Goal: Task Accomplishment & Management: Use online tool/utility

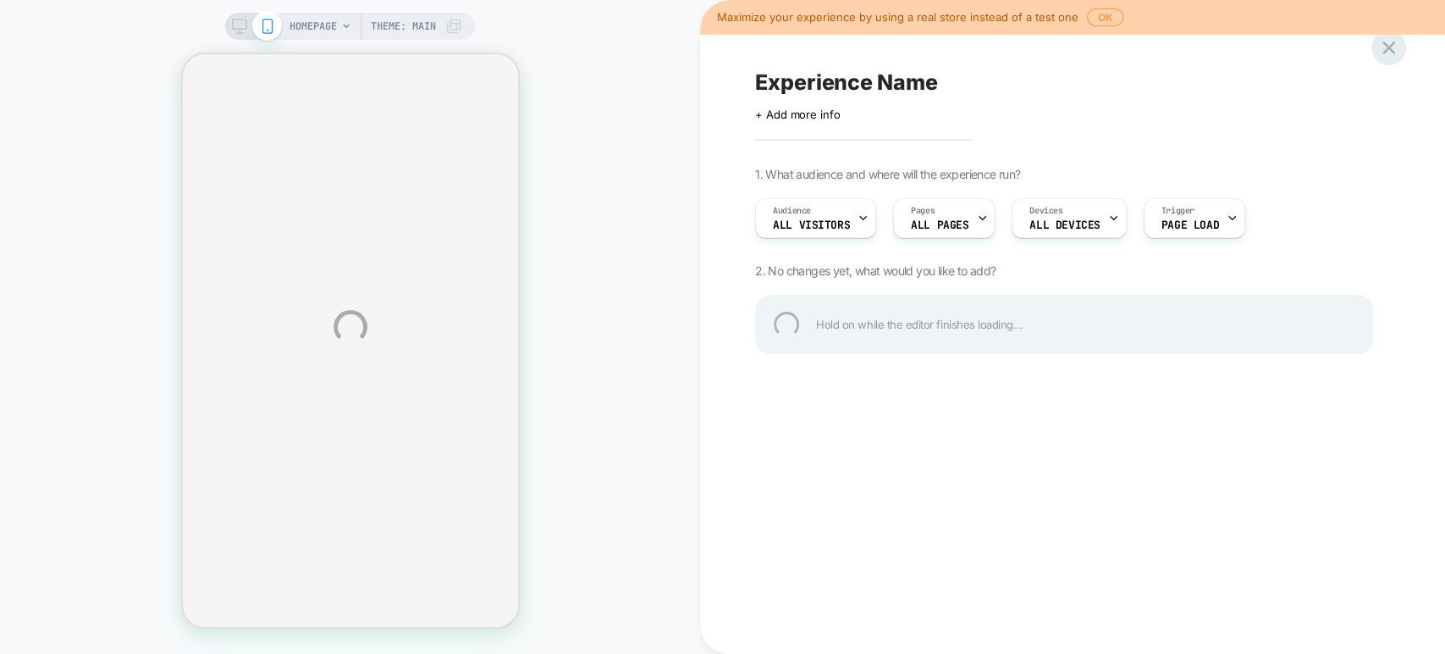
click at [1395, 47] on div at bounding box center [1388, 47] width 35 height 35
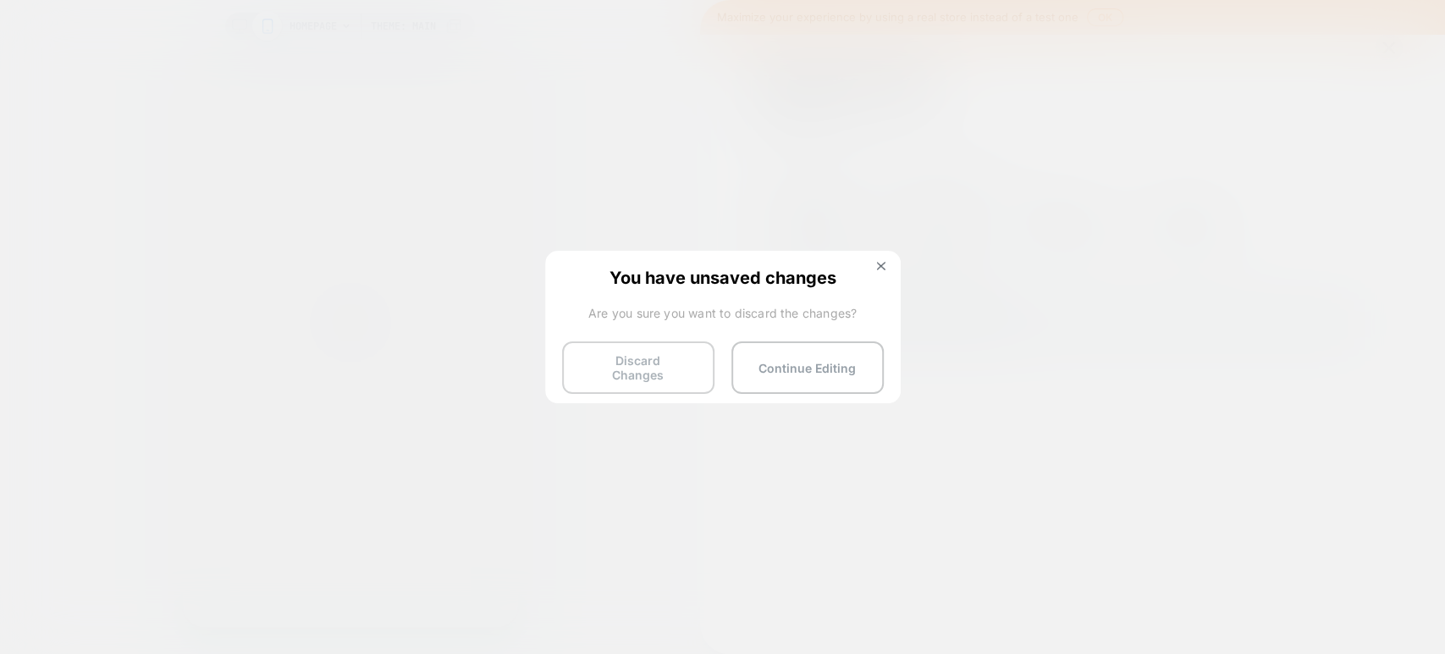
click at [649, 354] on button "Discard Changes" at bounding box center [638, 367] width 152 height 52
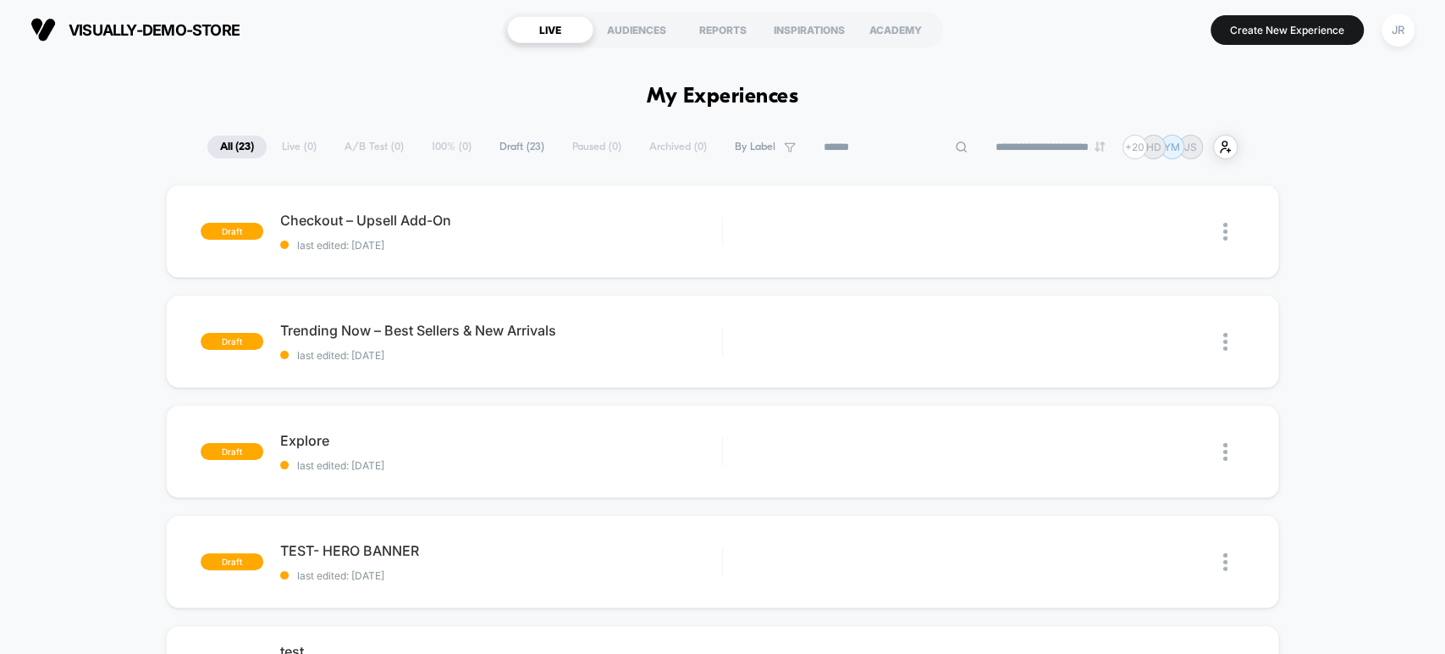
click at [892, 145] on input at bounding box center [895, 147] width 169 height 20
paste input "**********"
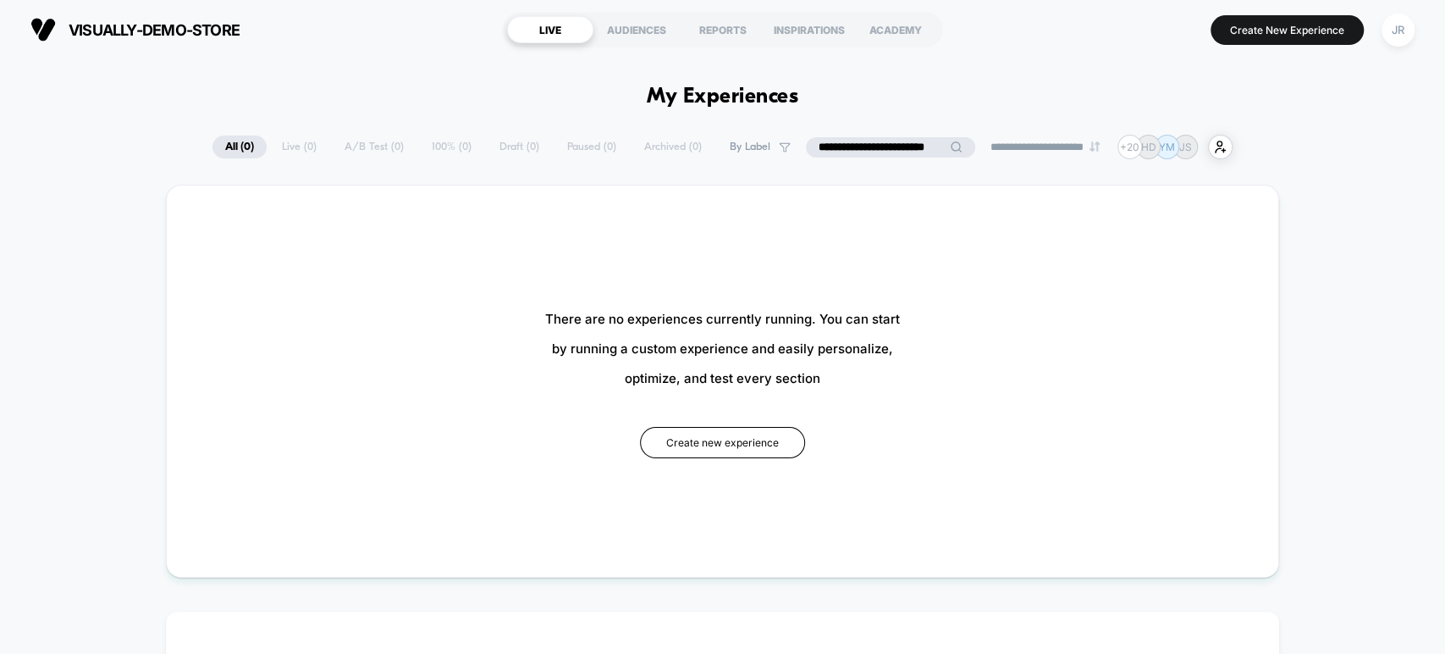
drag, startPoint x: 846, startPoint y: 144, endPoint x: 803, endPoint y: 144, distance: 43.2
click at [806, 144] on input "**********" at bounding box center [890, 147] width 169 height 20
click at [916, 144] on input "**********" at bounding box center [890, 147] width 169 height 20
type input "**********"
click at [1393, 30] on div "JR" at bounding box center [1398, 30] width 33 height 33
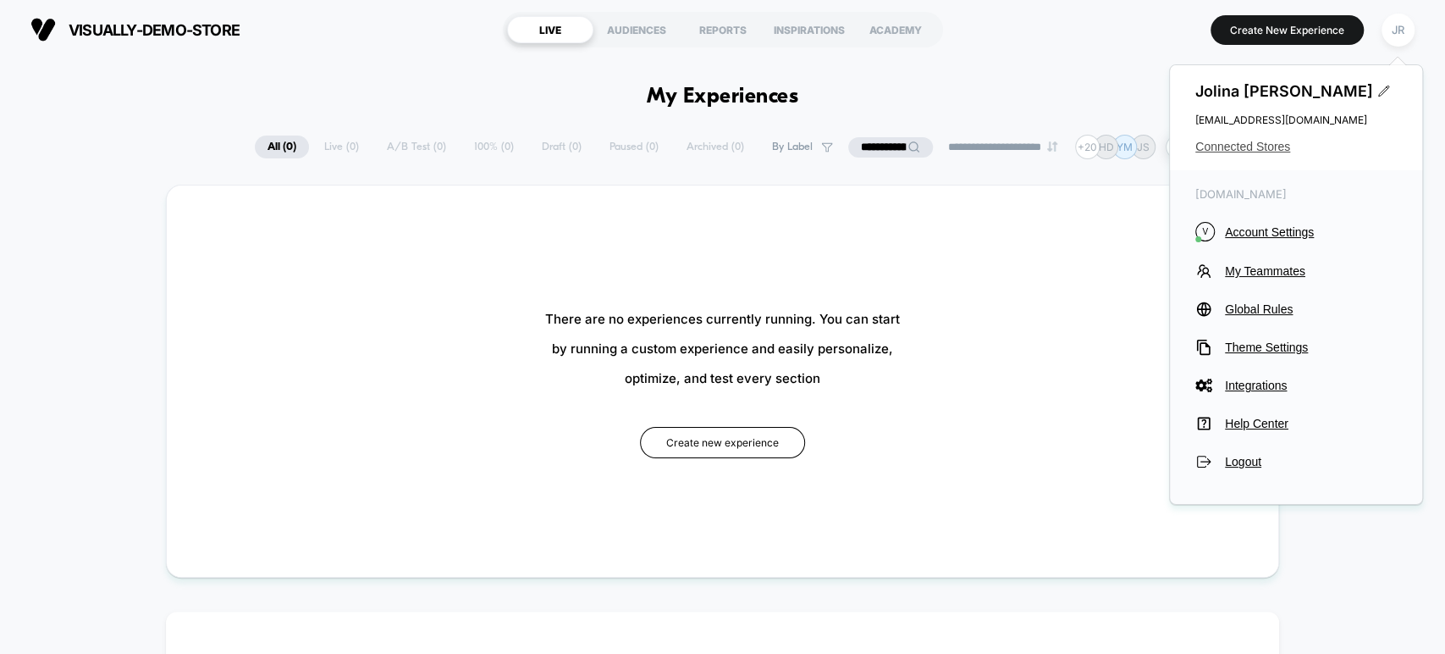
click at [1250, 147] on span "Connected Stores" at bounding box center [1295, 147] width 201 height 14
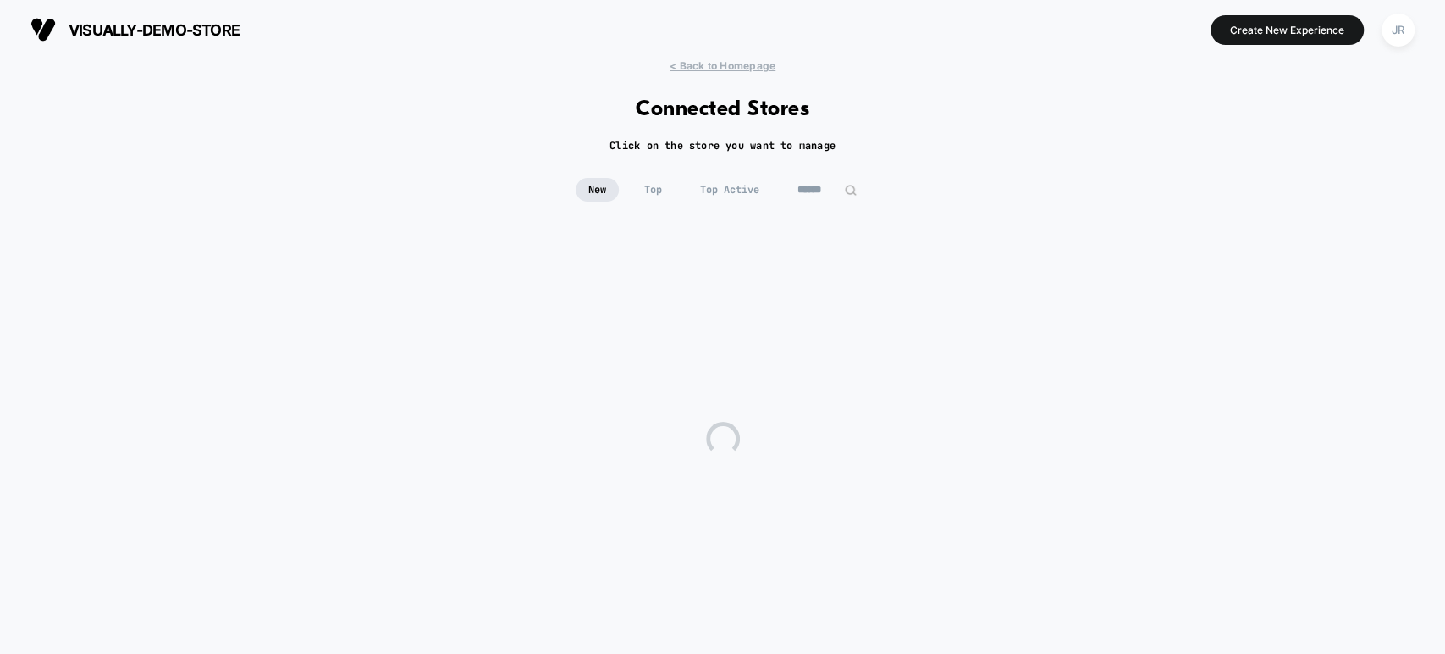
click at [815, 186] on input at bounding box center [827, 190] width 85 height 24
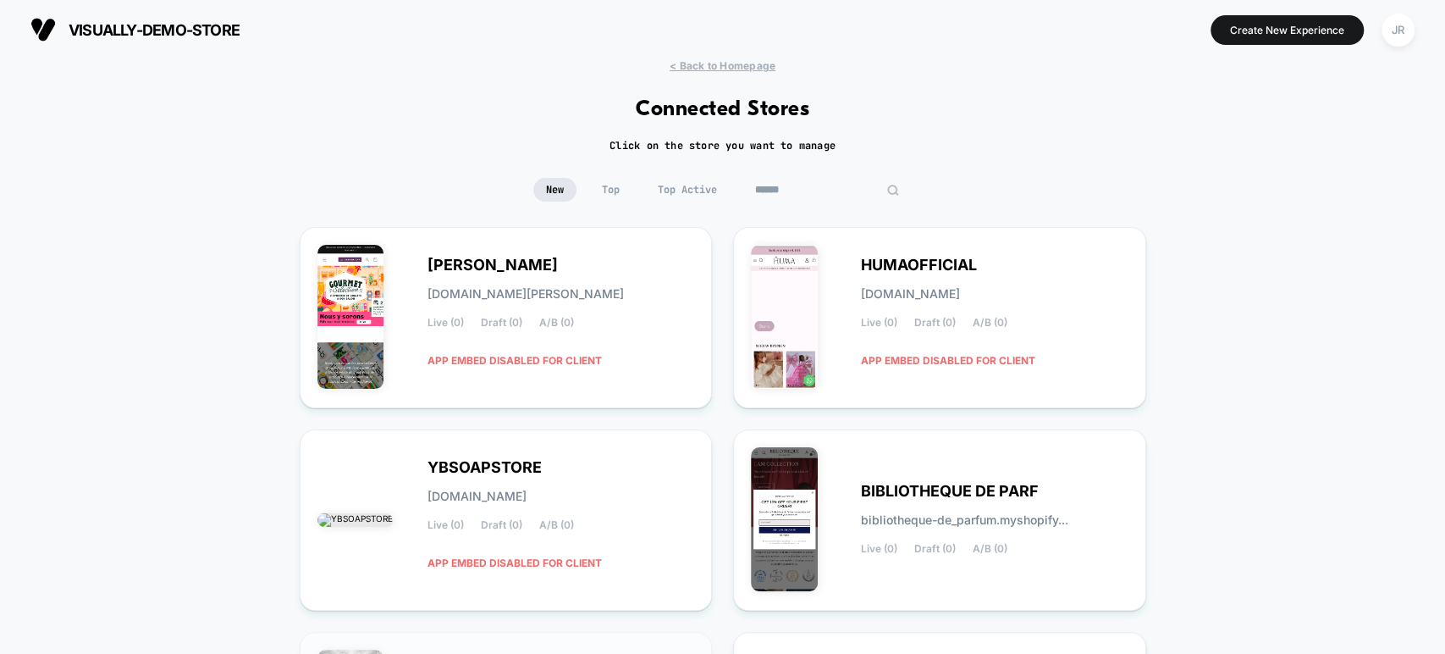
paste input "**********"
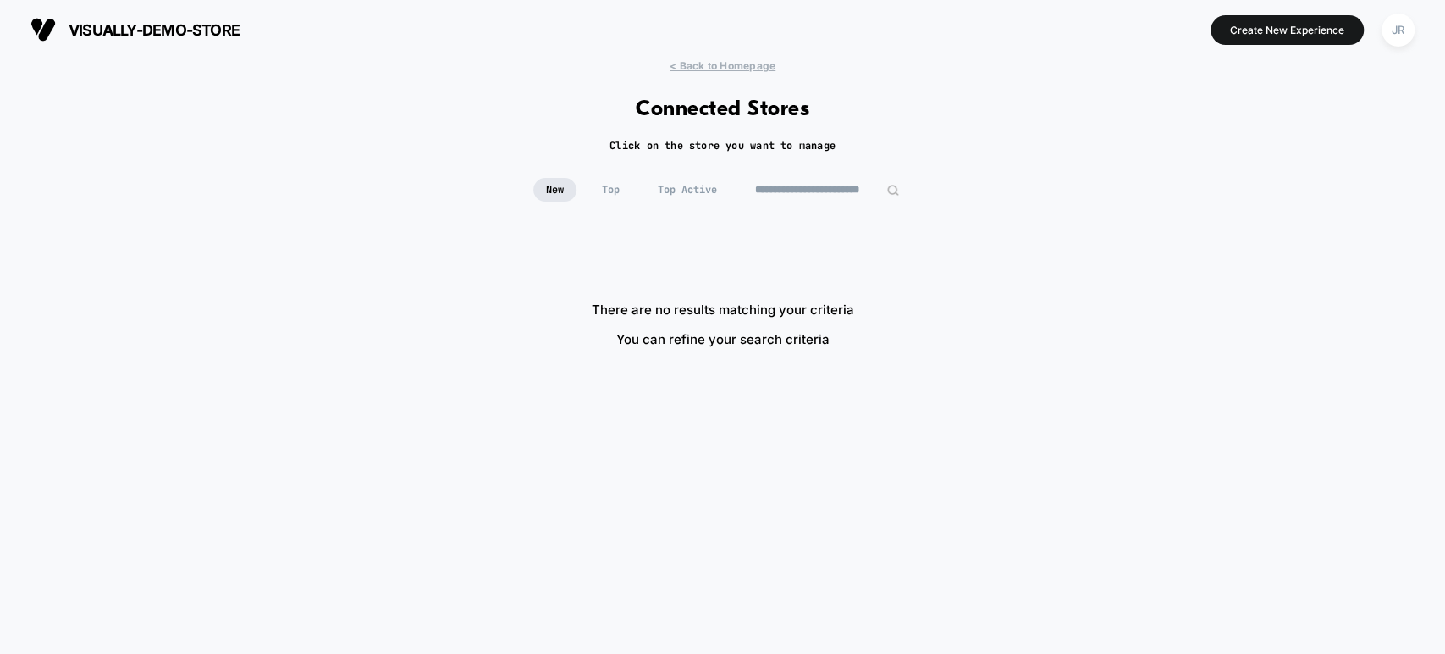
drag, startPoint x: 781, startPoint y: 188, endPoint x: 746, endPoint y: 185, distance: 34.8
click at [746, 185] on input "**********" at bounding box center [826, 190] width 169 height 24
click at [860, 186] on input "**********" at bounding box center [826, 190] width 169 height 24
type input "**********"
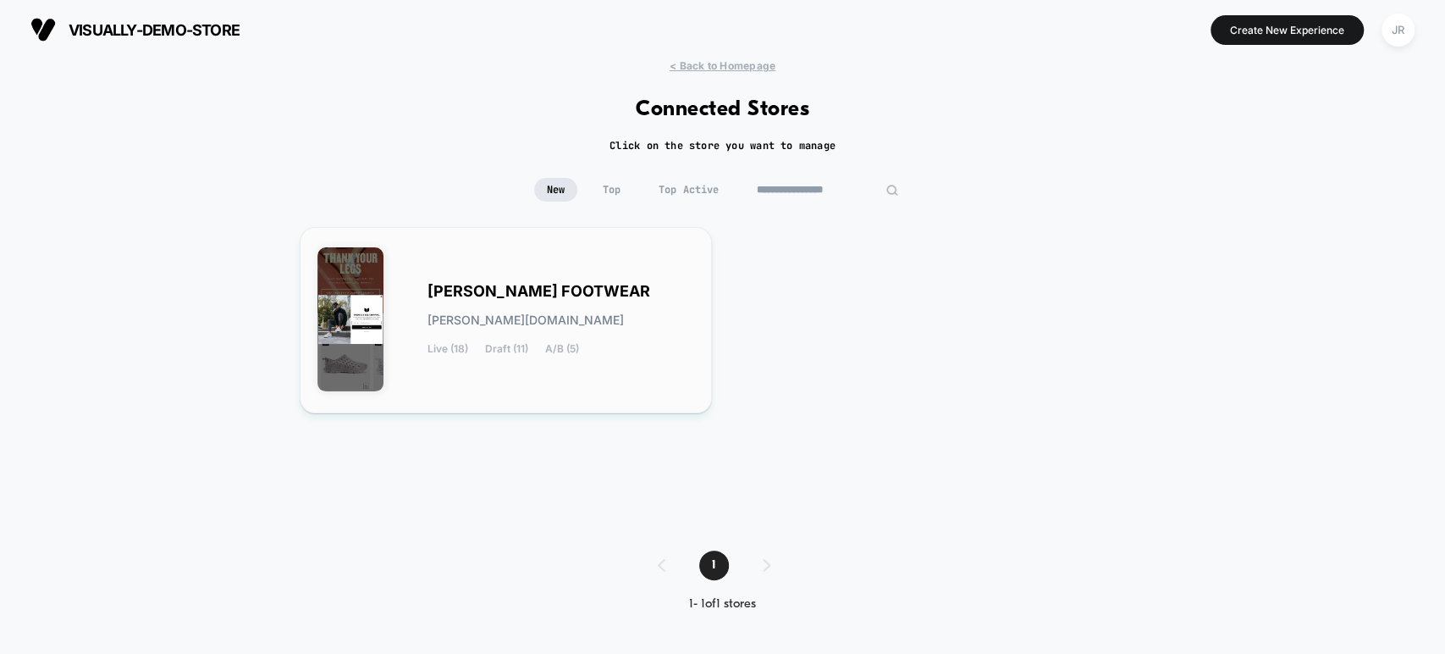
click at [652, 300] on div "KANE FOOTWEAR kane-footwear.myshopify.com Live (18) Draft (11) A/B (5)" at bounding box center [562, 319] width 268 height 69
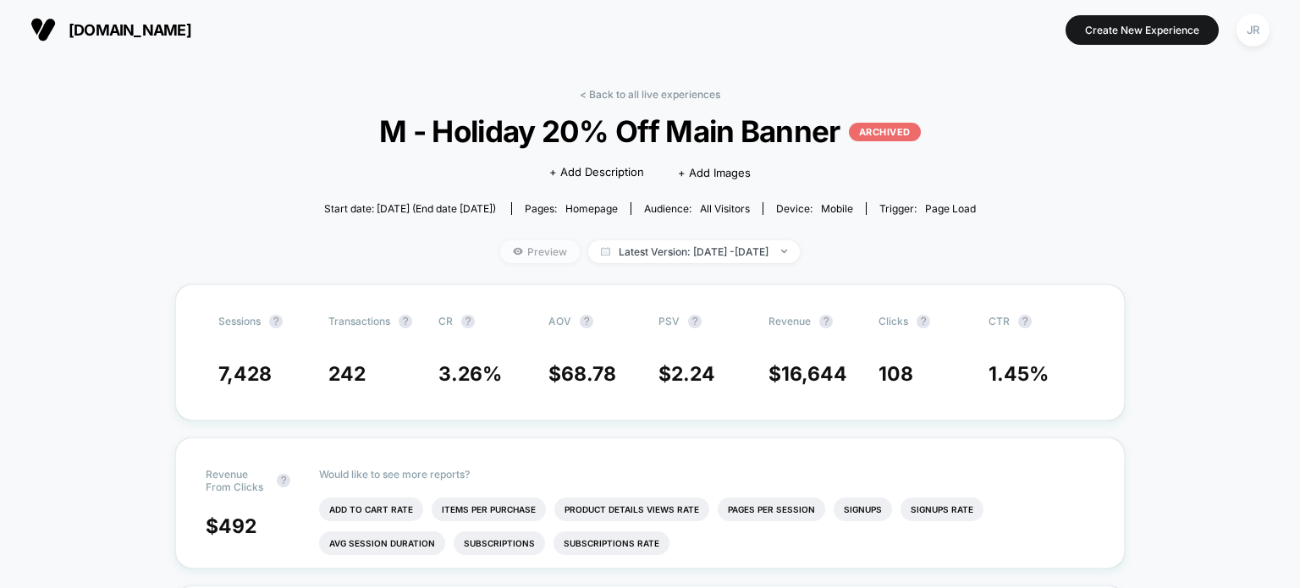
click at [517, 257] on span "Preview" at bounding box center [540, 251] width 80 height 23
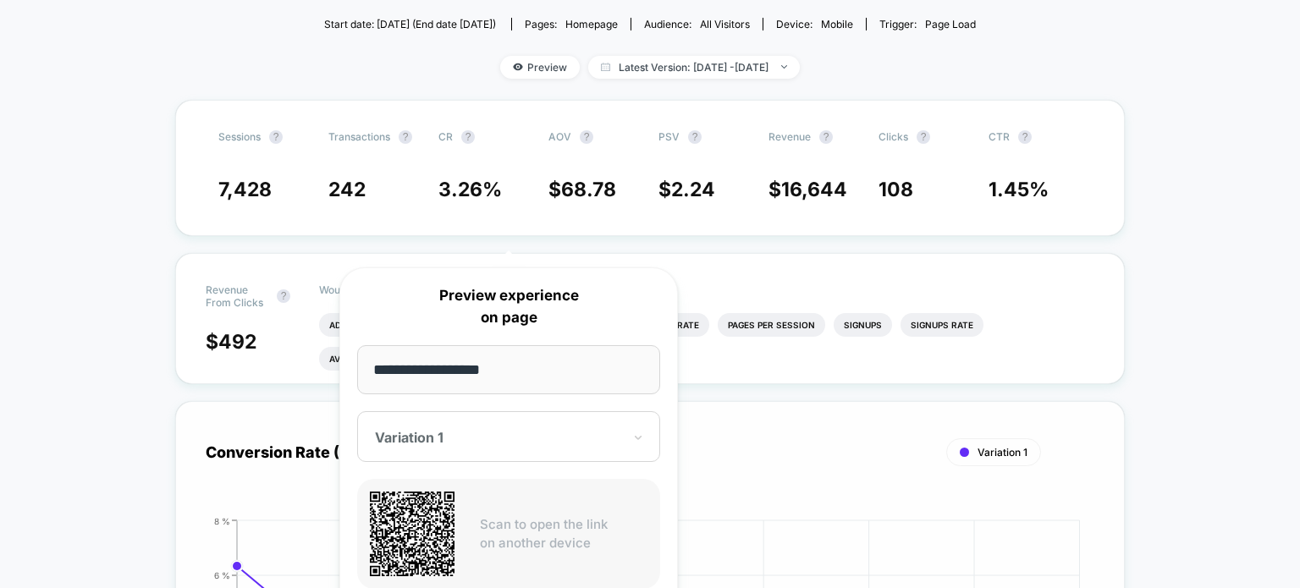
scroll to position [423, 0]
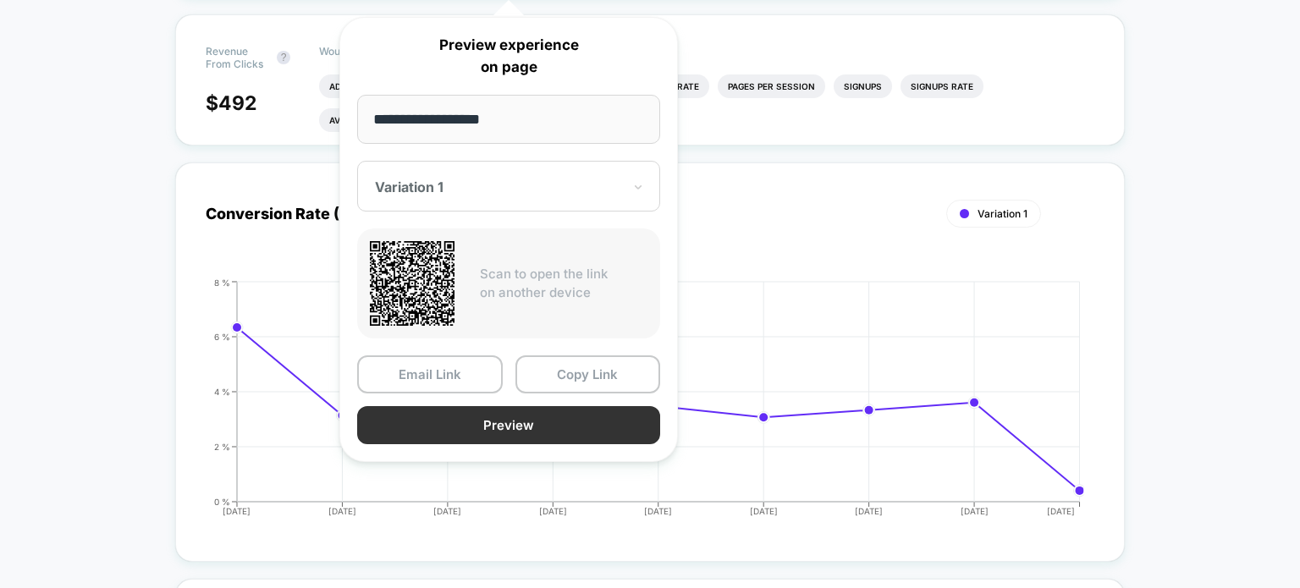
click at [553, 418] on button "Preview" at bounding box center [508, 425] width 303 height 38
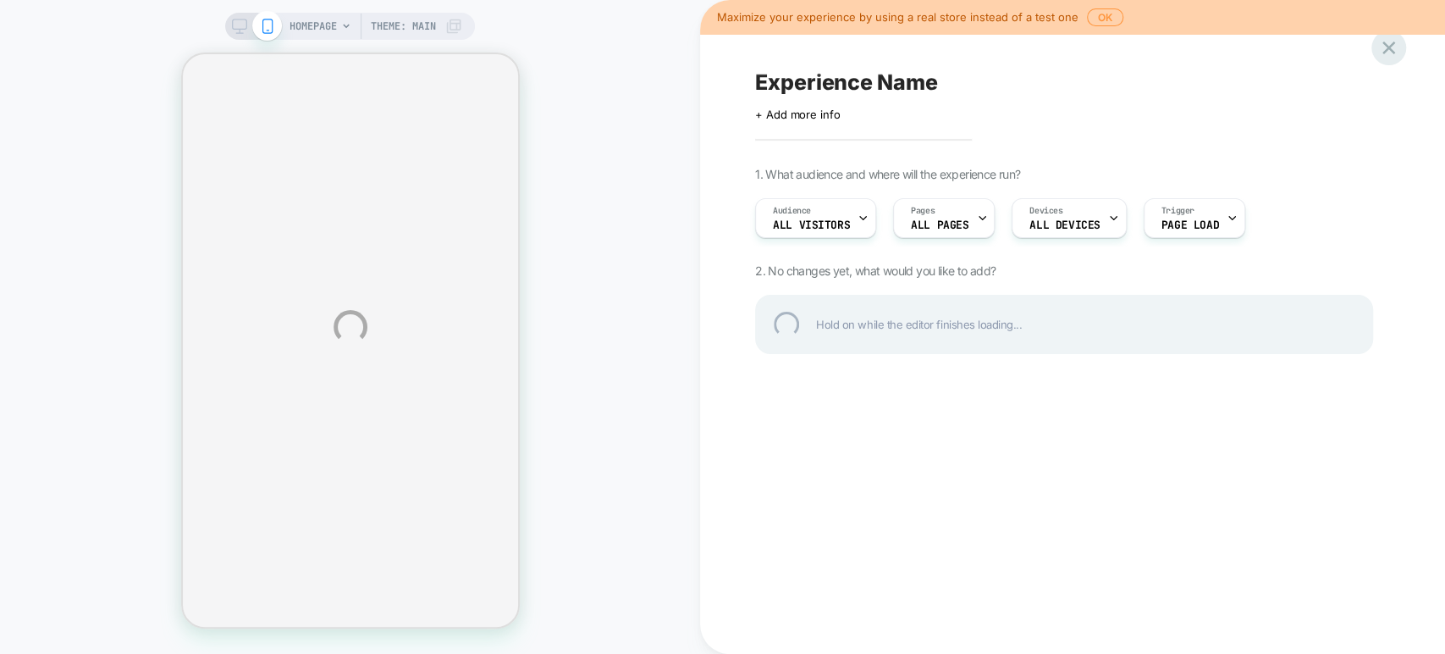
click at [1394, 55] on div at bounding box center [1388, 47] width 35 height 35
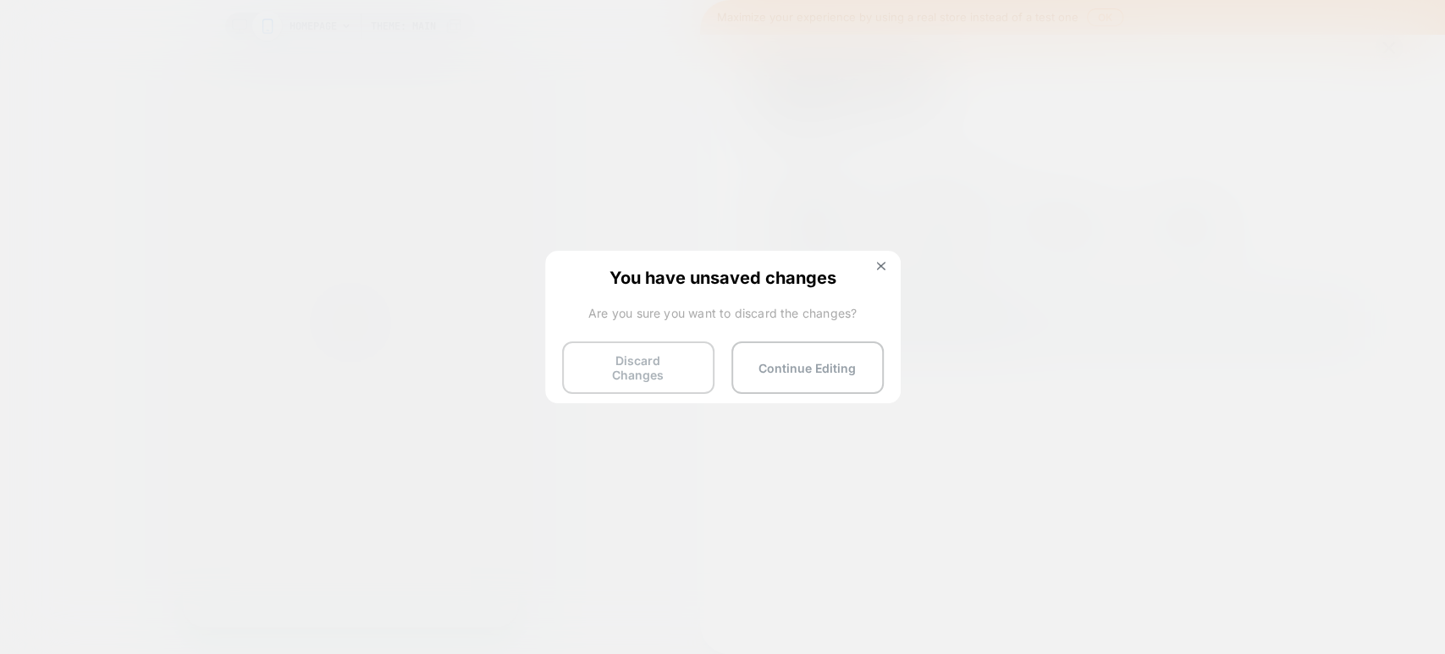
click at [667, 368] on button "Discard Changes" at bounding box center [638, 367] width 152 height 52
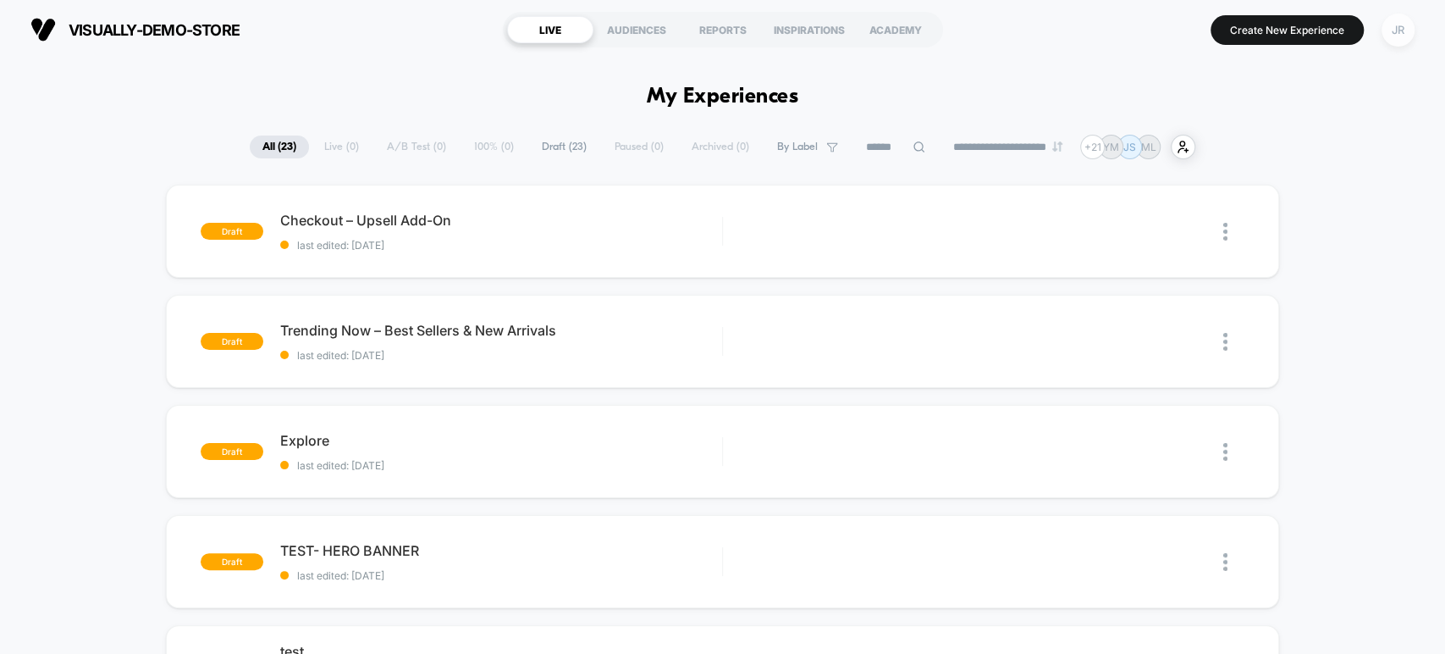
click at [1402, 29] on div "JR" at bounding box center [1398, 30] width 33 height 33
click at [1395, 32] on div "JR" at bounding box center [1398, 30] width 33 height 33
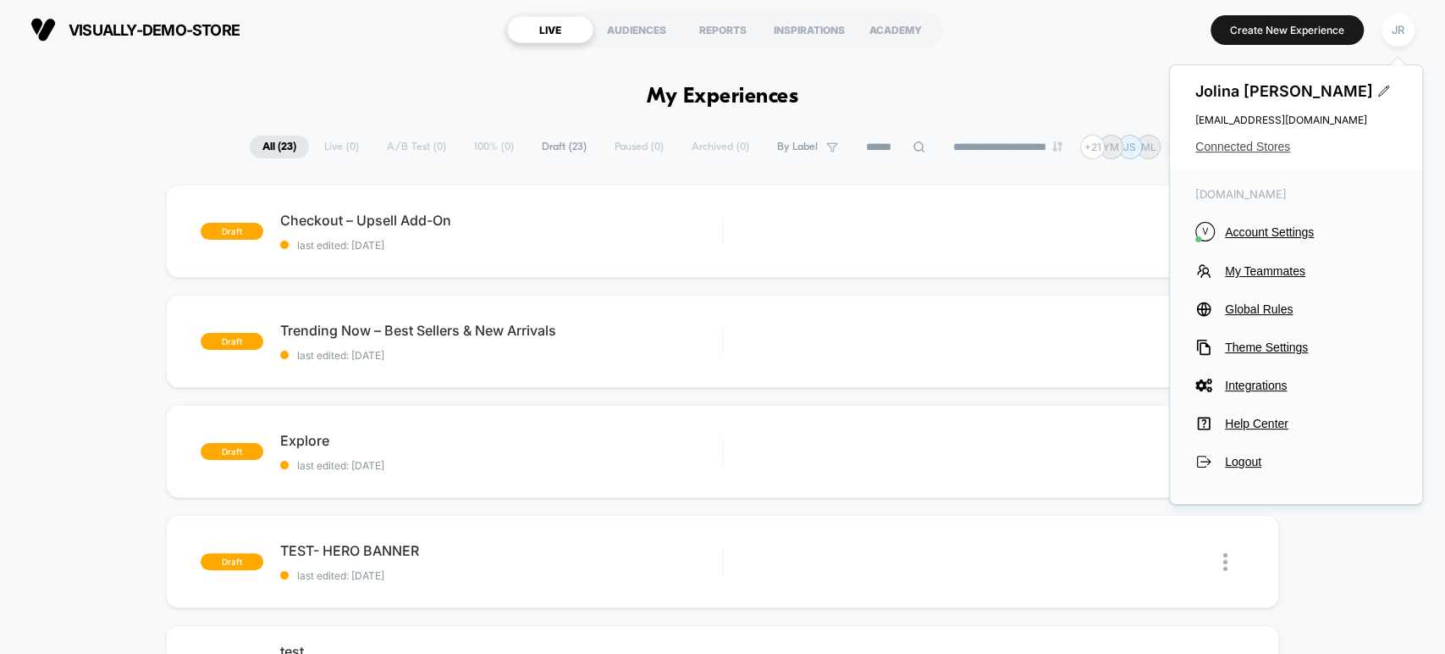
click at [1258, 141] on span "Connected Stores" at bounding box center [1295, 147] width 201 height 14
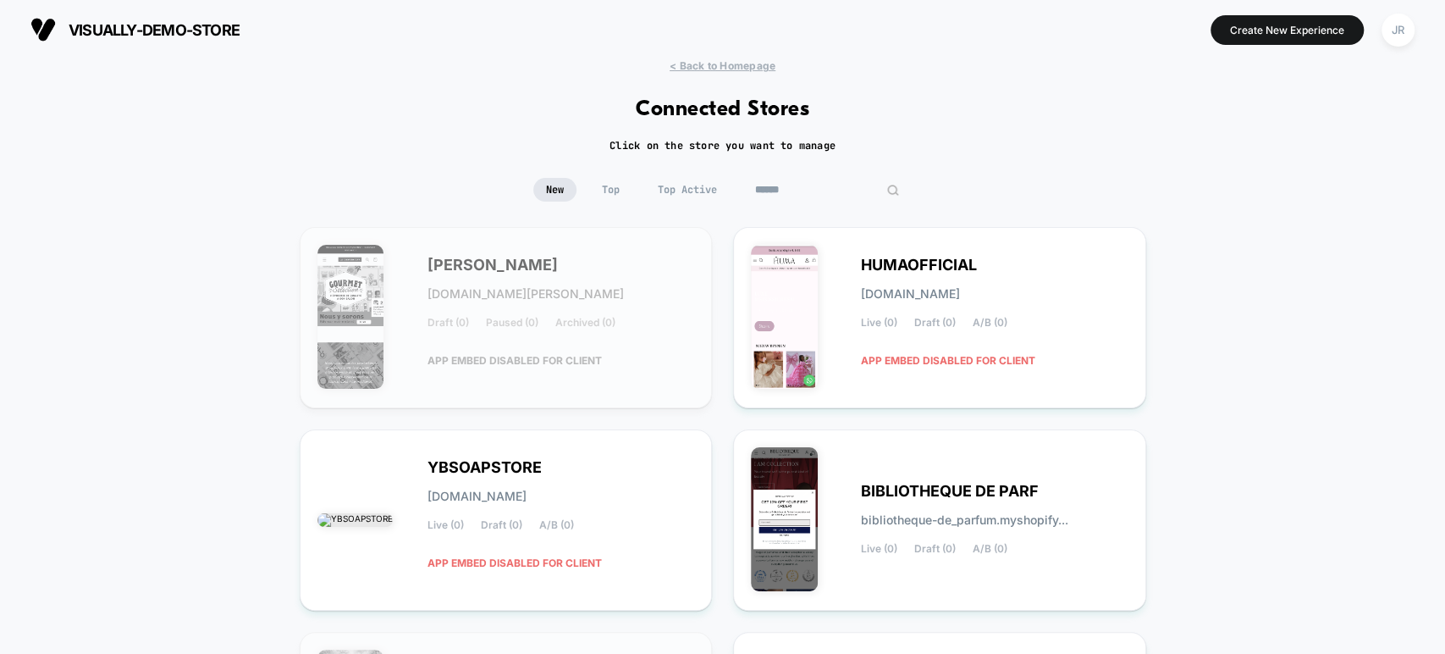
click at [802, 191] on input at bounding box center [826, 190] width 169 height 24
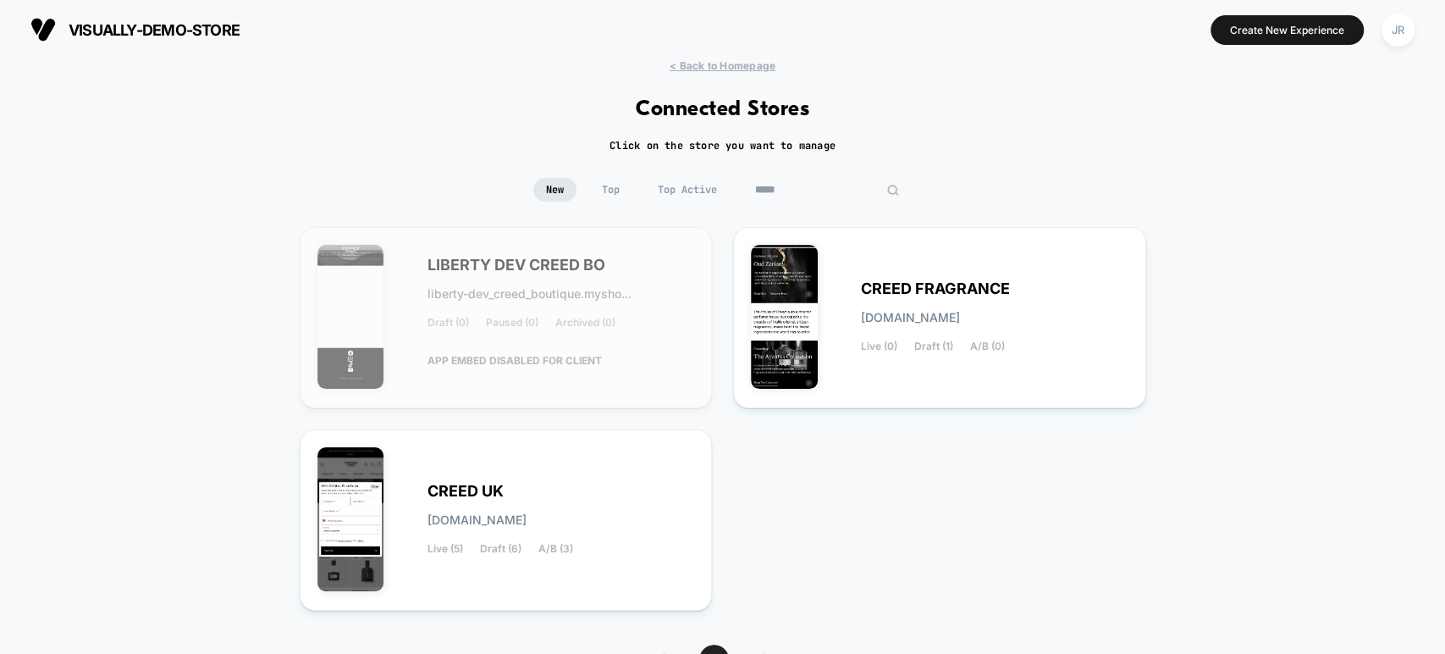
type input "*****"
click at [661, 367] on div "LIBERTY DEV CREED BO liberty-dev_creed_boutique.mysho... Draft (0) Paused (0) A…" at bounding box center [562, 317] width 268 height 116
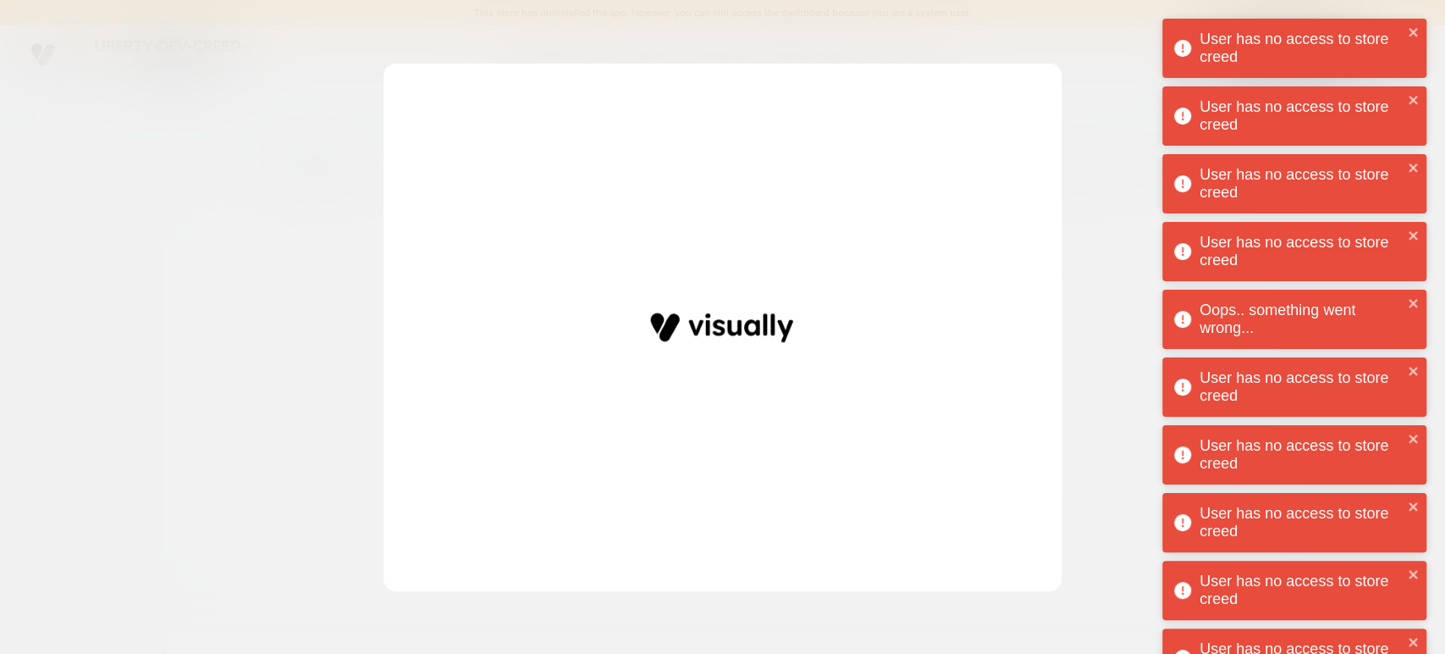
click at [1131, 29] on div at bounding box center [722, 327] width 1445 height 654
click at [1407, 25] on div "User has no access to store creed" at bounding box center [1294, 48] width 264 height 59
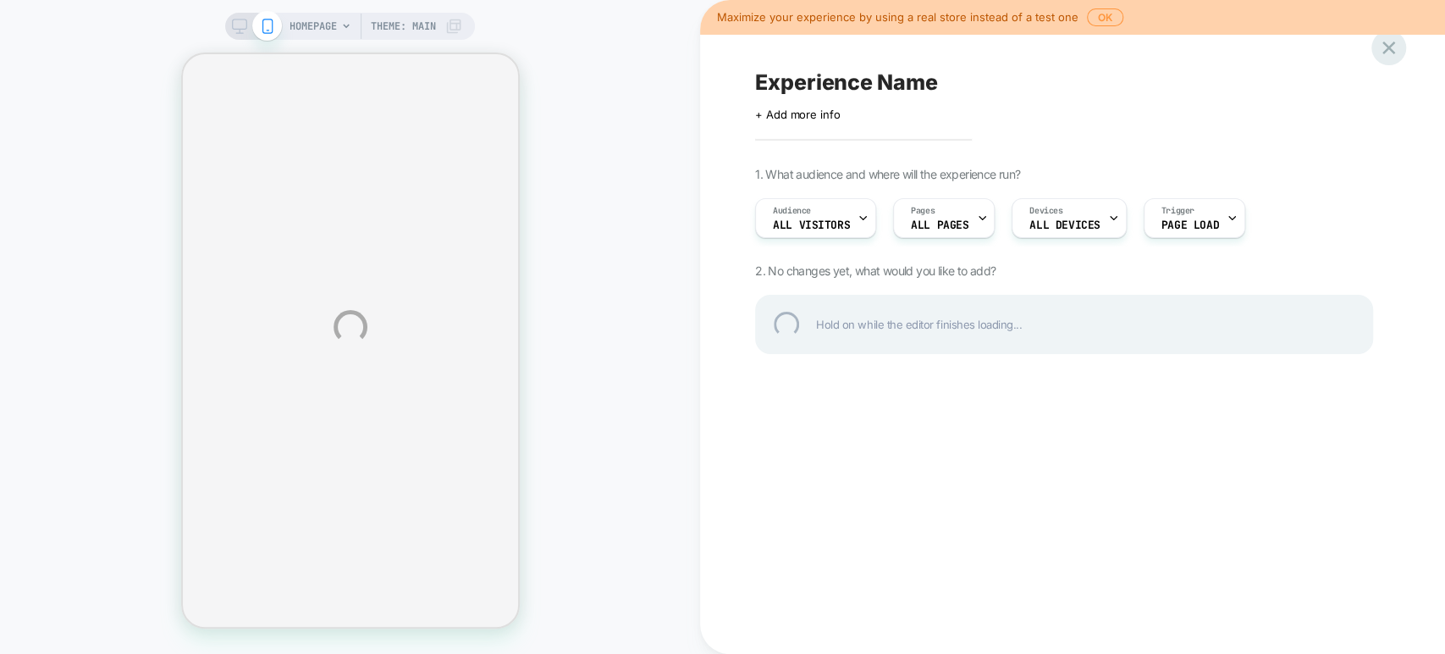
click at [1397, 48] on div at bounding box center [1388, 47] width 35 height 35
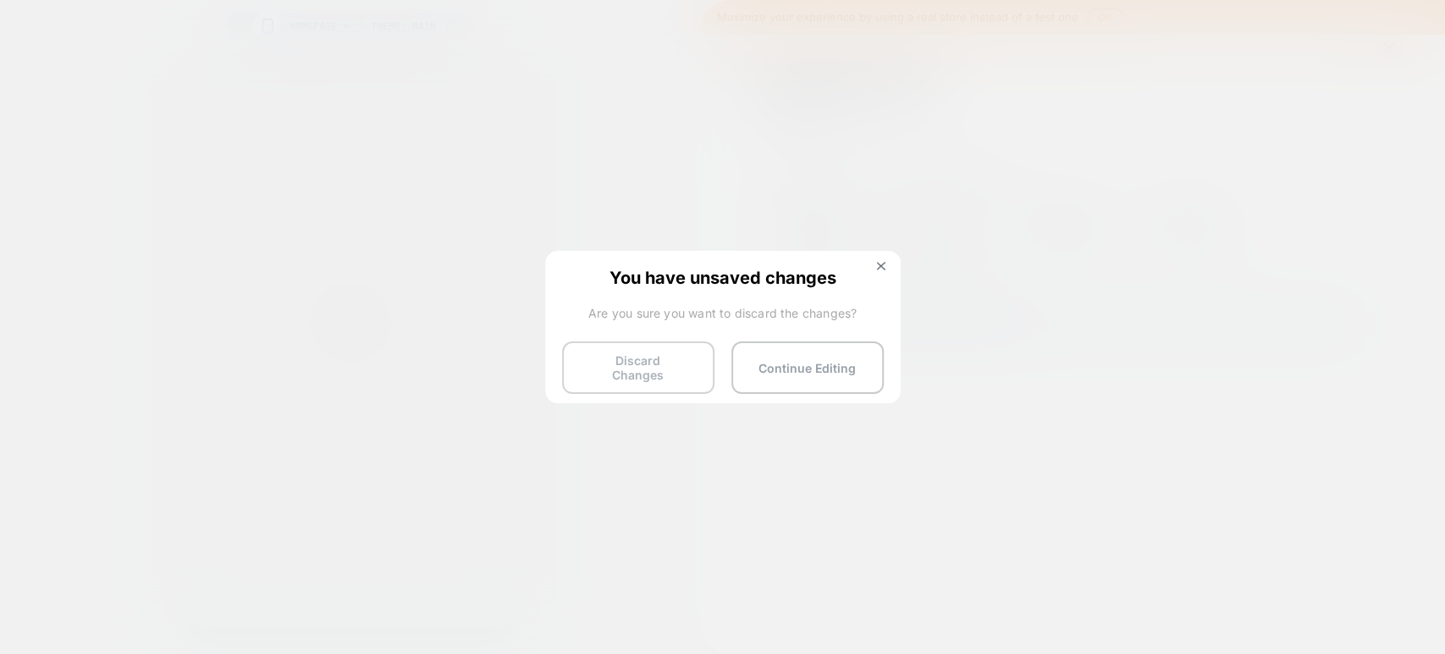
click at [650, 359] on button "Discard Changes" at bounding box center [638, 367] width 152 height 52
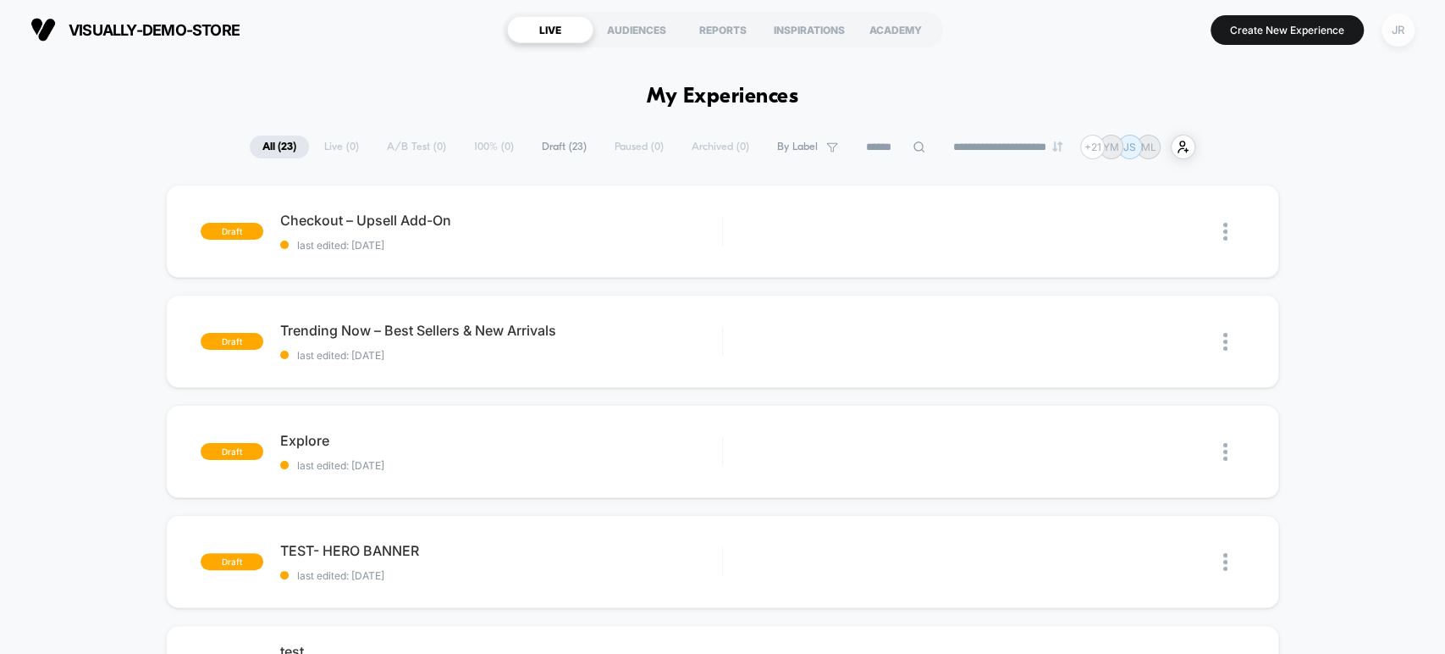
click at [1396, 25] on div "JR" at bounding box center [1398, 30] width 33 height 33
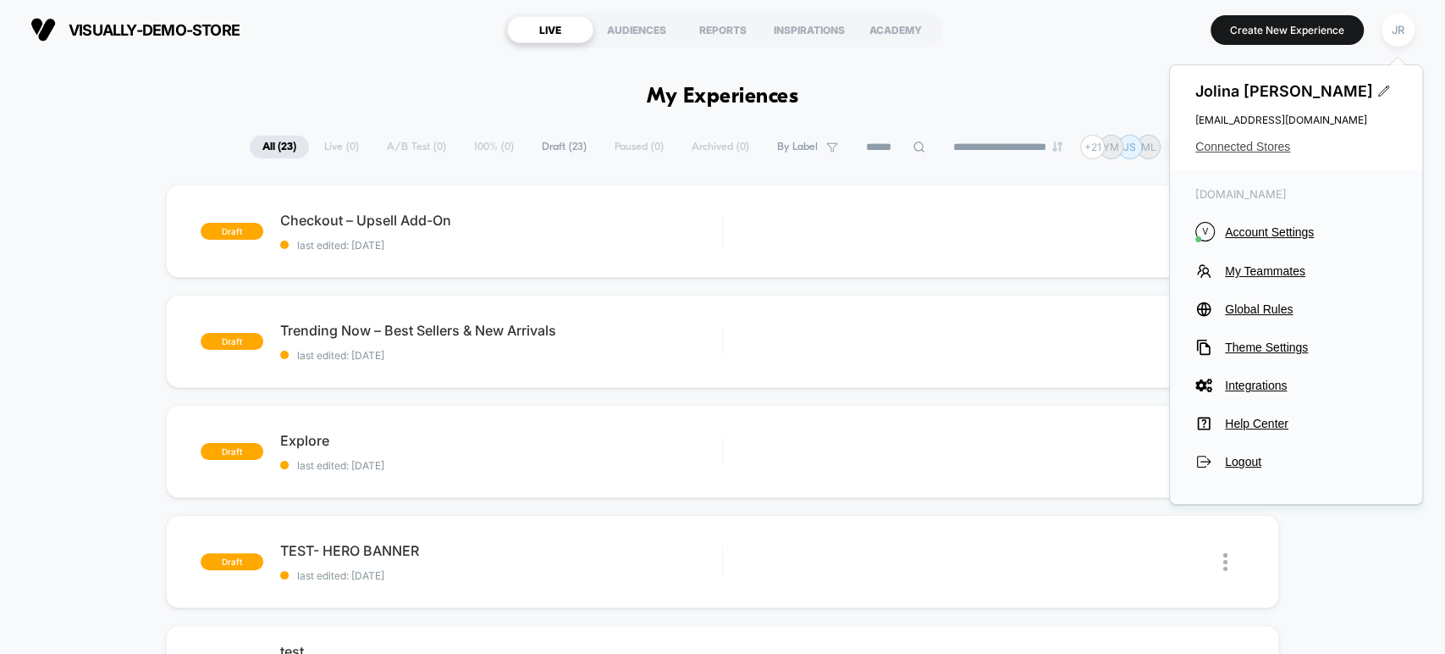
click at [1261, 141] on span "Connected Stores" at bounding box center [1295, 147] width 201 height 14
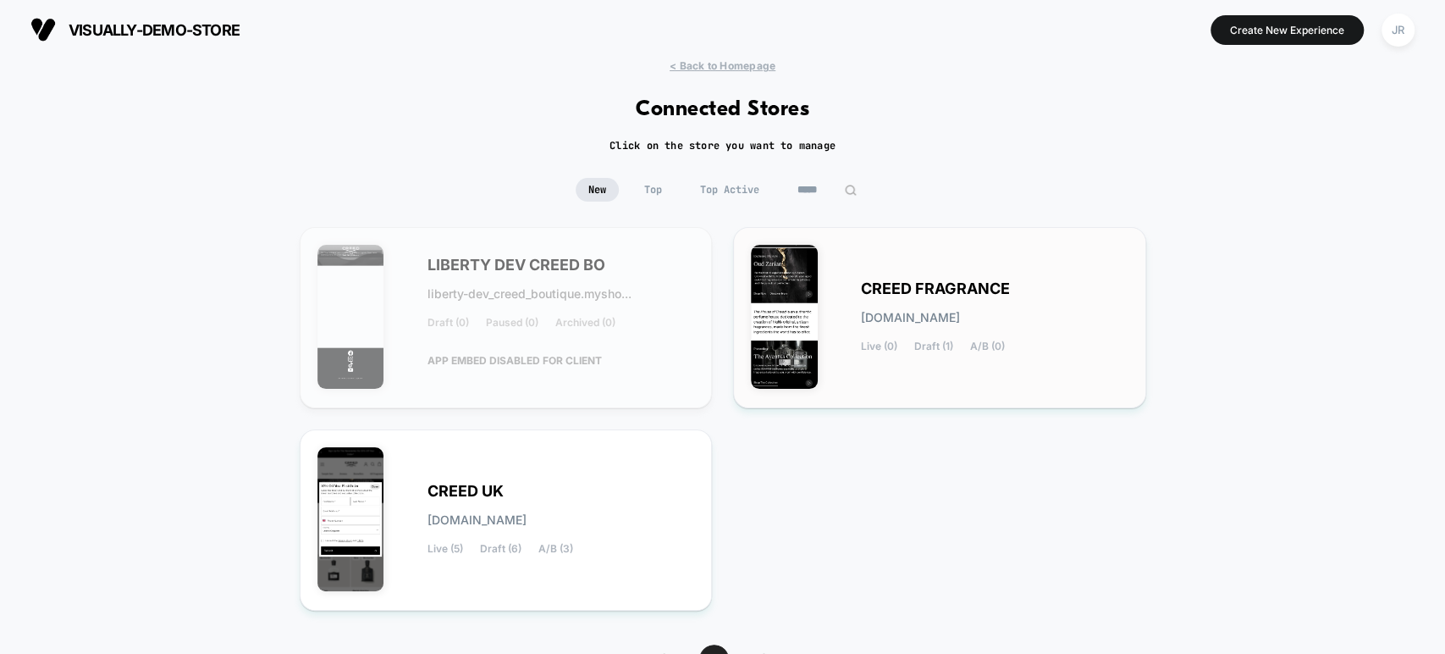
click at [954, 386] on div "CREED FRAGRANCE [DOMAIN_NAME] Live (0) Draft (1) A/B (0)" at bounding box center [940, 318] width 378 height 146
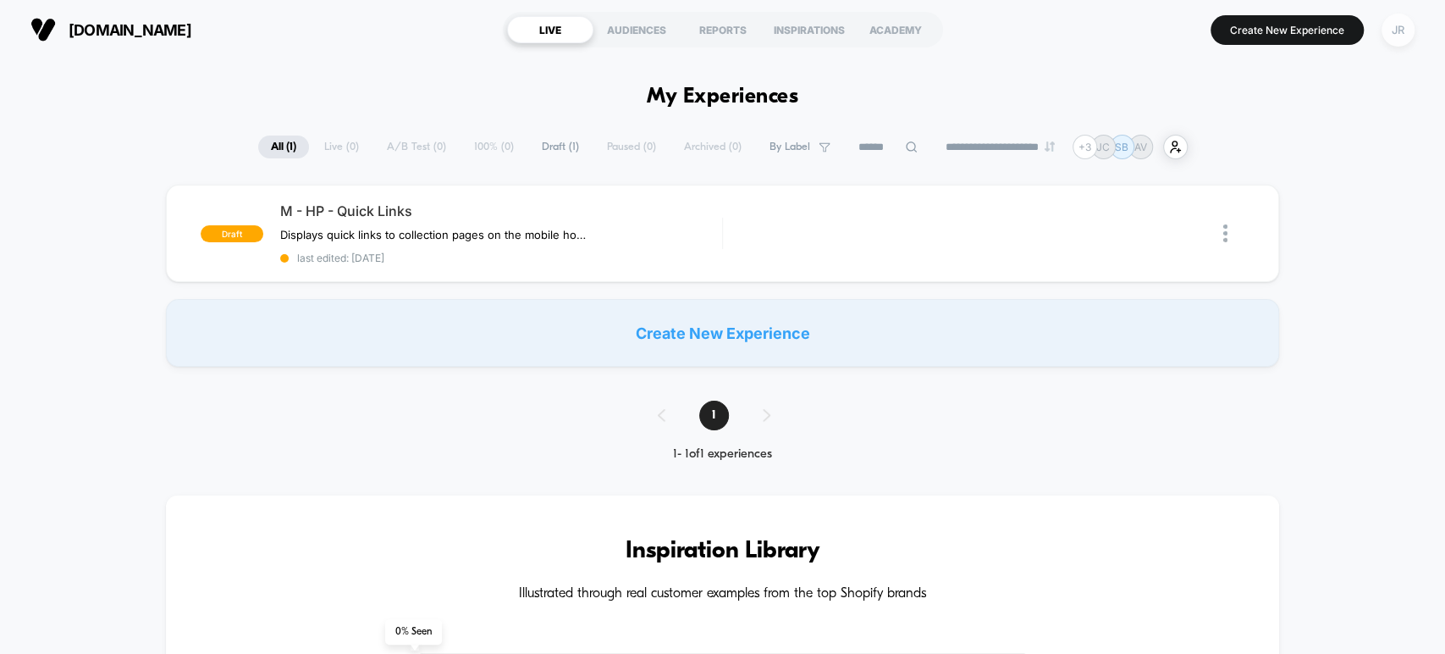
click at [1401, 25] on div "JR" at bounding box center [1398, 30] width 33 height 33
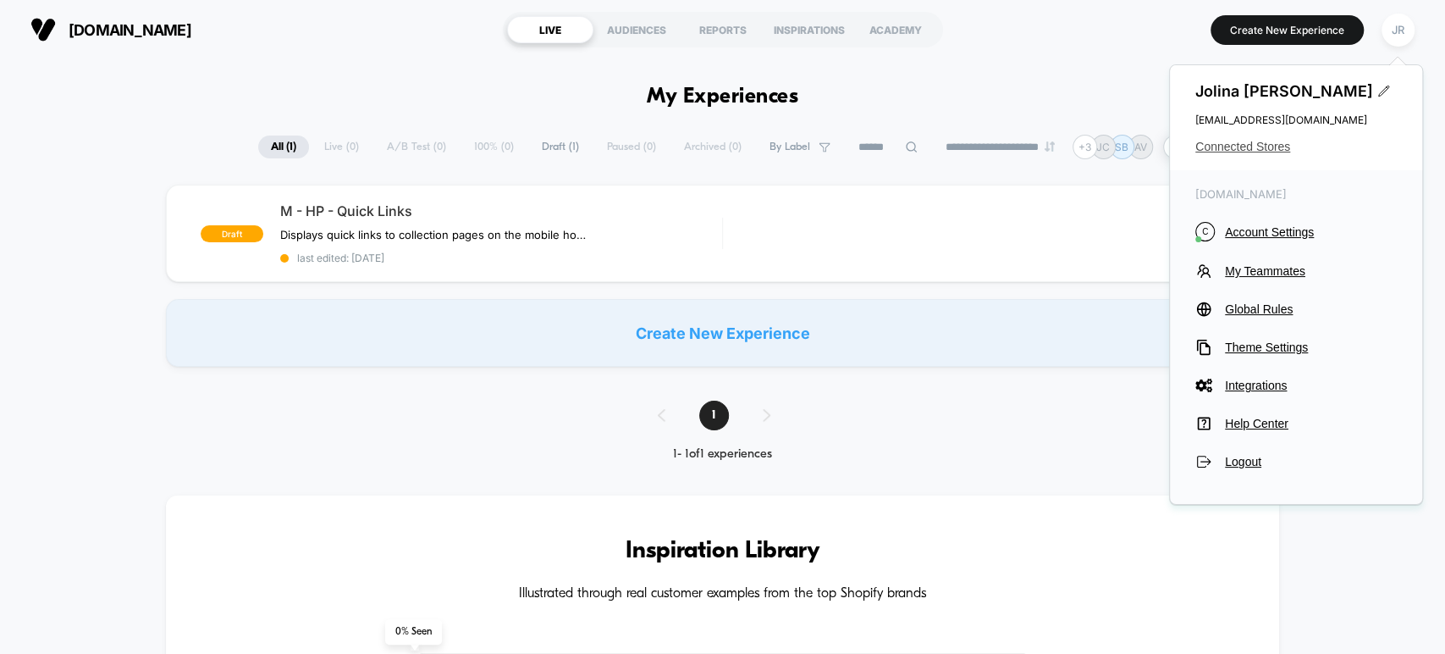
click at [1272, 141] on span "Connected Stores" at bounding box center [1295, 147] width 201 height 14
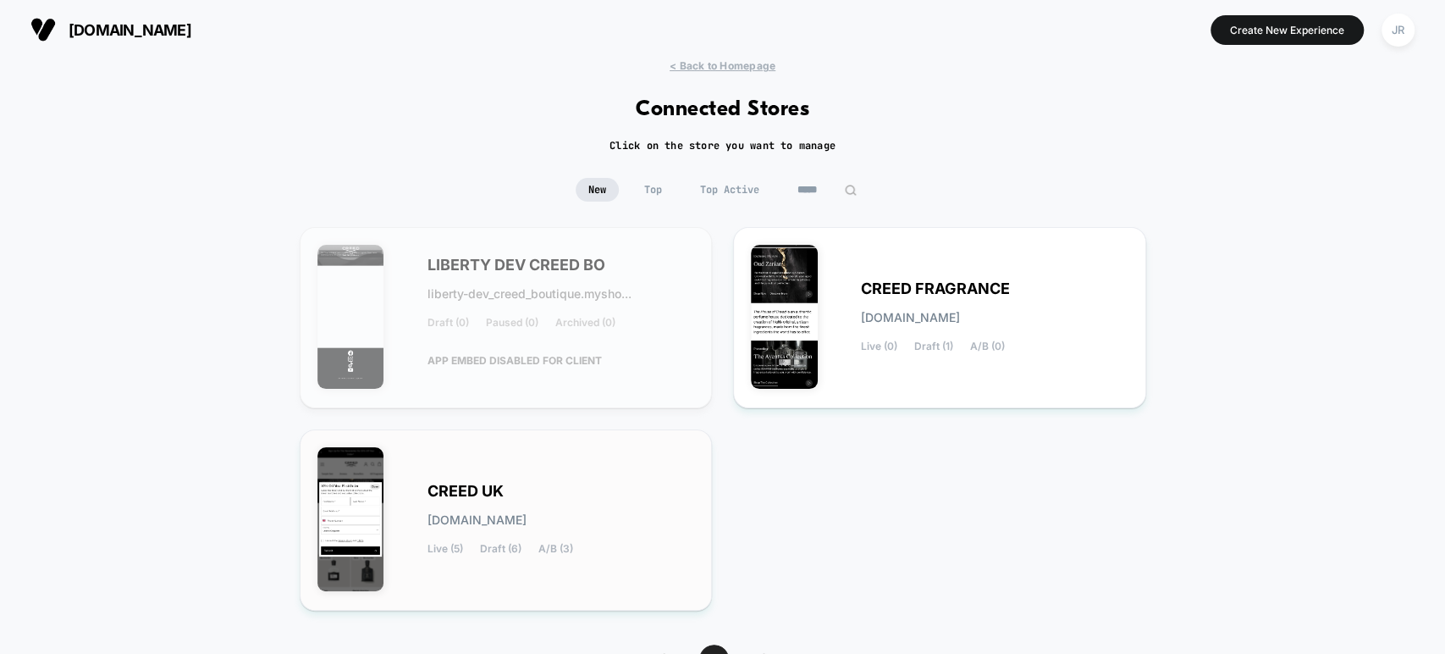
click at [588, 486] on div "CREED UK [DOMAIN_NAME] Live (5) Draft (6) A/B (3)" at bounding box center [562, 519] width 268 height 69
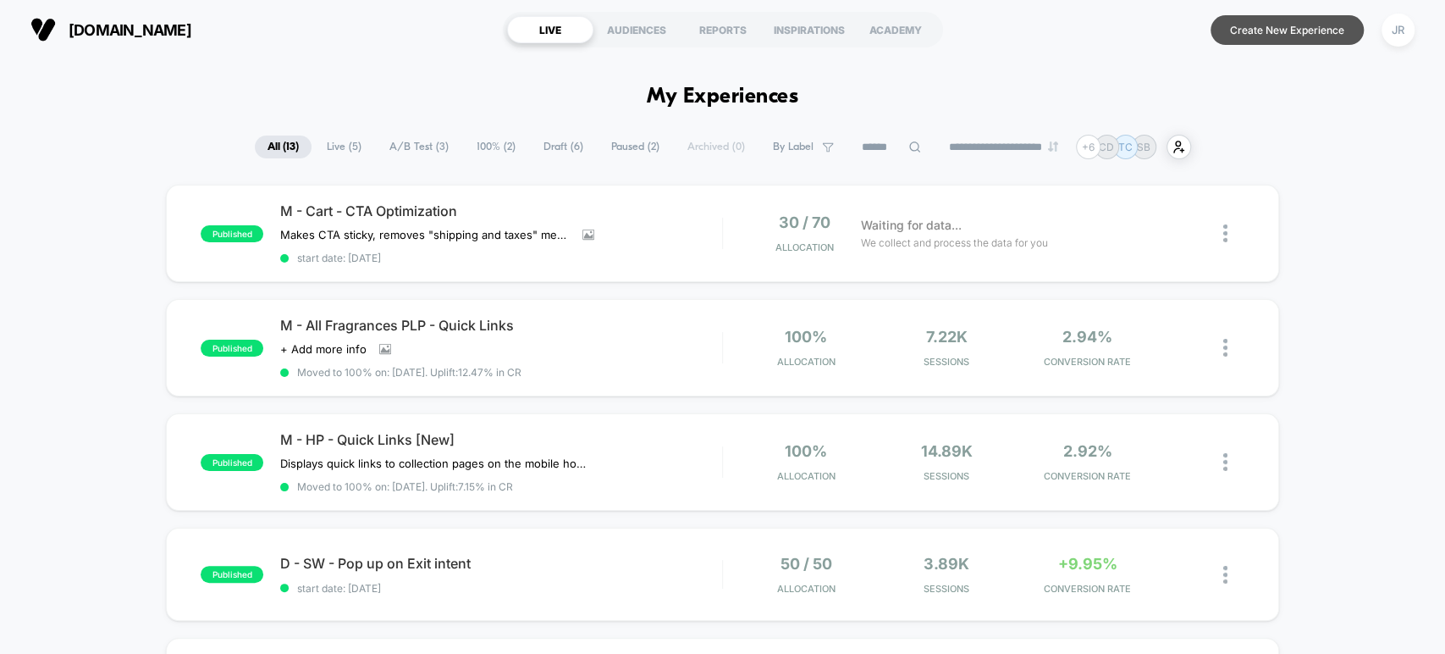
click at [1274, 28] on button "Create New Experience" at bounding box center [1287, 30] width 153 height 30
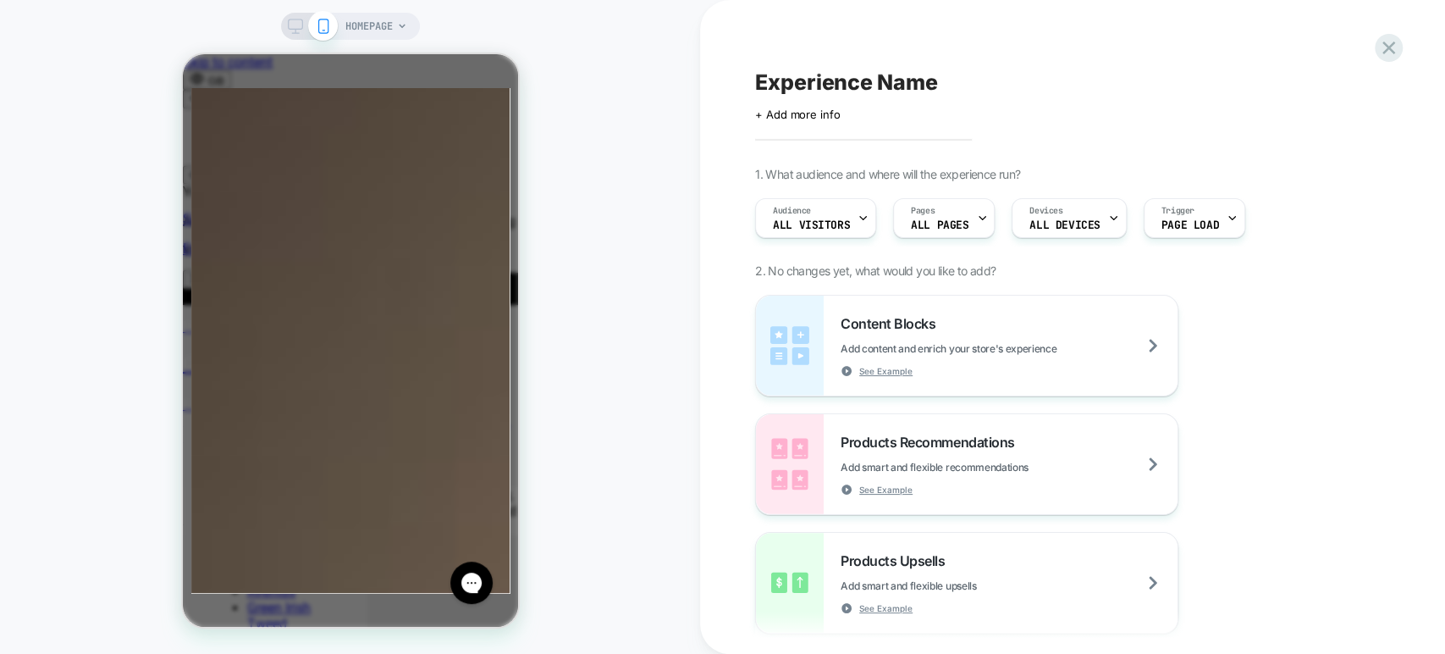
scroll to position [0, 1071]
click at [936, 224] on span "ALL PAGES" at bounding box center [940, 225] width 58 height 12
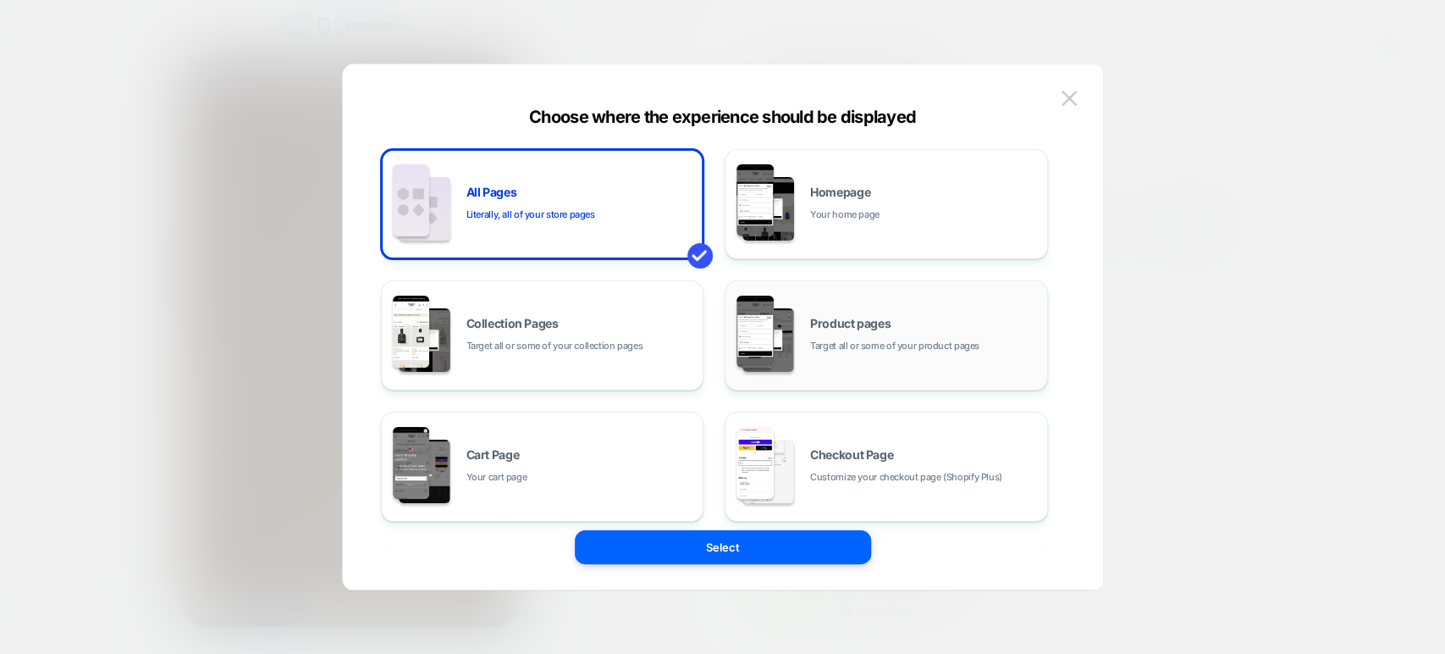
click at [856, 335] on div "Product pages Target all or some of your product pages" at bounding box center [924, 335] width 229 height 36
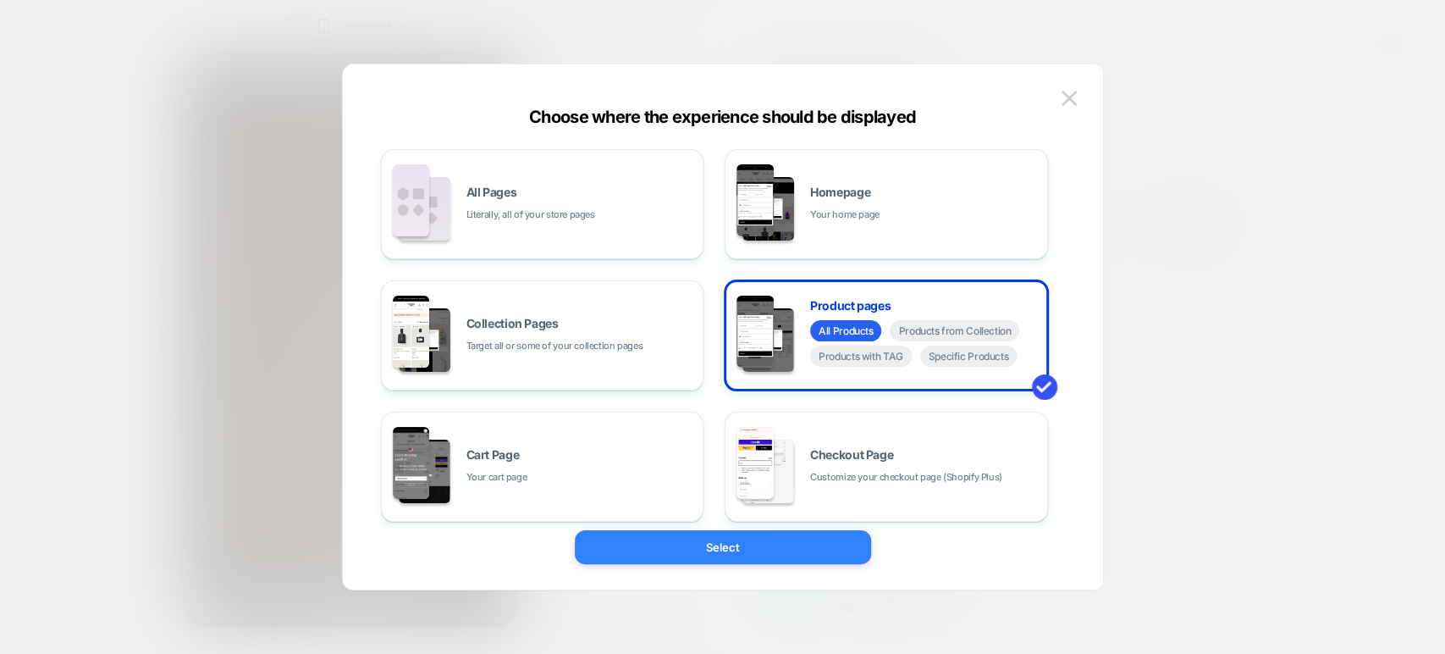
click at [784, 546] on button "Select" at bounding box center [723, 547] width 296 height 34
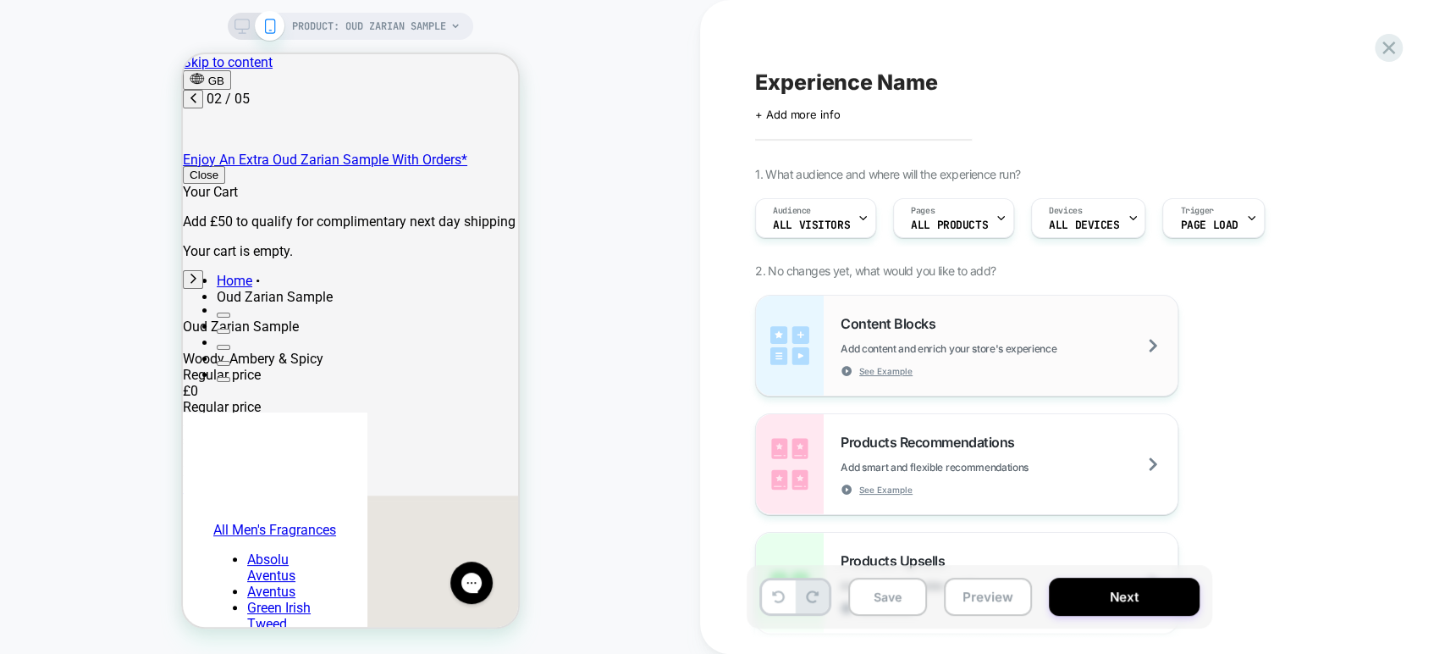
scroll to position [0, 0]
click at [1032, 317] on div "Content Blocks Add content and enrich your store's experience See Example" at bounding box center [1009, 346] width 337 height 62
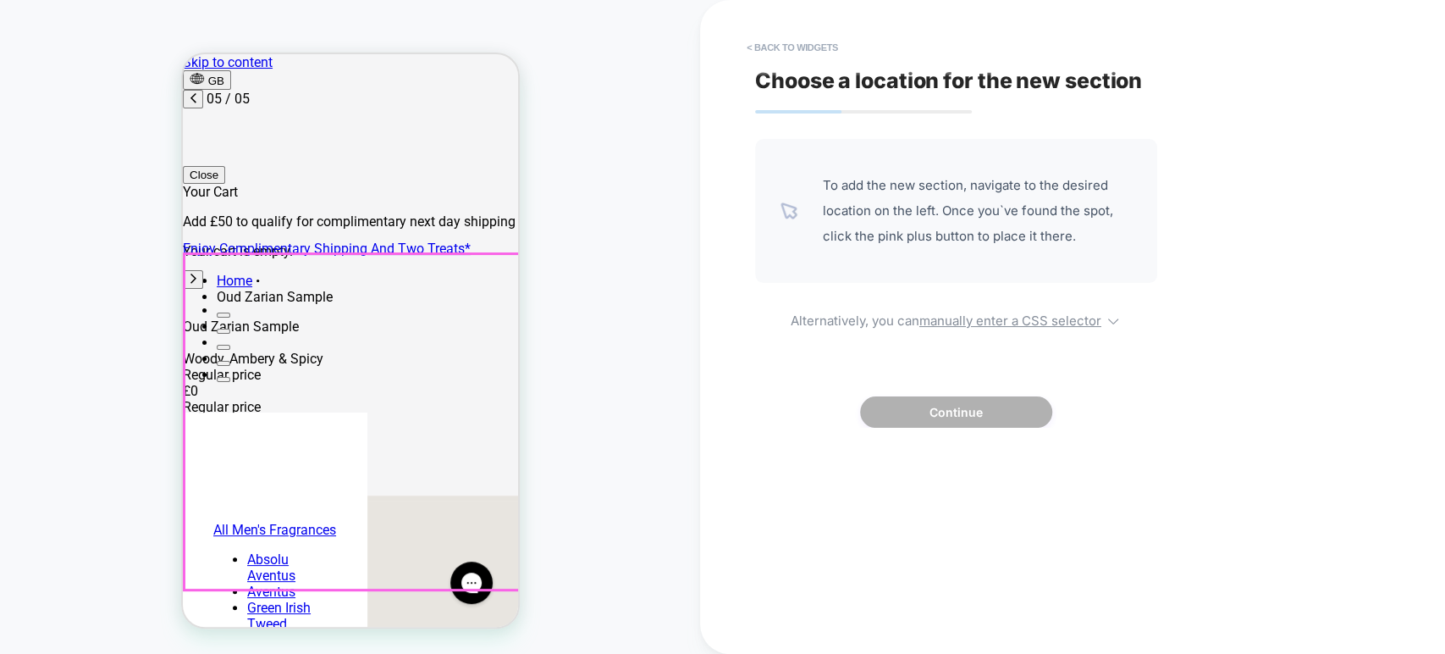
scroll to position [0, 1071]
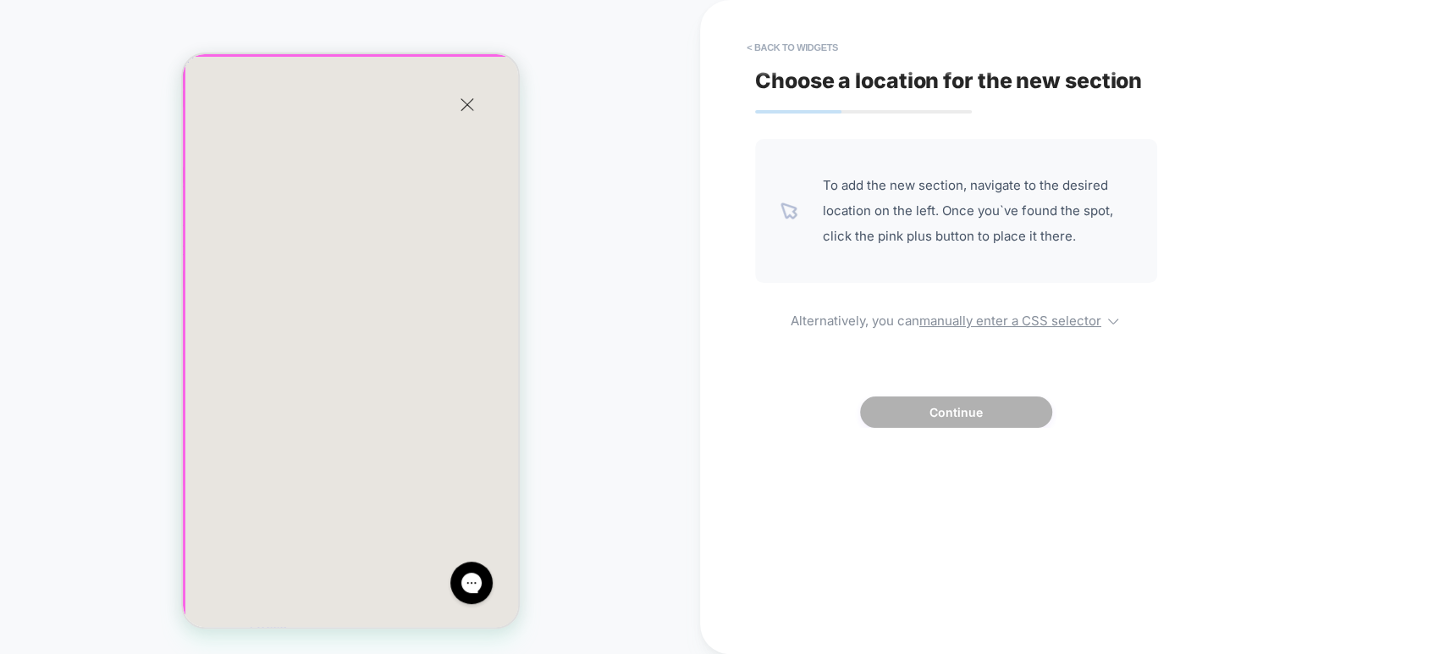
click at [463, 107] on icon "Close" at bounding box center [467, 104] width 14 height 13
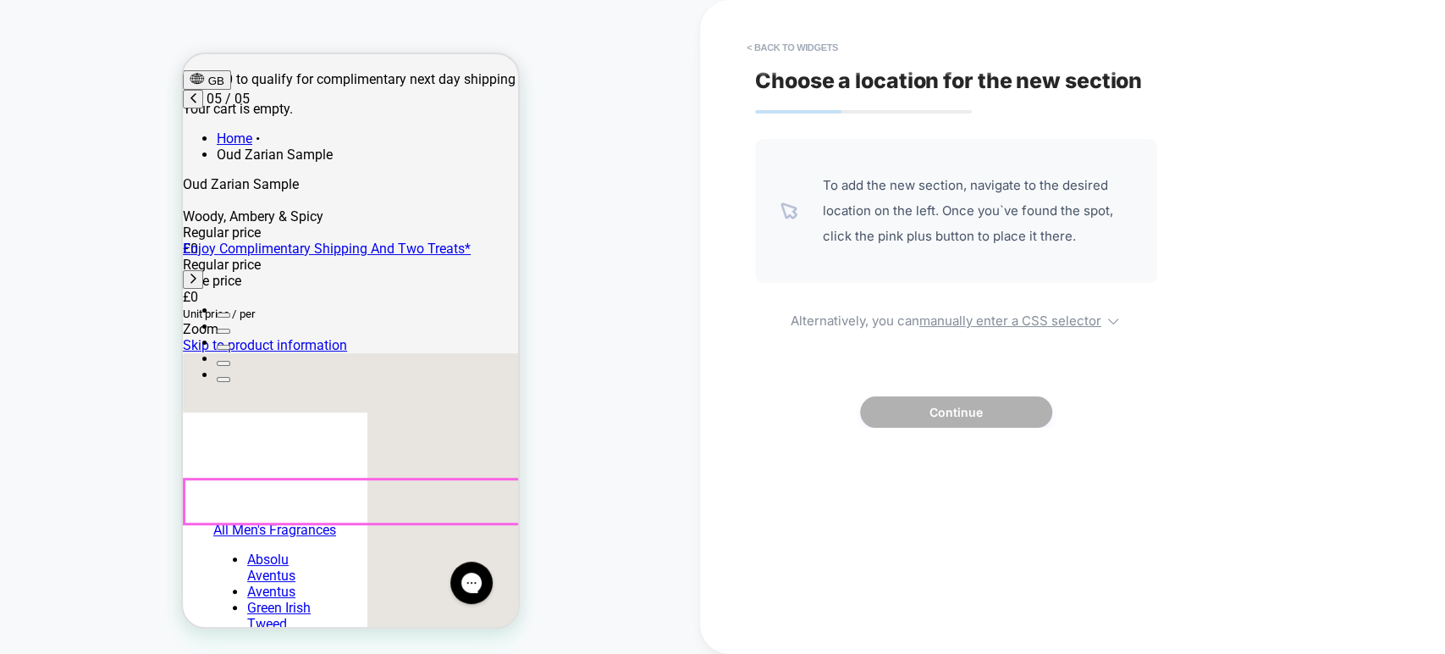
scroll to position [188, 0]
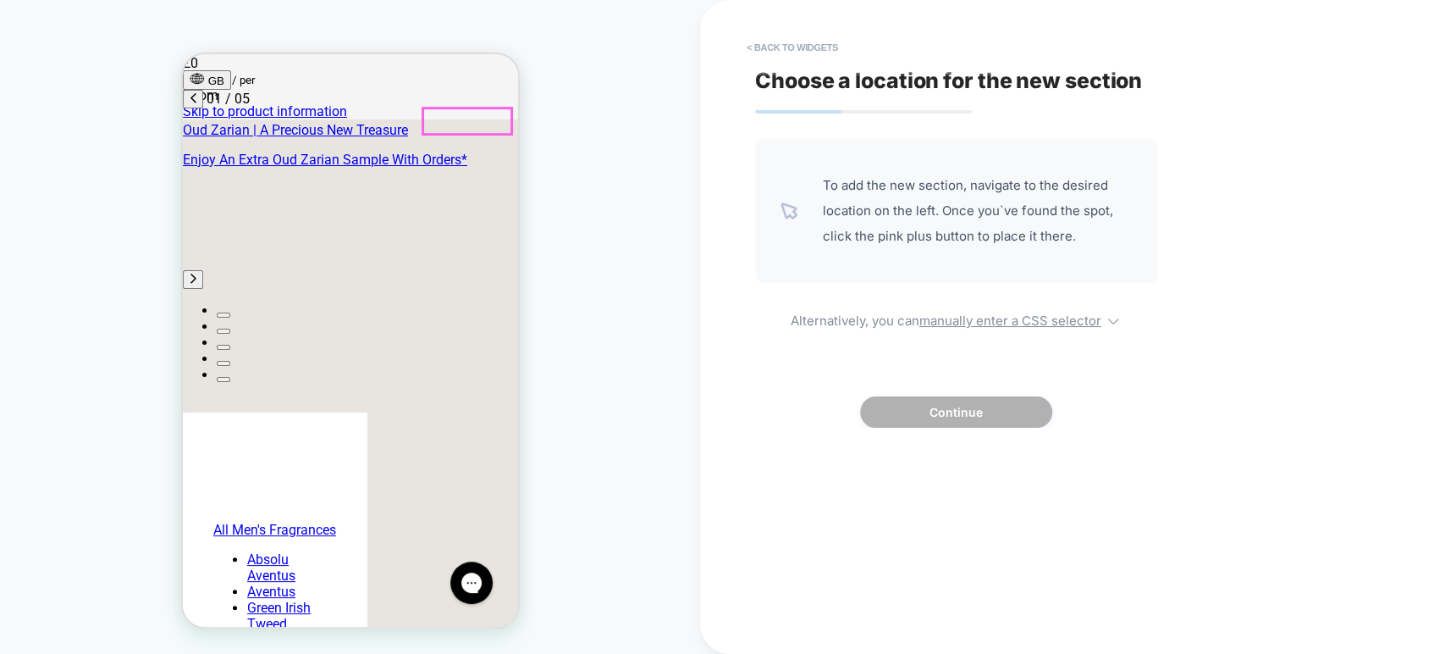
scroll to position [0, 0]
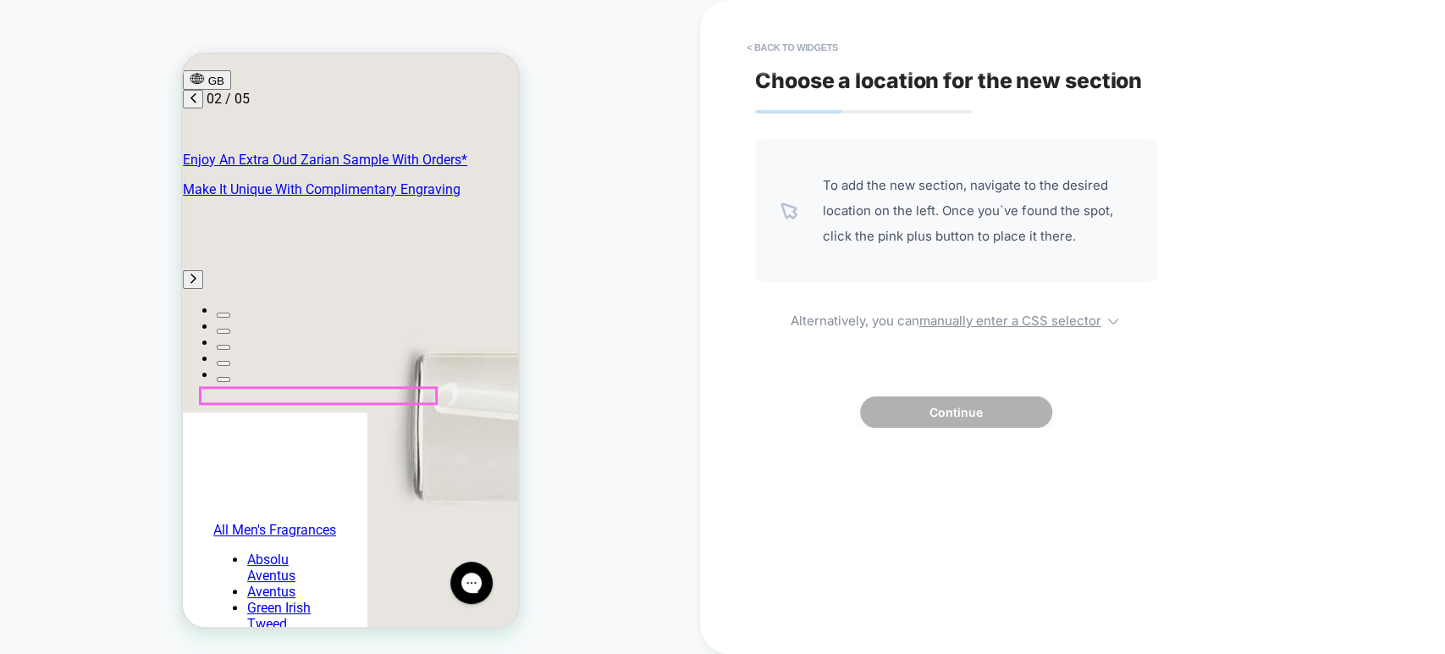
scroll to position [0, 0]
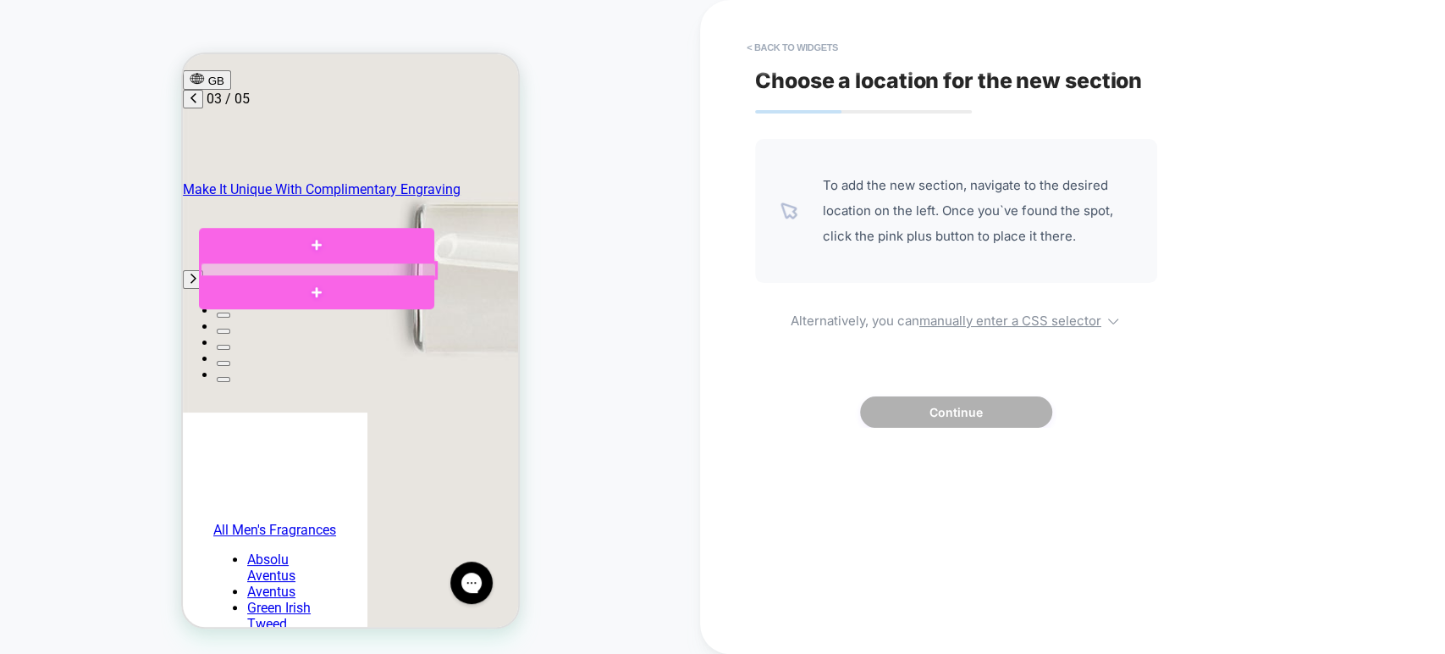
click at [201, 266] on div at bounding box center [317, 269] width 235 height 15
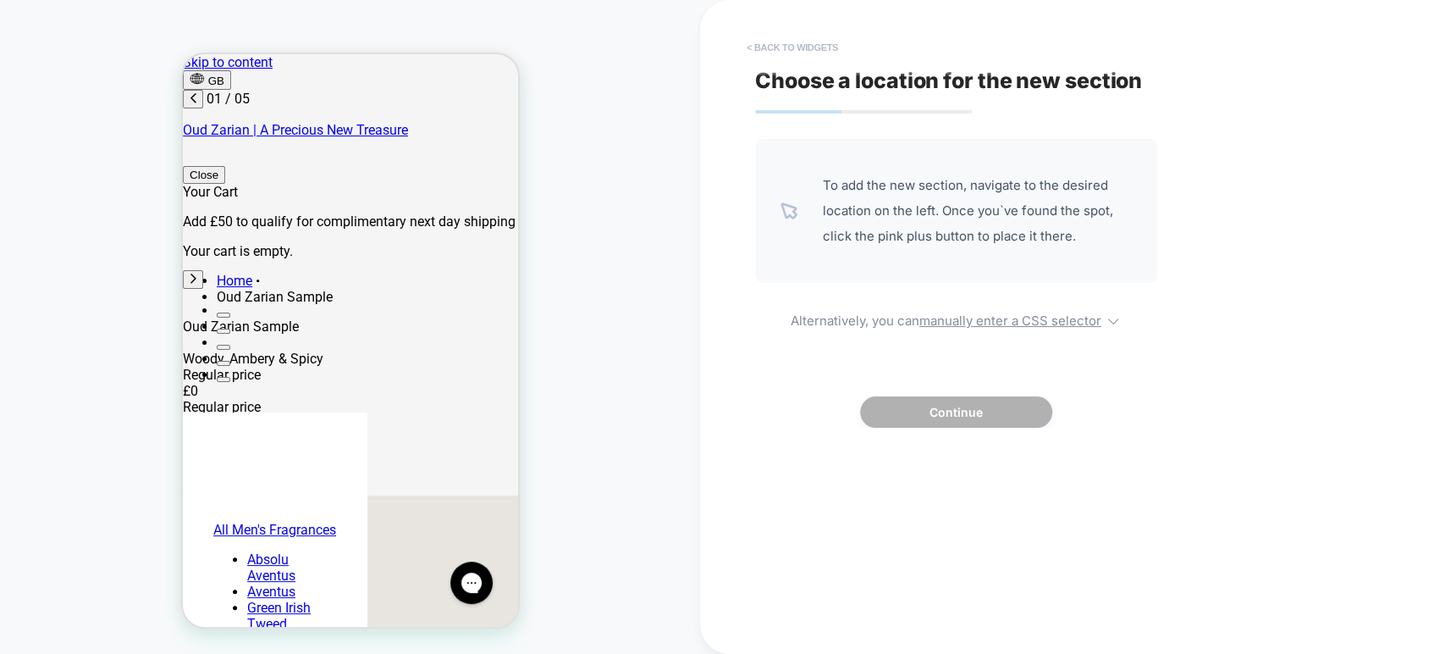
click at [755, 41] on button "< Back to widgets" at bounding box center [792, 47] width 108 height 27
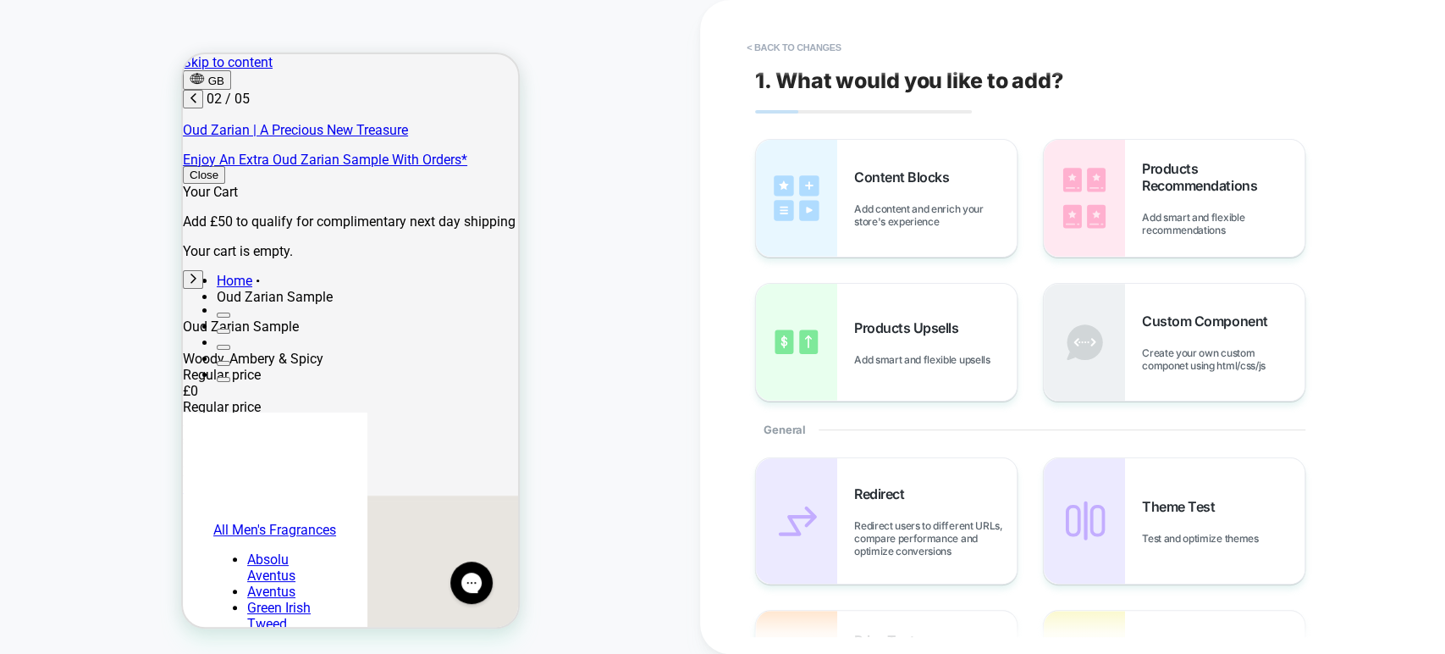
scroll to position [0, 268]
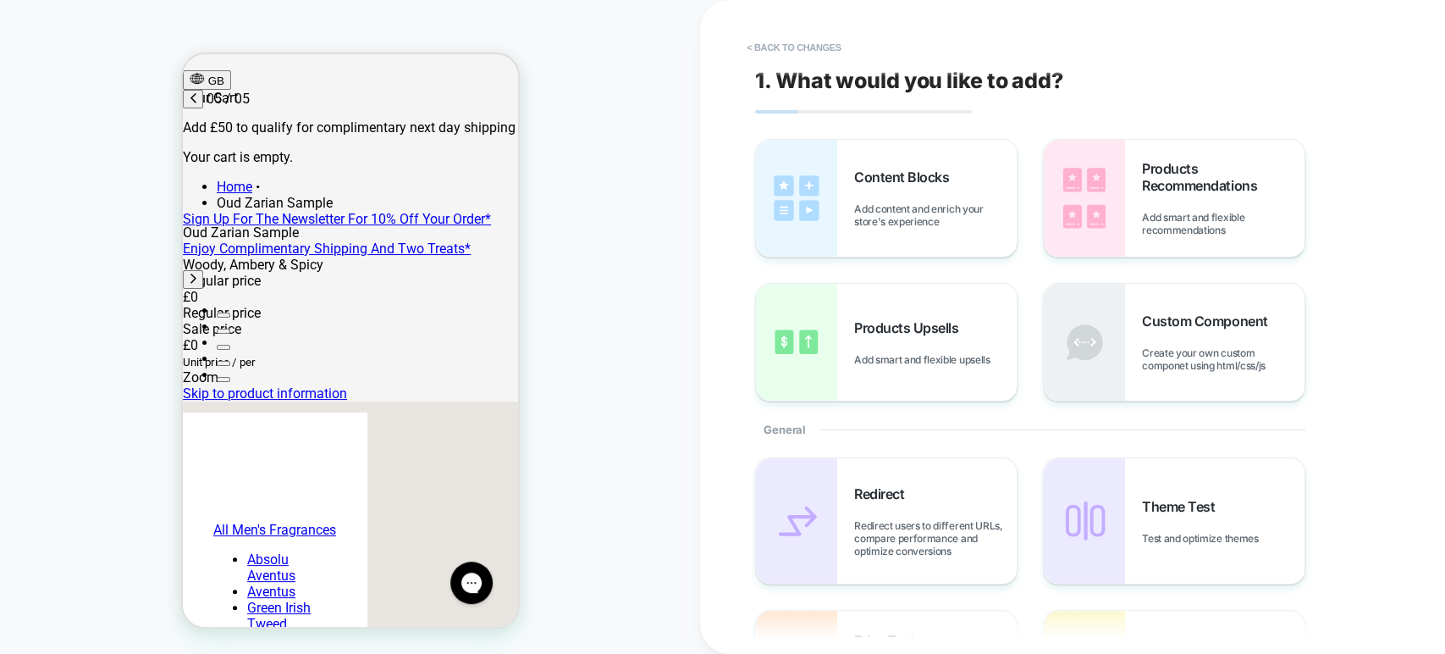
scroll to position [0, 1071]
drag, startPoint x: 676, startPoint y: 42, endPoint x: 615, endPoint y: 36, distance: 61.3
click at [615, 36] on div "PRODUCT: Oud Zarian Sample PRODUCT: Oud Zarian Sample" at bounding box center [350, 327] width 700 height 620
click at [748, 44] on button "< Back to changes" at bounding box center [794, 47] width 112 height 27
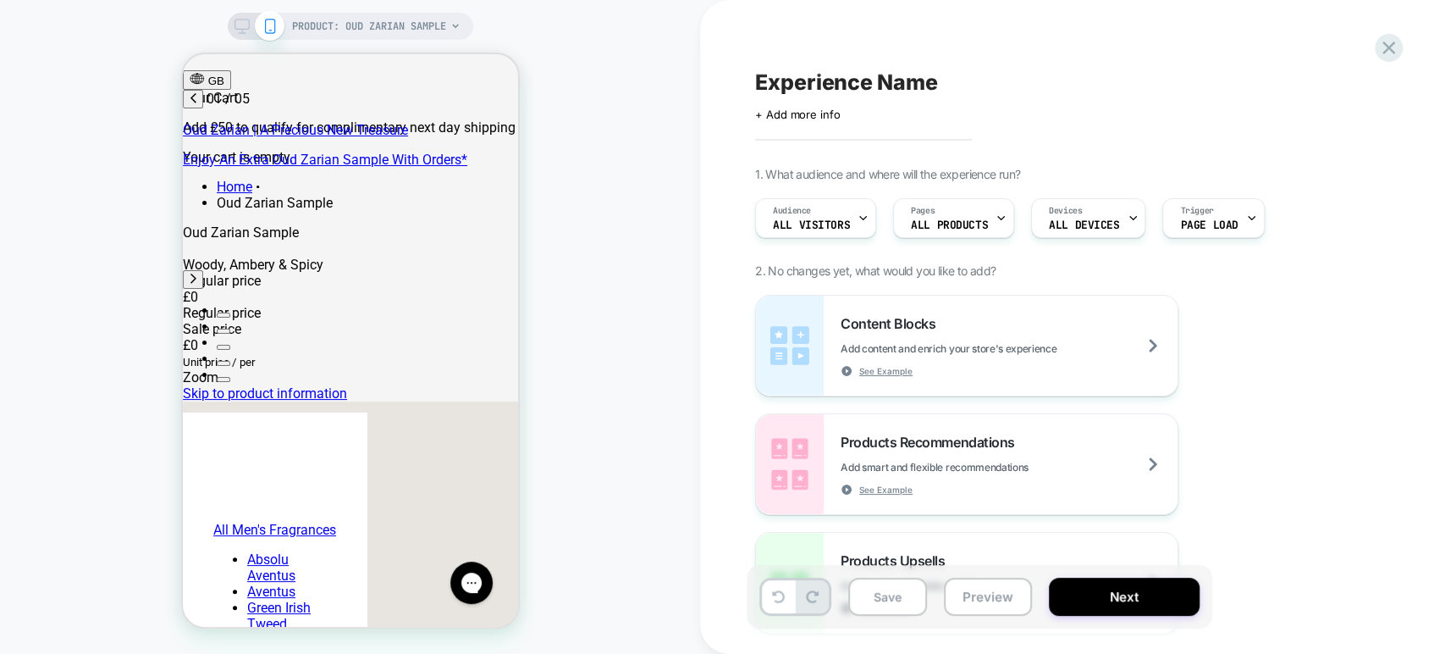
scroll to position [0, 0]
click at [244, 25] on icon at bounding box center [242, 26] width 15 height 15
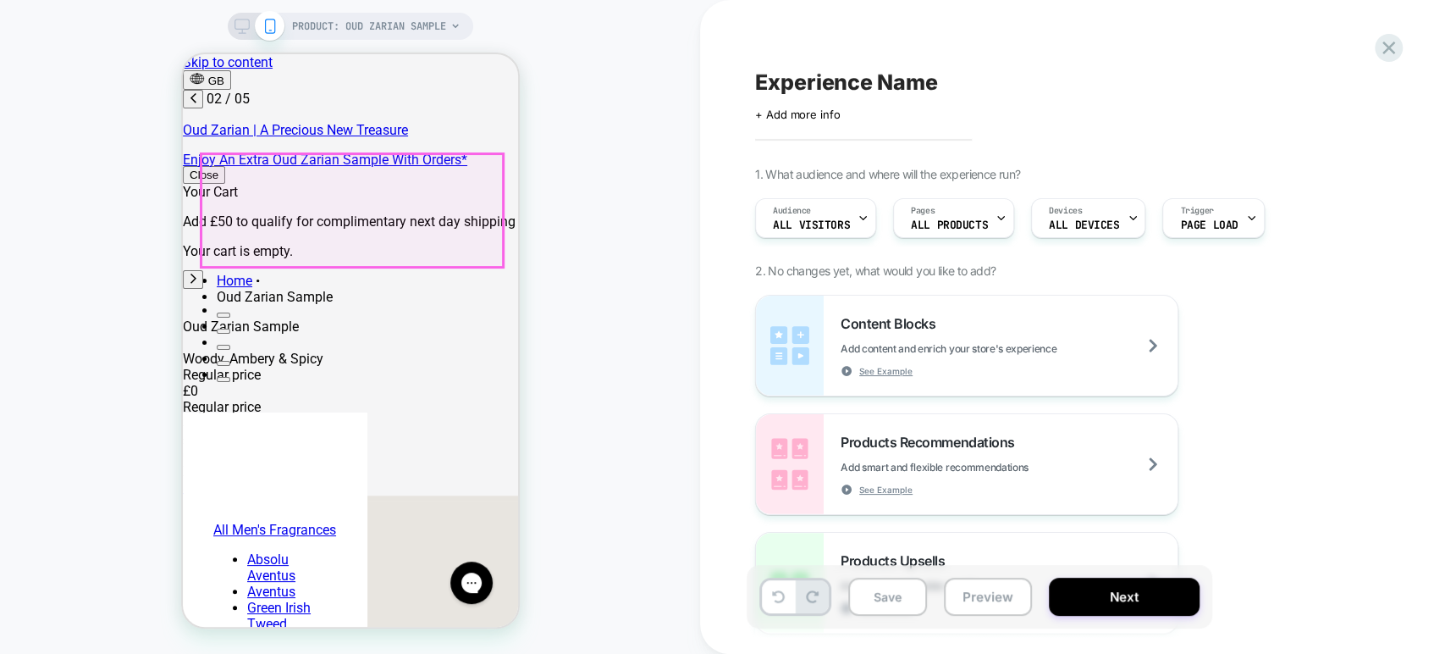
scroll to position [0, 268]
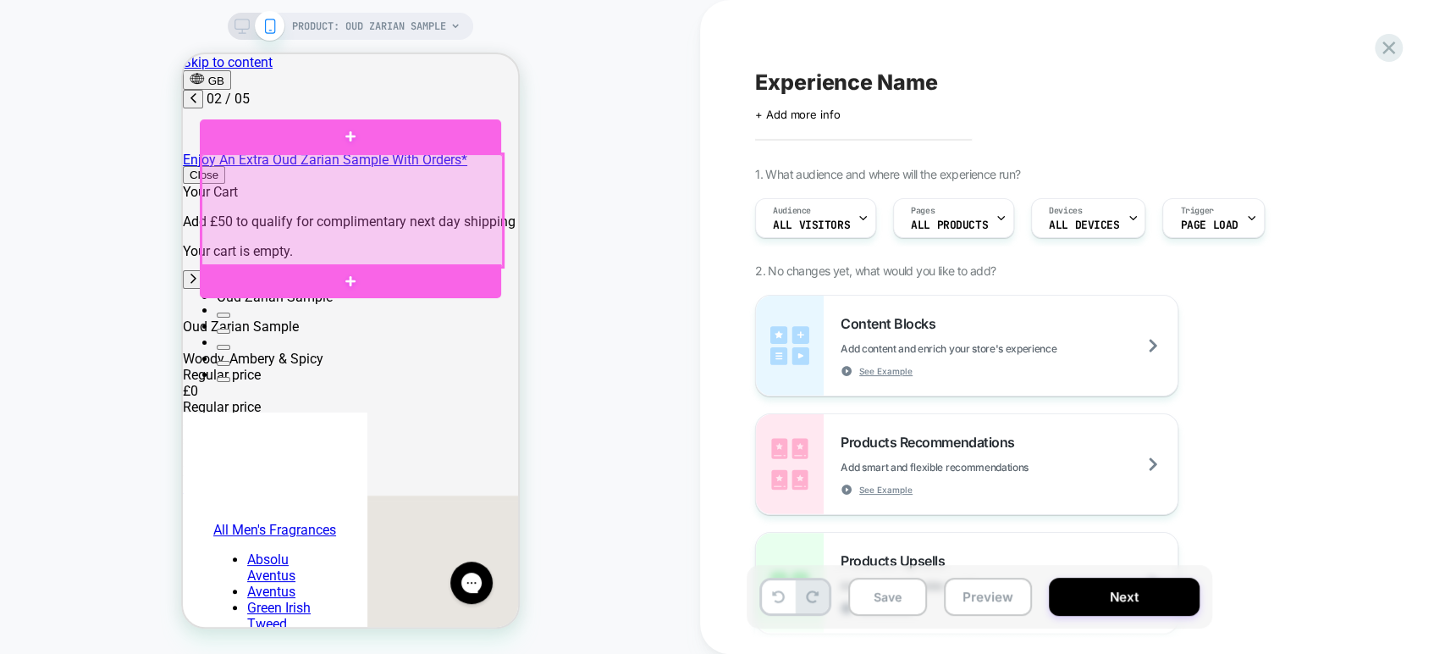
click at [291, 227] on div at bounding box center [351, 210] width 301 height 113
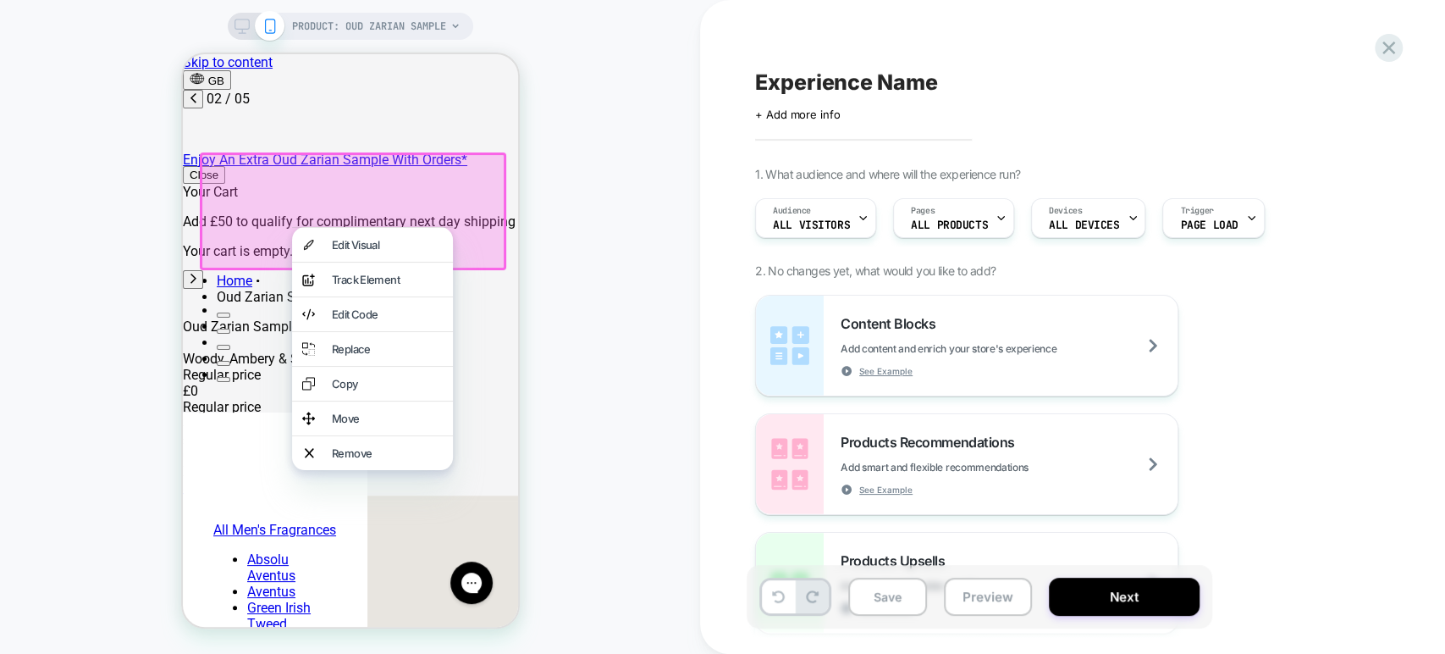
click at [254, 234] on div at bounding box center [352, 211] width 306 height 118
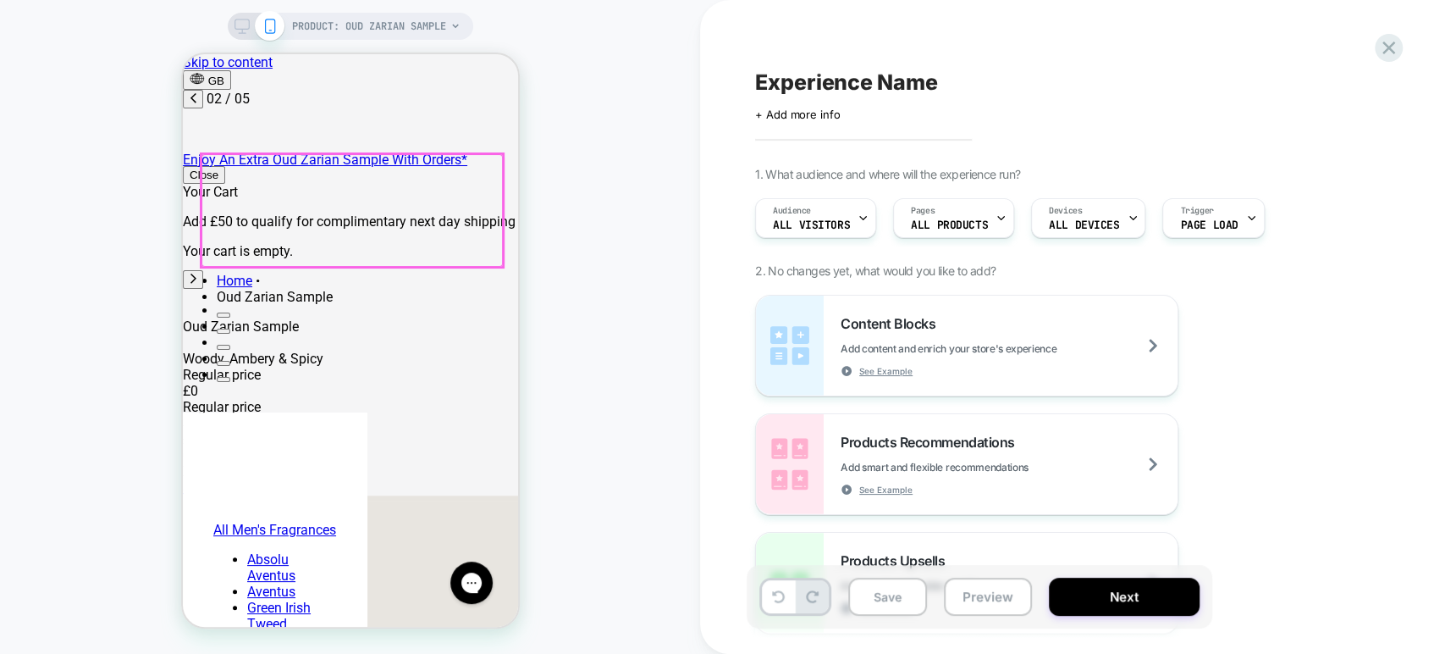
click at [254, 234] on div at bounding box center [351, 210] width 301 height 113
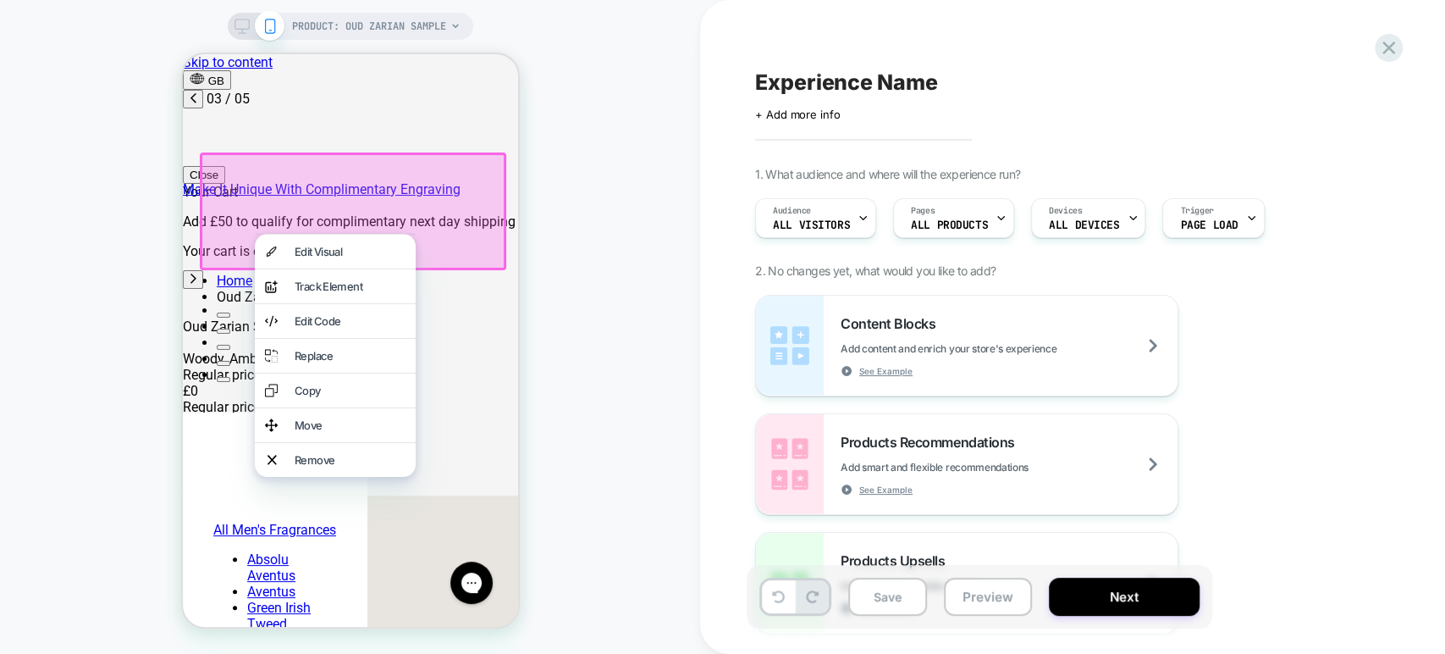
scroll to position [0, 535]
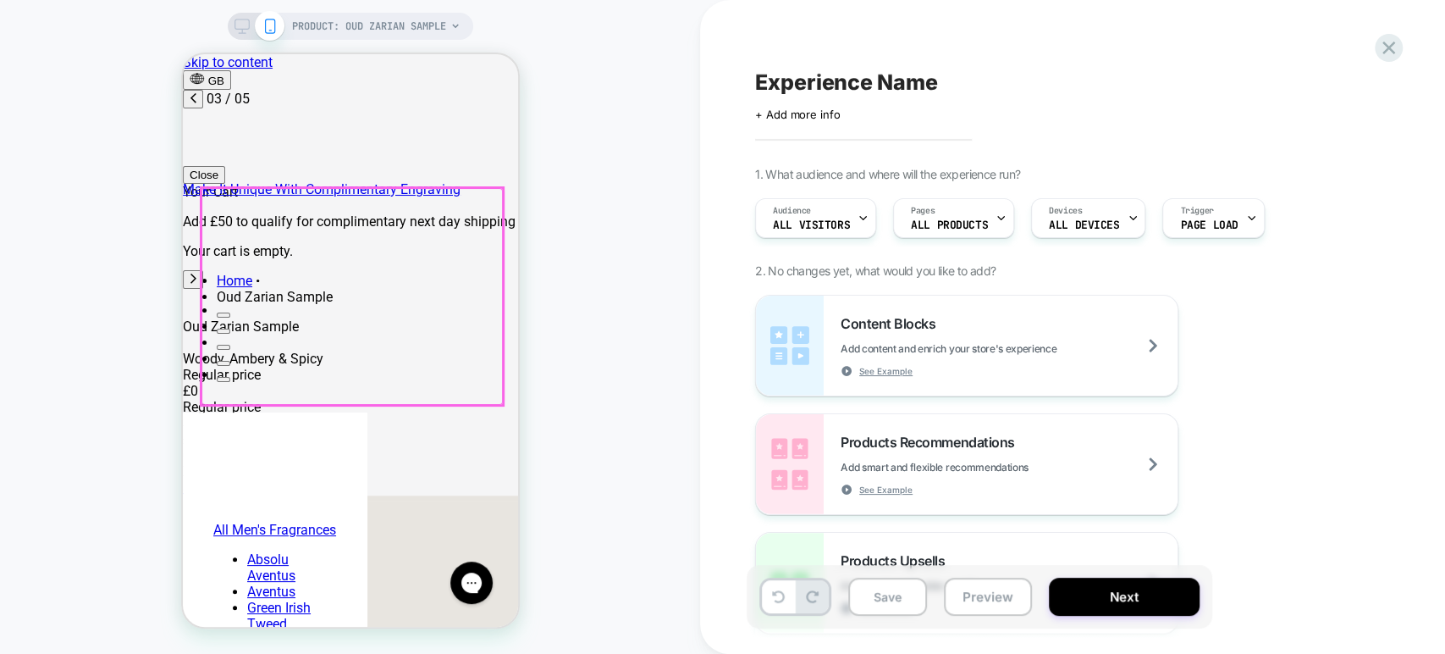
click at [259, 239] on div at bounding box center [351, 296] width 301 height 217
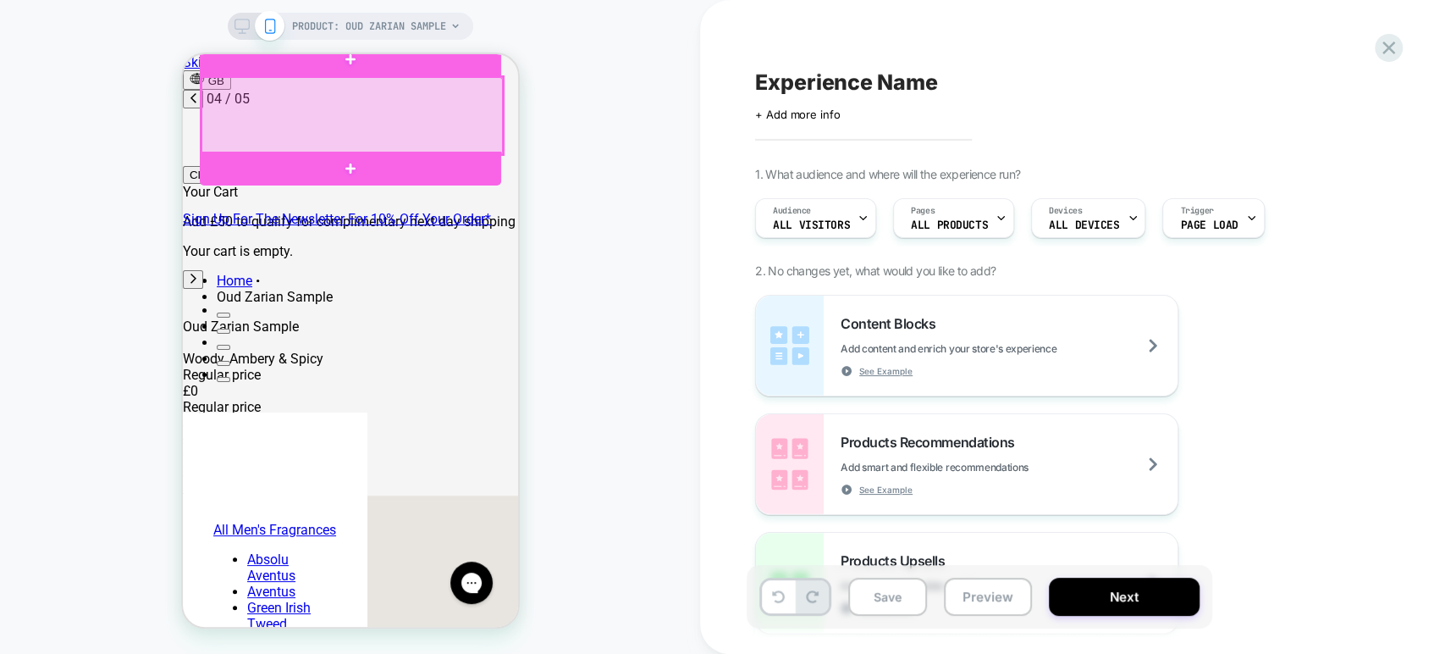
type input "*******"
click at [353, 28] on span "PRODUCT: Oud Zarian Sample" at bounding box center [369, 26] width 154 height 27
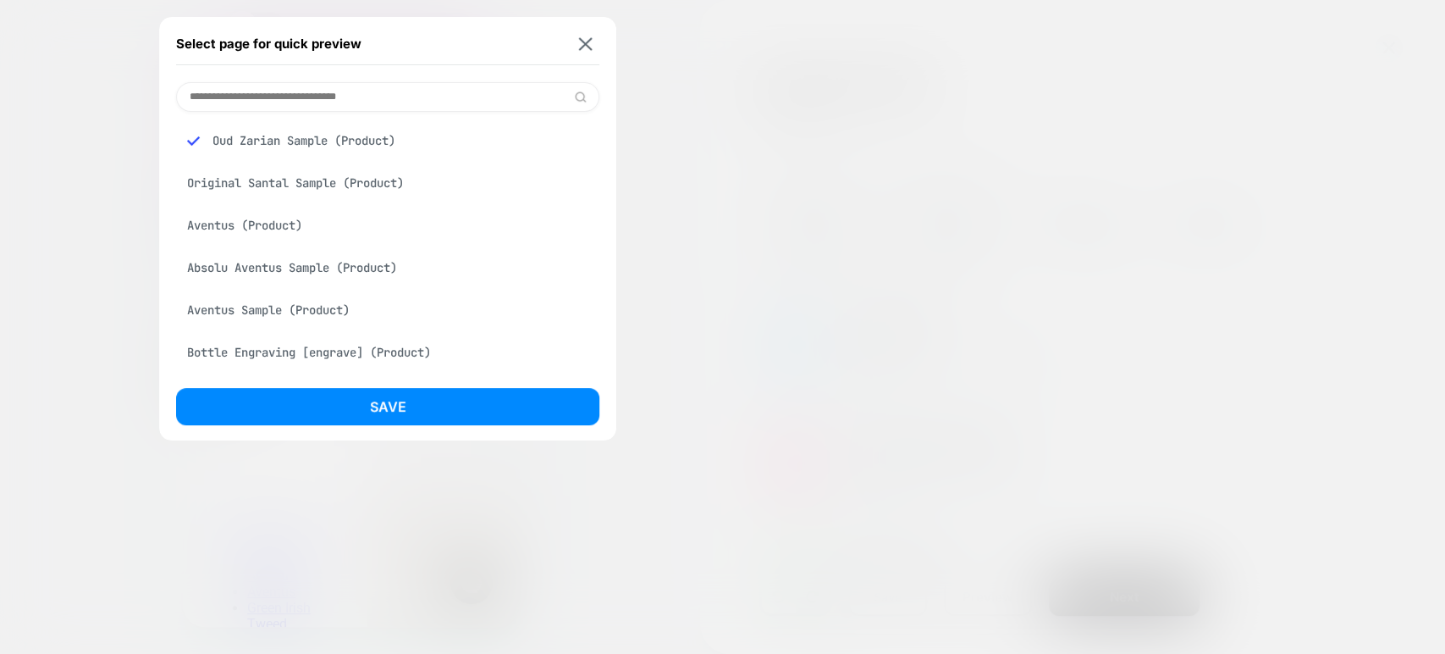
click at [261, 229] on div "Aventus (Product)" at bounding box center [387, 225] width 423 height 32
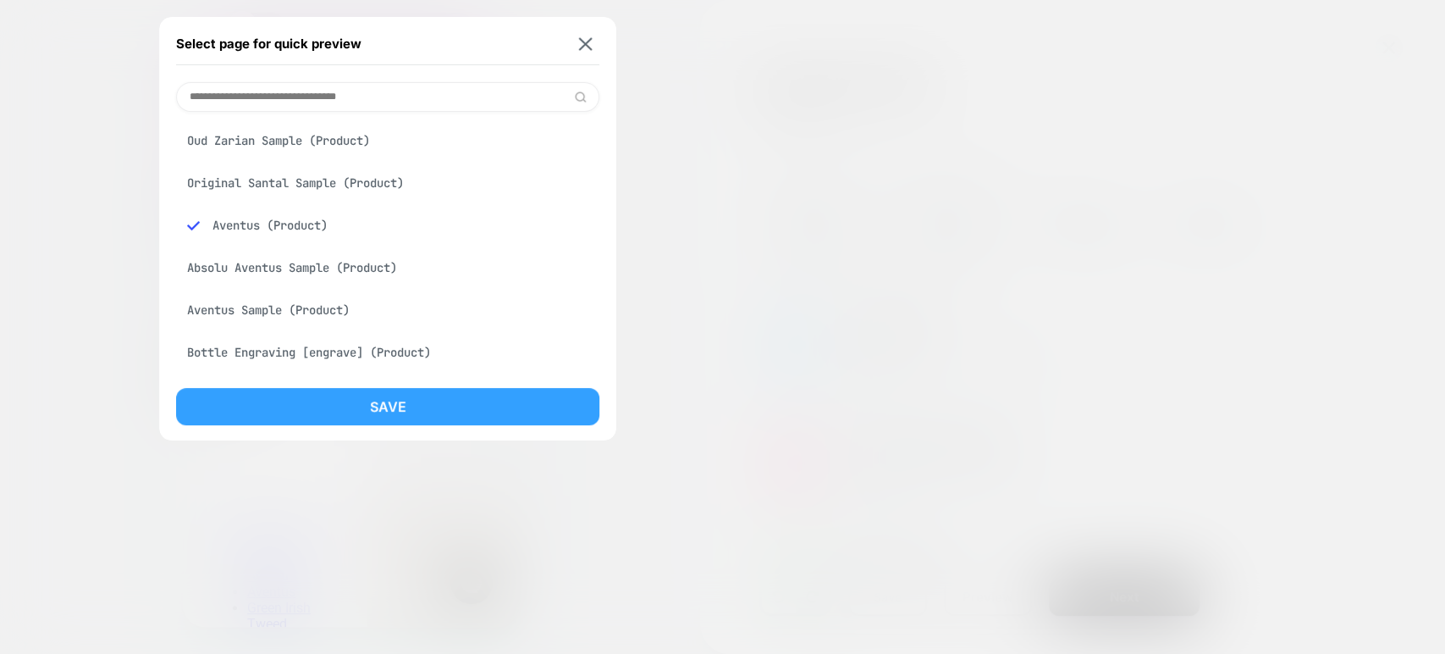
click at [335, 391] on button "Save" at bounding box center [387, 406] width 423 height 37
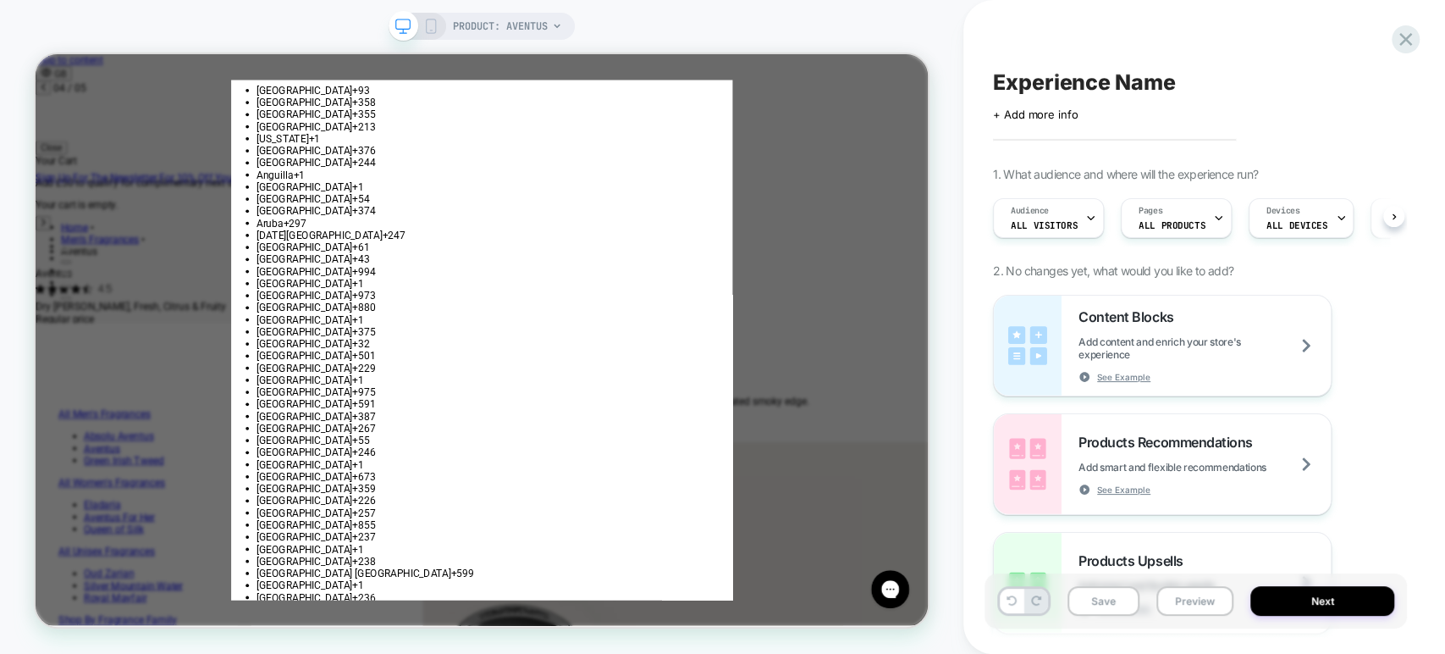
scroll to position [0, 1826]
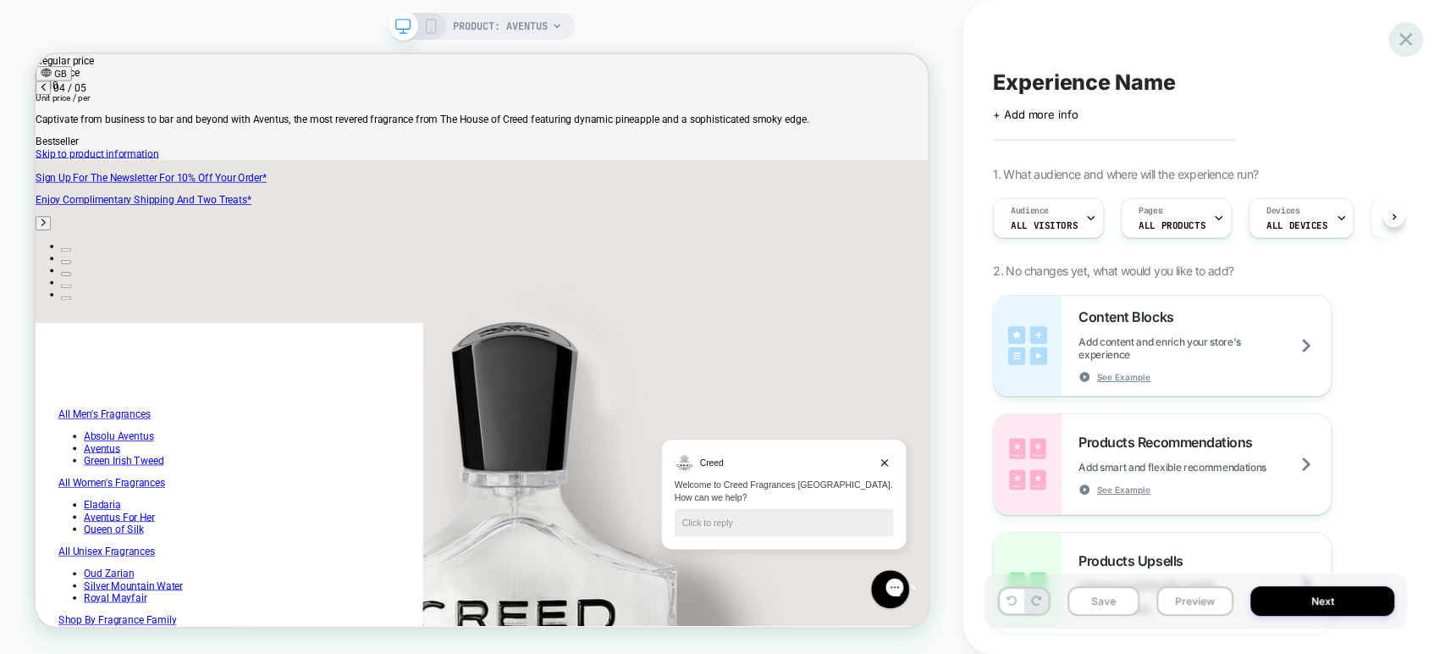
click at [1404, 36] on icon at bounding box center [1405, 39] width 13 height 13
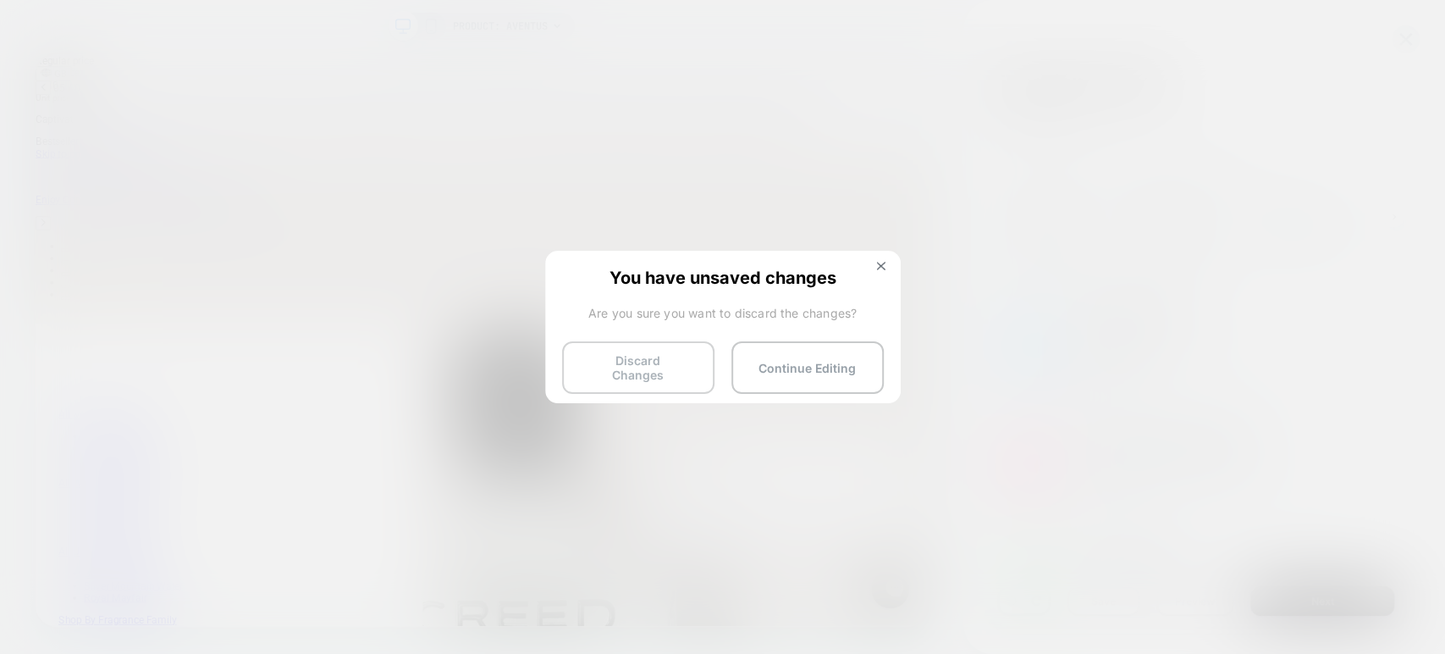
click at [643, 367] on button "Discard Changes" at bounding box center [638, 367] width 152 height 52
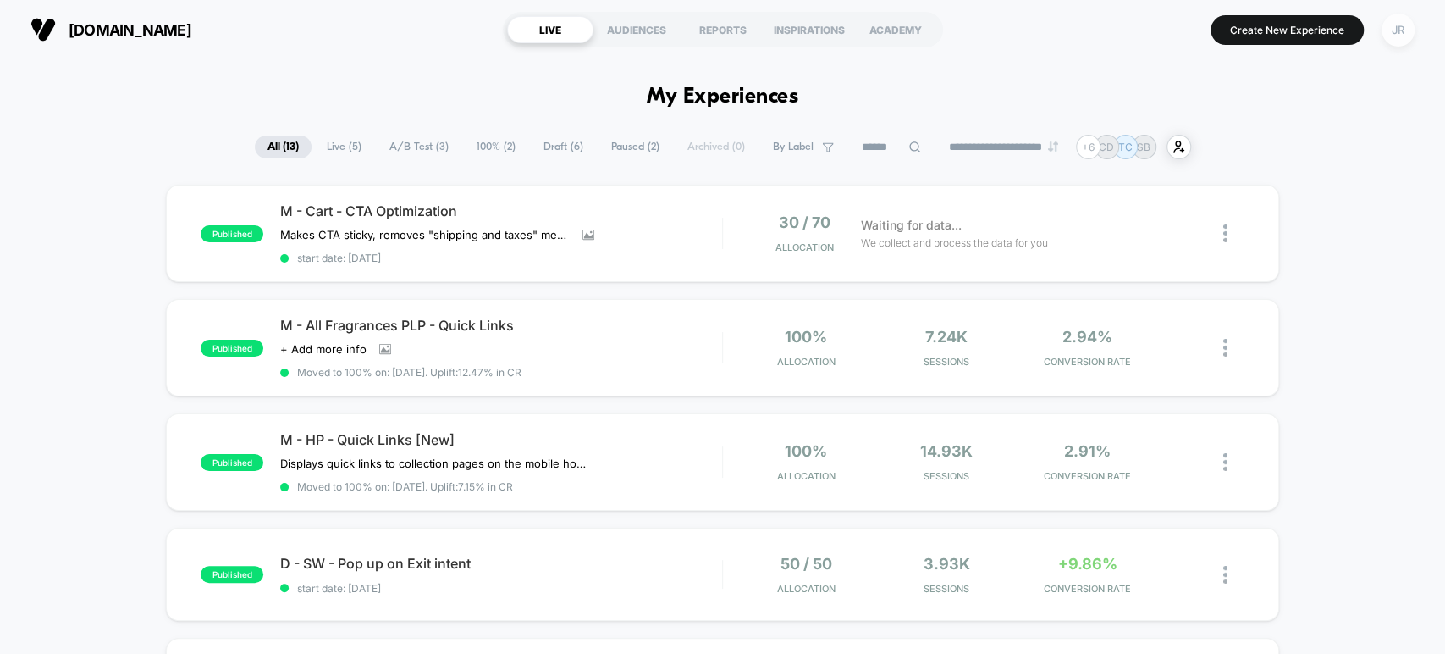
click at [1394, 25] on div "JR" at bounding box center [1398, 30] width 33 height 33
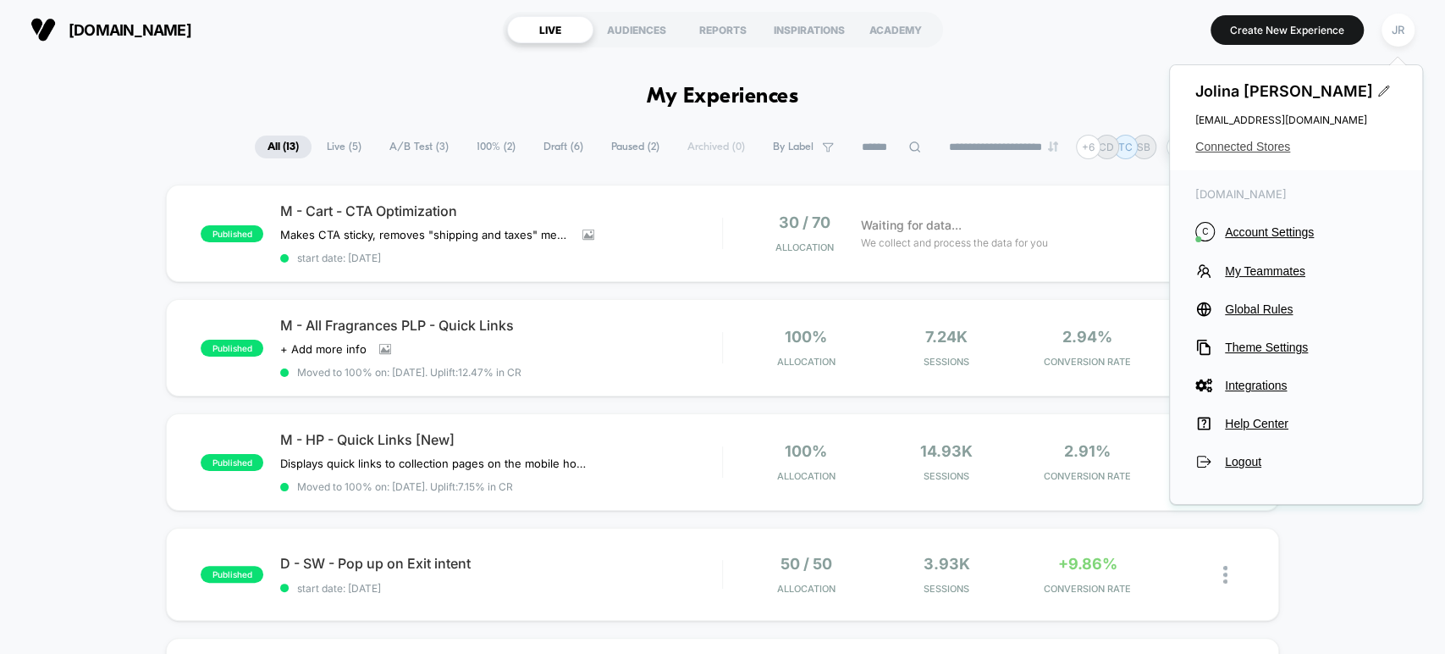
click at [1283, 145] on span "Connected Stores" at bounding box center [1295, 147] width 201 height 14
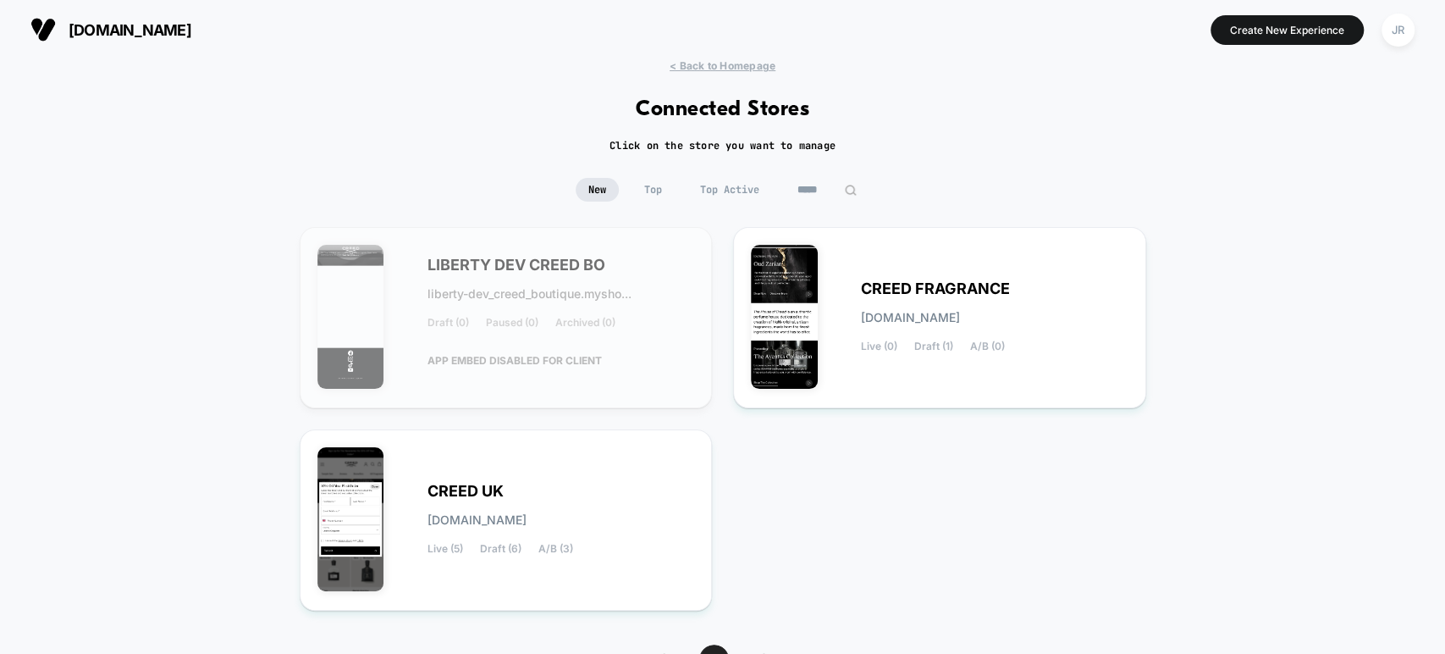
click at [836, 187] on input "*****" at bounding box center [827, 190] width 85 height 24
drag, startPoint x: 822, startPoint y: 184, endPoint x: 755, endPoint y: 189, distance: 67.1
click at [755, 189] on input "*****" at bounding box center [826, 190] width 169 height 24
paste input "**********"
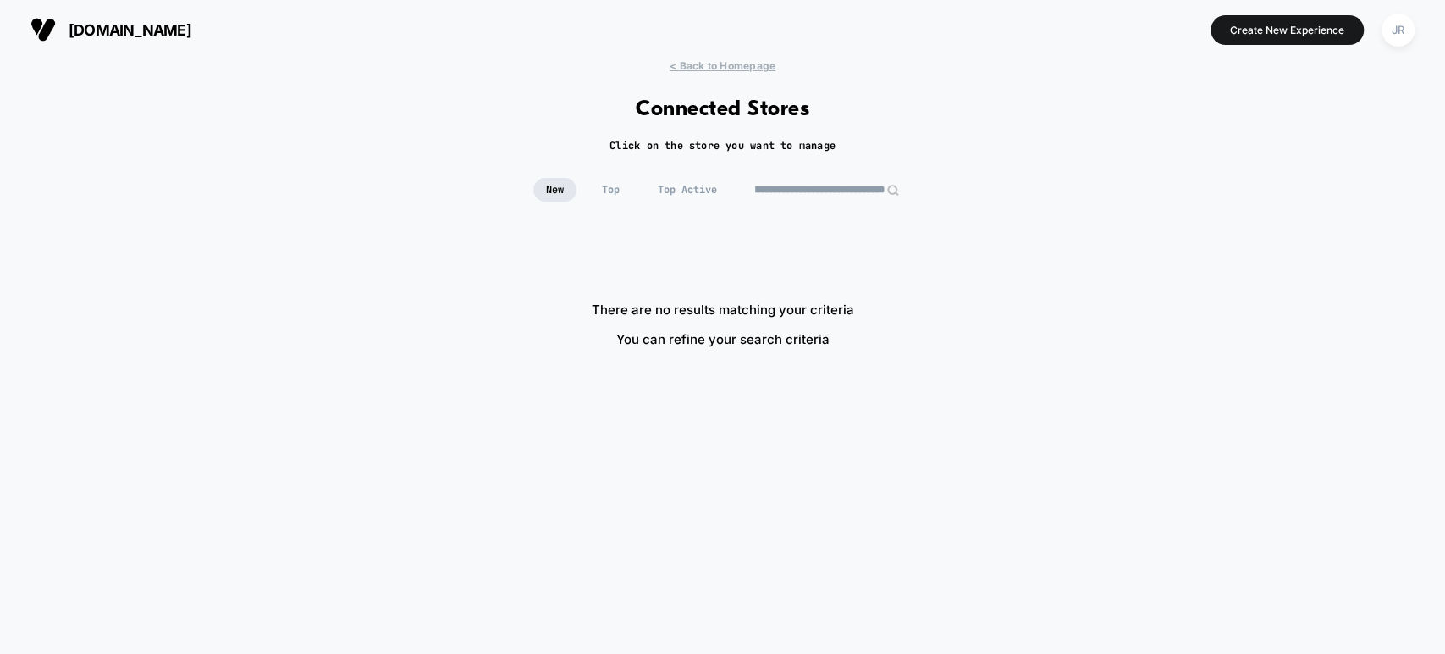
drag, startPoint x: 884, startPoint y: 186, endPoint x: 800, endPoint y: 188, distance: 83.8
click at [800, 188] on input "**********" at bounding box center [826, 190] width 169 height 24
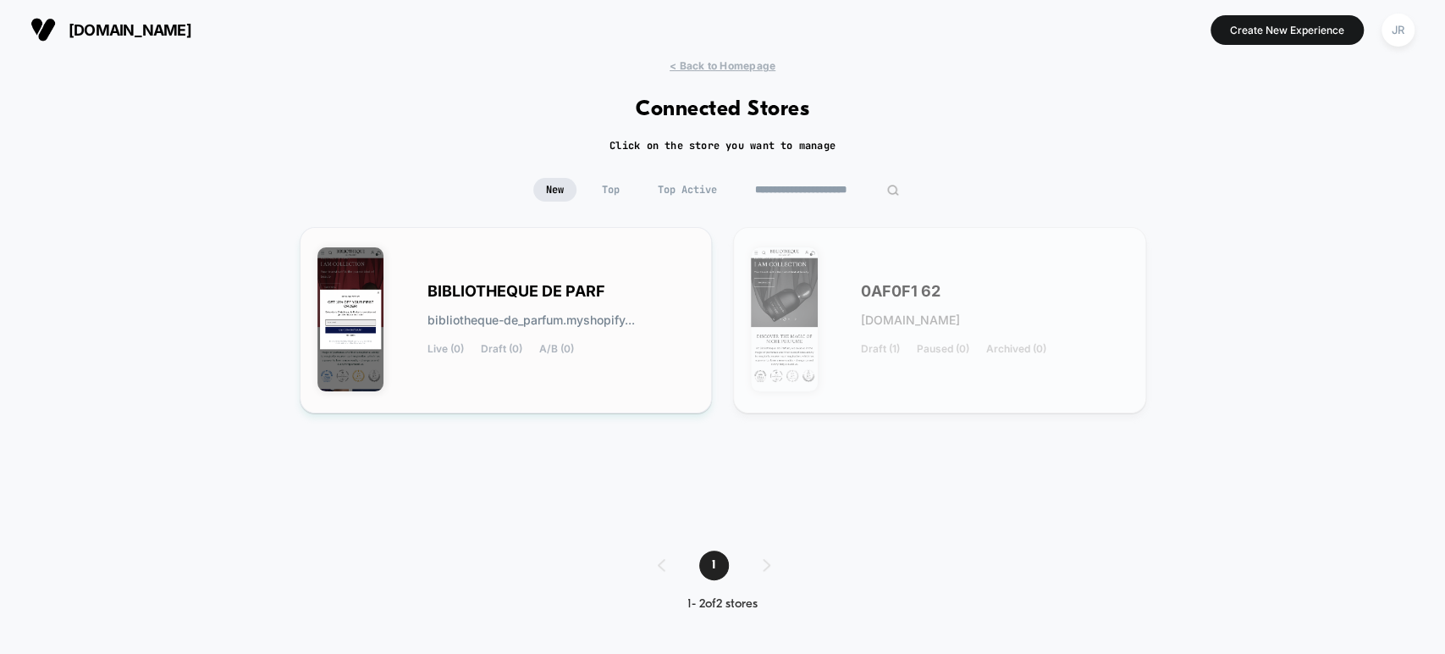
type input "**********"
click at [658, 269] on div "BIBLIOTHEQUE DE PARF bibliotheque-de_parfum.myshopify... Live (0) Draft (0) A/B…" at bounding box center [506, 320] width 378 height 151
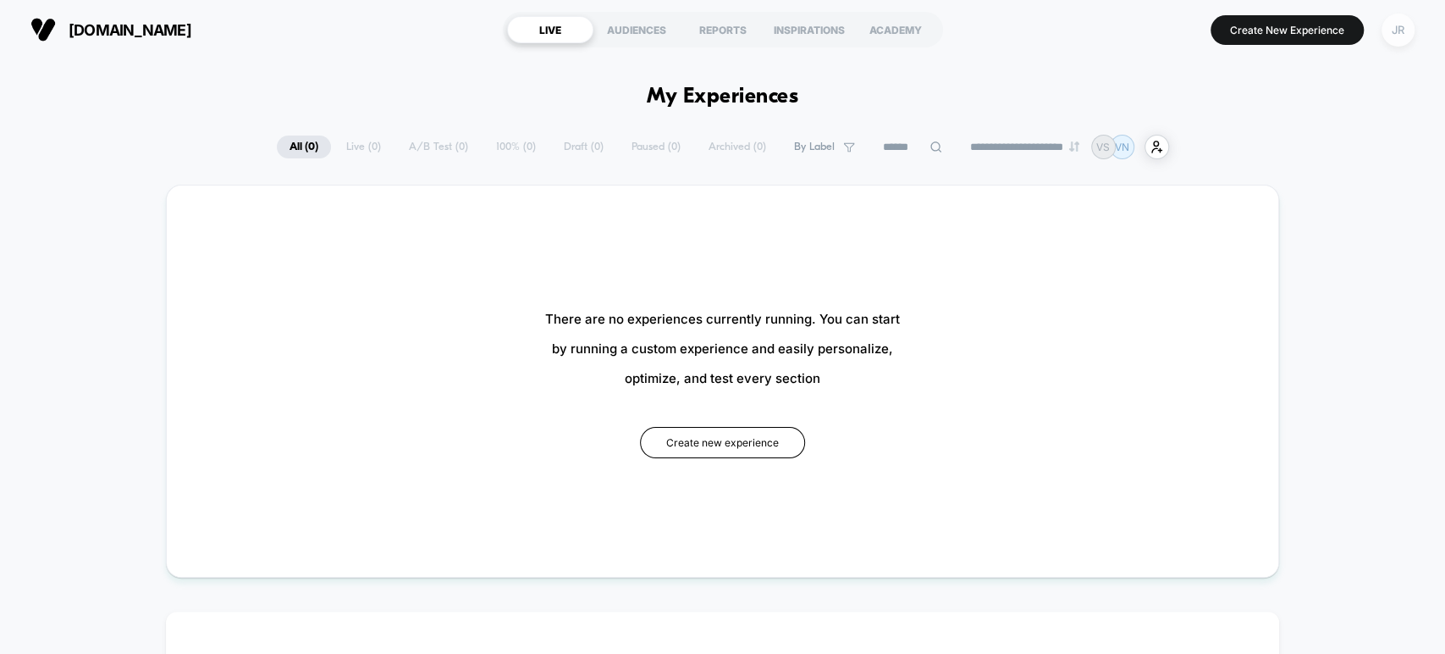
click at [1395, 44] on div "JR" at bounding box center [1398, 30] width 33 height 33
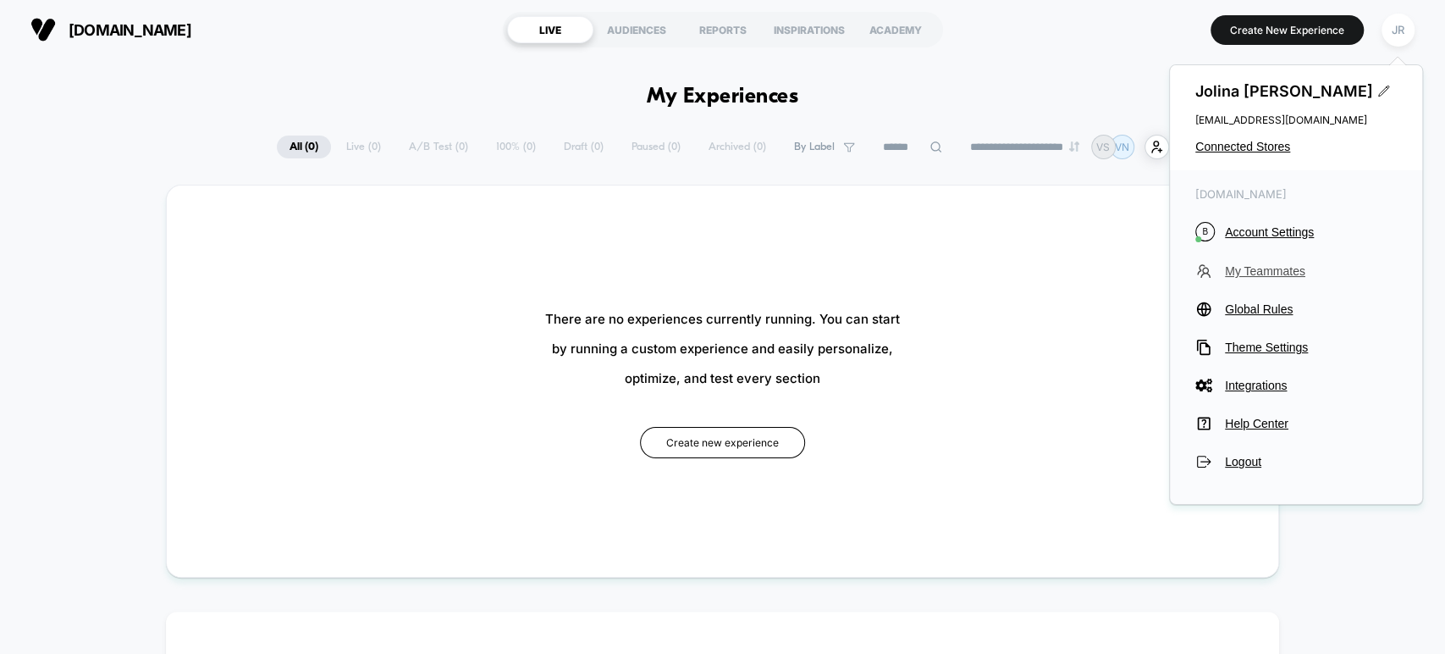
click at [1279, 267] on span "My Teammates" at bounding box center [1311, 271] width 172 height 14
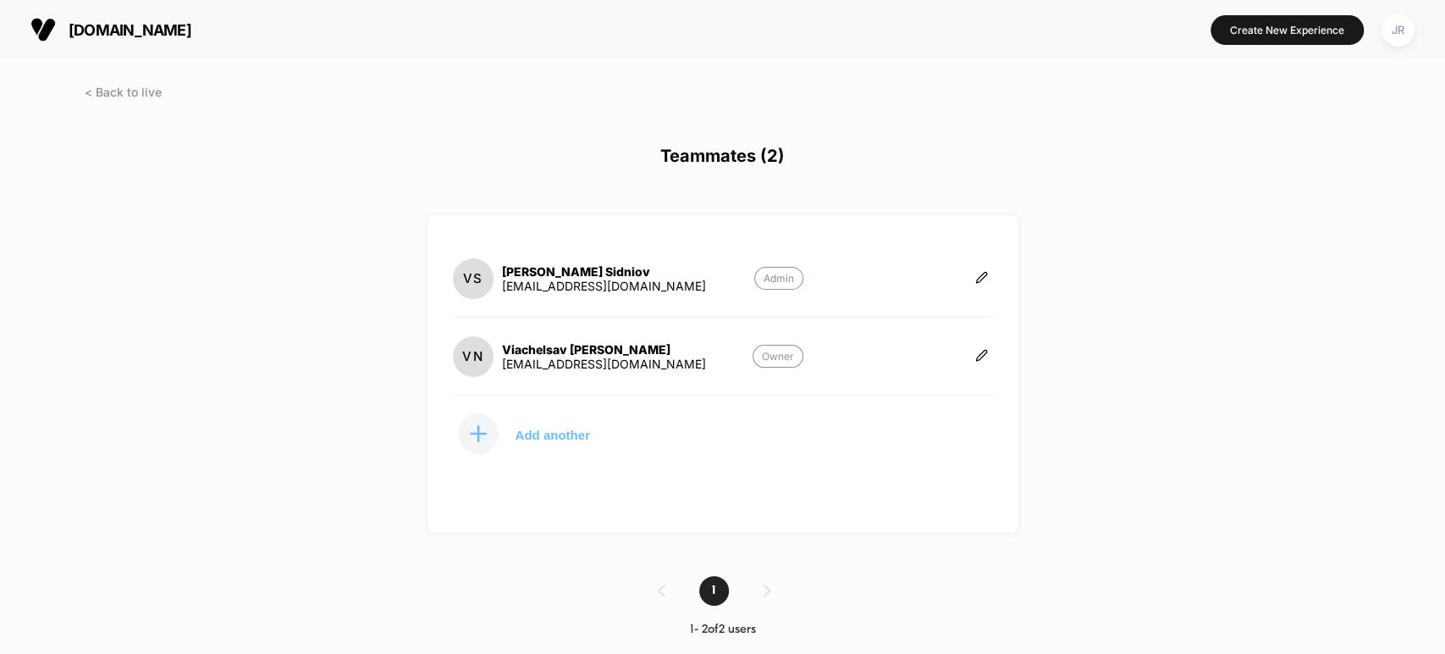
click at [547, 433] on p "Add another" at bounding box center [553, 434] width 75 height 8
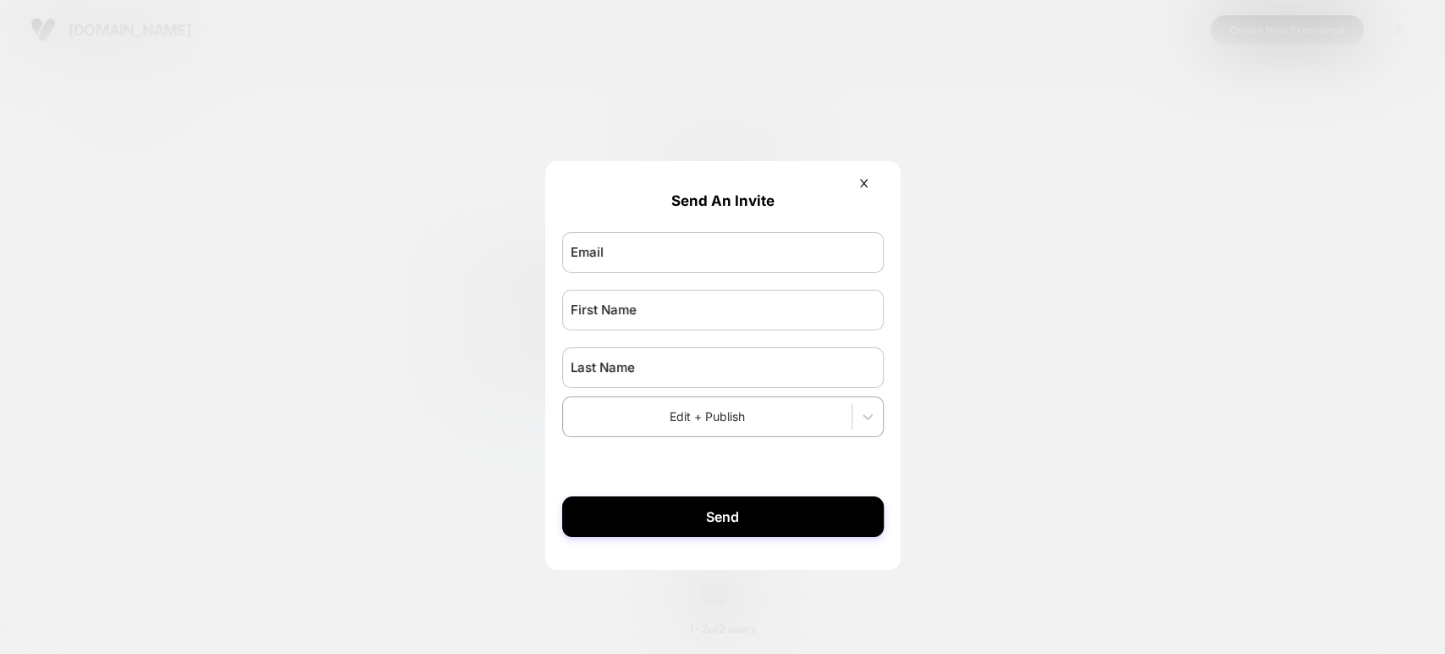
click at [864, 174] on form "Send An Invite Edit + Publish Send" at bounding box center [723, 357] width 356 height 393
click at [864, 181] on icon at bounding box center [863, 183] width 8 height 8
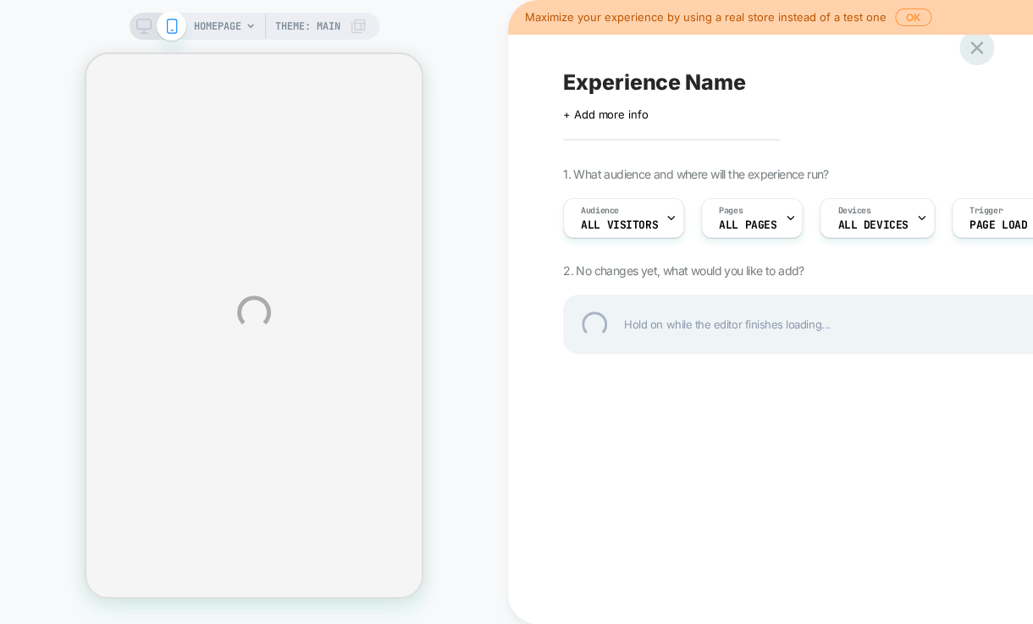
click at [975, 46] on div at bounding box center [976, 47] width 35 height 35
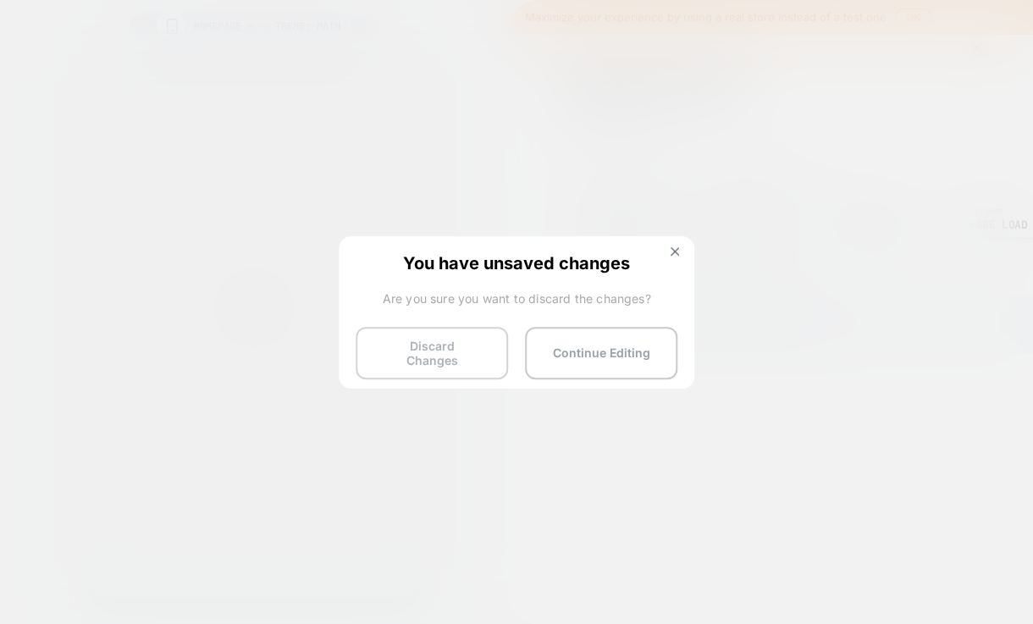
click at [477, 347] on button "Discard Changes" at bounding box center [432, 353] width 152 height 52
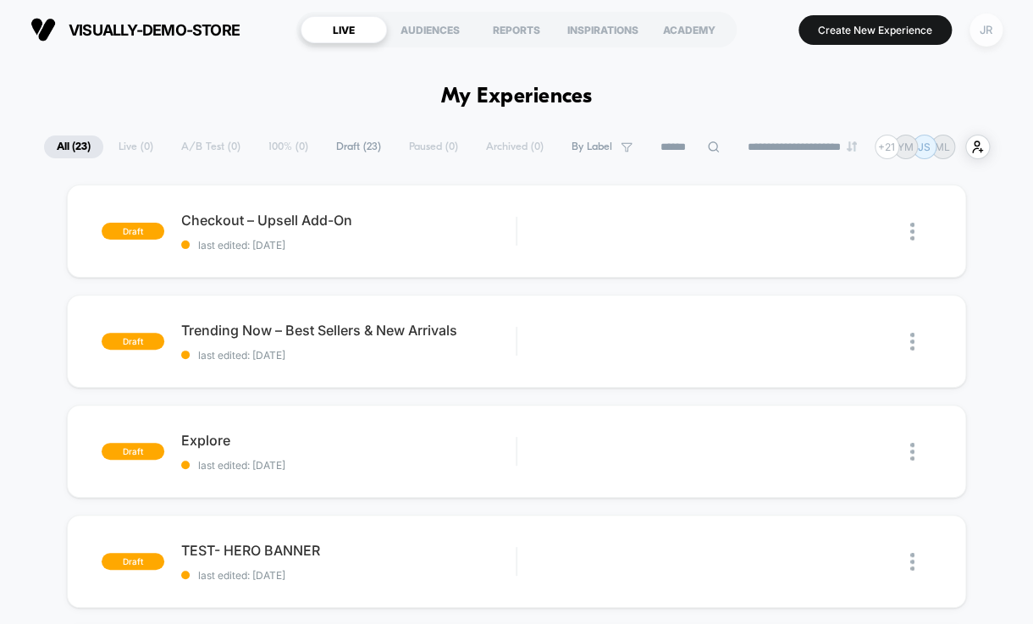
click at [982, 23] on div "JR" at bounding box center [985, 30] width 33 height 33
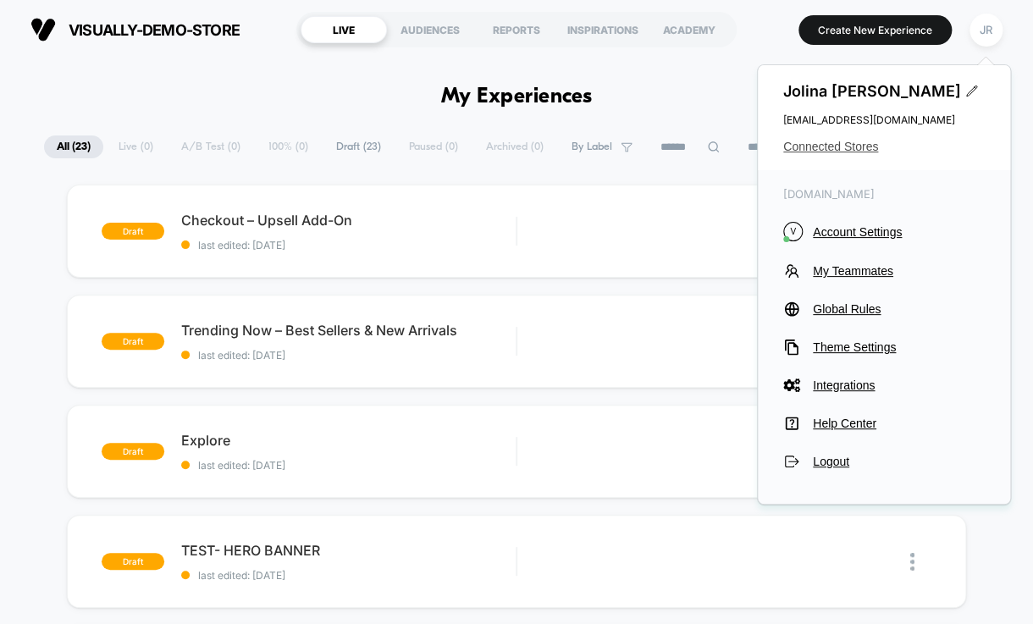
click at [833, 146] on span "Connected Stores" at bounding box center [883, 147] width 201 height 14
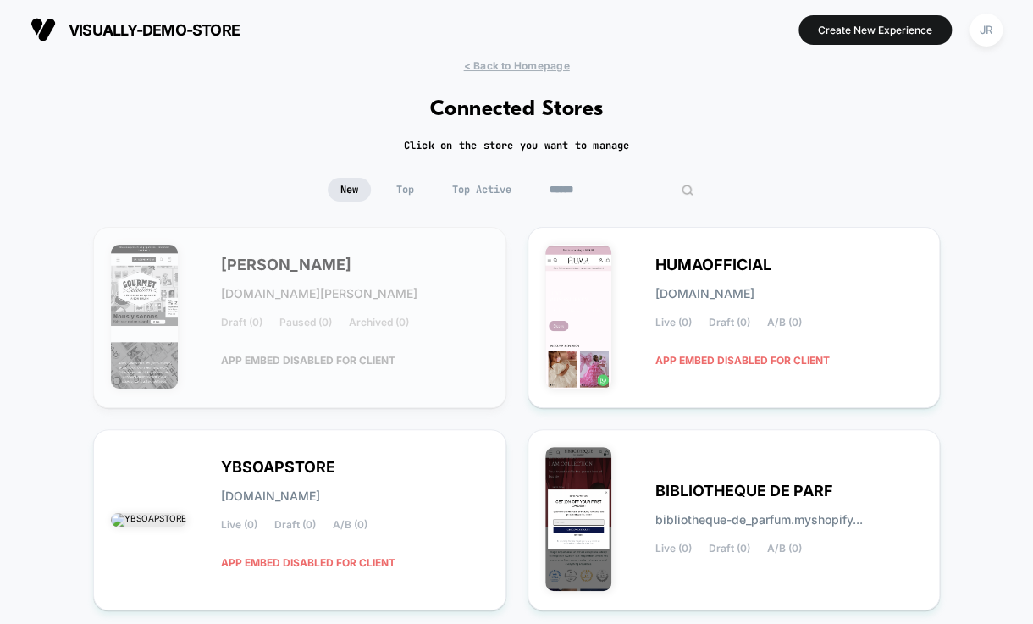
click at [613, 188] on input at bounding box center [621, 190] width 169 height 24
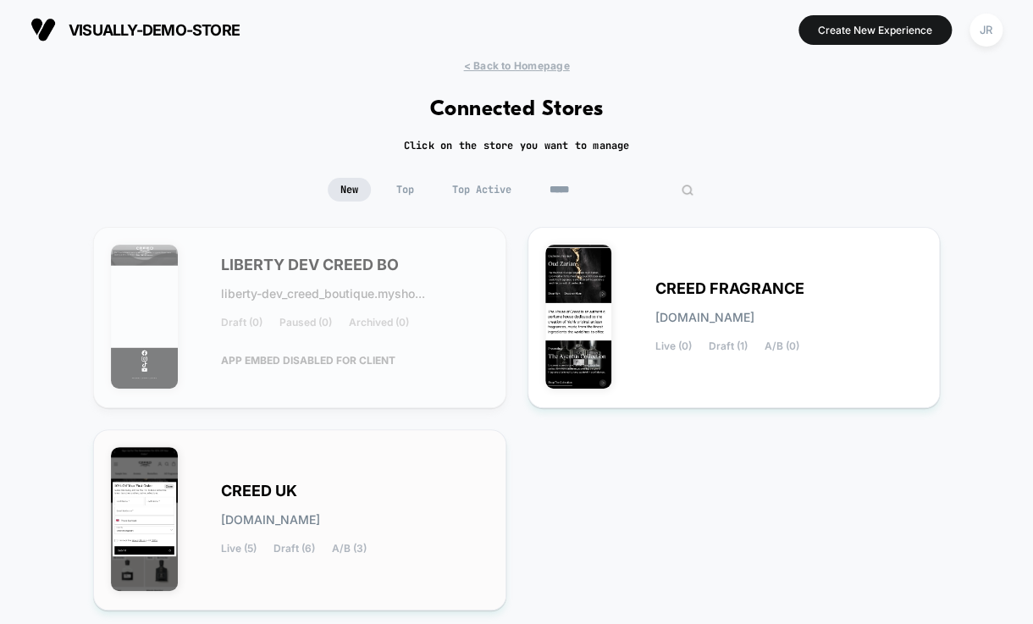
type input "*****"
click at [466, 522] on div "CREED UK creed-uk.myshopify.com Live (5) Draft (6) A/B (3)" at bounding box center [355, 519] width 268 height 69
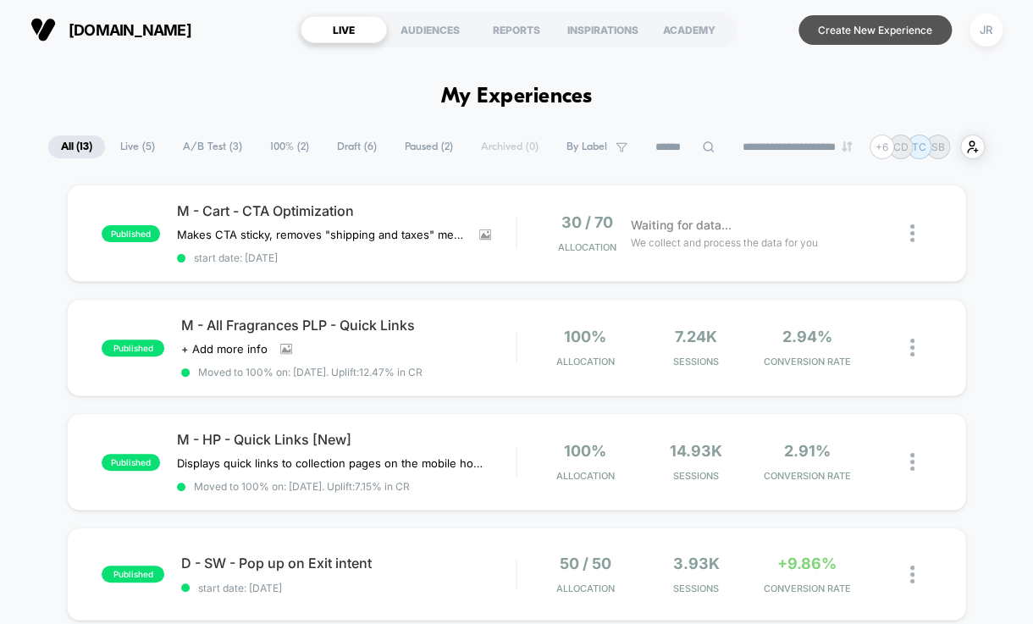
click at [855, 27] on button "Create New Experience" at bounding box center [874, 30] width 153 height 30
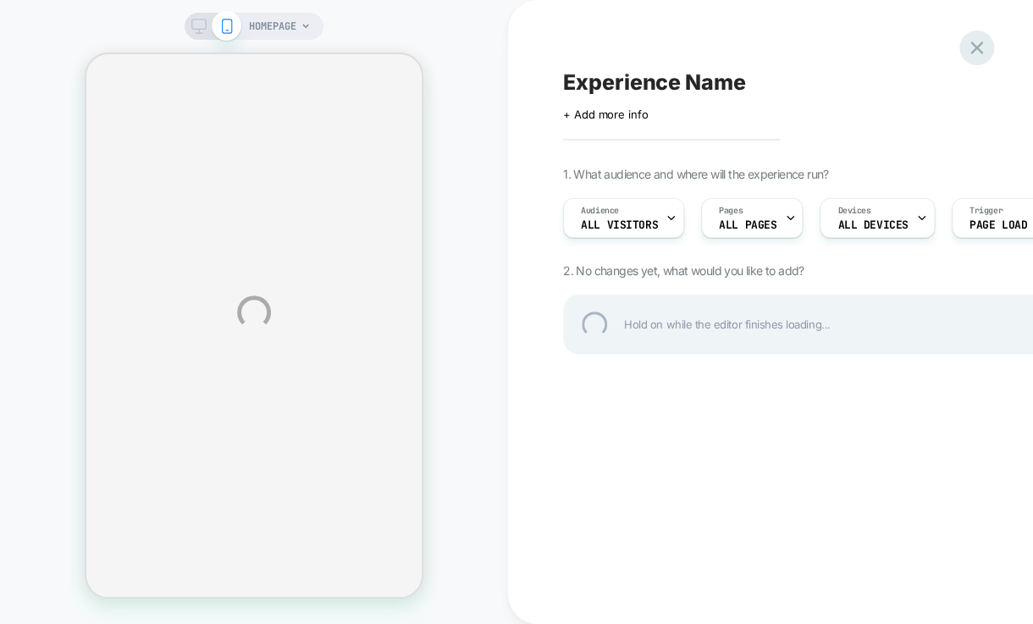
click at [969, 53] on div at bounding box center [976, 47] width 35 height 35
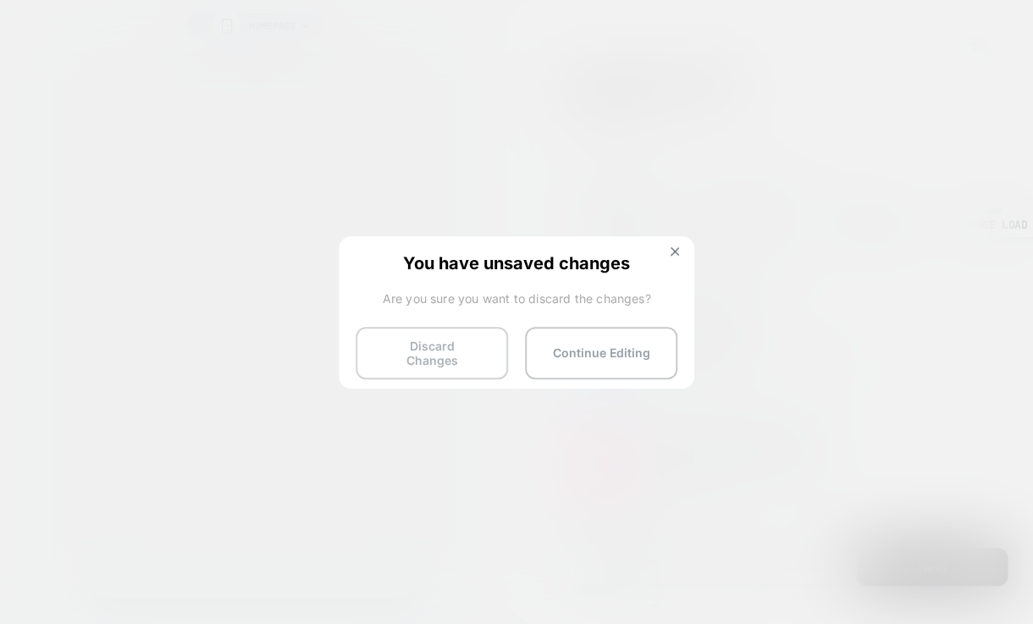
click at [423, 339] on button "Discard Changes" at bounding box center [432, 353] width 152 height 52
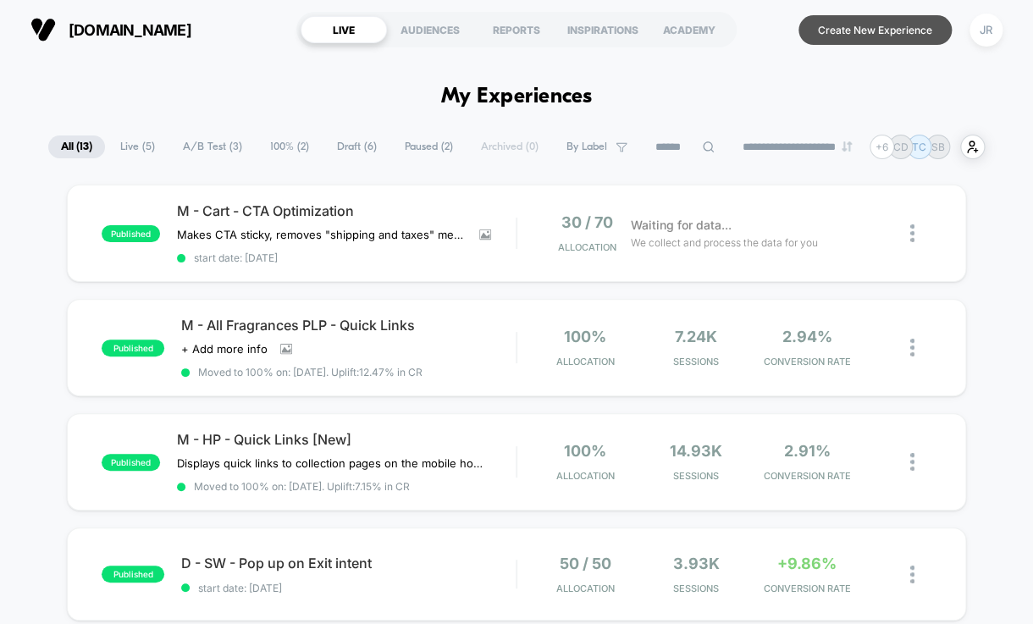
click at [834, 30] on button "Create New Experience" at bounding box center [874, 30] width 153 height 30
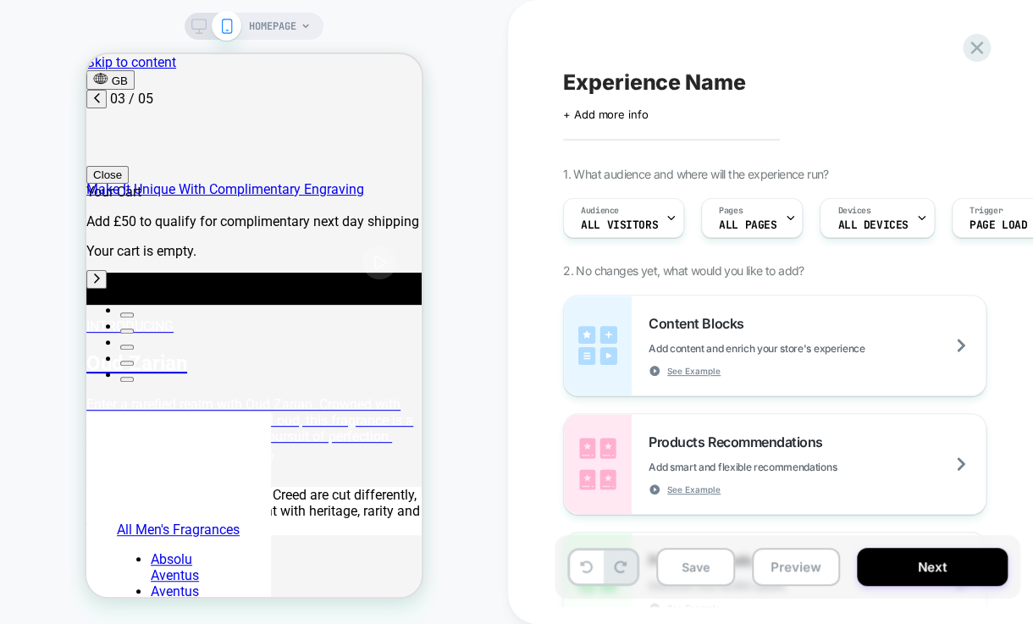
scroll to position [0, 535]
click at [735, 212] on span "Pages" at bounding box center [731, 211] width 24 height 12
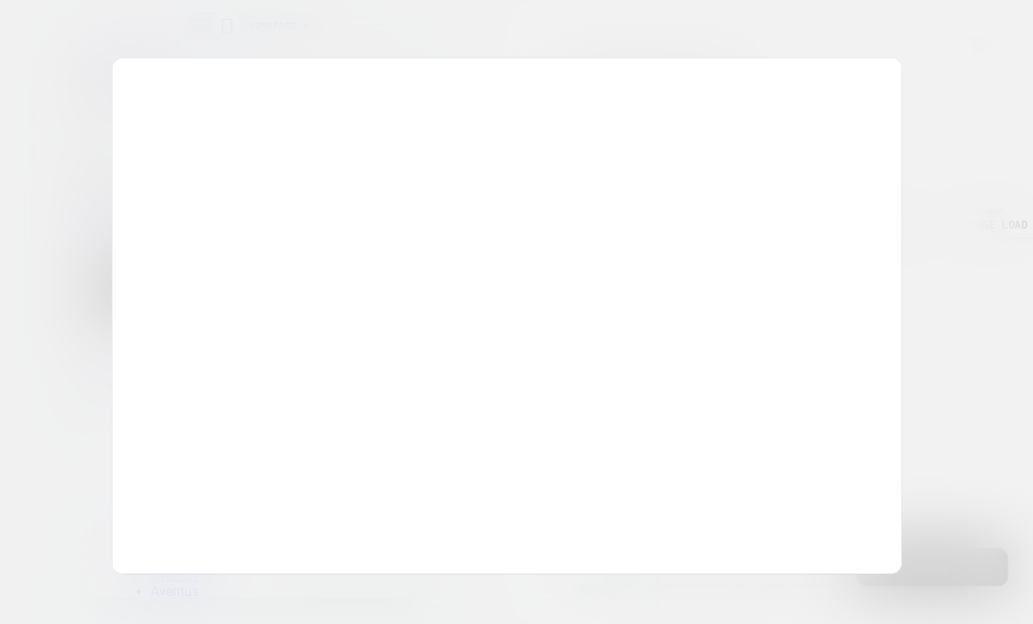
scroll to position [0, 803]
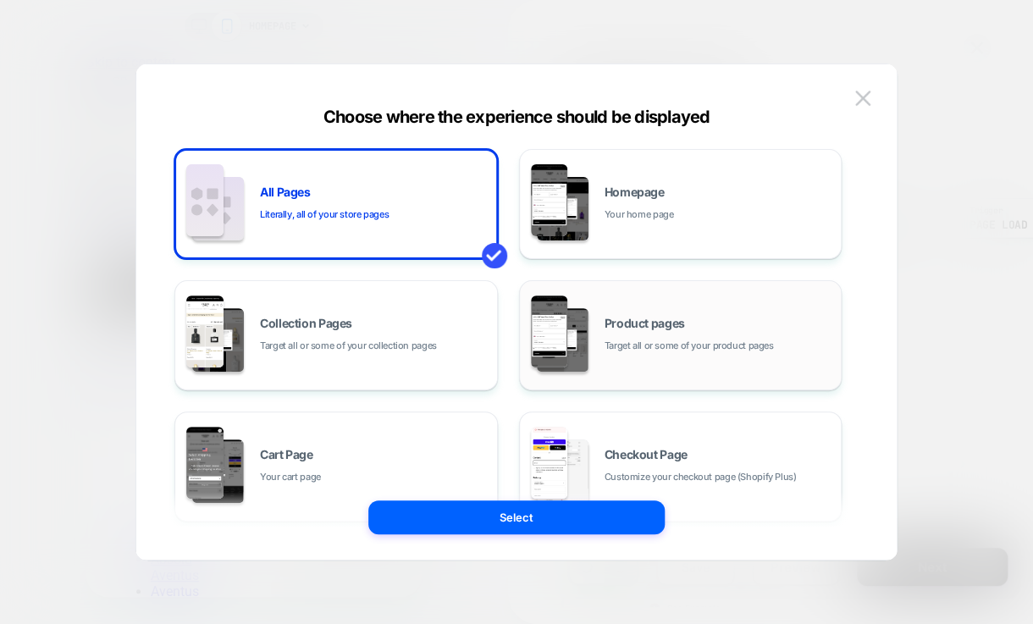
click at [682, 325] on span "Product pages" at bounding box center [644, 323] width 80 height 12
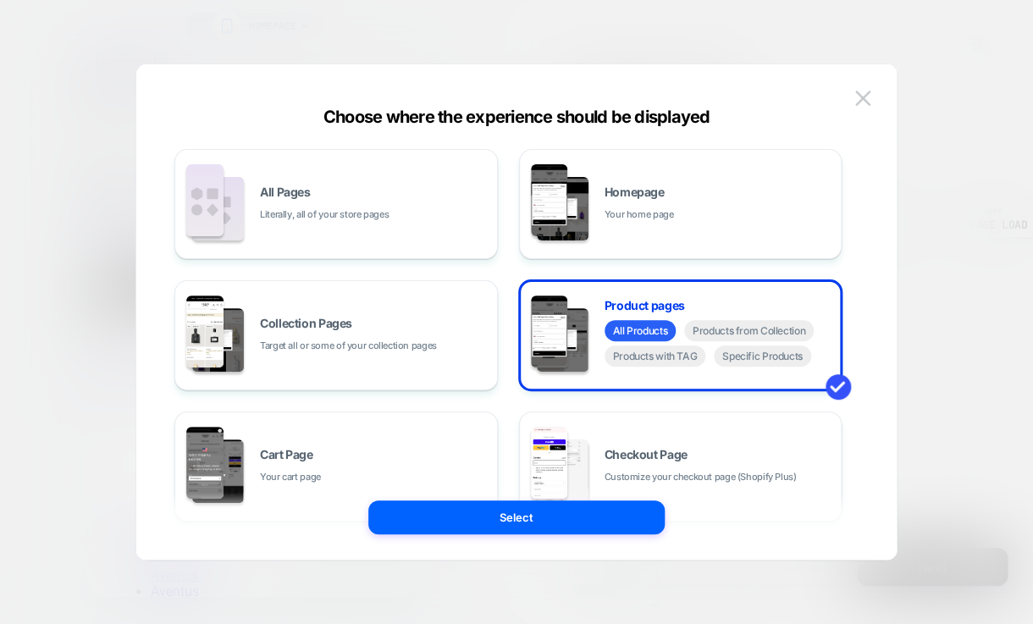
click at [571, 513] on button "Select" at bounding box center [516, 517] width 296 height 34
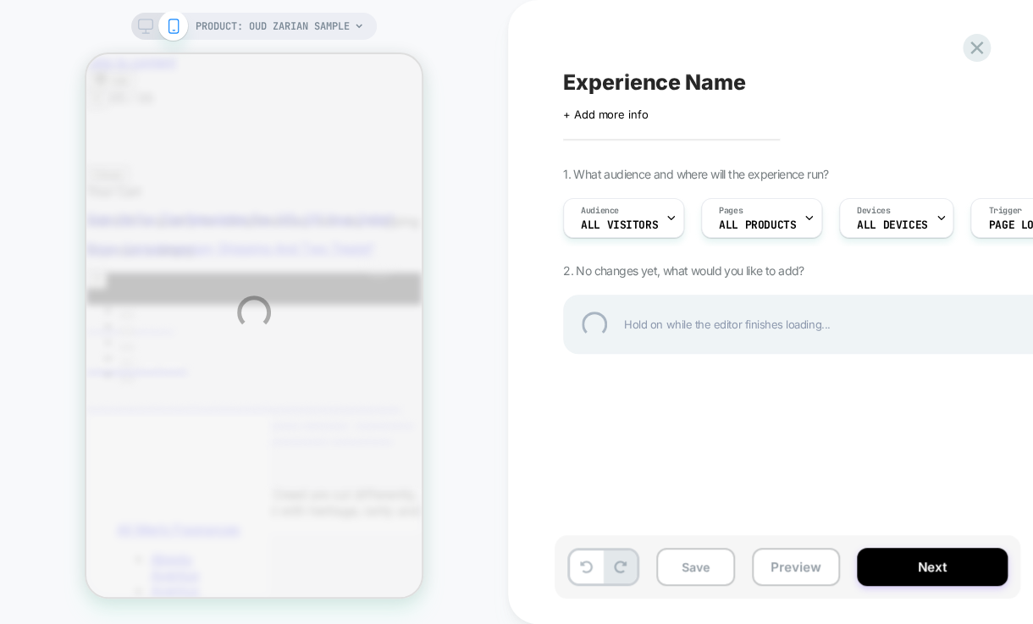
scroll to position [0, 1071]
click at [330, 25] on div "PRODUCT: Oud Zarian Sample PRODUCT: Oud Zarian Sample Experience Name Click to …" at bounding box center [516, 312] width 1033 height 624
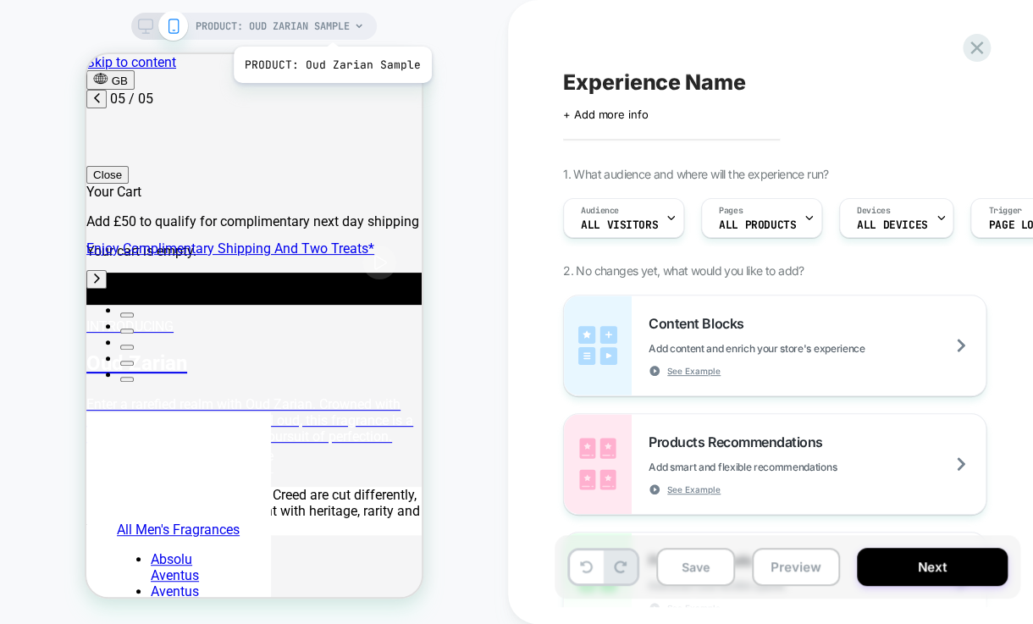
click at [330, 25] on span "PRODUCT: Oud Zarian Sample" at bounding box center [273, 26] width 154 height 27
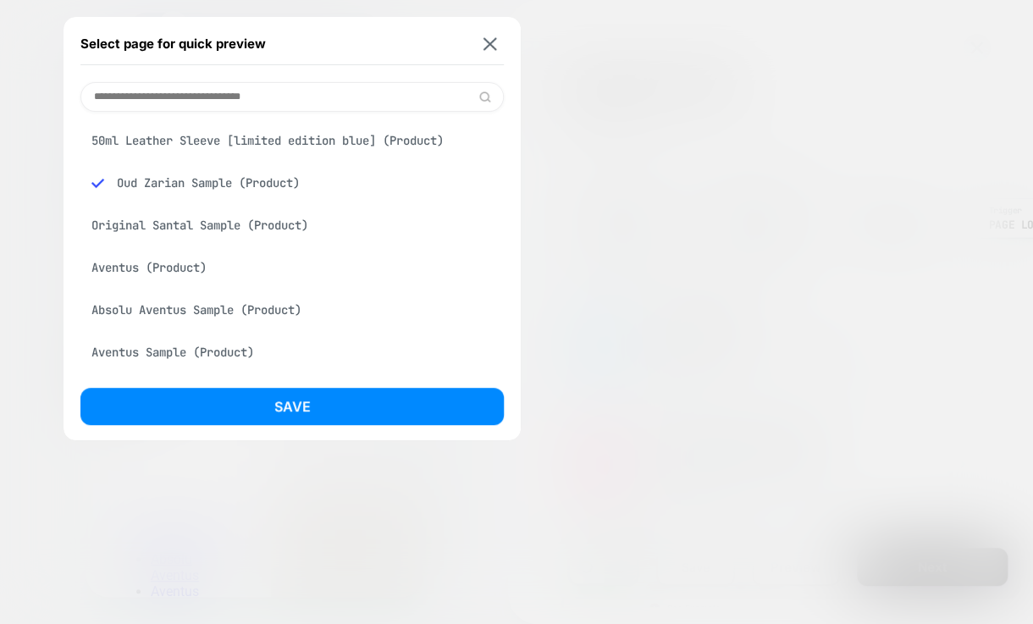
scroll to position [0, 0]
click at [149, 274] on div "Aventus (Product)" at bounding box center [291, 267] width 423 height 32
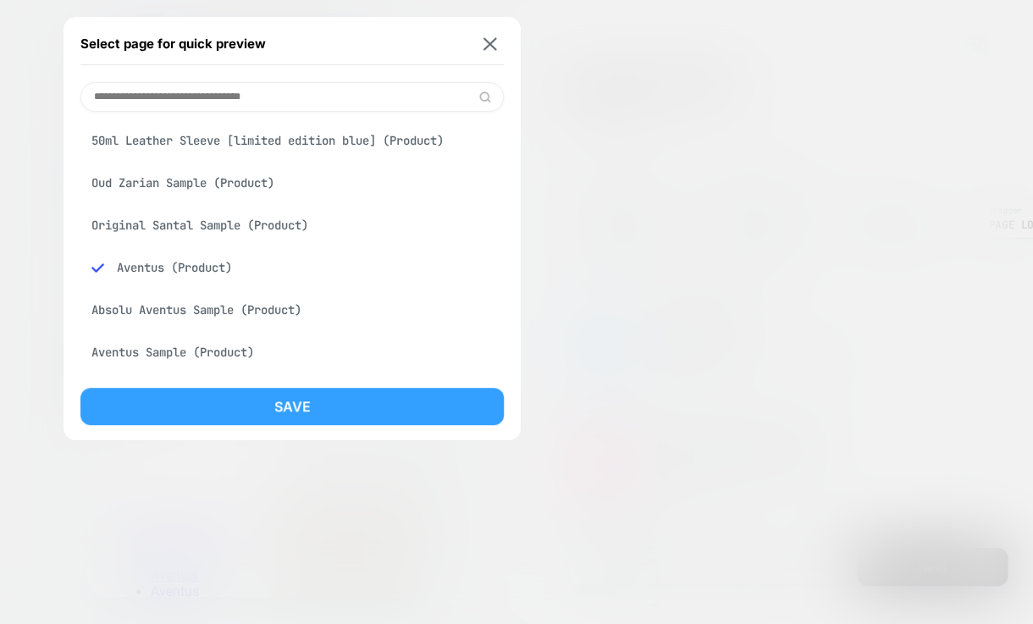
click at [262, 395] on button "Save" at bounding box center [291, 406] width 423 height 37
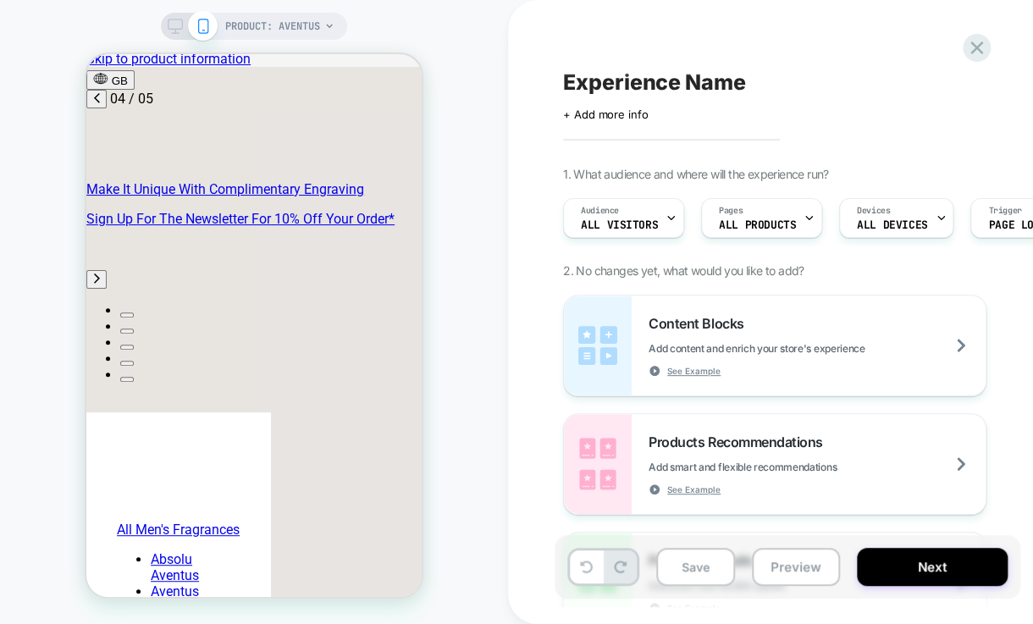
scroll to position [0, 803]
click at [842, 310] on div "Content Blocks Add content and enrich your store's experience See Example" at bounding box center [775, 345] width 422 height 100
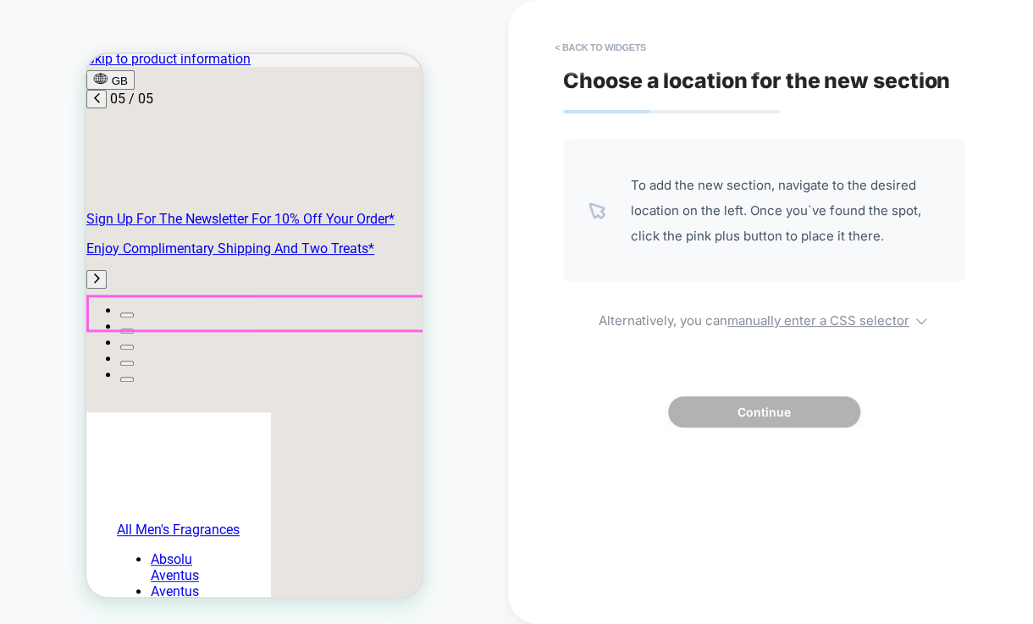
scroll to position [0, 1071]
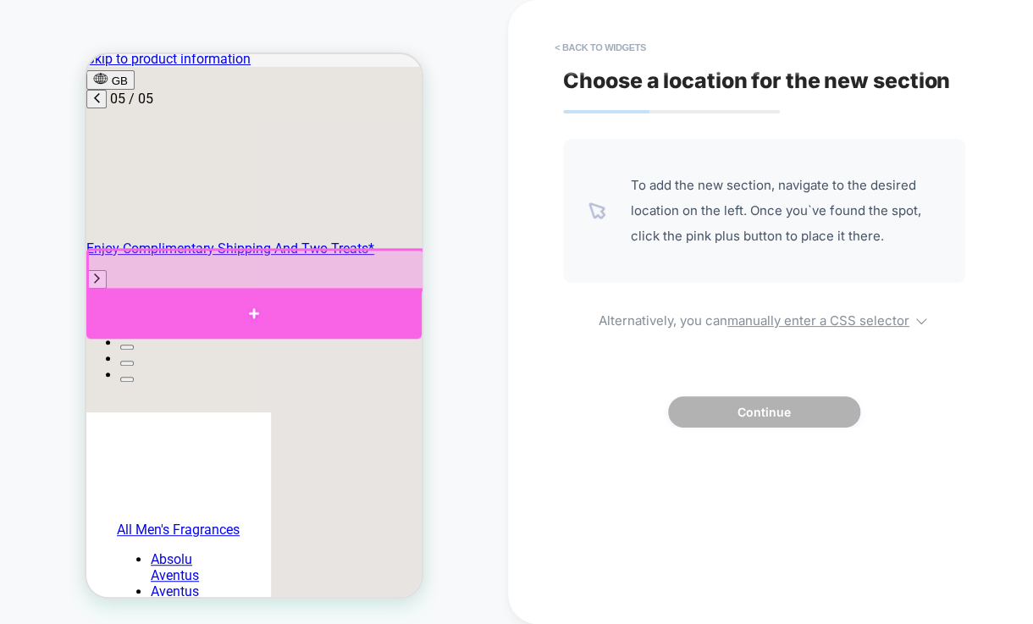
click at [252, 304] on div at bounding box center [253, 313] width 335 height 51
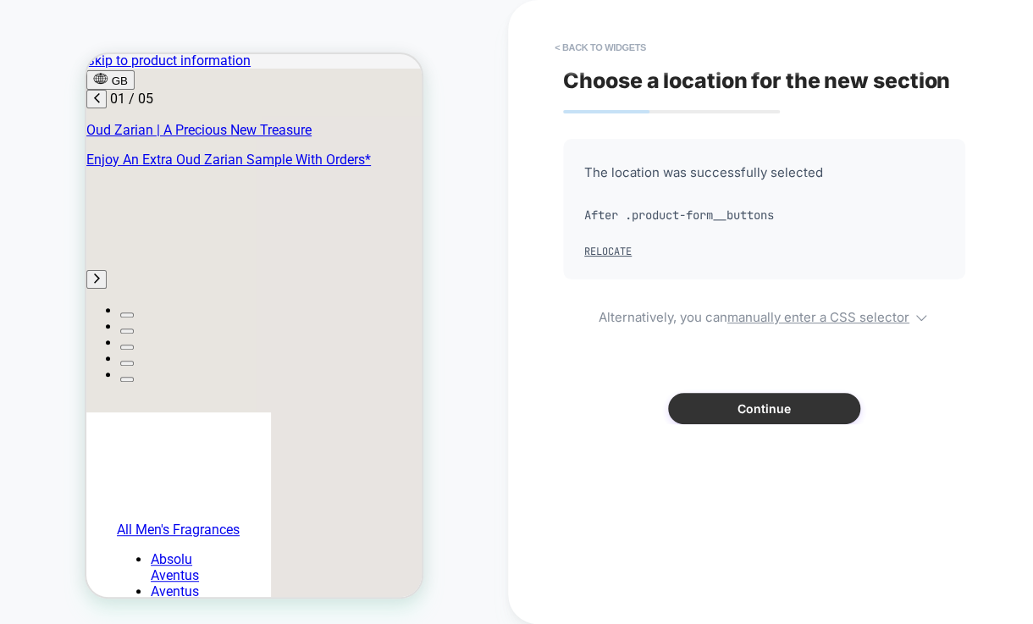
scroll to position [0, 4]
click at [762, 399] on button "Continue" at bounding box center [764, 408] width 192 height 31
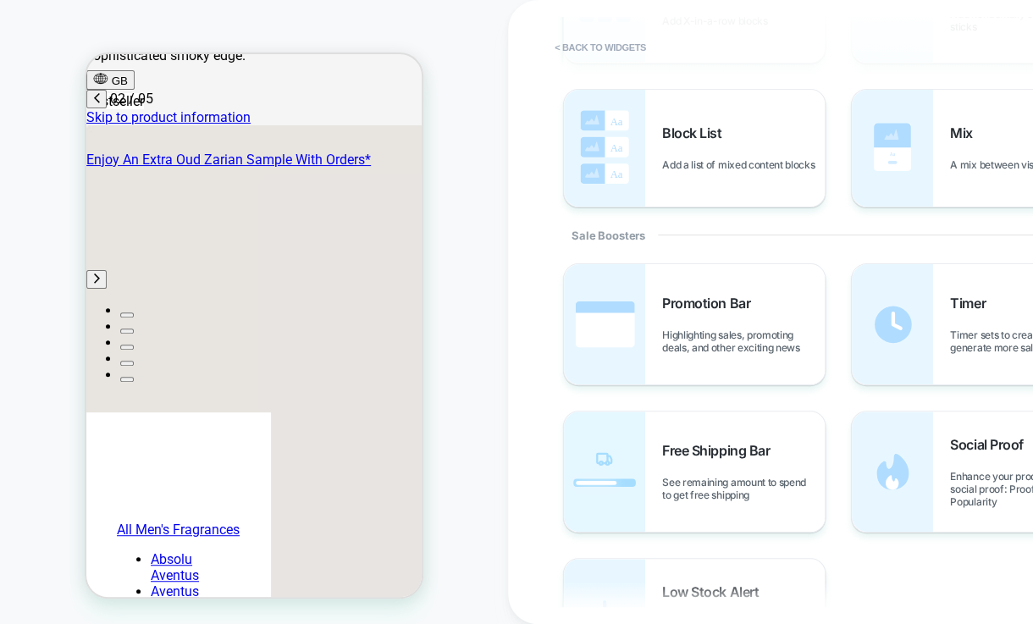
scroll to position [752, 0]
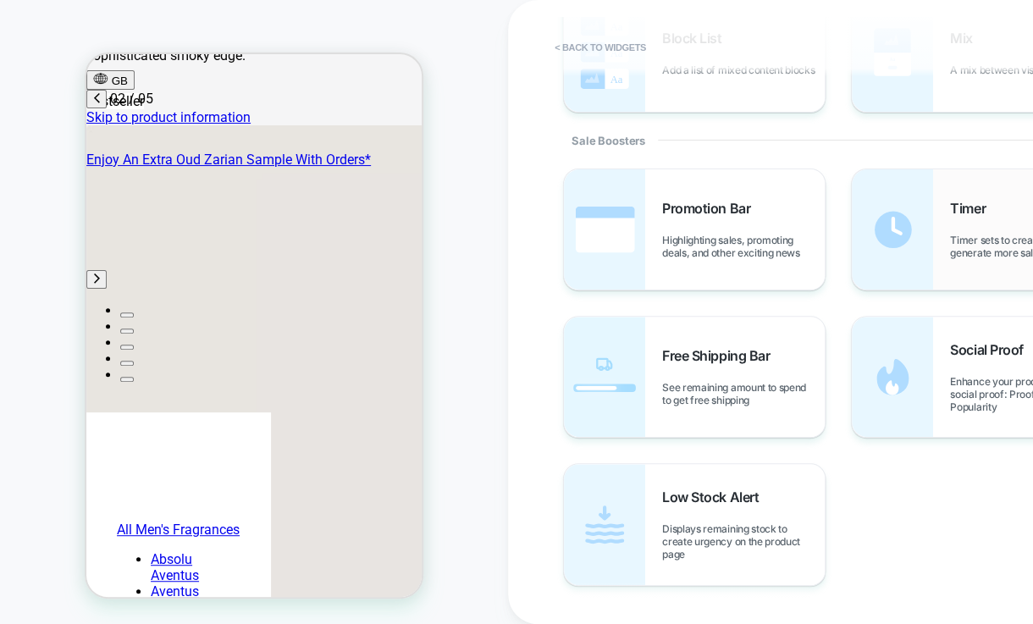
click at [988, 262] on div "Timer Timer sets to create urgency and generate more sales" at bounding box center [982, 229] width 261 height 120
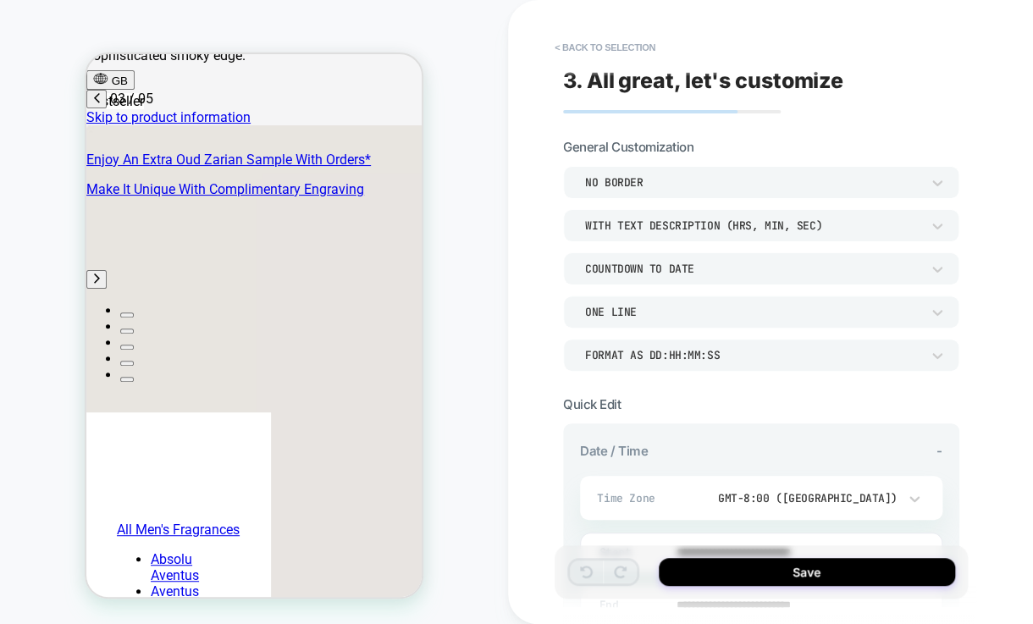
scroll to position [0, 535]
click at [825, 229] on div "WITH TEXT DESCRIPTION (HRS, MIN, SEC)" at bounding box center [752, 225] width 335 height 14
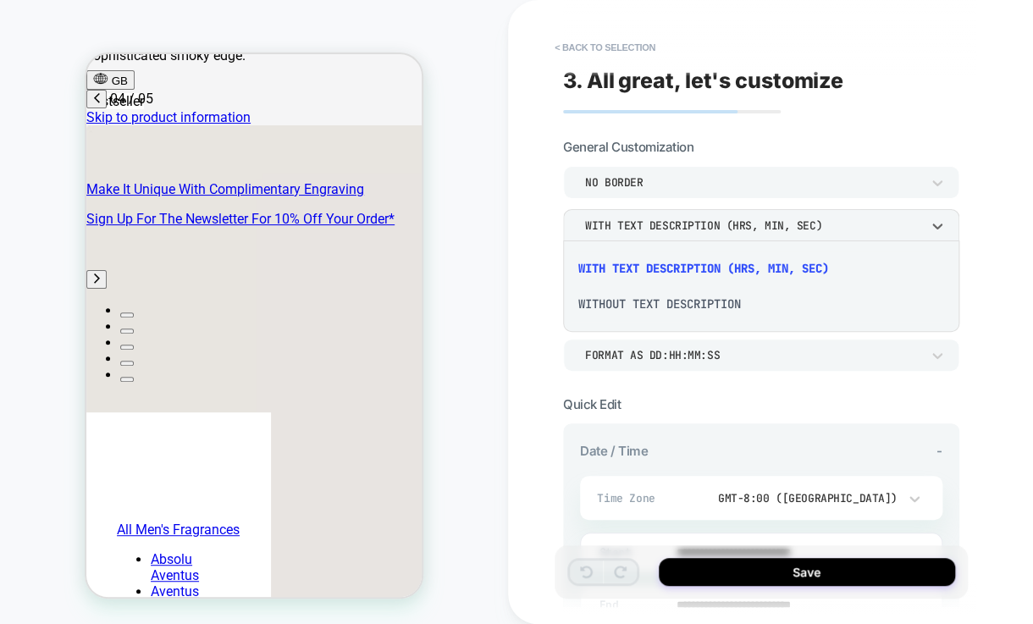
scroll to position [0, 803]
click at [763, 141] on div at bounding box center [516, 312] width 1033 height 624
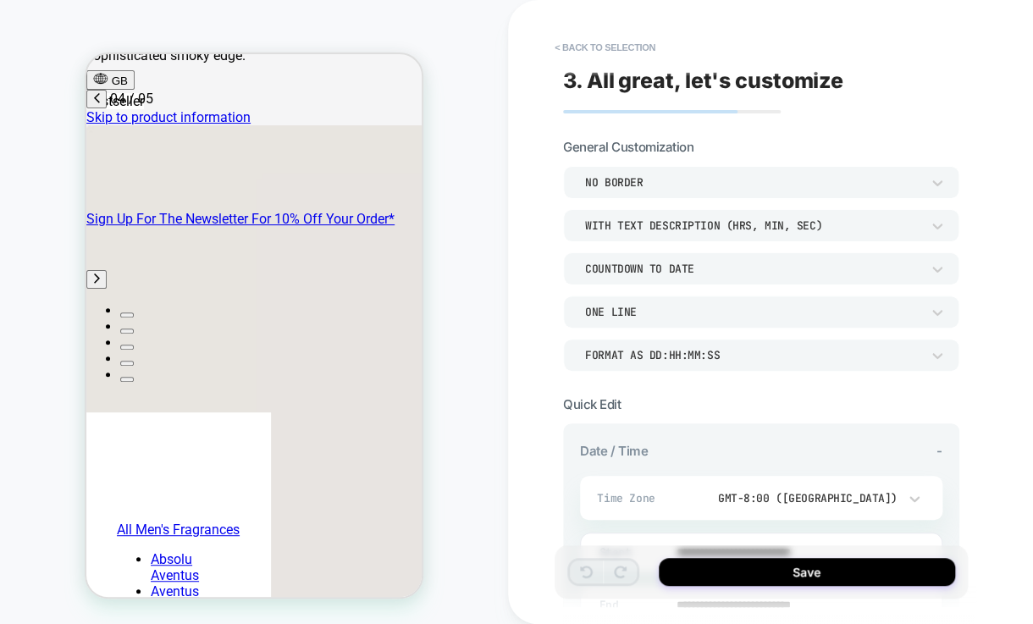
click at [747, 353] on div "Format as DD:HH:MM:SS" at bounding box center [752, 355] width 335 height 14
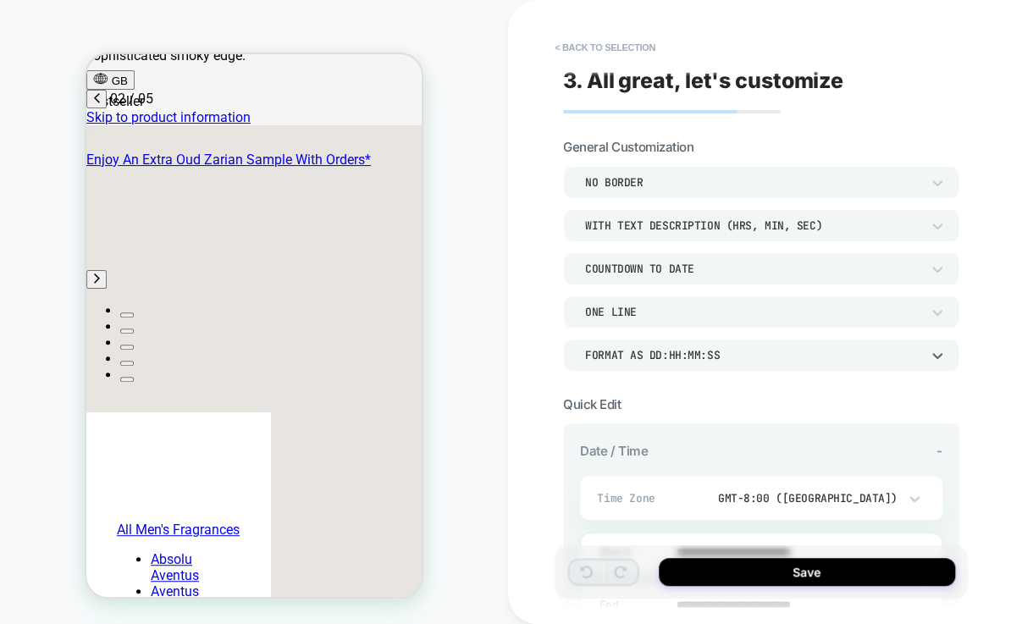
scroll to position [0, 268]
click at [742, 352] on div "Format as DD:HH:MM:SS" at bounding box center [752, 355] width 335 height 14
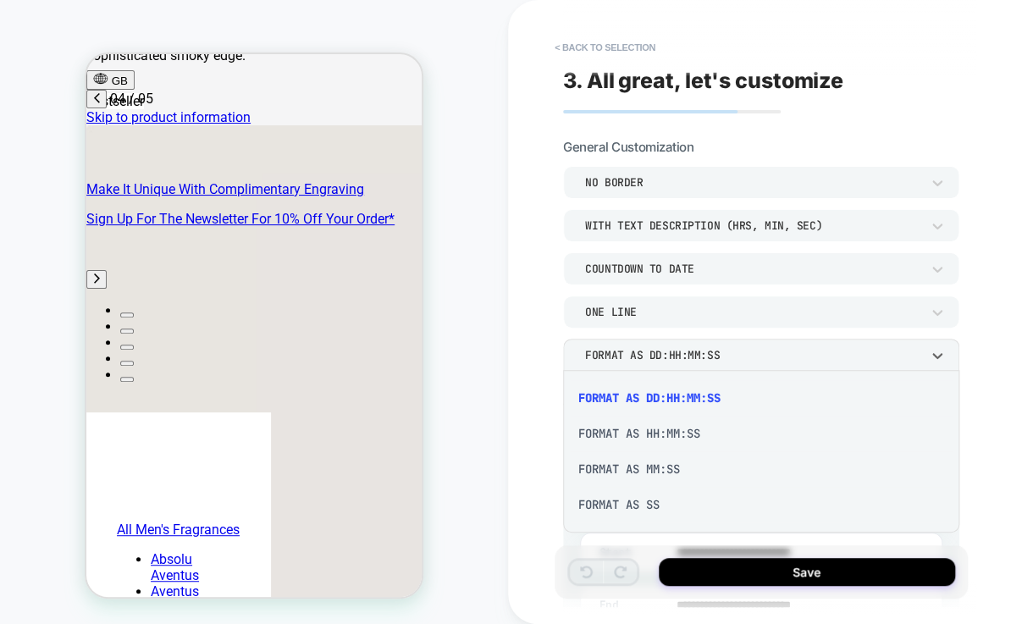
scroll to position [0, 803]
click at [732, 432] on div "Format as HH:MM:SS" at bounding box center [761, 434] width 383 height 36
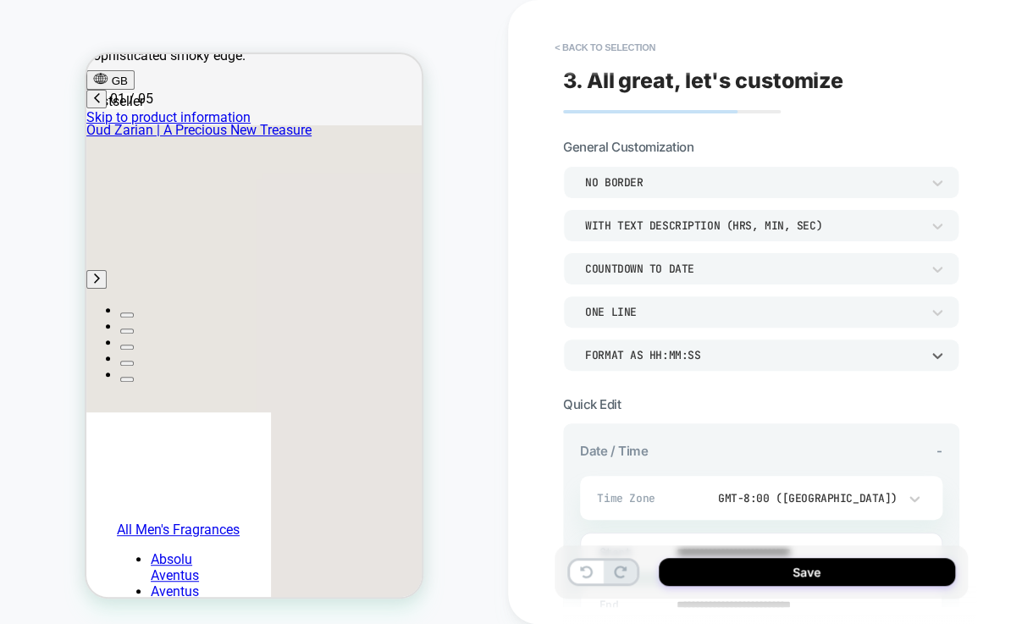
scroll to position [0, 0]
click at [868, 232] on div "WITH TEXT DESCRIPTION (HRS, MIN, SEC)" at bounding box center [753, 226] width 352 height 18
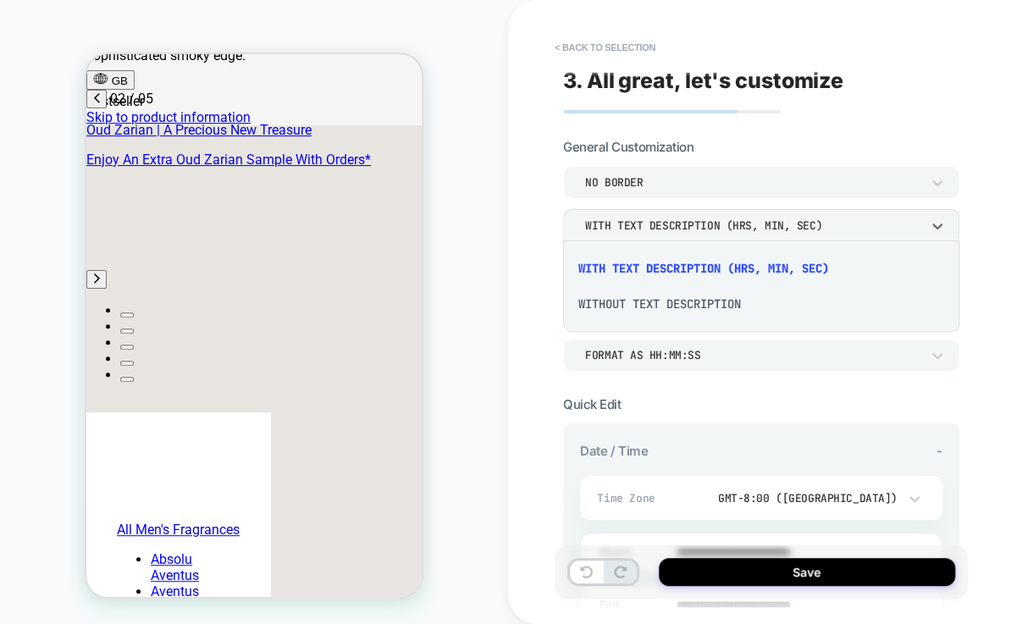
scroll to position [0, 268]
click at [549, 370] on div at bounding box center [516, 312] width 1033 height 624
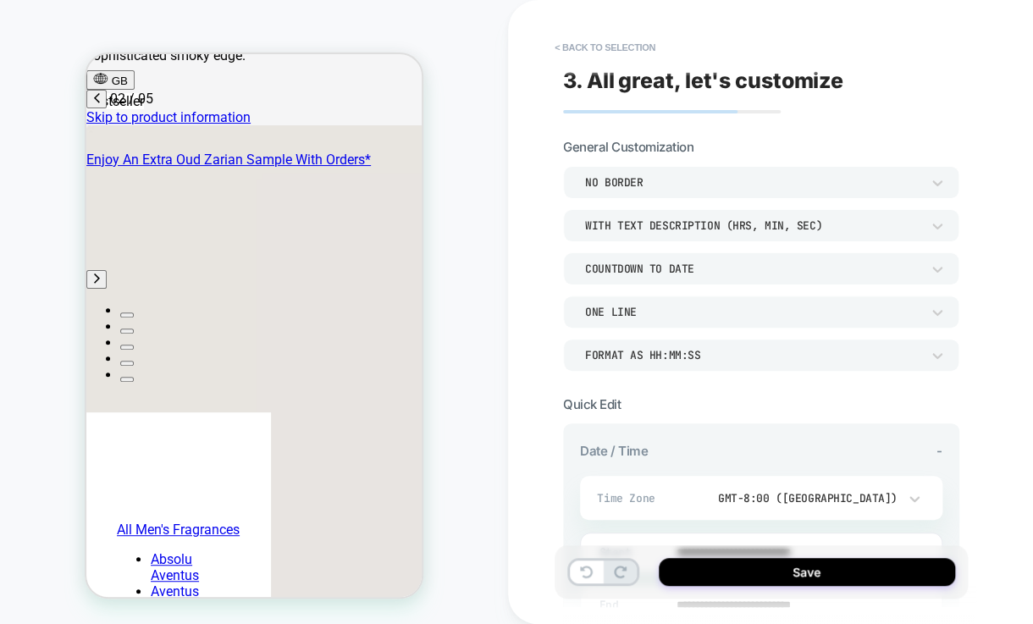
click at [649, 344] on div "Format as HH:MM:SS" at bounding box center [761, 355] width 396 height 32
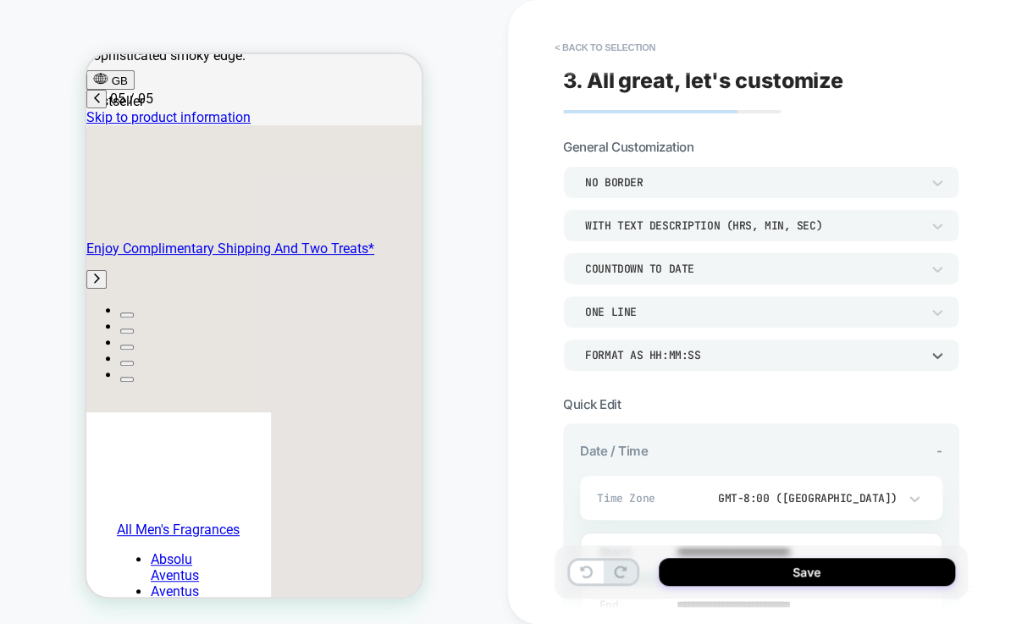
scroll to position [0, 1071]
click at [764, 311] on div "ONE LINE" at bounding box center [752, 312] width 335 height 14
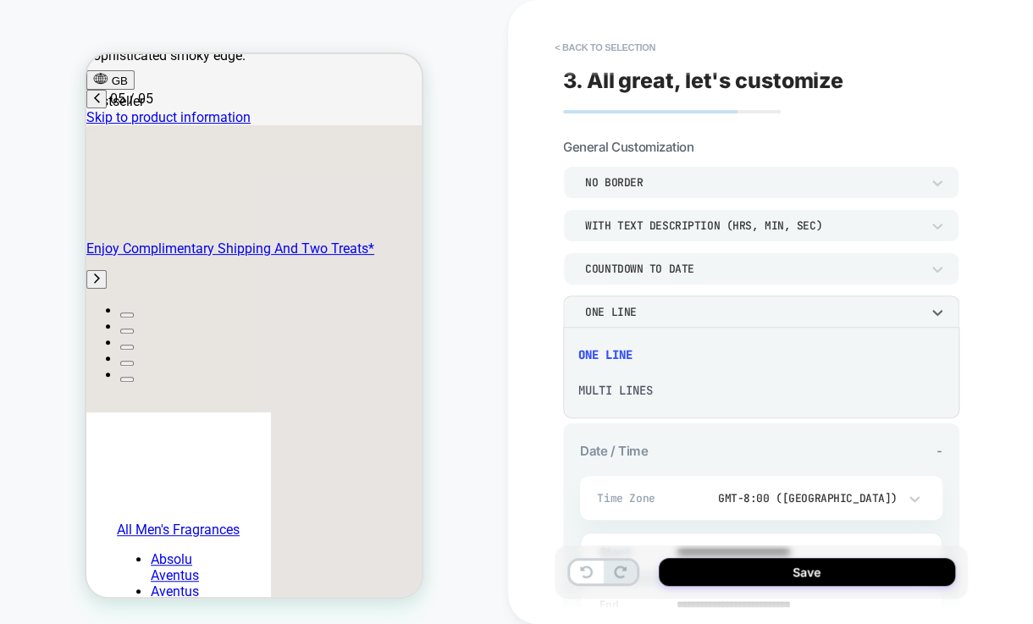
click at [683, 388] on div "MULTI LINES" at bounding box center [761, 391] width 383 height 36
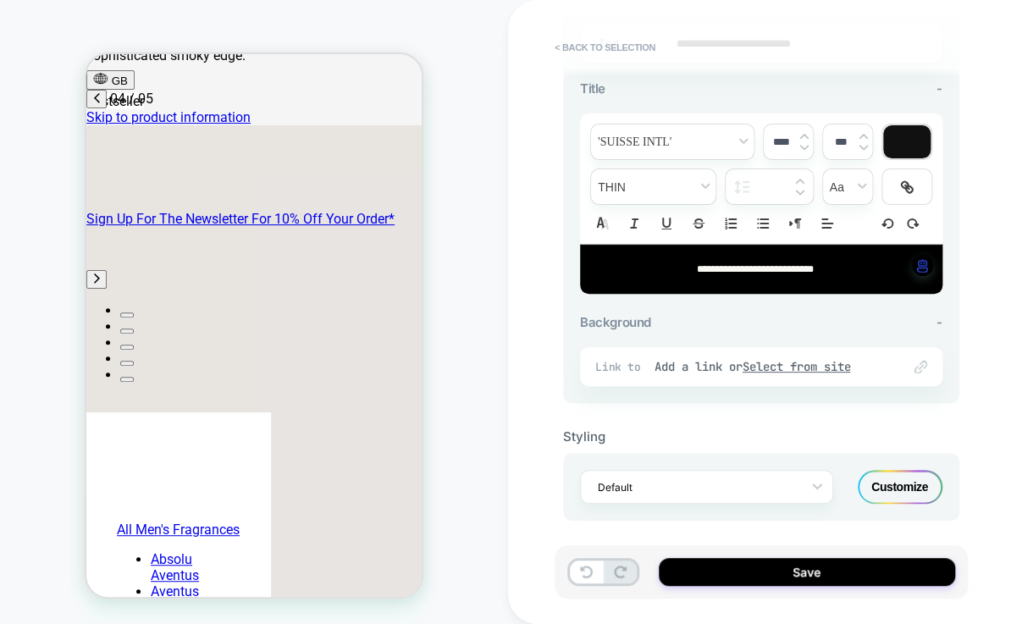
scroll to position [562, 0]
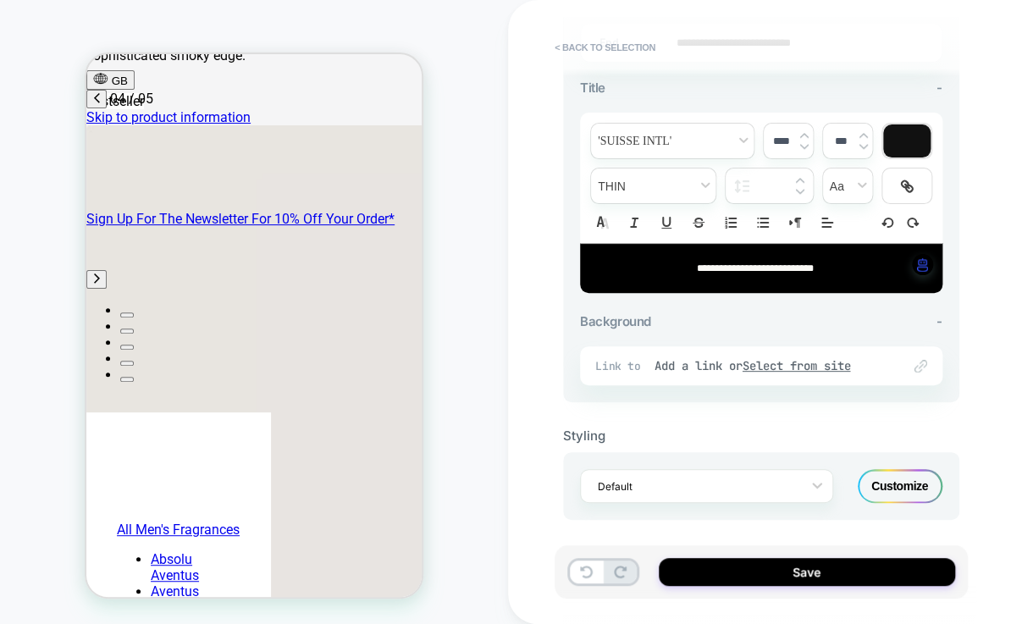
click at [919, 469] on div "Customize" at bounding box center [900, 486] width 85 height 34
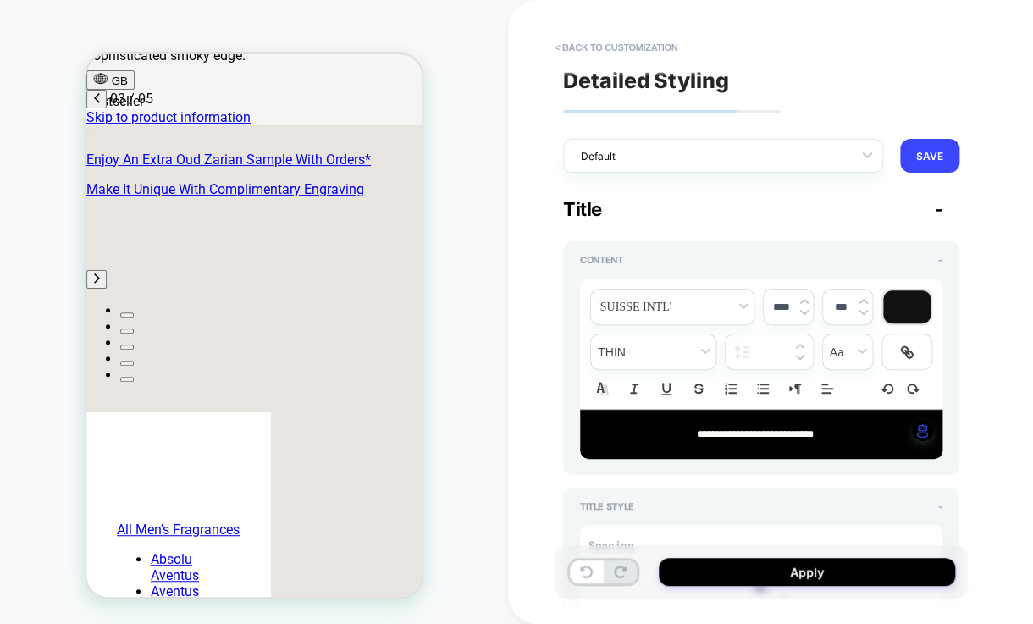
scroll to position [0, 535]
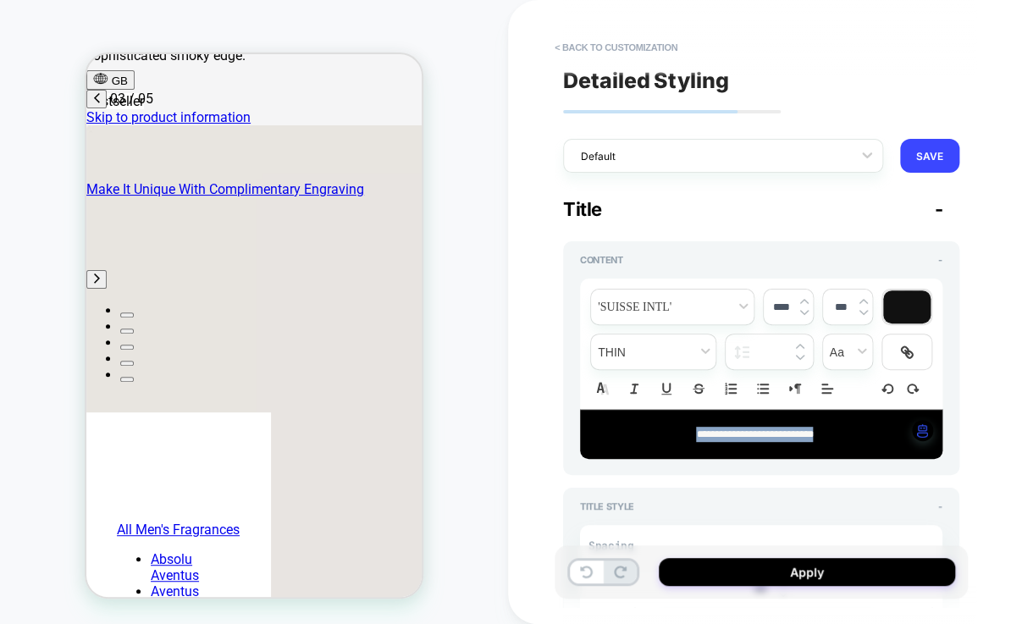
drag, startPoint x: 838, startPoint y: 436, endPoint x: 637, endPoint y: 438, distance: 201.5
click at [637, 438] on p "**********" at bounding box center [755, 434] width 316 height 15
type textarea "*"
type input "****"
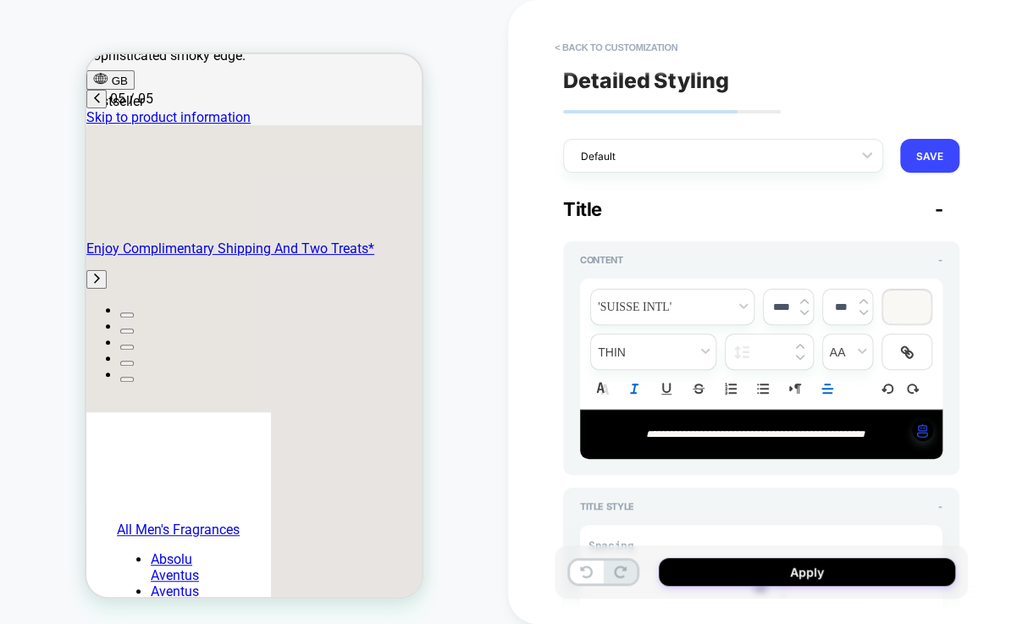
scroll to position [0, 1071]
click at [835, 432] on em "**********" at bounding box center [754, 434] width 218 height 10
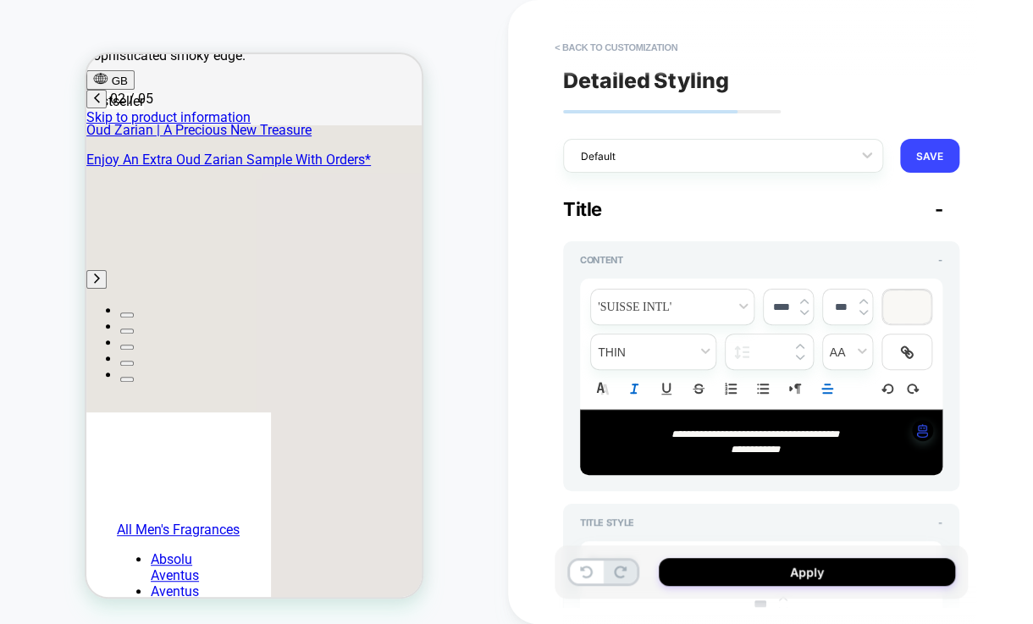
scroll to position [0, 268]
click at [795, 446] on p "**********" at bounding box center [755, 449] width 316 height 15
type textarea "*"
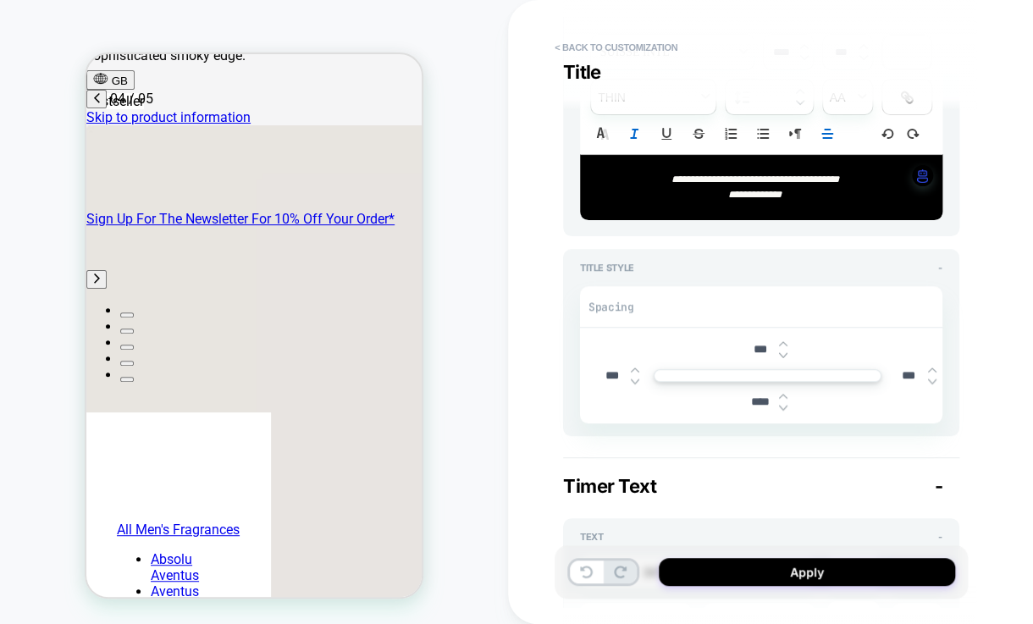
scroll to position [282, 0]
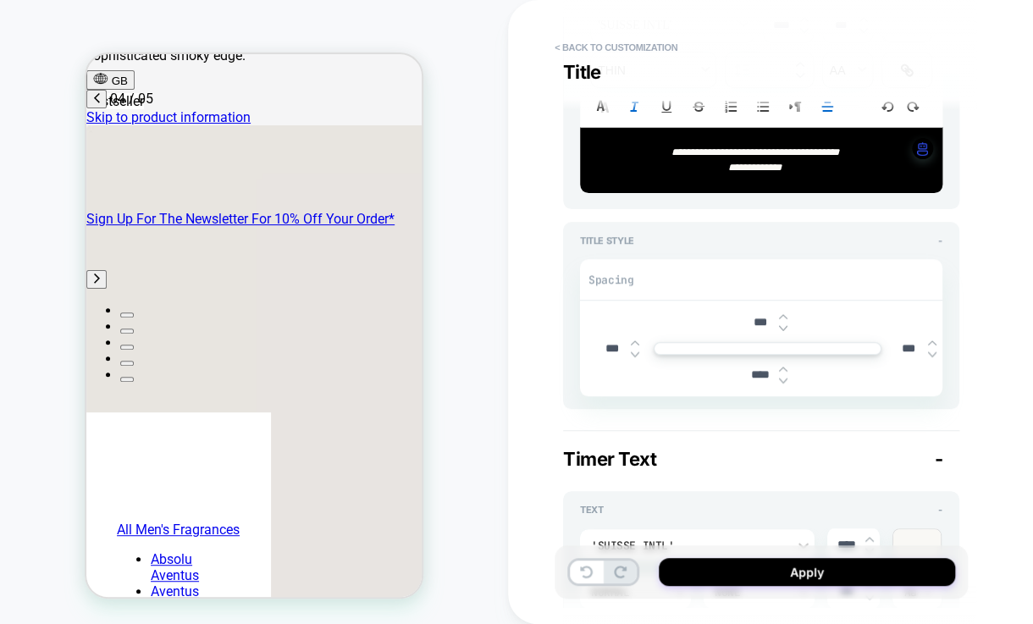
click at [758, 373] on input "****" at bounding box center [760, 374] width 38 height 14
type textarea "*"
type input "***"
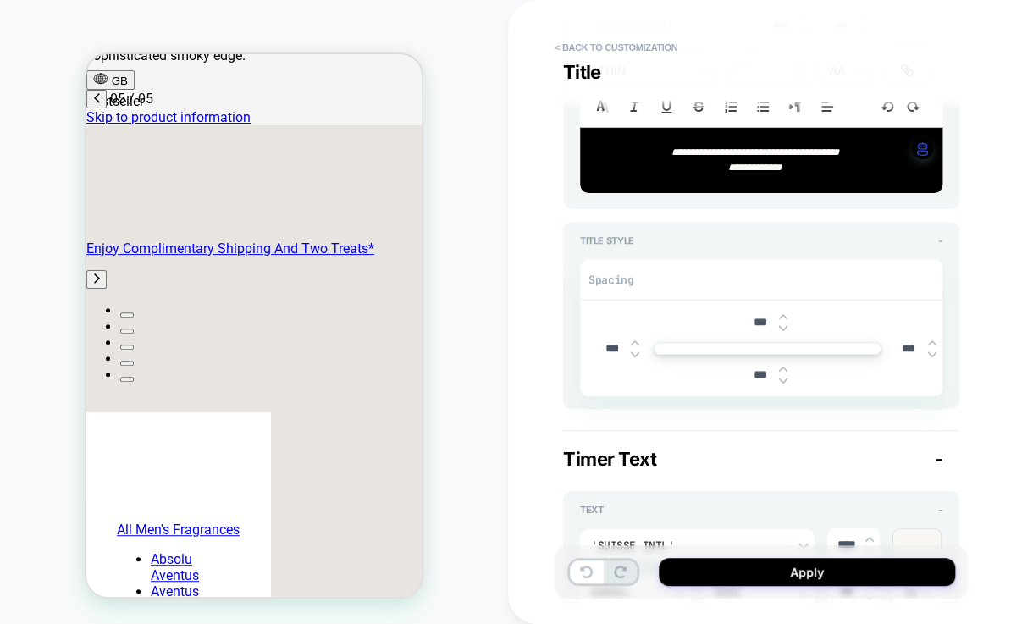
scroll to position [0, 1071]
type textarea "*"
type input "***"
type textarea "*"
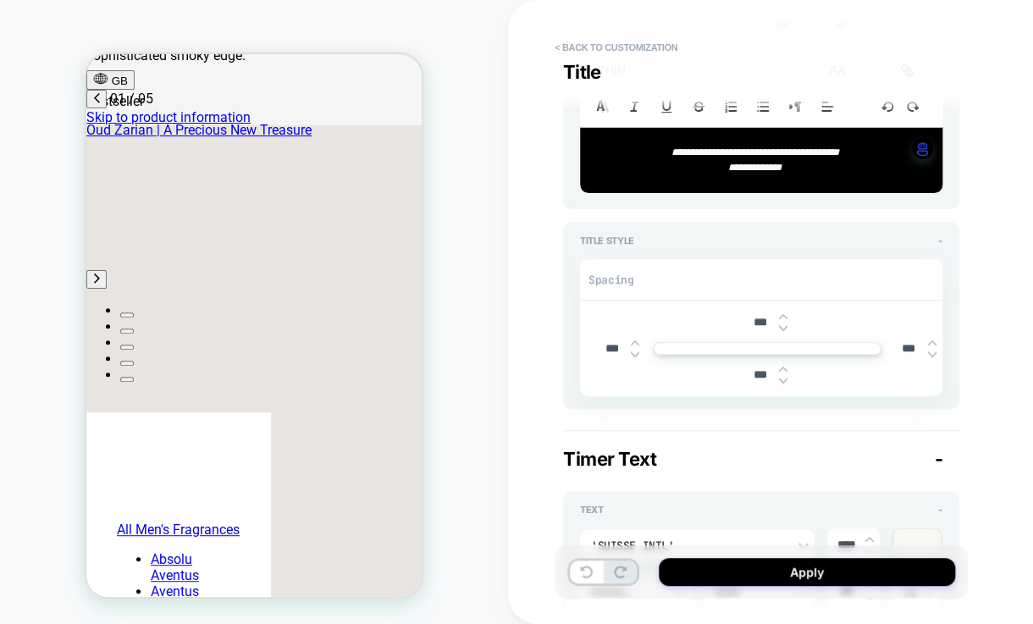
scroll to position [0, 0]
type input "***"
click at [1008, 391] on div "**********" at bounding box center [880, 312] width 745 height 624
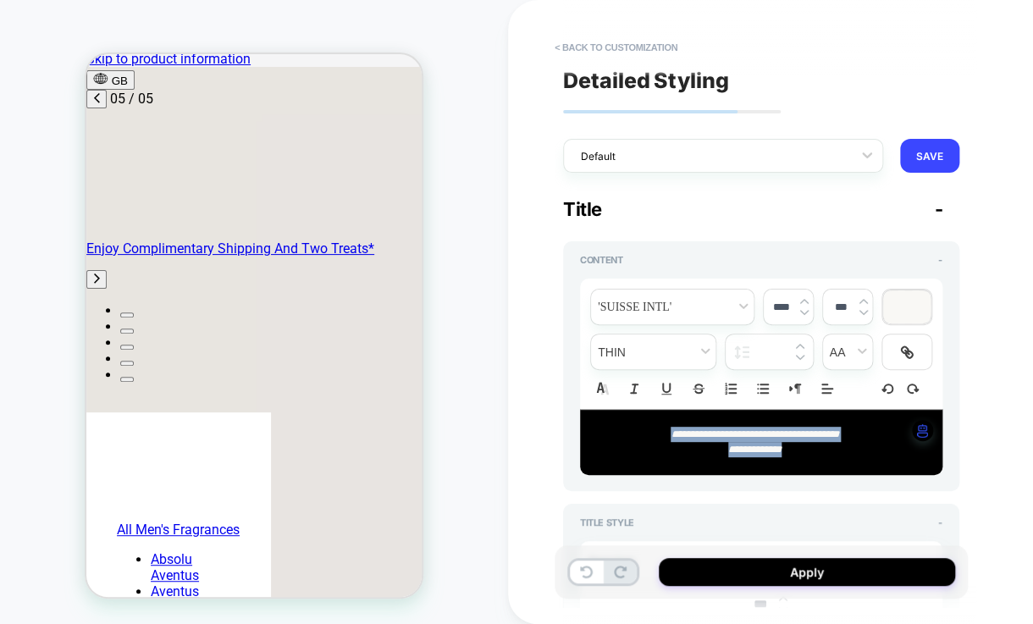
drag, startPoint x: 826, startPoint y: 456, endPoint x: 627, endPoint y: 436, distance: 200.0
click at [627, 436] on div "**********" at bounding box center [761, 442] width 362 height 65
type textarea "*"
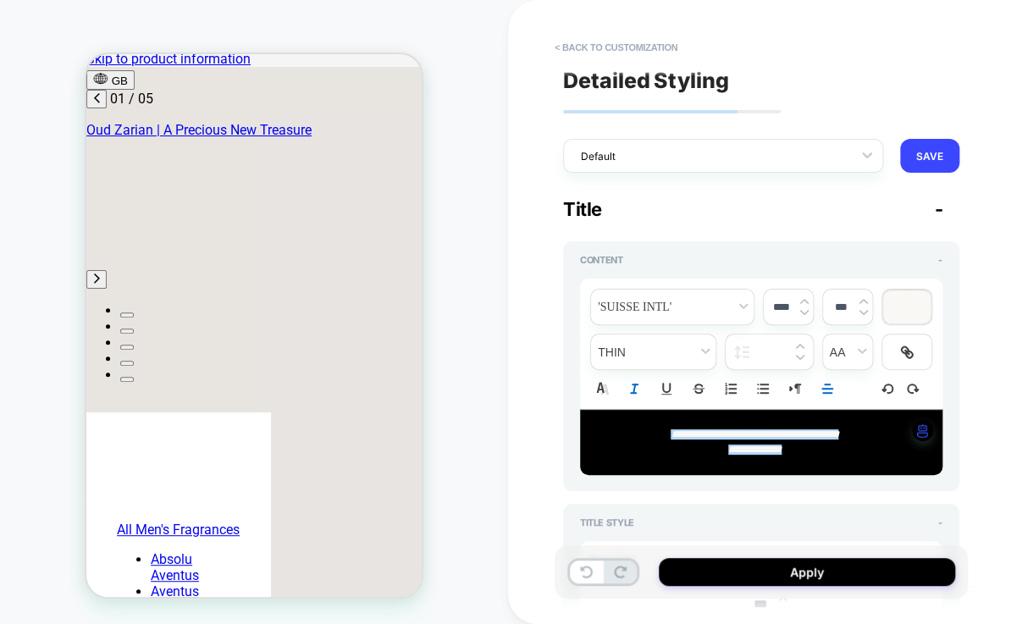
click at [778, 305] on input "****" at bounding box center [781, 307] width 35 height 13
type input "****"
type textarea "*"
type input "****"
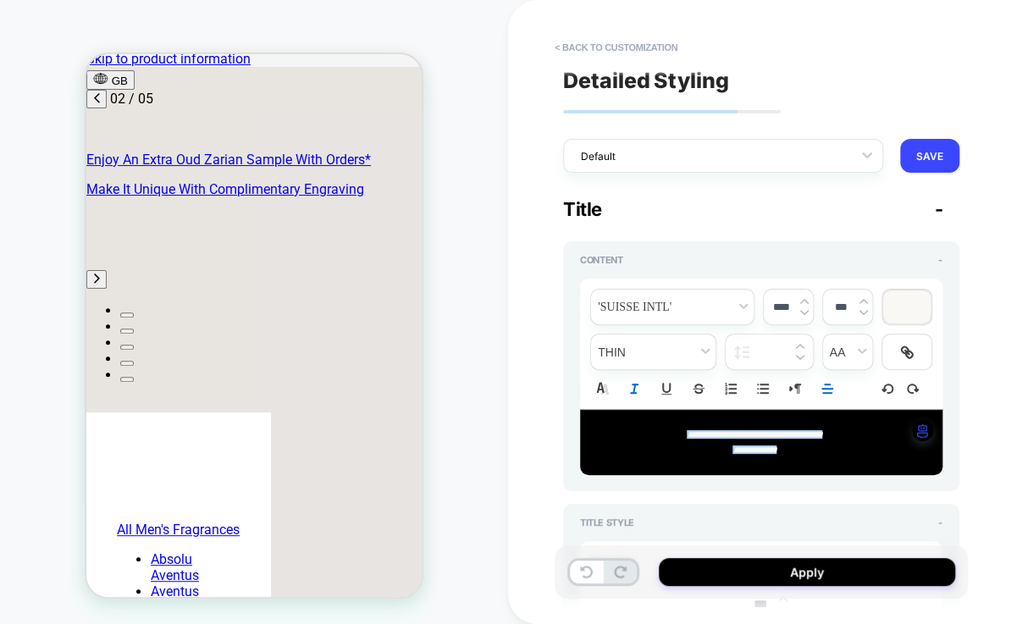
click at [994, 223] on div "**********" at bounding box center [880, 312] width 745 height 624
click at [986, 432] on div "**********" at bounding box center [880, 312] width 745 height 624
click at [555, 439] on div "**********" at bounding box center [761, 312] width 413 height 590
click at [632, 447] on p "**********" at bounding box center [755, 449] width 316 height 15
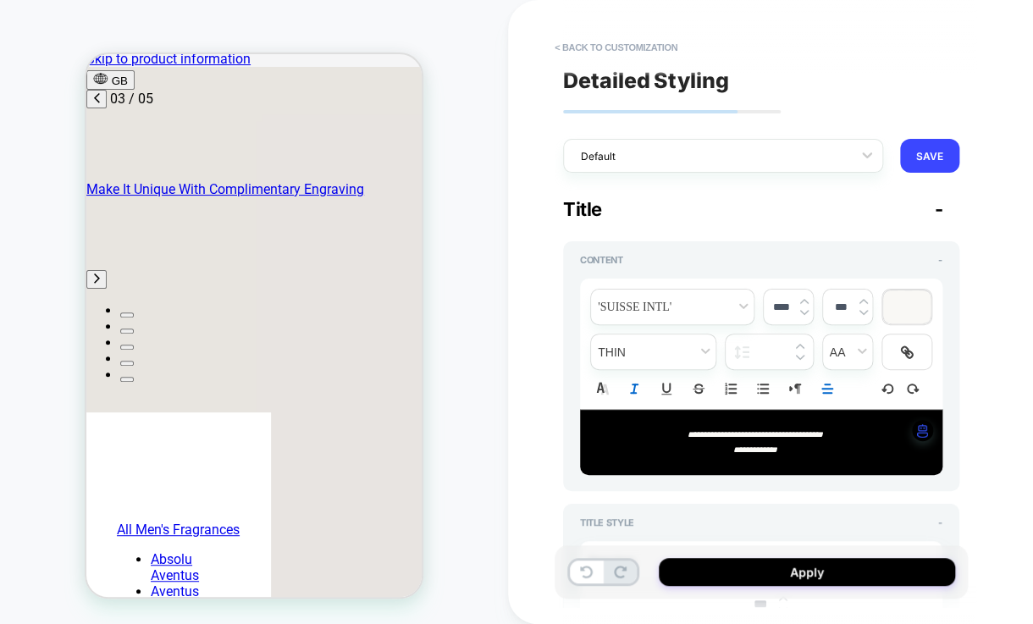
type textarea "*"
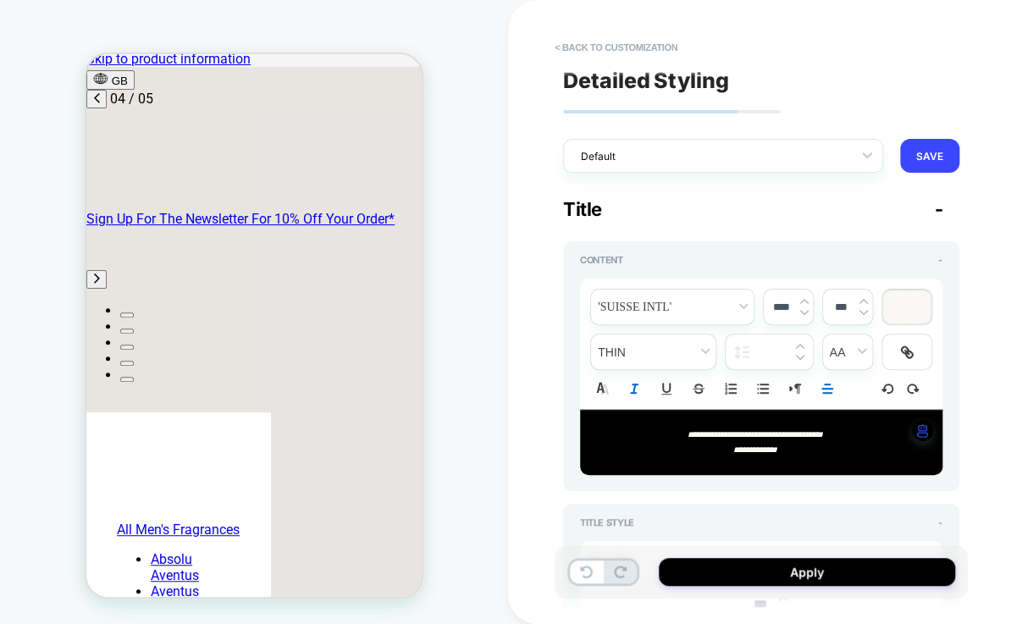
click at [803, 300] on img at bounding box center [804, 301] width 8 height 7
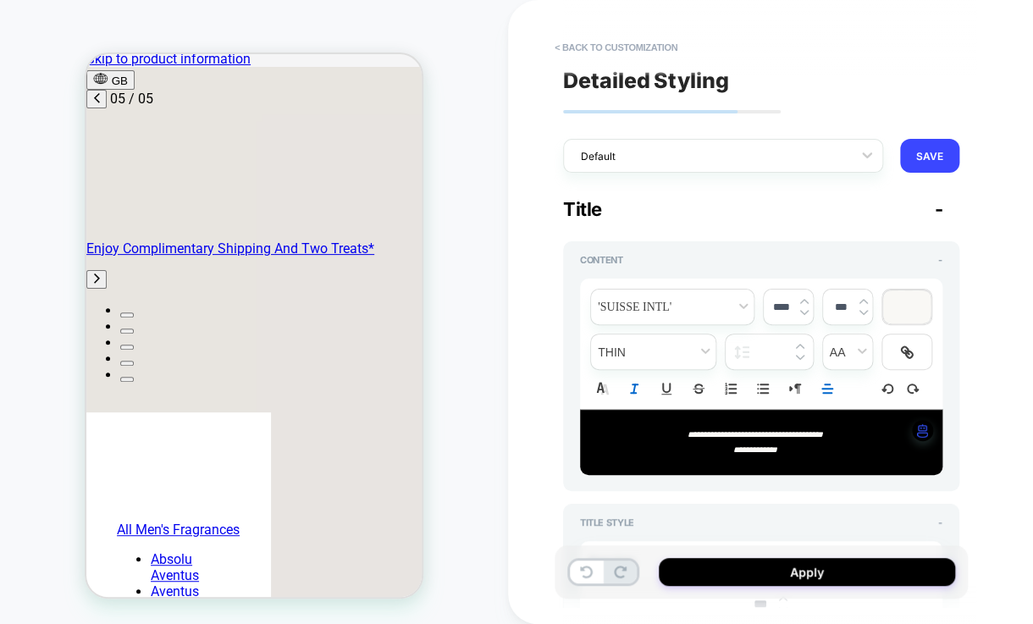
click at [805, 300] on img at bounding box center [804, 301] width 8 height 7
type input "****"
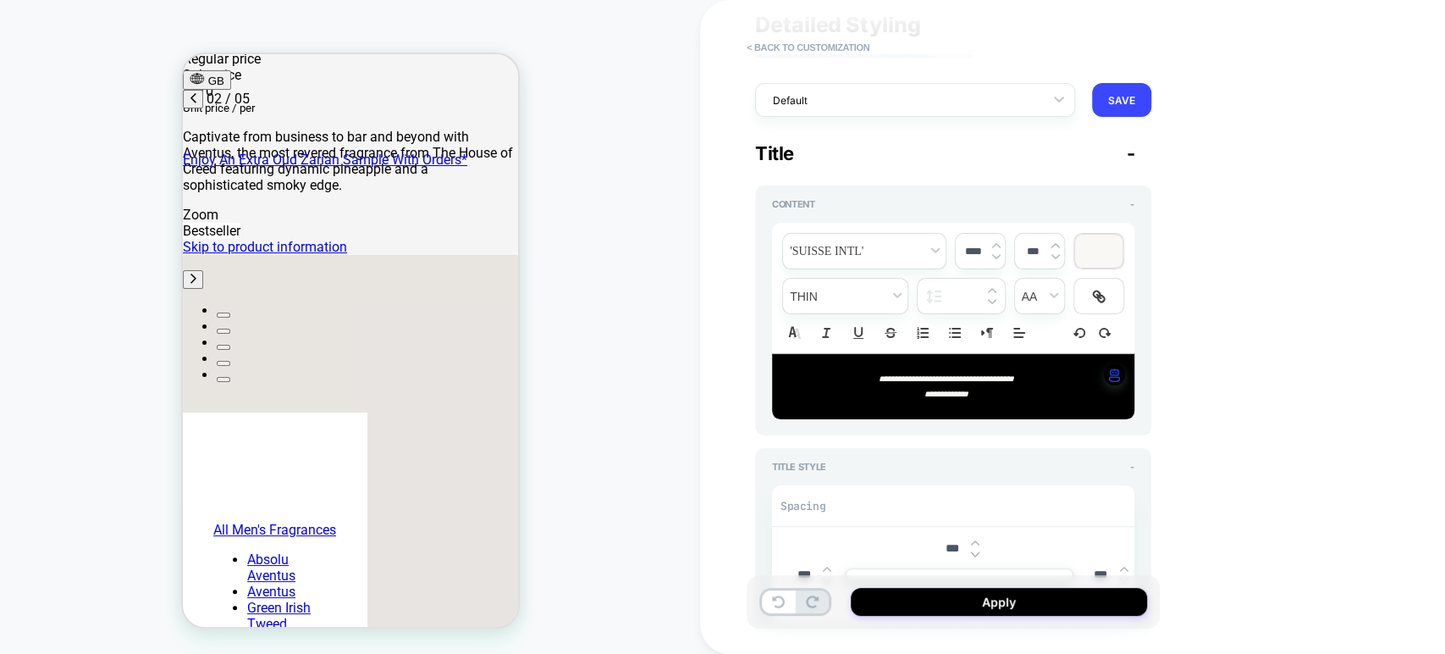
scroll to position [188, 0]
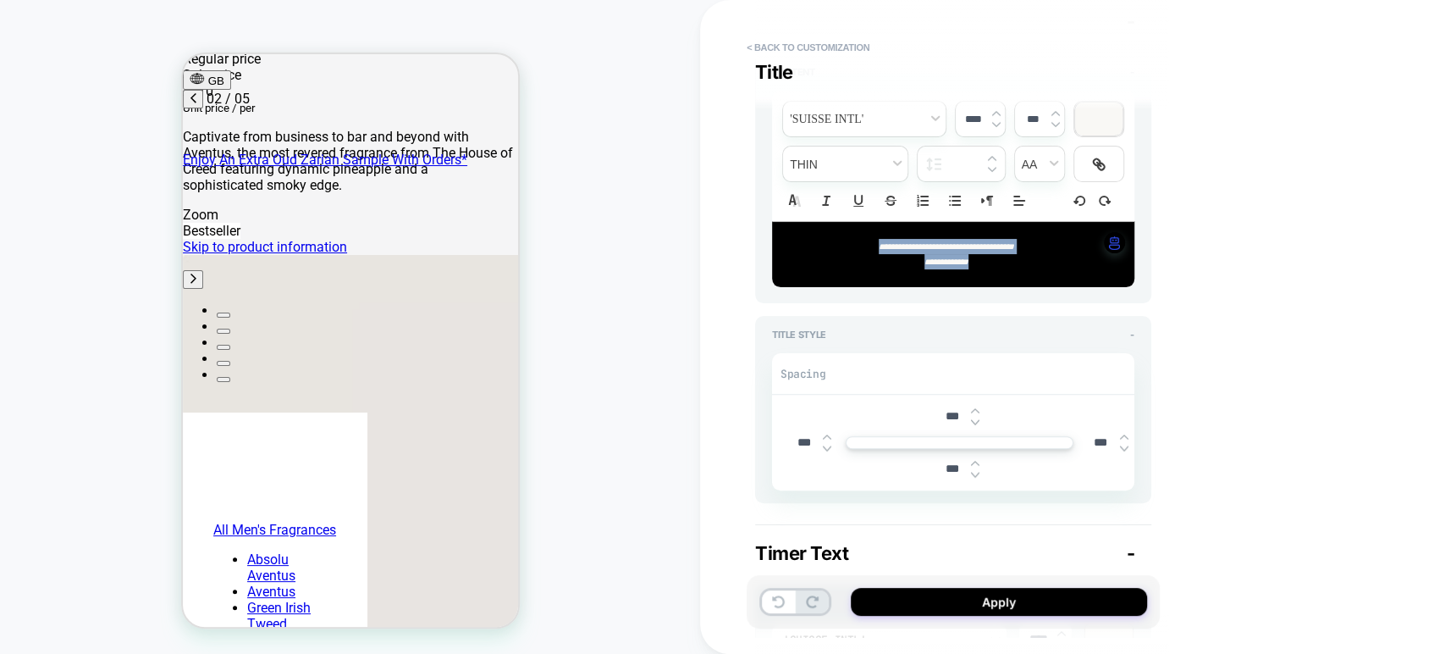
drag, startPoint x: 1007, startPoint y: 277, endPoint x: 834, endPoint y: 252, distance: 174.4
click at [834, 252] on div "**********" at bounding box center [953, 254] width 362 height 65
type textarea "*"
type input "****"
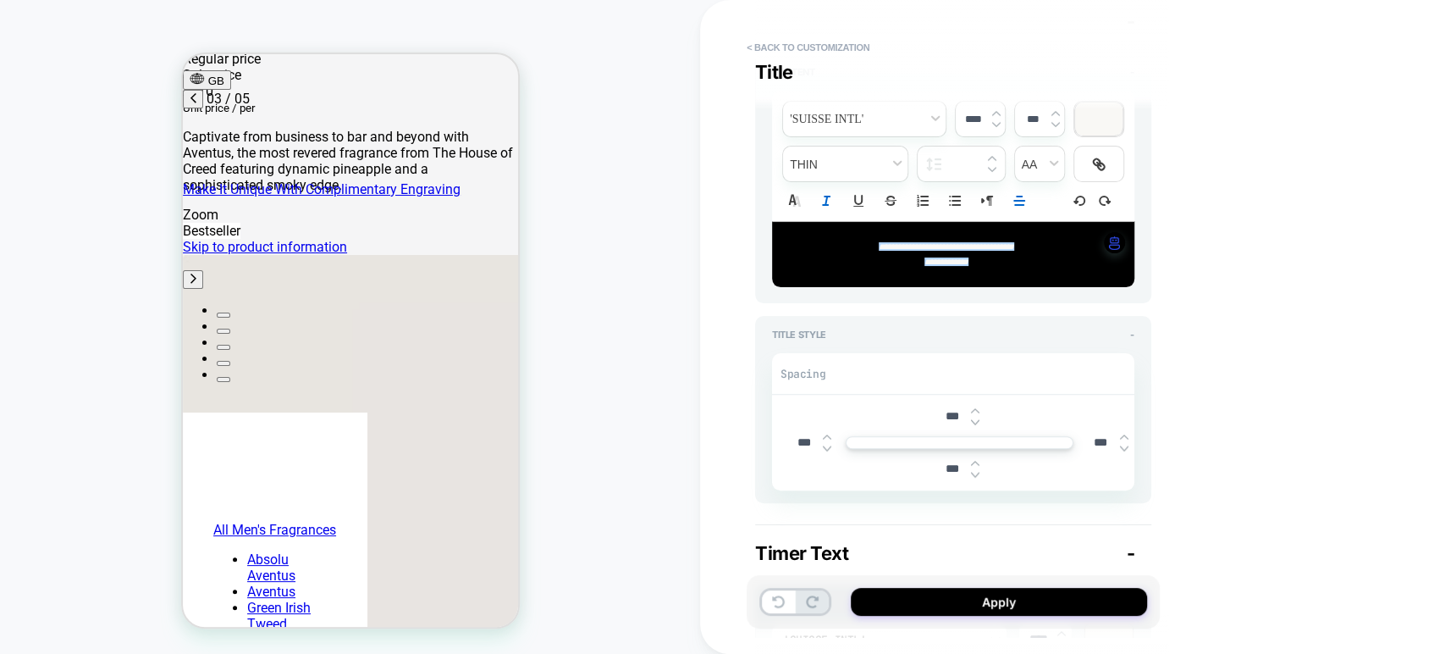
click at [1032, 272] on div "**********" at bounding box center [1072, 327] width 745 height 654
click at [1032, 168] on span "transform" at bounding box center [1039, 163] width 49 height 35
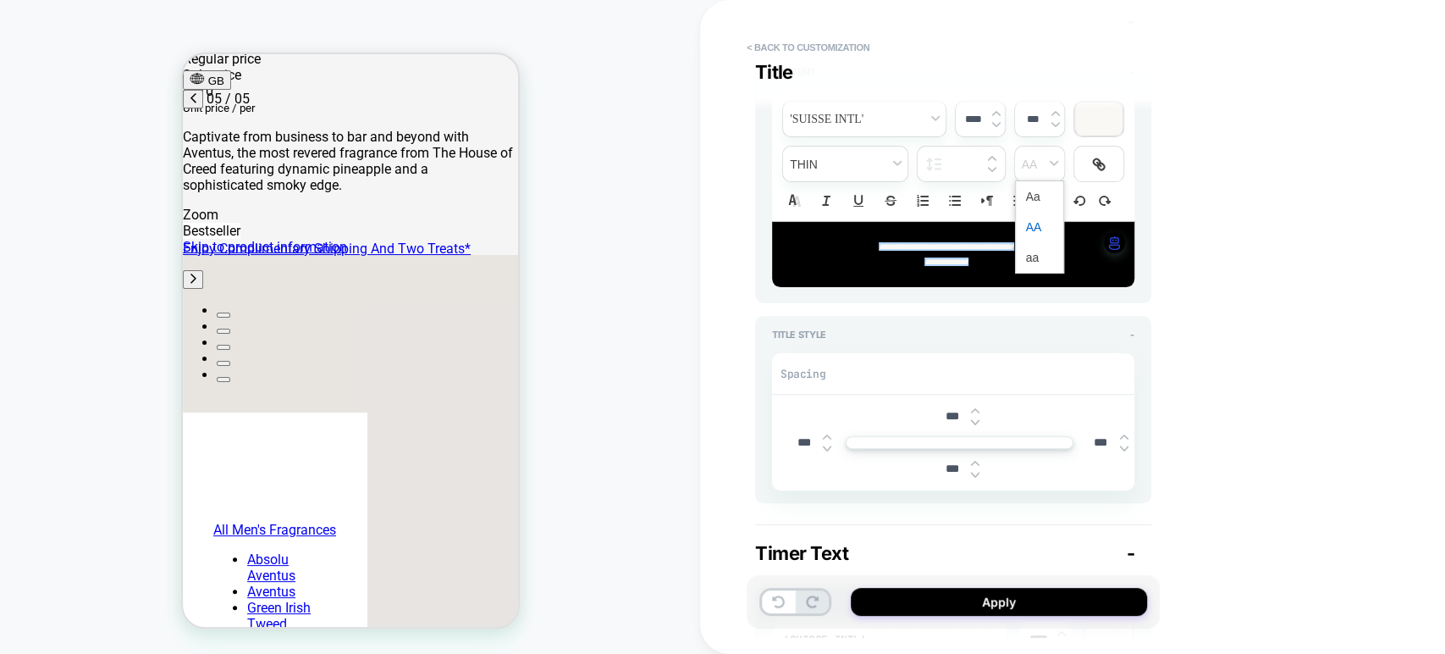
click at [1032, 219] on span "transform" at bounding box center [1039, 227] width 27 height 30
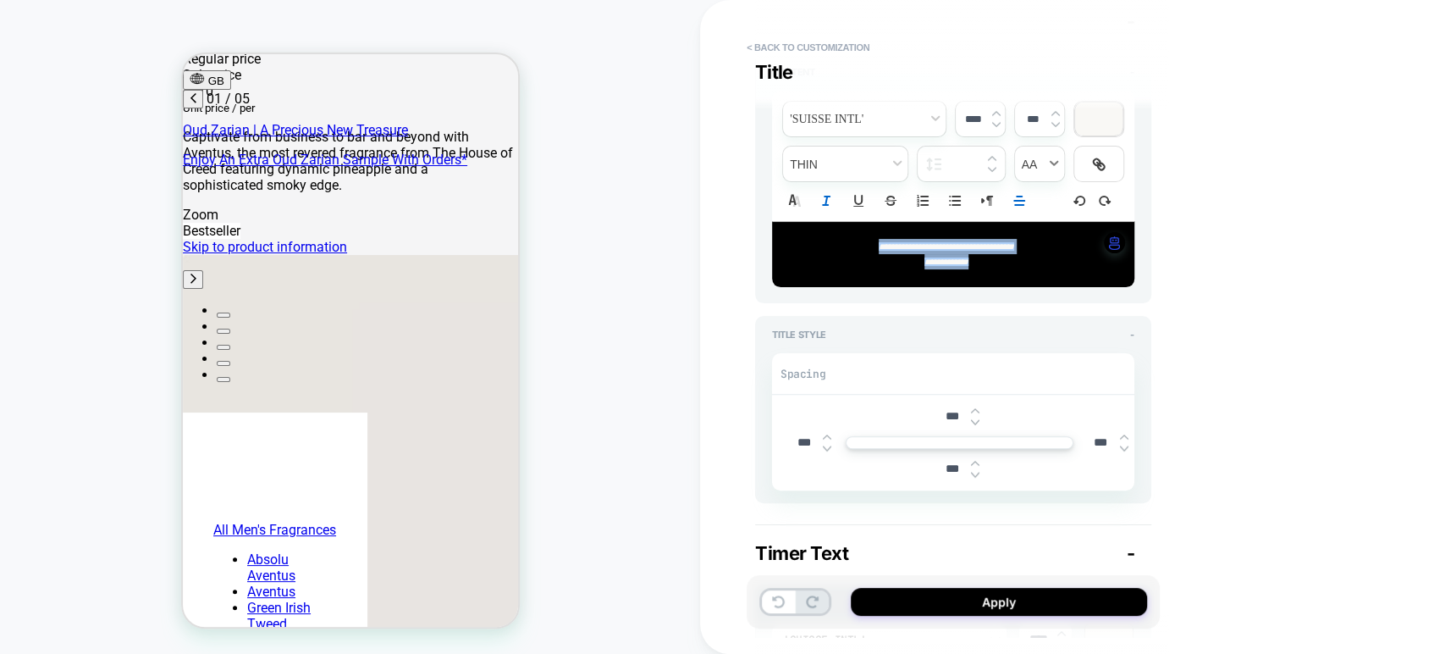
scroll to position [0, 0]
click at [1032, 169] on span "transform" at bounding box center [1039, 163] width 49 height 35
click at [1032, 197] on span "transform" at bounding box center [1039, 196] width 27 height 30
click at [1019, 267] on p "**********" at bounding box center [947, 261] width 316 height 15
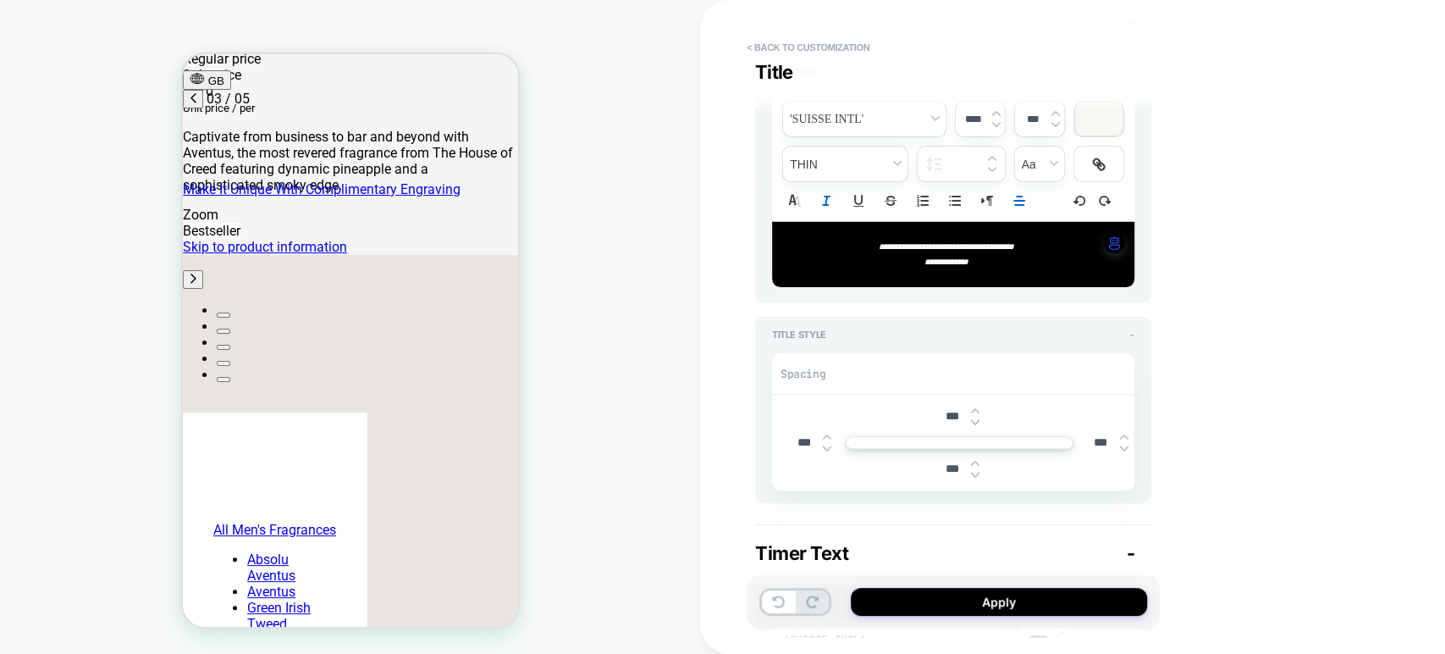
scroll to position [0, 535]
drag, startPoint x: 982, startPoint y: 267, endPoint x: 860, endPoint y: 252, distance: 122.8
click at [860, 252] on div "**********" at bounding box center [953, 254] width 362 height 65
type textarea "*"
click at [992, 114] on img at bounding box center [996, 113] width 8 height 7
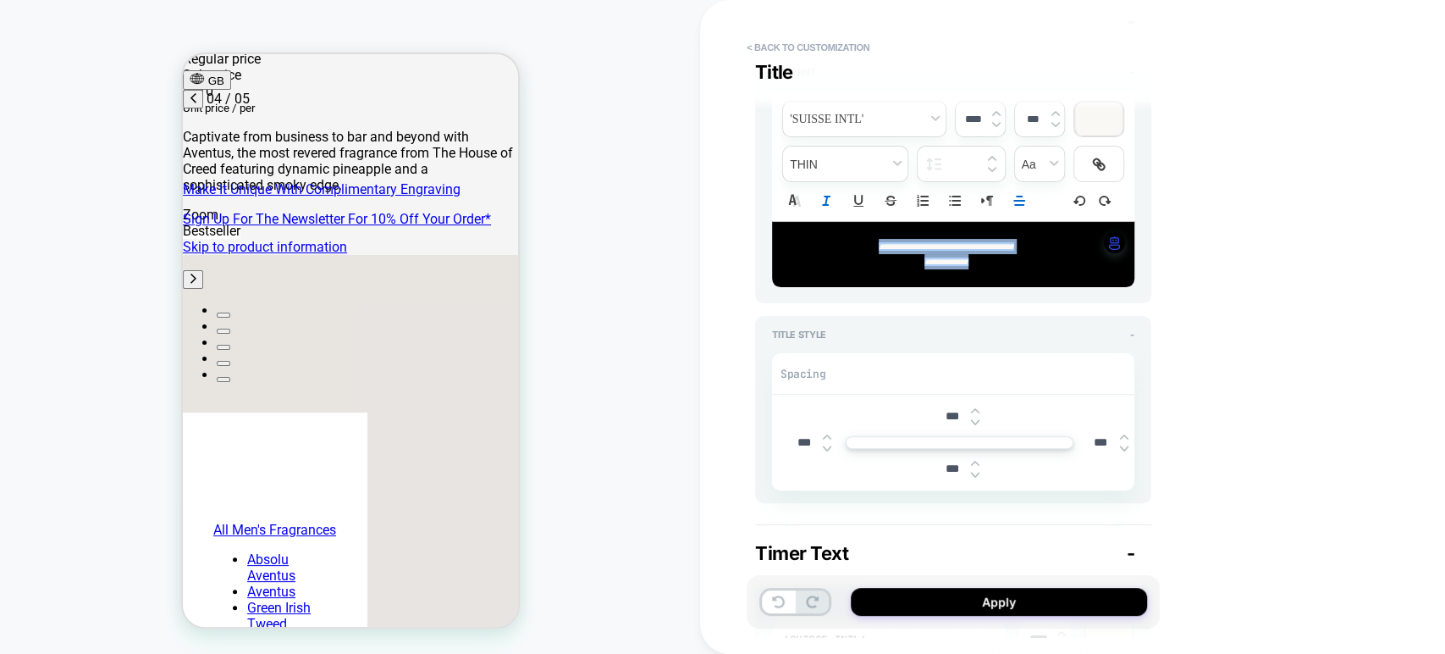
scroll to position [0, 803]
click at [992, 114] on img at bounding box center [996, 113] width 8 height 7
type input "****"
type textarea "*"
click at [996, 114] on img at bounding box center [996, 113] width 8 height 7
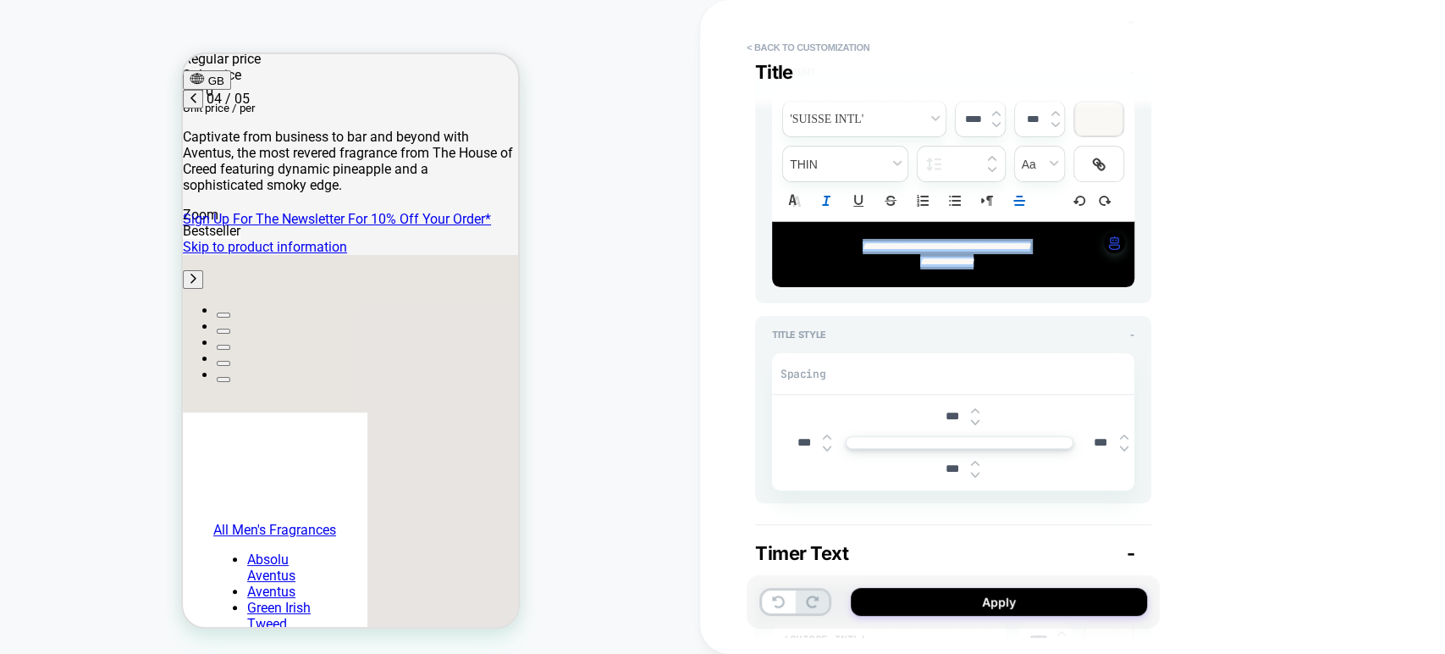
type input "****"
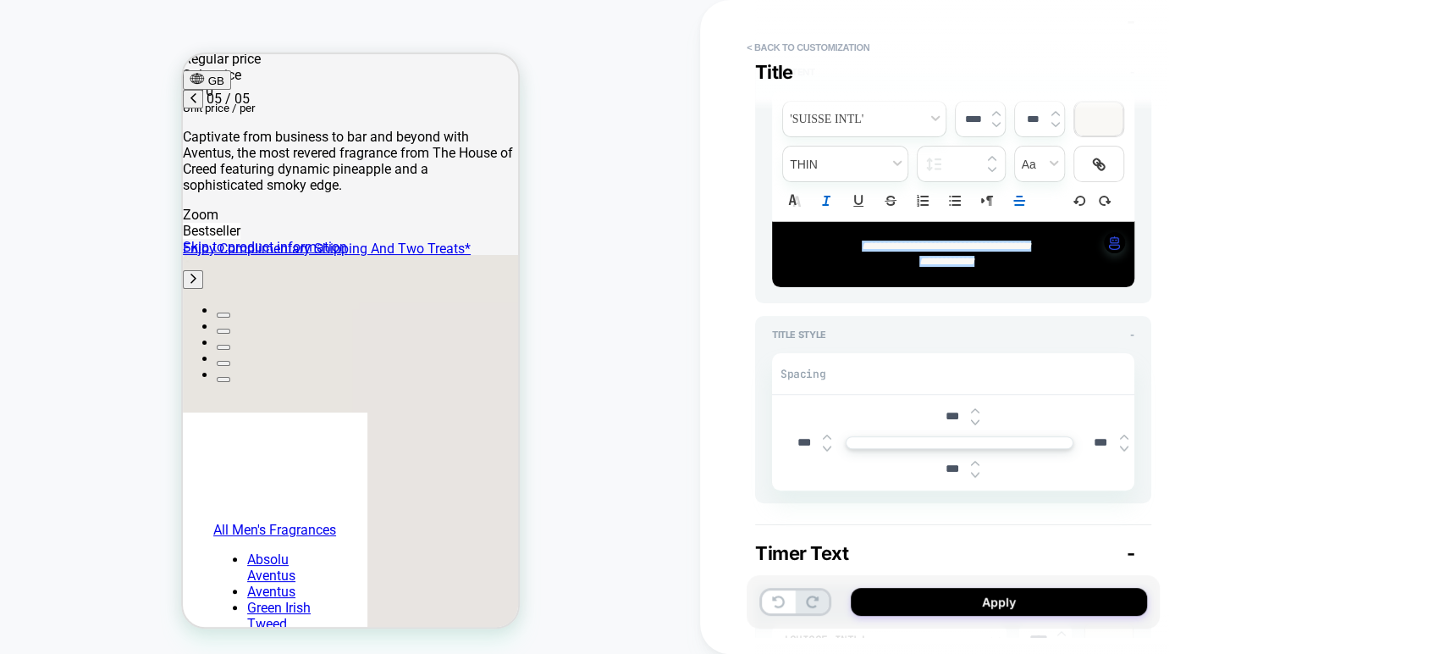
click at [1032, 279] on div "**********" at bounding box center [1072, 327] width 745 height 654
click at [1032, 278] on div "**********" at bounding box center [953, 254] width 362 height 65
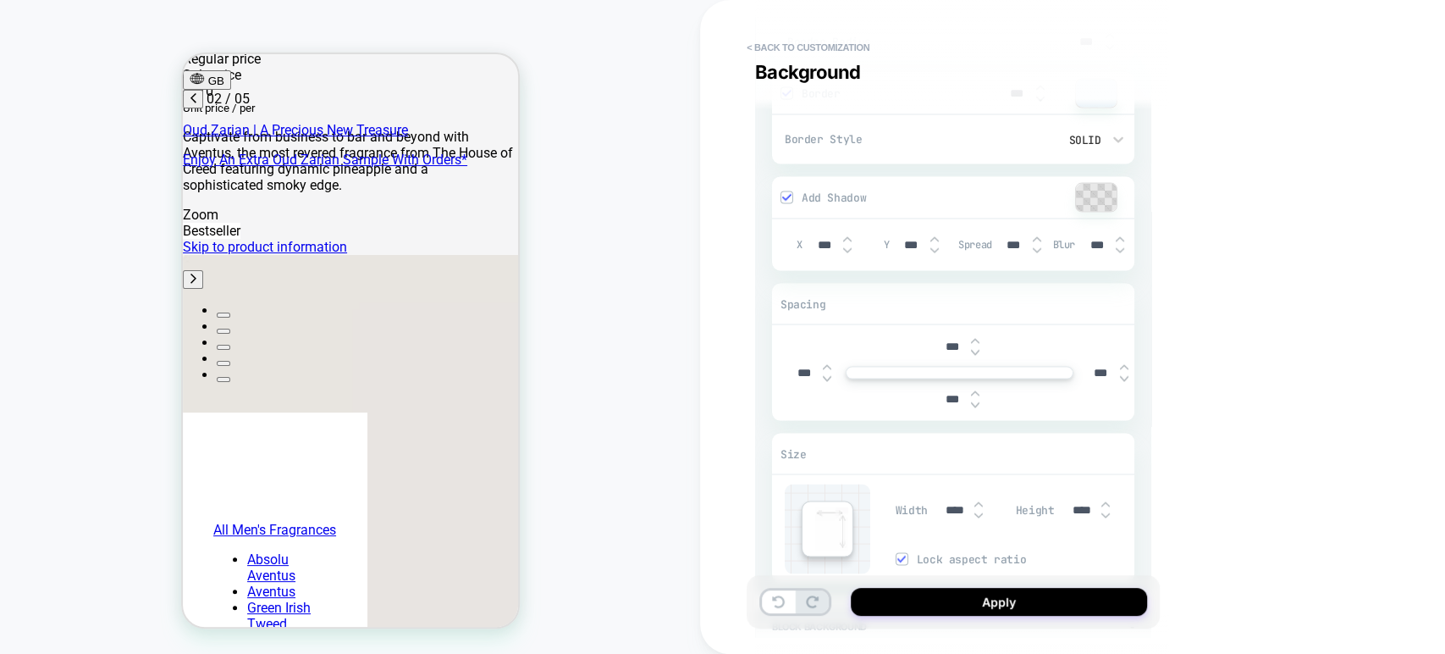
scroll to position [0, 36]
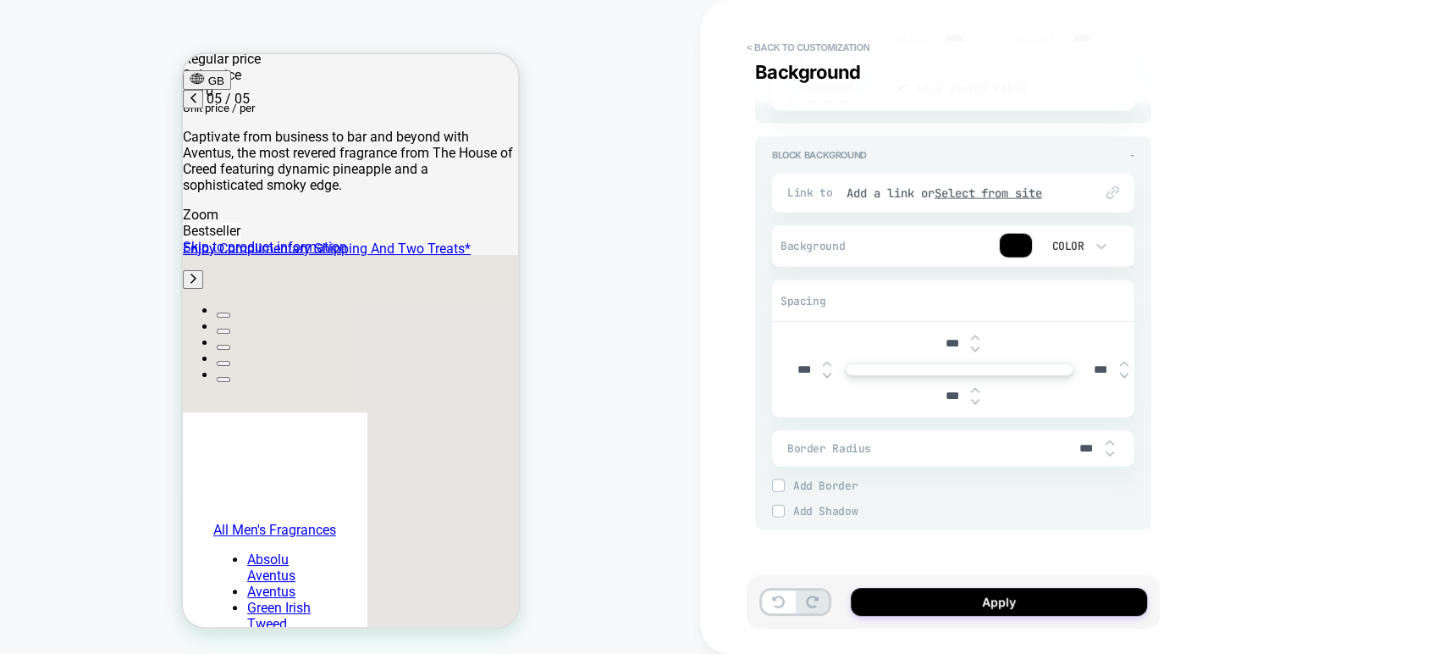
click at [1003, 247] on div at bounding box center [1016, 246] width 32 height 24
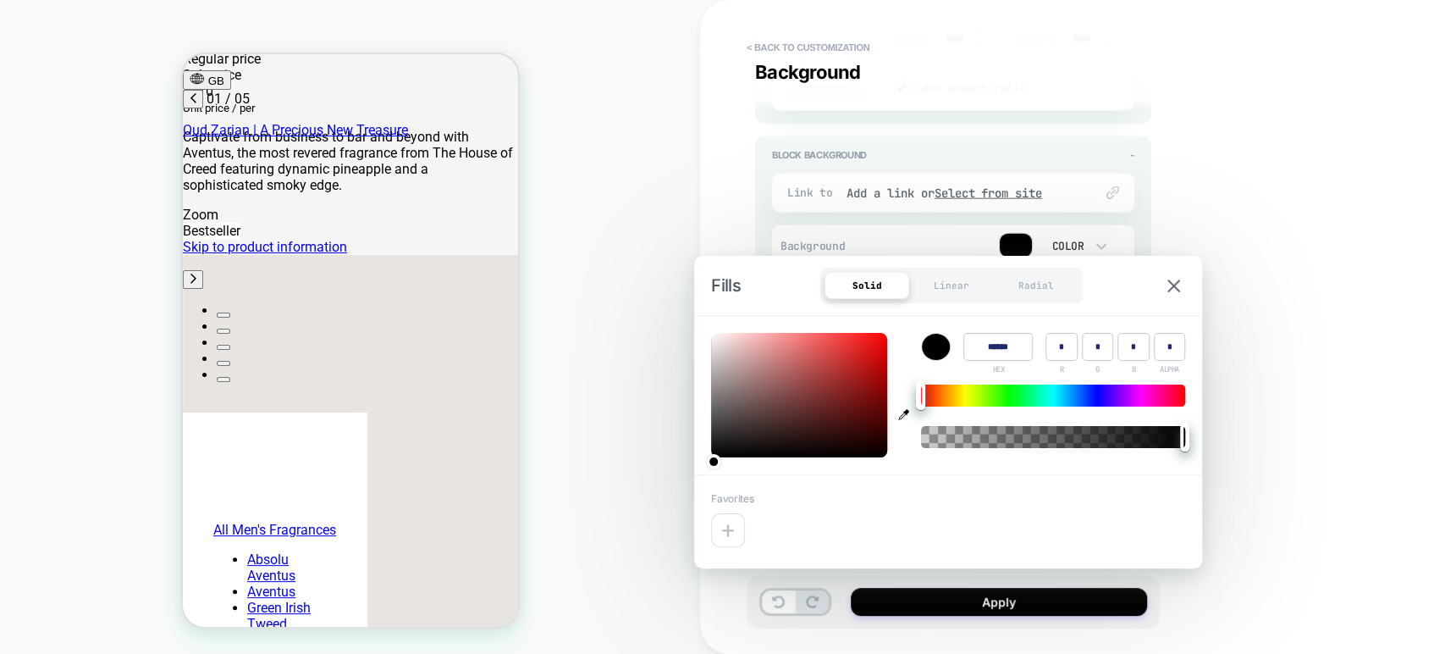
click at [1032, 317] on div "**********" at bounding box center [1072, 327] width 745 height 654
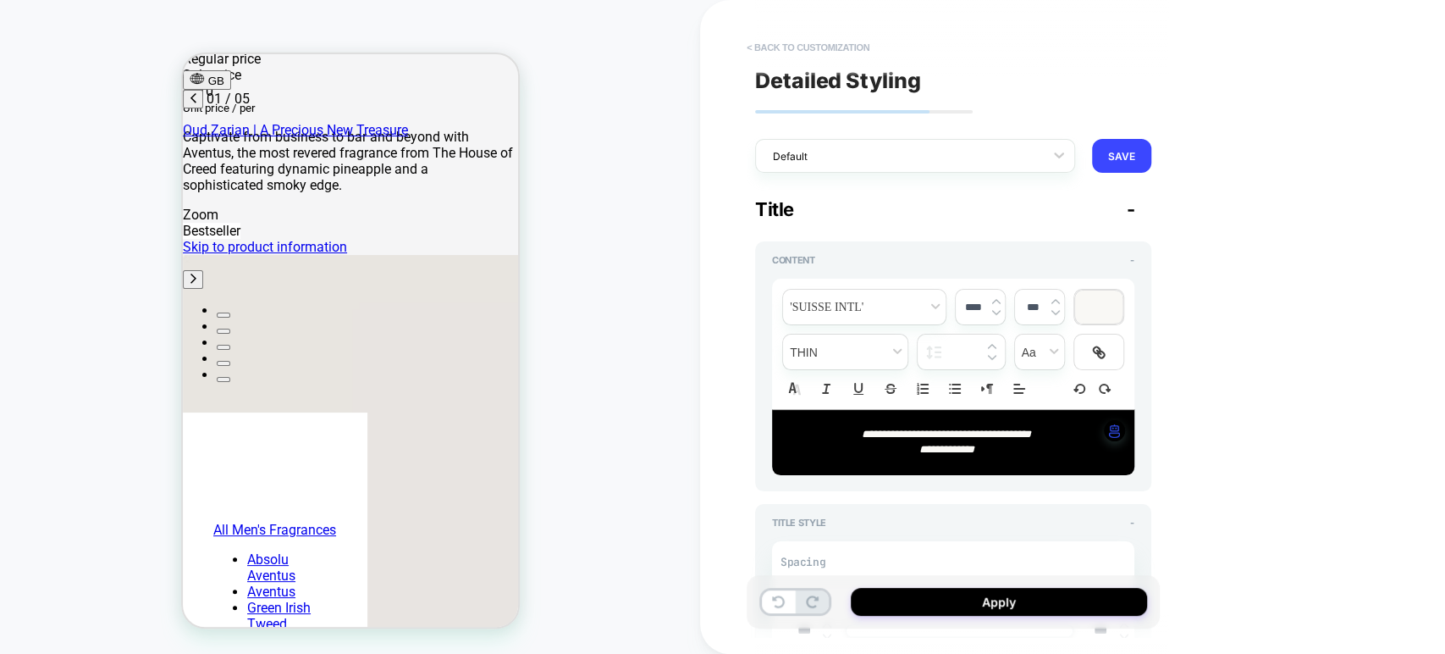
click at [764, 47] on button "< Back to customization" at bounding box center [808, 47] width 140 height 27
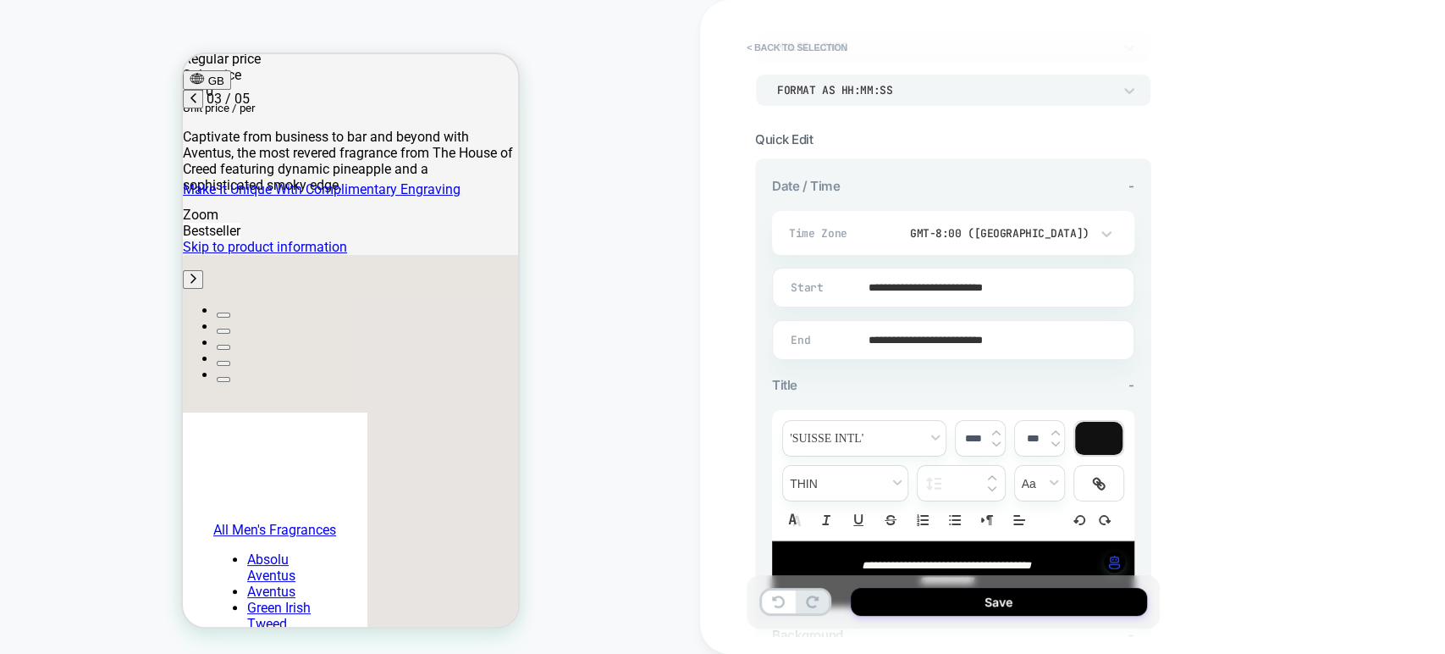
click at [981, 281] on input "**********" at bounding box center [950, 288] width 361 height 40
click at [1032, 217] on div "**********" at bounding box center [1072, 327] width 745 height 654
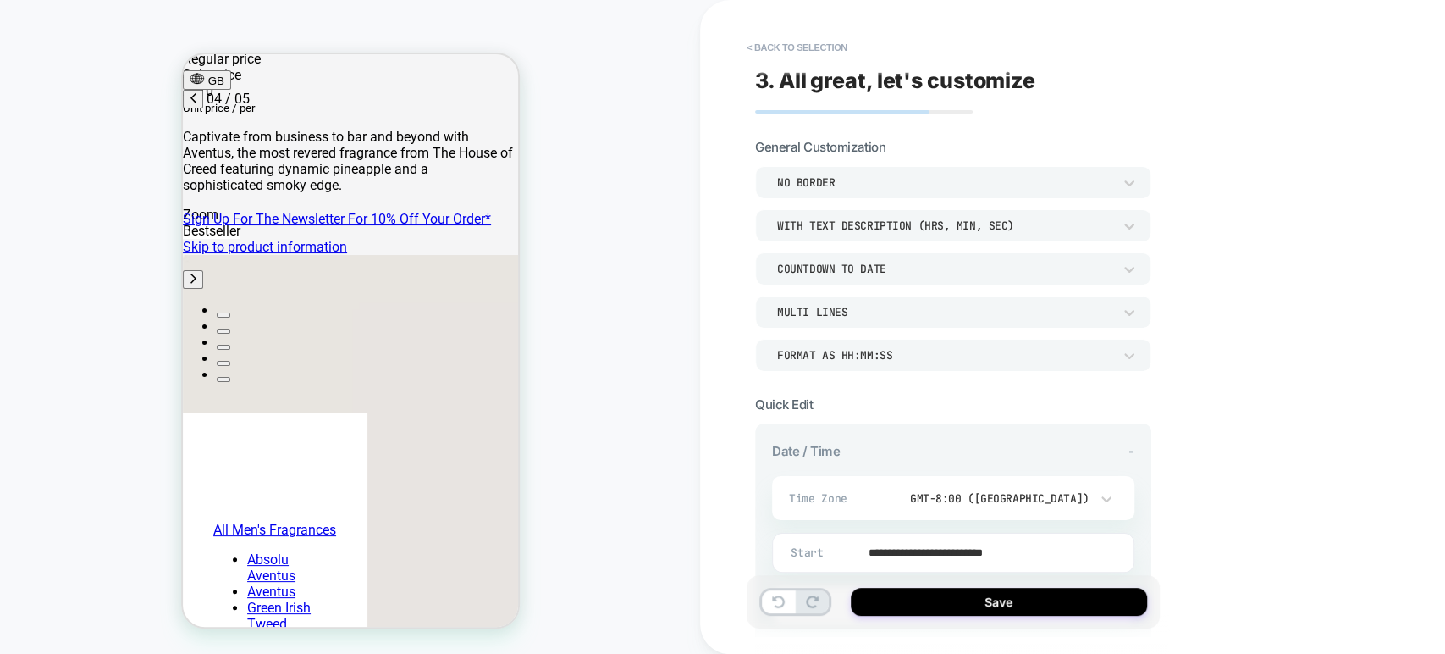
scroll to position [0, 803]
click at [887, 307] on div "MULTI LINES" at bounding box center [944, 312] width 335 height 14
click at [853, 353] on div "ONE LINE" at bounding box center [953, 355] width 383 height 36
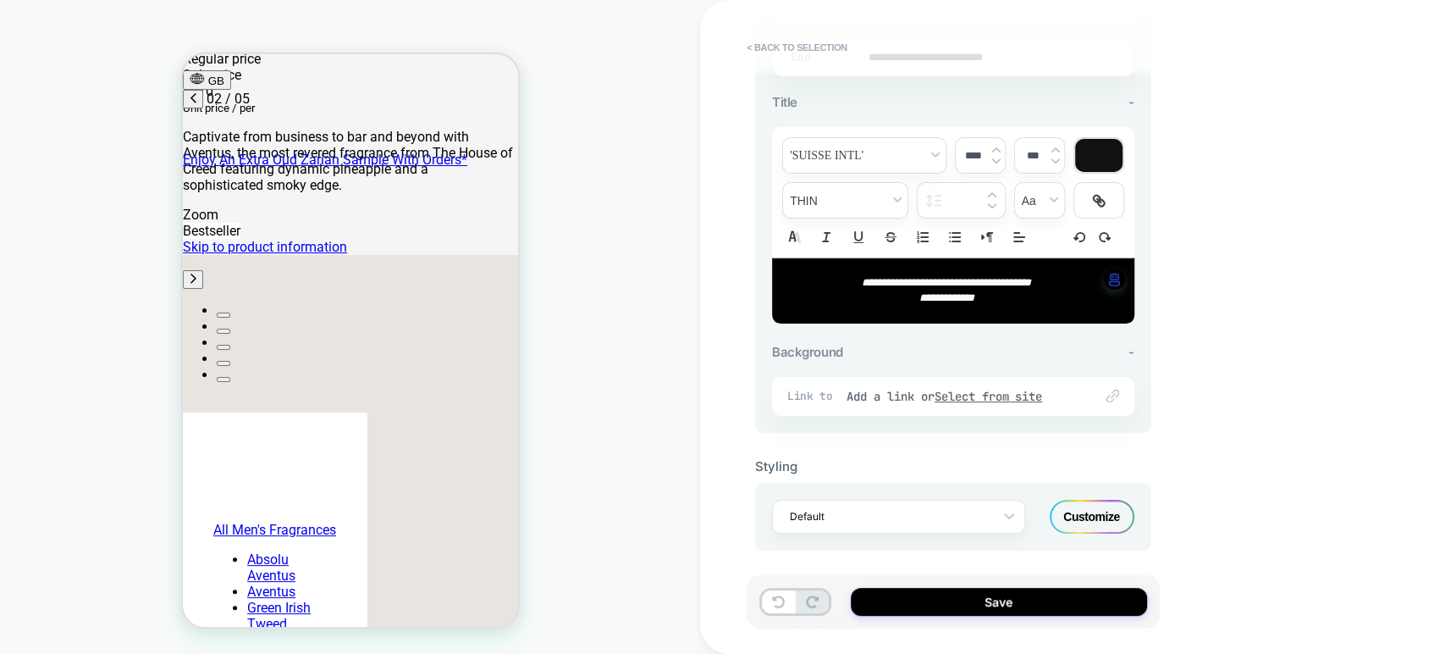
scroll to position [0, 268]
click at [1032, 505] on div "Customize" at bounding box center [1092, 516] width 85 height 34
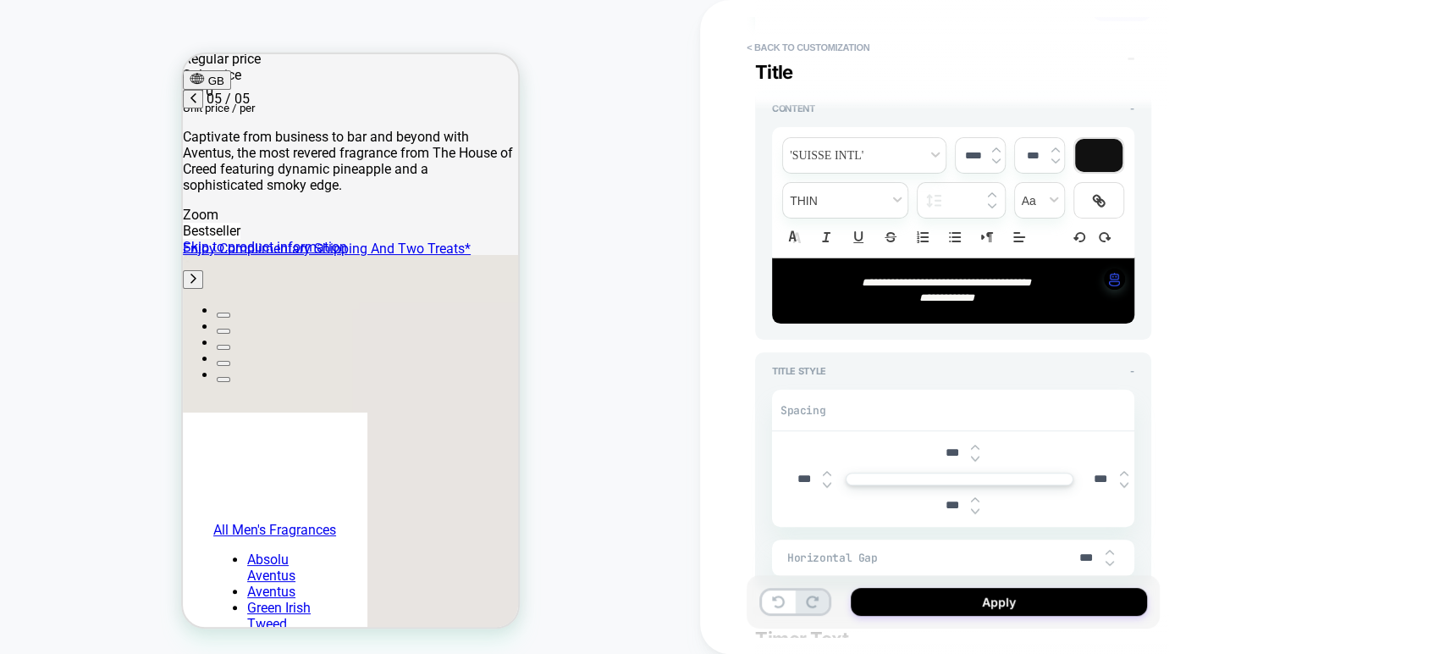
scroll to position [1, 0]
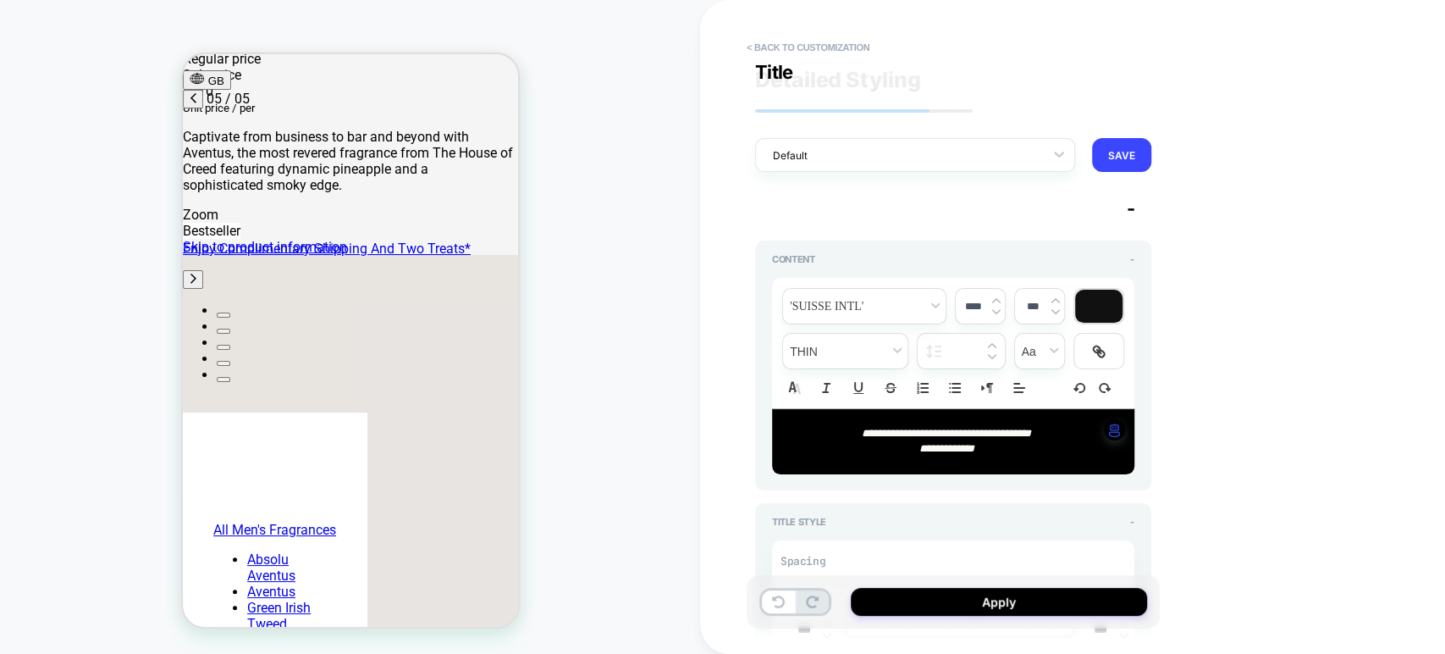
type textarea "*"
click at [759, 47] on button "< Back to customization" at bounding box center [808, 47] width 140 height 27
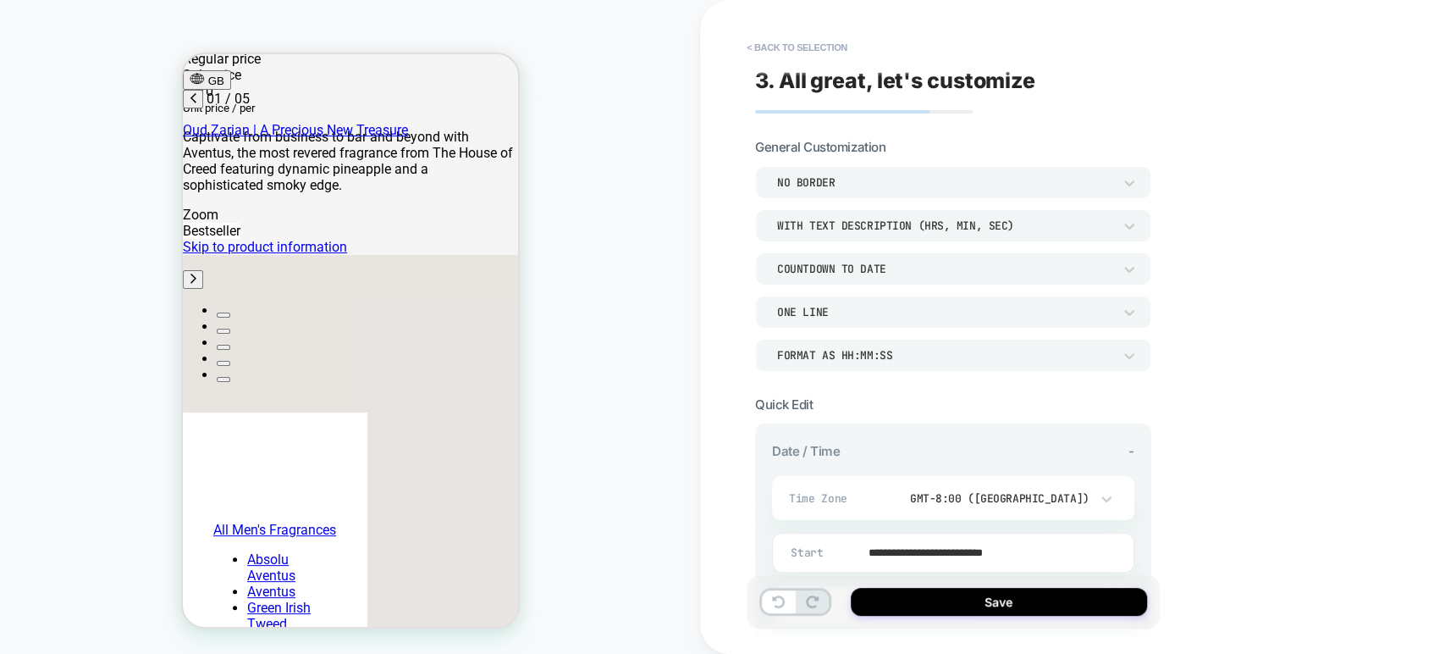
click at [931, 305] on div "ONE LINE" at bounding box center [944, 312] width 335 height 14
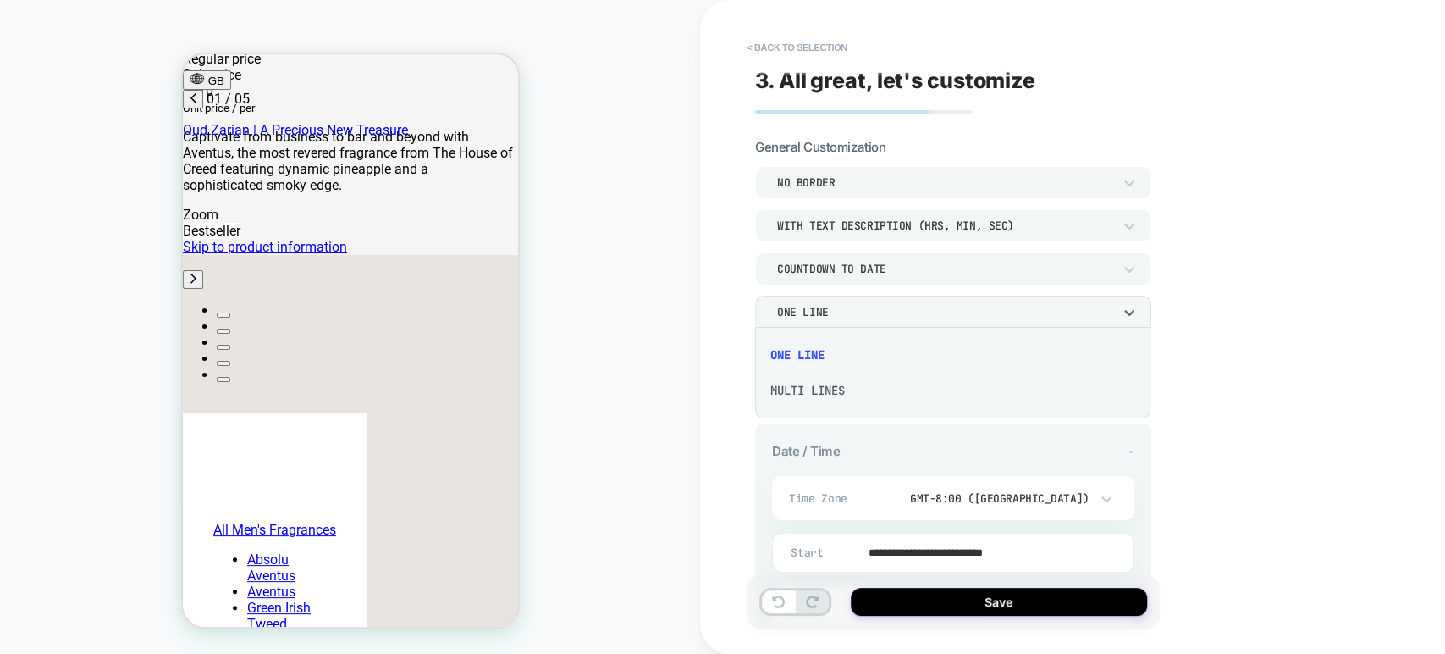
click at [887, 384] on div "MULTI LINES" at bounding box center [953, 391] width 383 height 36
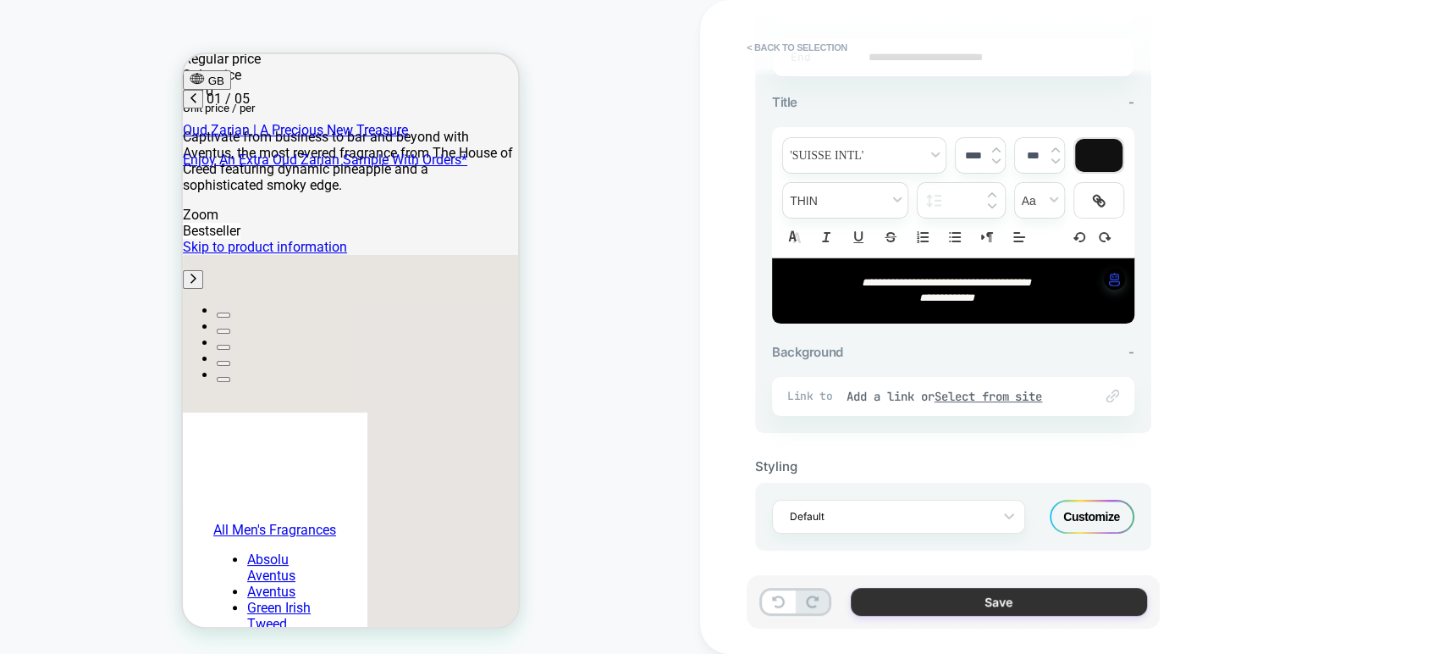
click at [918, 601] on button "Save" at bounding box center [999, 602] width 296 height 28
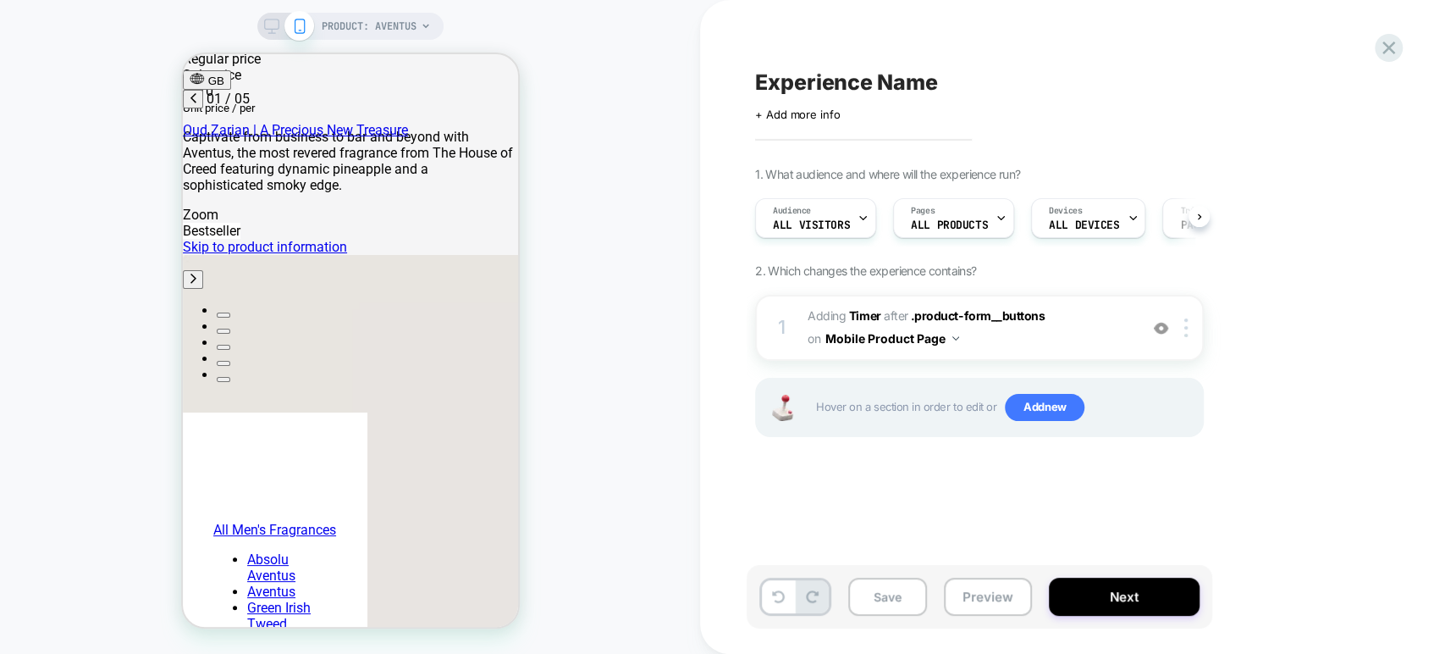
click at [836, 82] on span "Experience Name" at bounding box center [846, 81] width 182 height 25
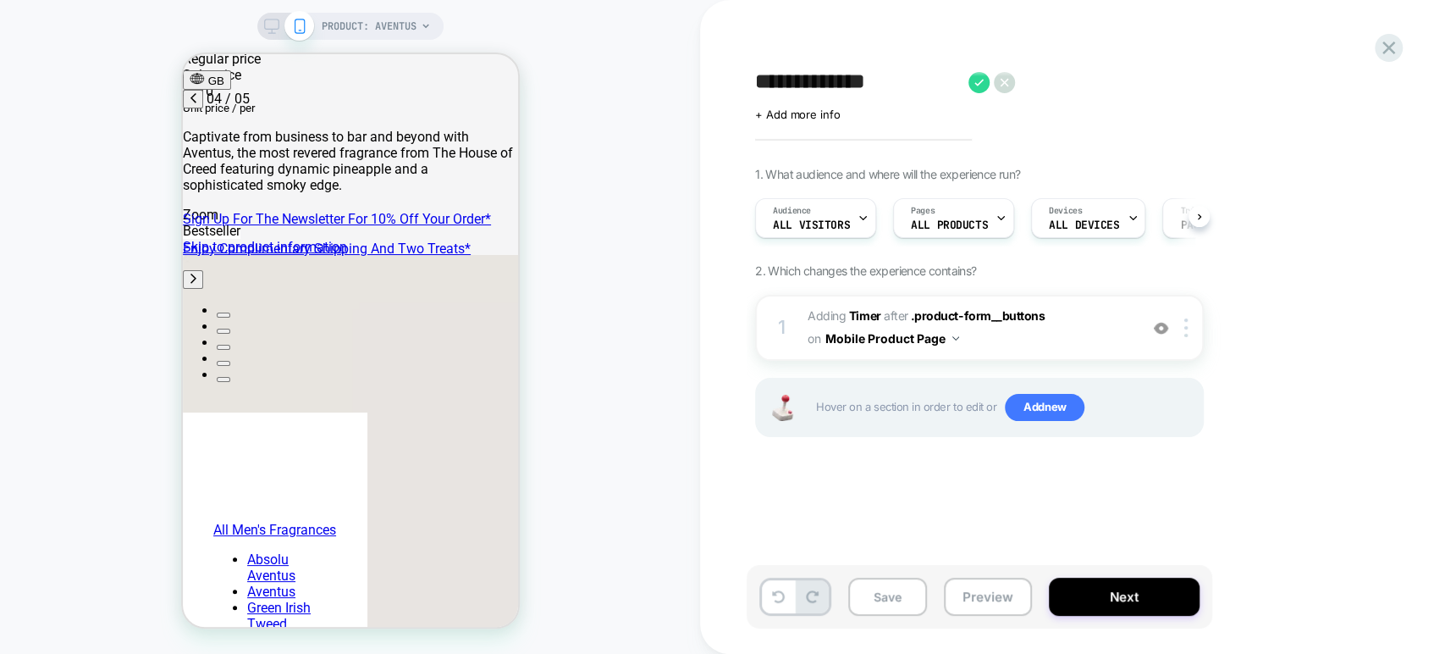
scroll to position [0, 1071]
click at [758, 78] on textarea "**********" at bounding box center [857, 81] width 205 height 25
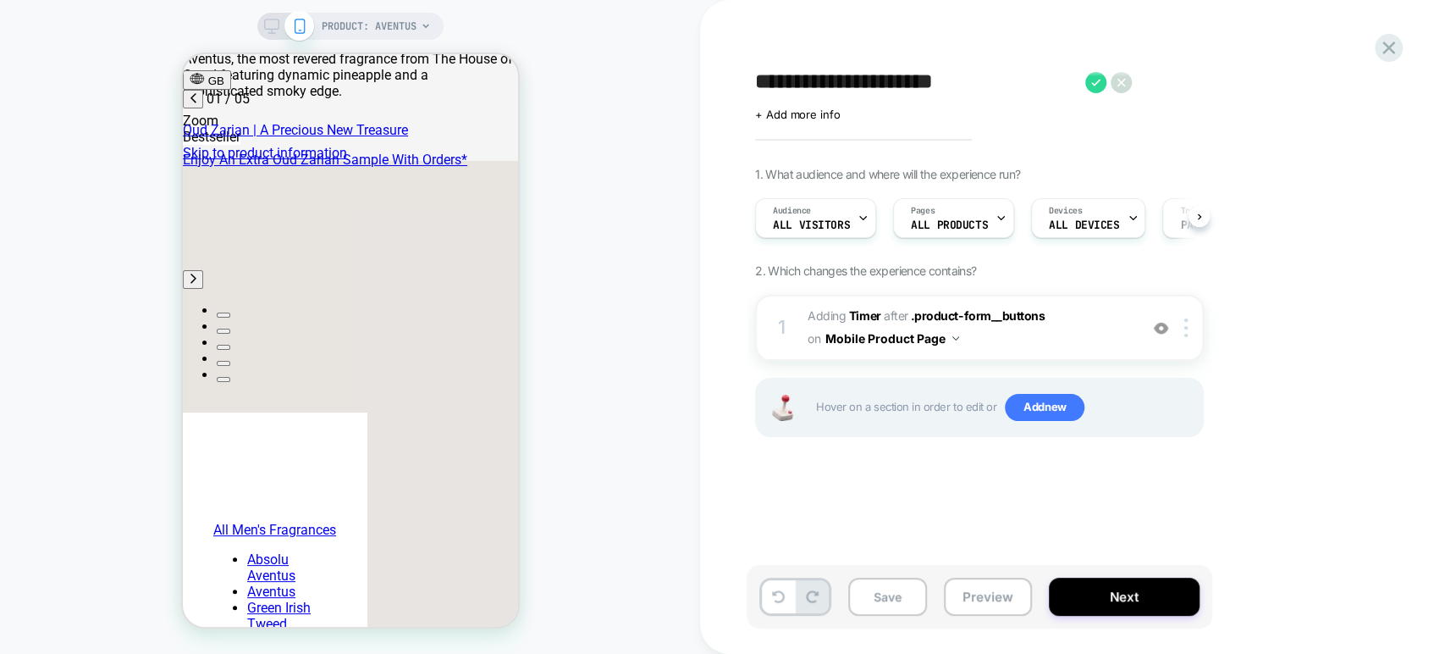
scroll to position [0, 0]
type textarea "**********"
click at [1032, 327] on div at bounding box center [1189, 327] width 28 height 19
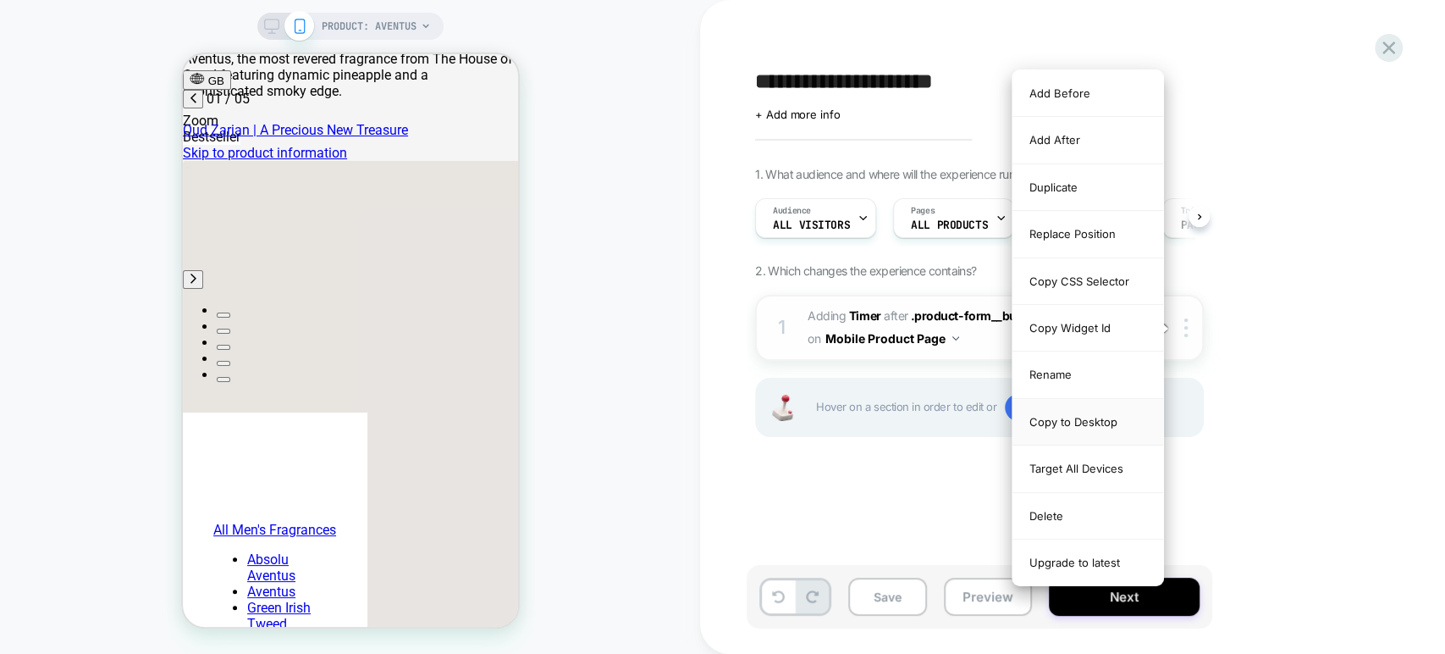
click at [1032, 420] on div "Copy to Desktop" at bounding box center [1088, 422] width 151 height 47
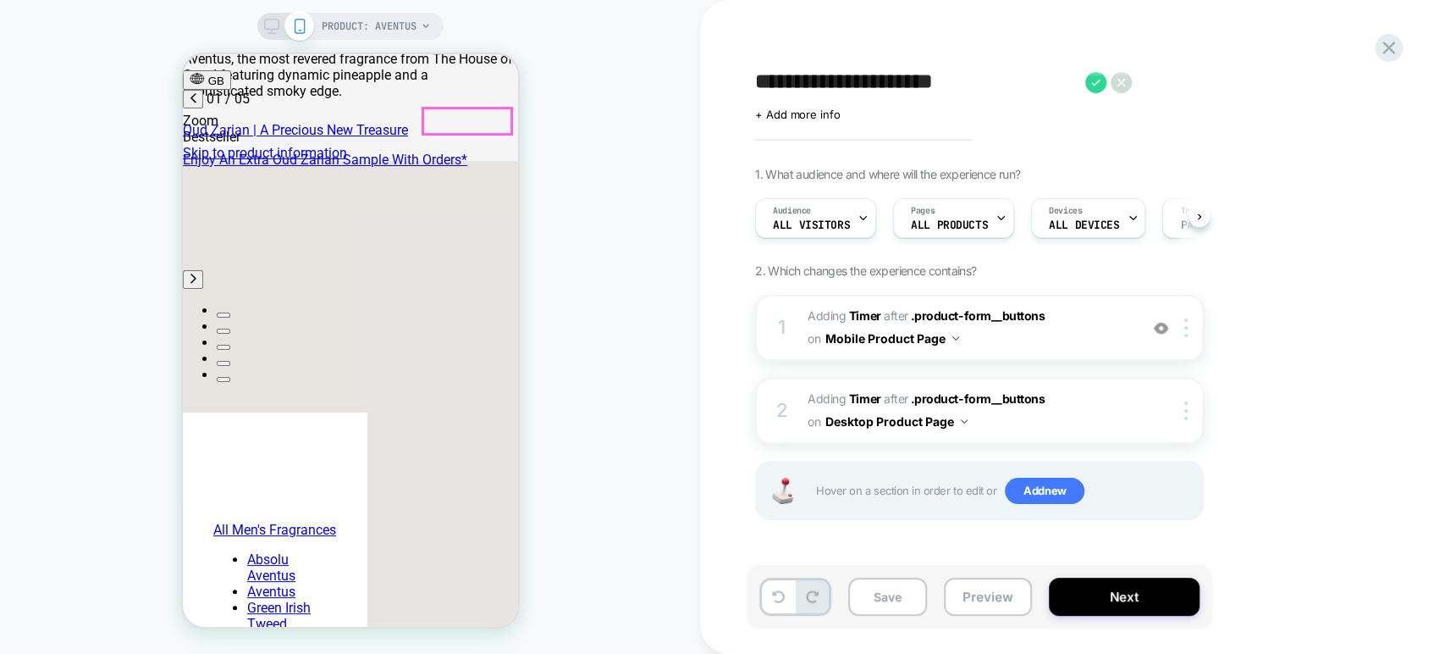
scroll to position [0, 268]
click at [273, 23] on icon at bounding box center [271, 26] width 15 height 15
click at [278, 28] on div at bounding box center [285, 26] width 43 height 15
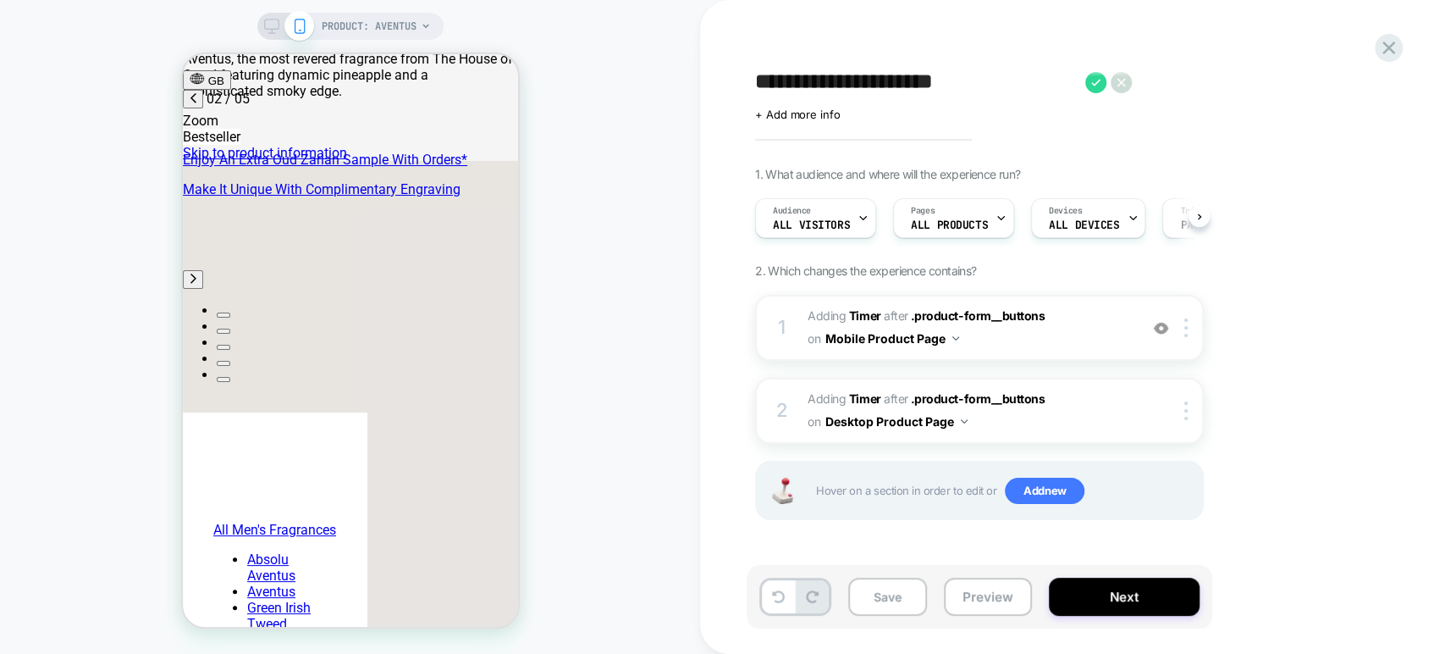
scroll to position [0, 535]
click at [271, 28] on icon at bounding box center [271, 26] width 15 height 15
click at [271, 25] on icon at bounding box center [271, 26] width 15 height 15
click at [1032, 420] on span "#_loomi_addon_1757954681381 Adding Timer AFTER .product-form__buttons .product-…" at bounding box center [969, 411] width 323 height 46
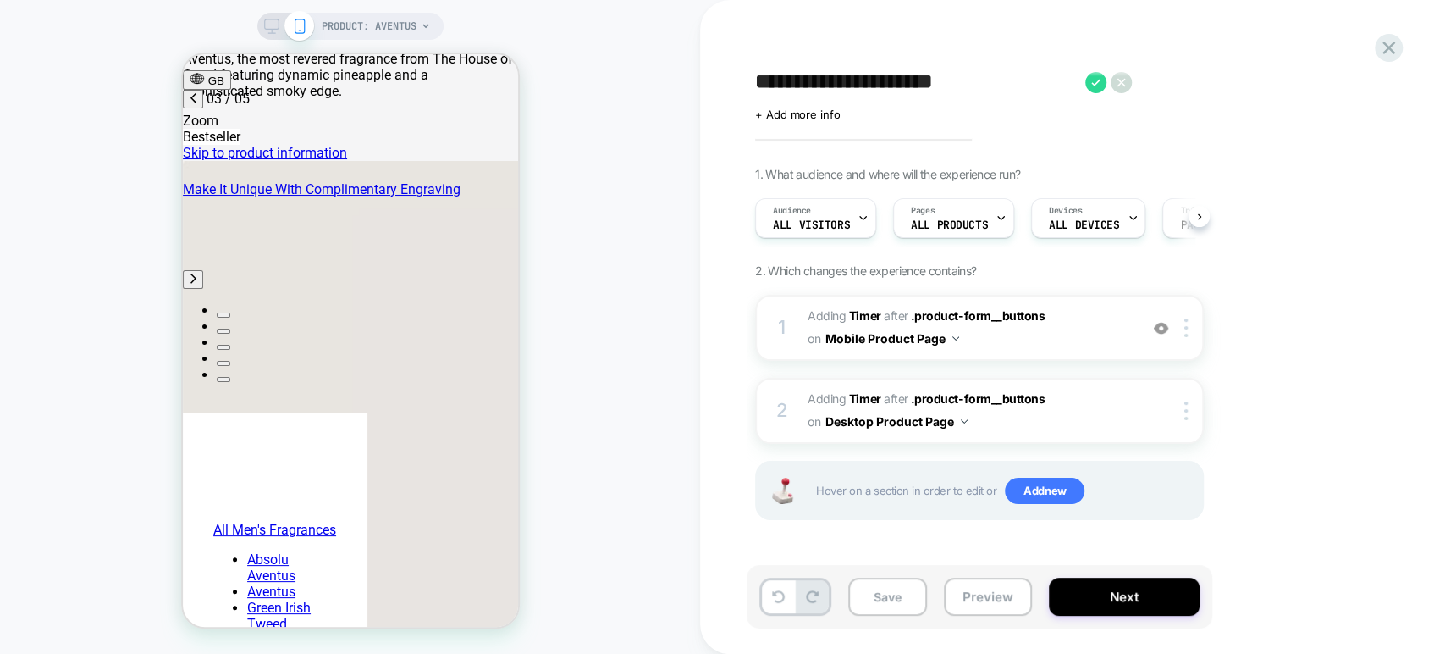
click at [284, 25] on span at bounding box center [299, 26] width 30 height 30
drag, startPoint x: 902, startPoint y: 599, endPoint x: 1147, endPoint y: 718, distance: 273.0
click at [902, 599] on button "Save" at bounding box center [887, 596] width 79 height 38
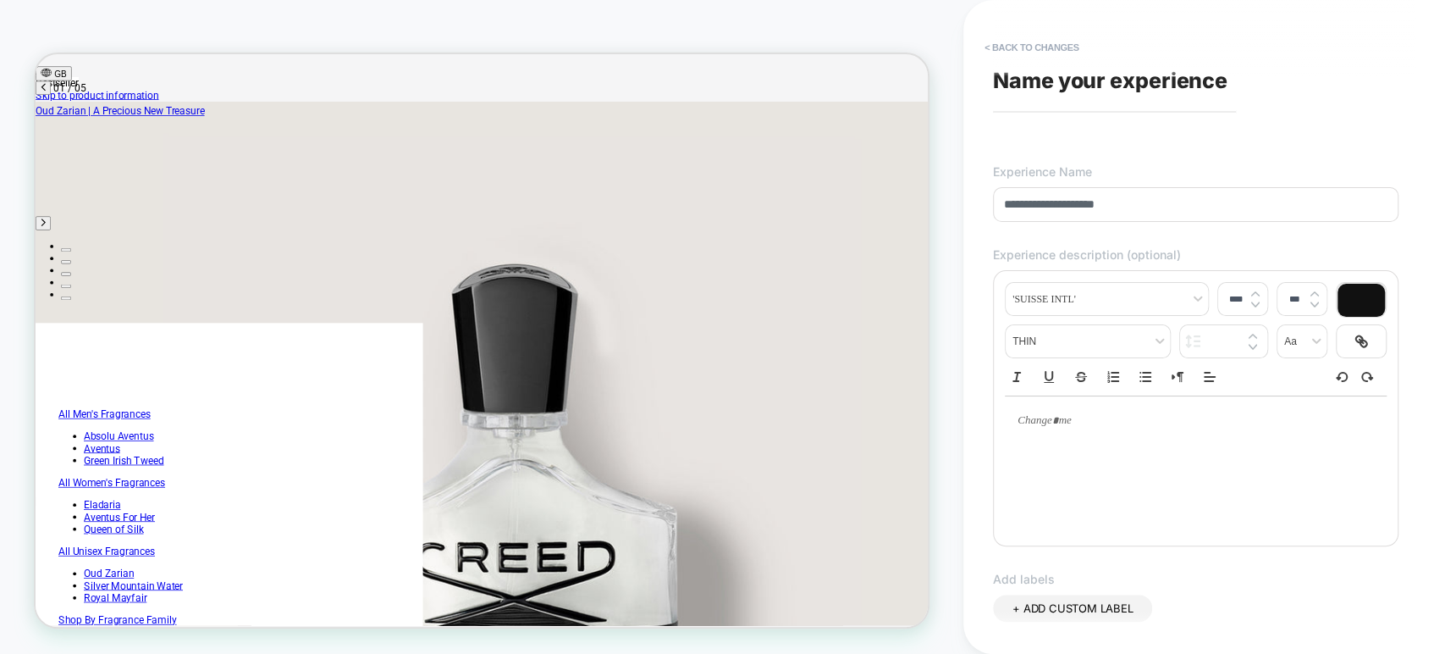
type input "**********"
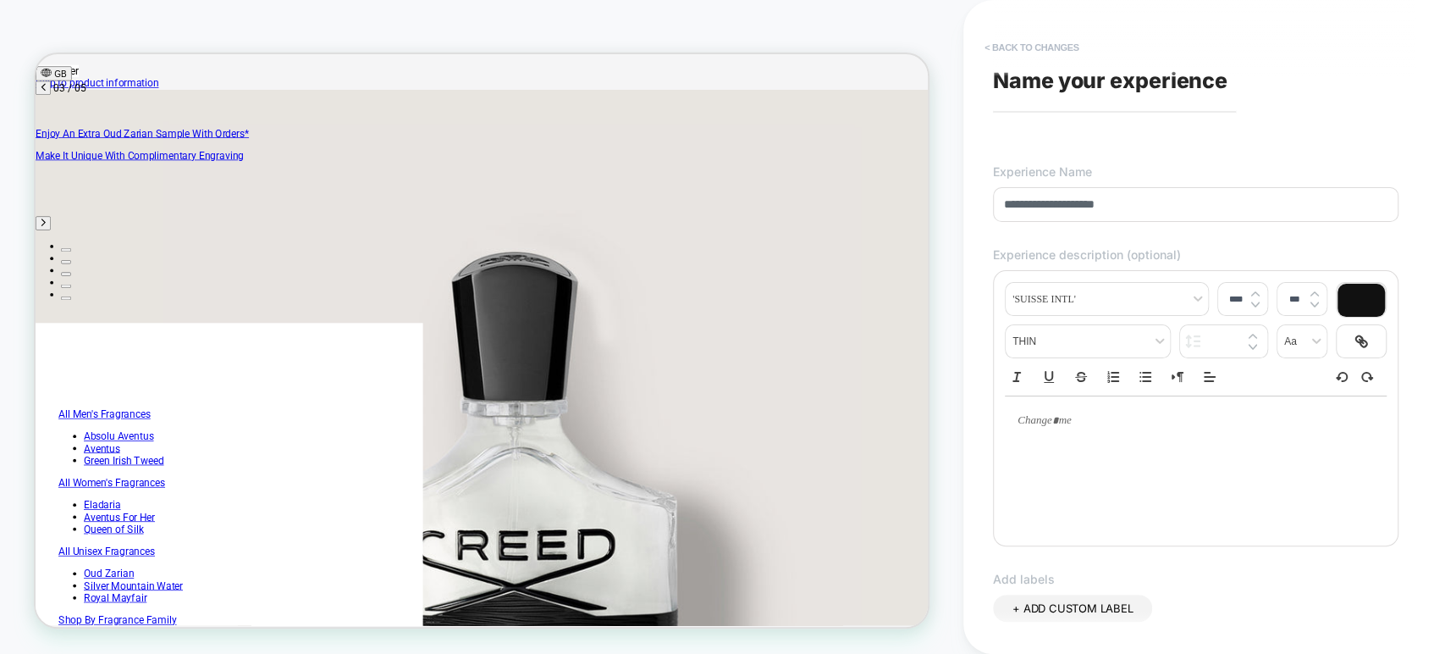
scroll to position [0, 1217]
click at [1019, 47] on button "< Back to changes" at bounding box center [1032, 47] width 112 height 27
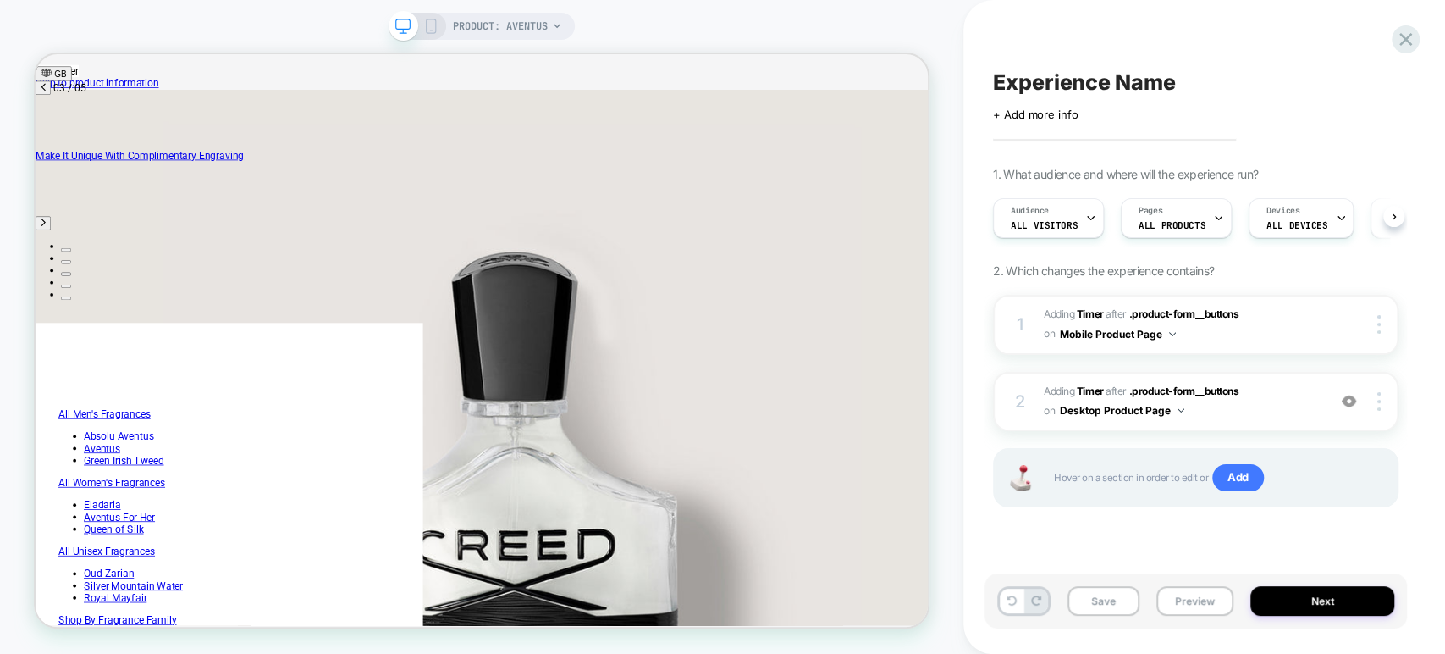
scroll to position [0, 0]
click at [1032, 73] on span "Experience Name" at bounding box center [1084, 81] width 182 height 25
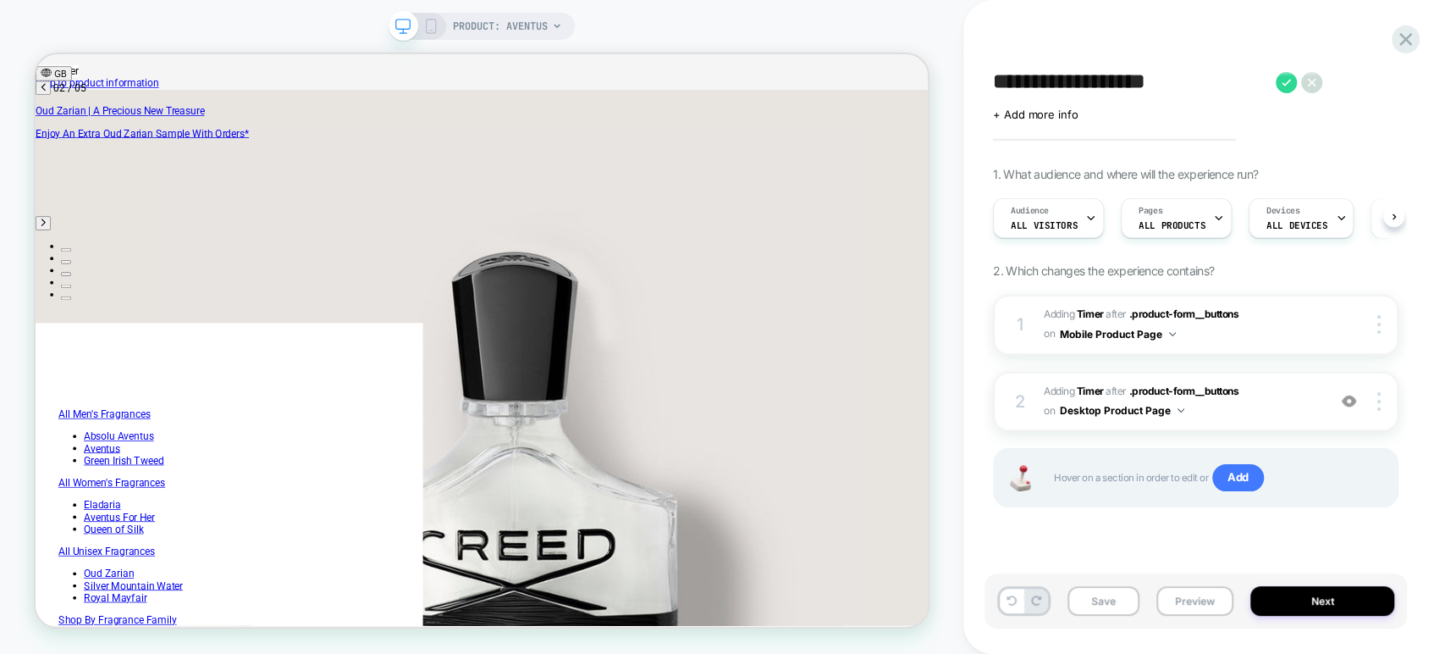
scroll to position [0, 609]
type textarea "**********"
click at [1032, 79] on icon at bounding box center [1333, 82] width 21 height 21
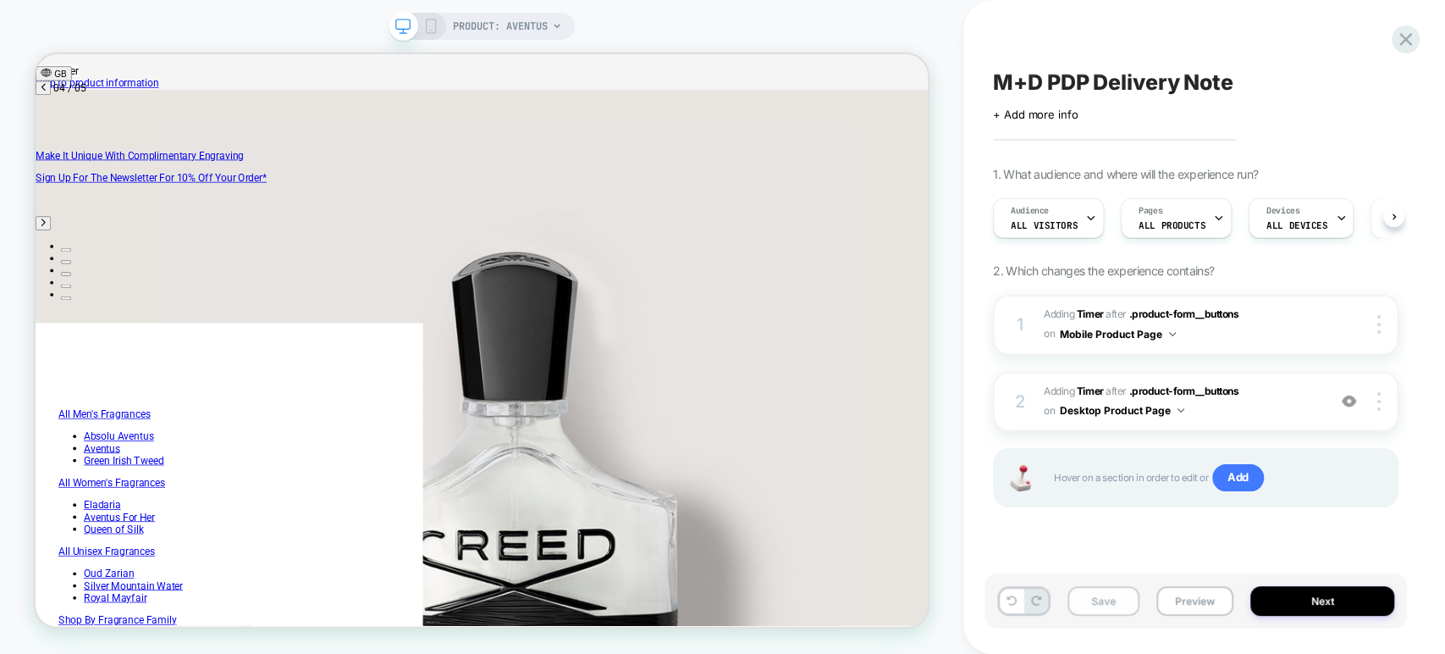
scroll to position [0, 1826]
click at [1032, 598] on button "Save" at bounding box center [1104, 601] width 72 height 30
click at [1032, 405] on span "#_loomi_addon_1757954681381 Adding Timer AFTER .product-form__buttons .product-…" at bounding box center [1181, 402] width 274 height 40
click at [1032, 401] on span "#_loomi_addon_1757954681381 Adding Timer AFTER .product-form__buttons .product-…" at bounding box center [1181, 402] width 274 height 40
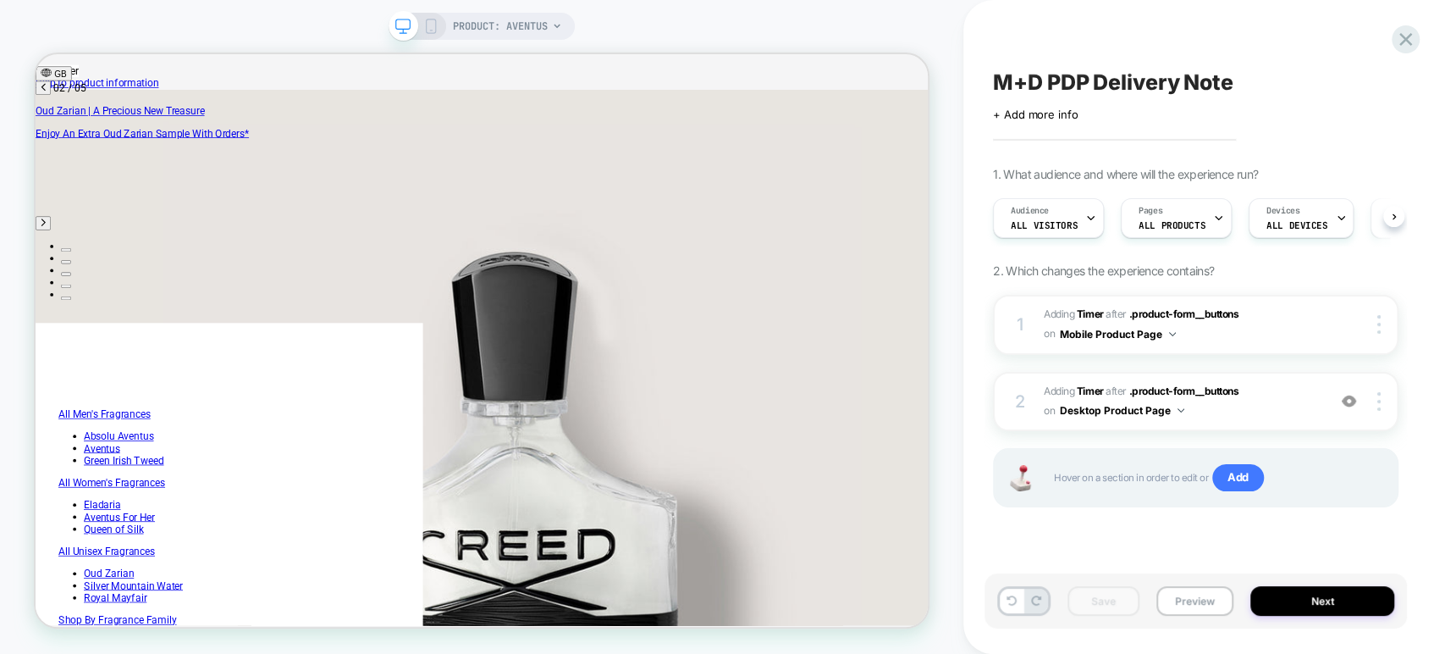
scroll to position [0, 609]
click at [1032, 398] on span "#_loomi_addon_1757954681381 Adding Timer AFTER .product-form__buttons .product-…" at bounding box center [1181, 402] width 274 height 40
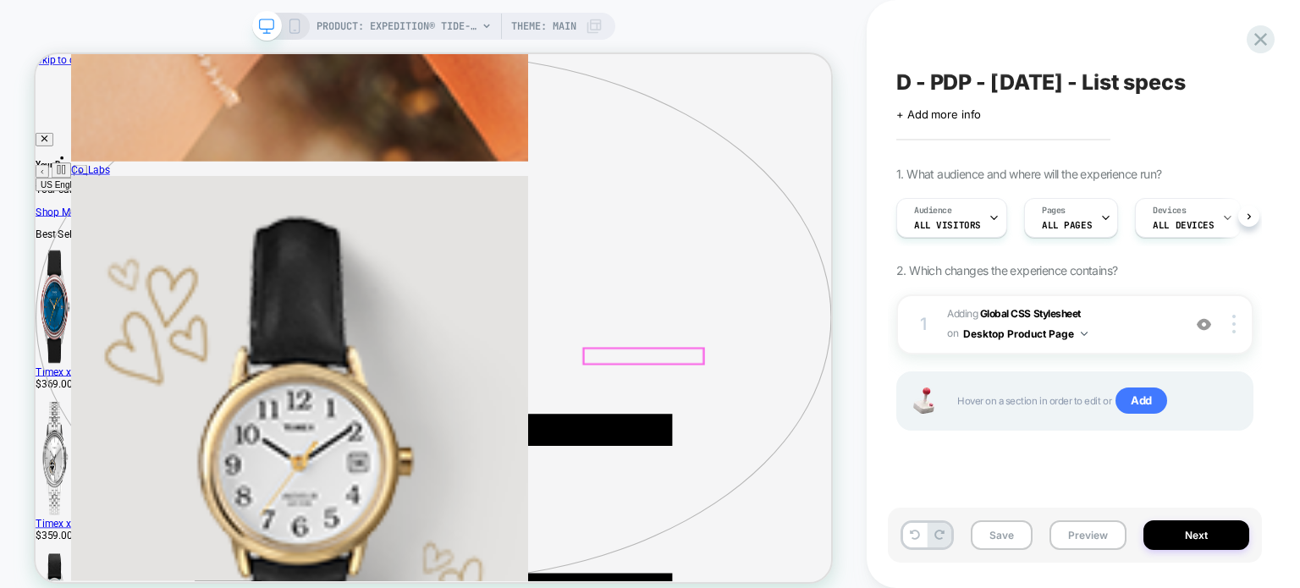
scroll to position [85, 0]
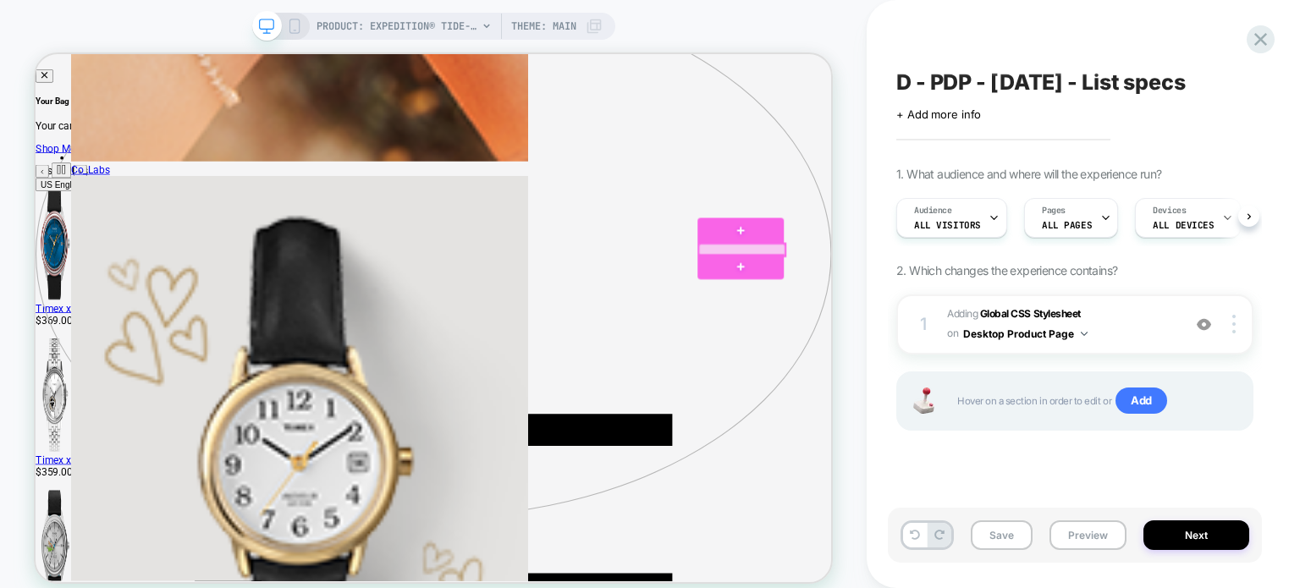
click at [972, 316] on div at bounding box center [977, 315] width 115 height 16
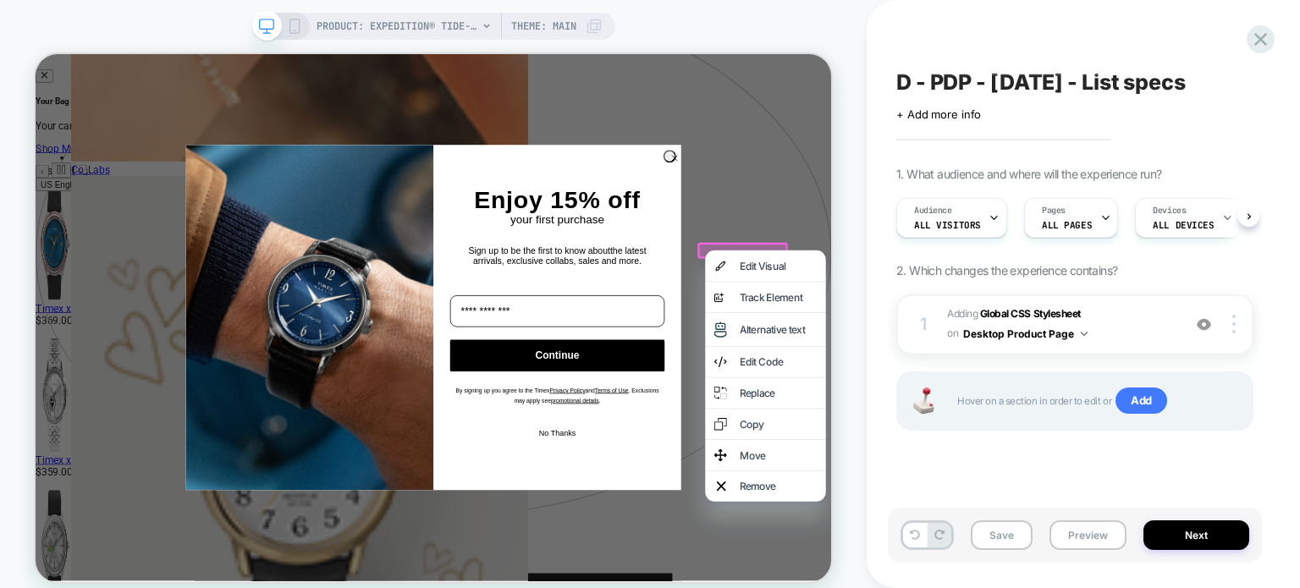
click at [880, 191] on circle "Close dialog" at bounding box center [888, 193] width 16 height 16
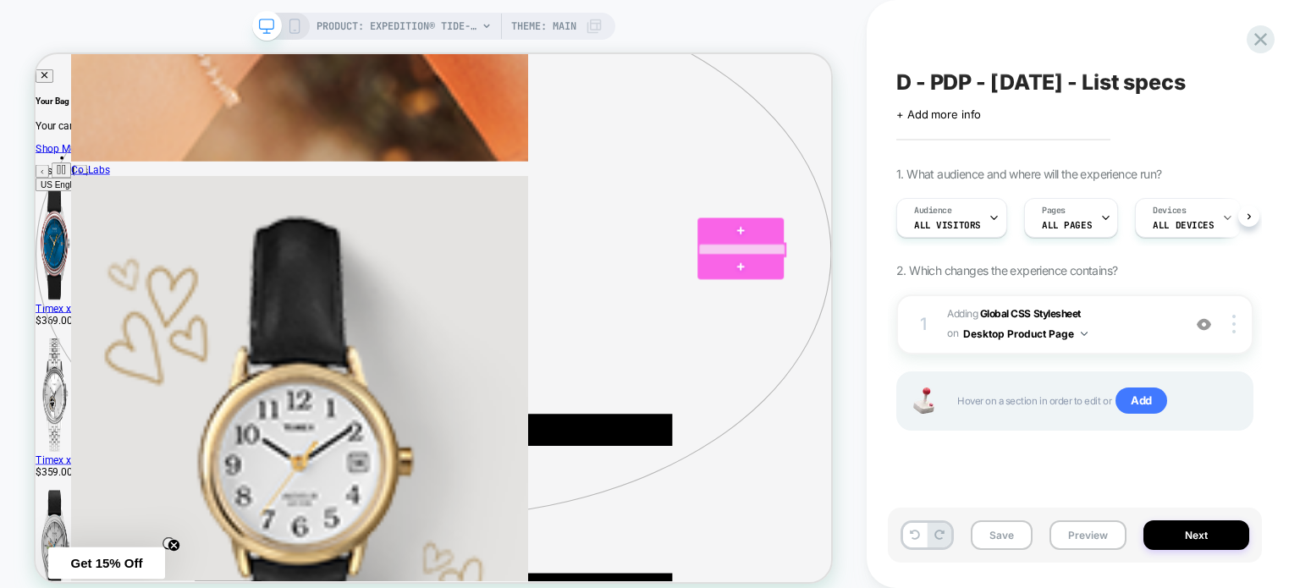
click at [974, 315] on div at bounding box center [977, 315] width 115 height 16
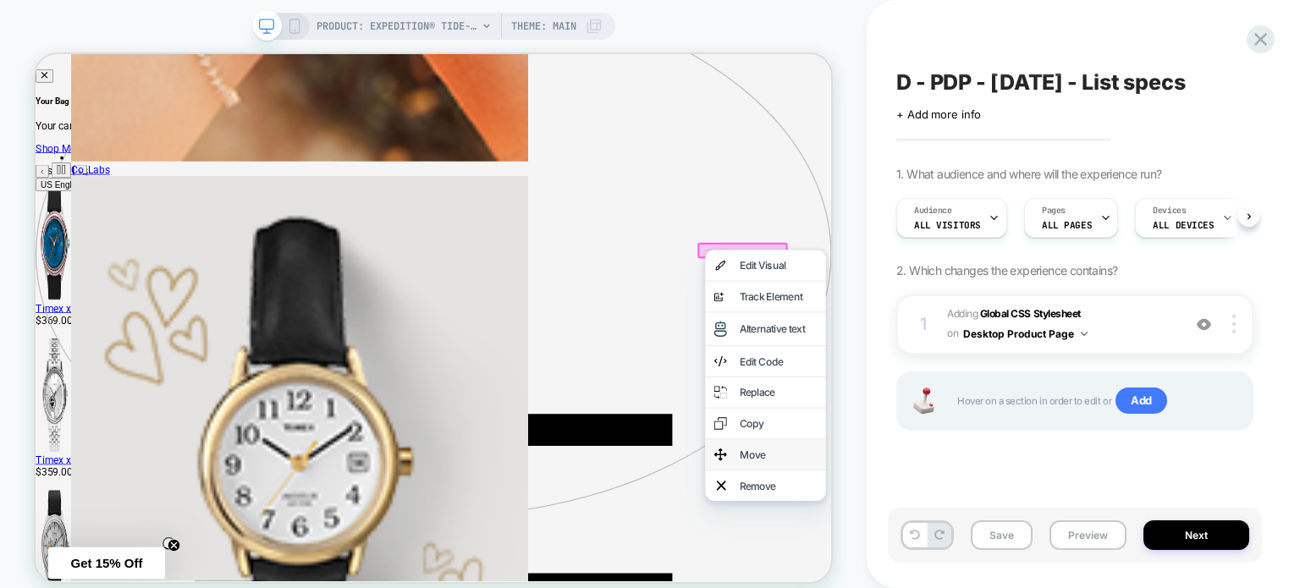
click at [1001, 588] on div "Move" at bounding box center [1025, 588] width 103 height 17
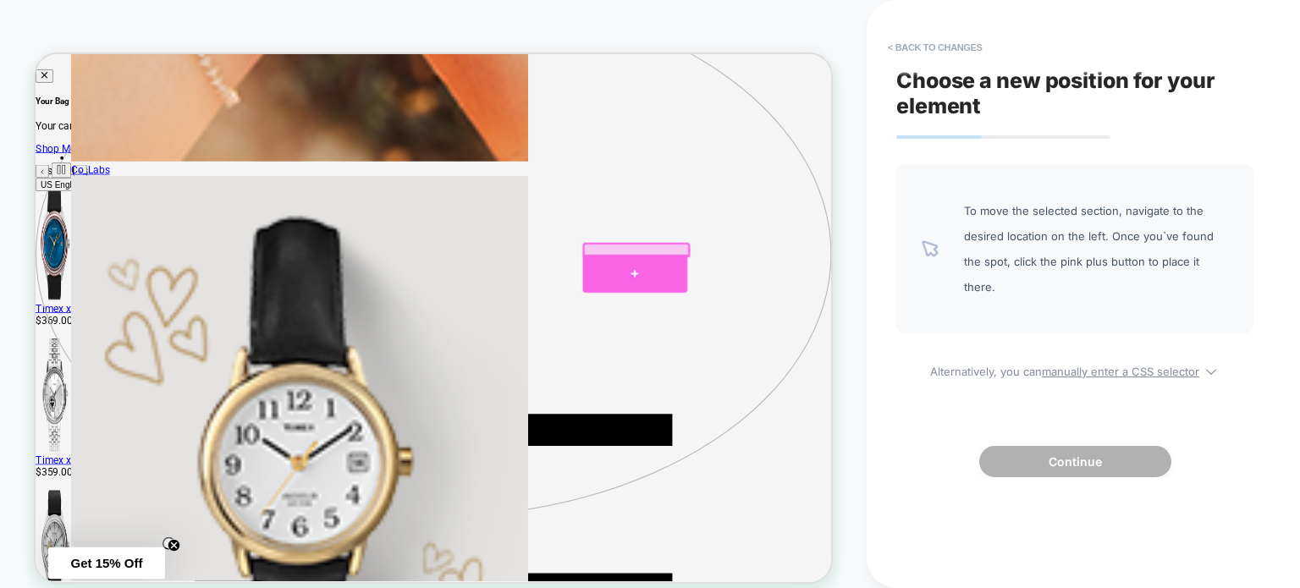
click at [833, 344] on div at bounding box center [835, 347] width 141 height 51
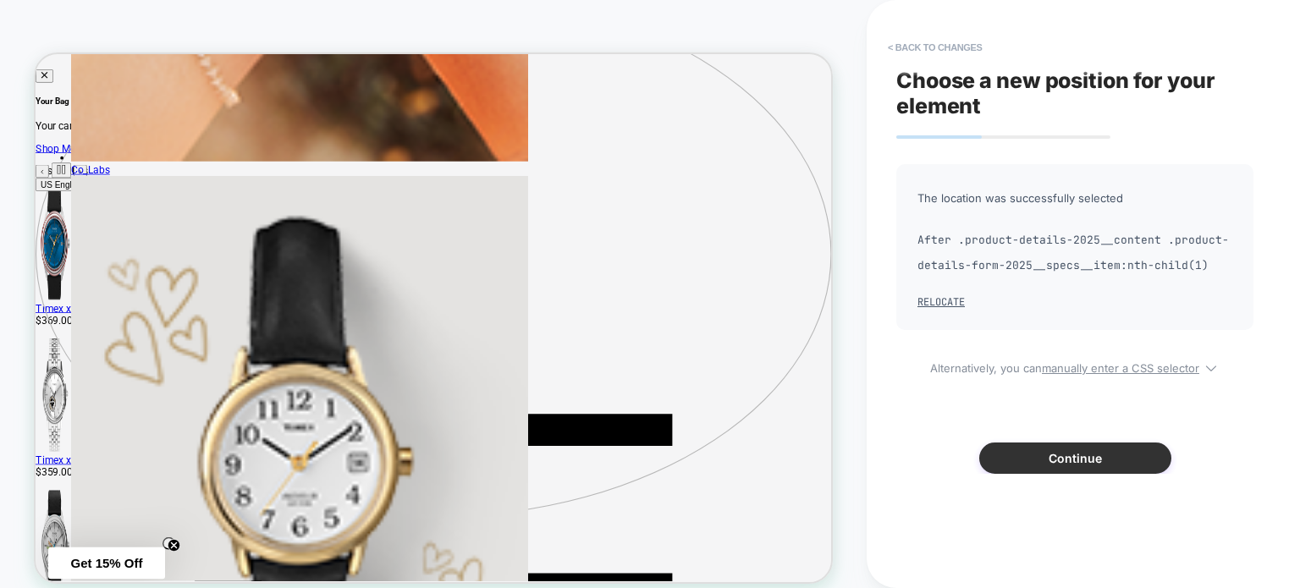
click at [1013, 462] on button "Continue" at bounding box center [1076, 458] width 192 height 31
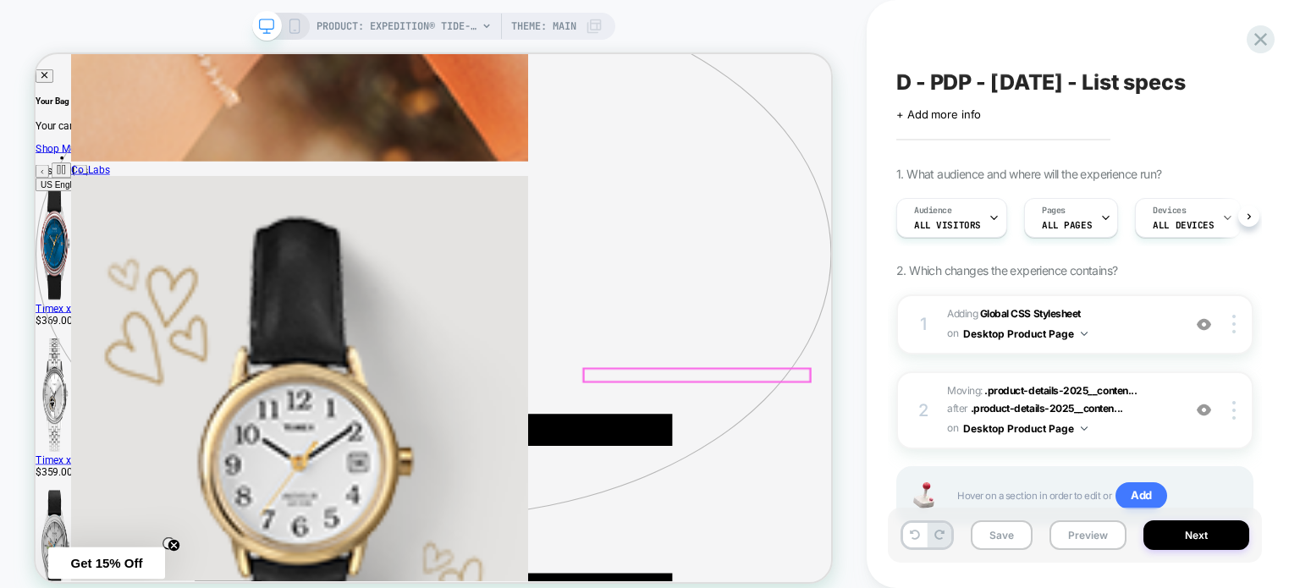
scroll to position [0, 0]
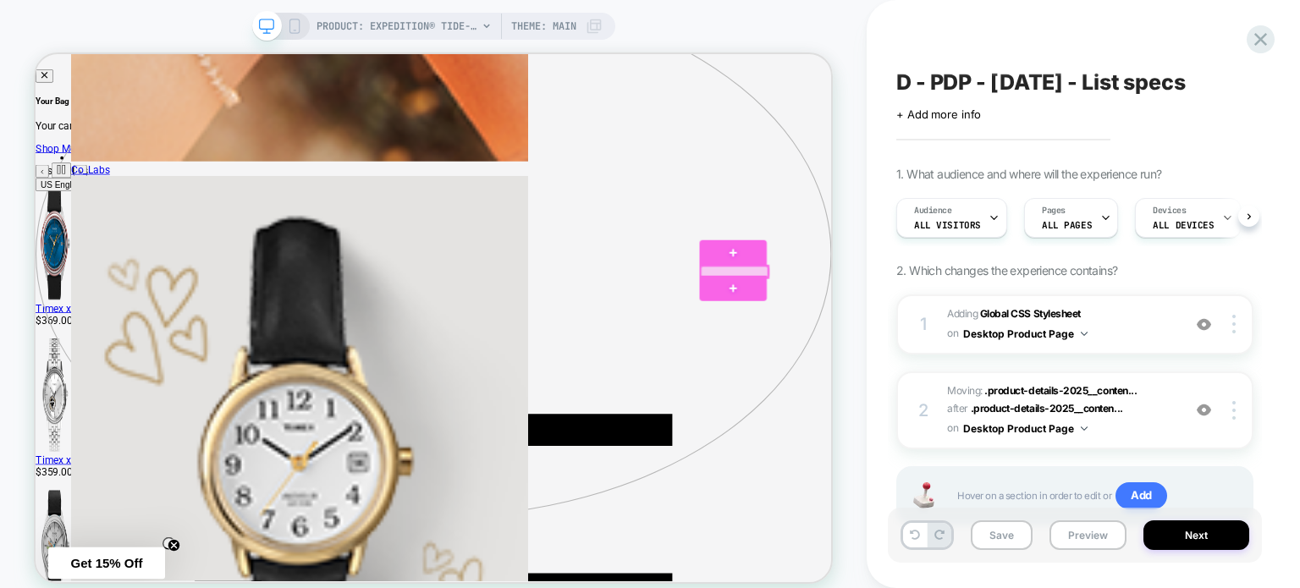
click at [957, 341] on div at bounding box center [967, 344] width 89 height 15
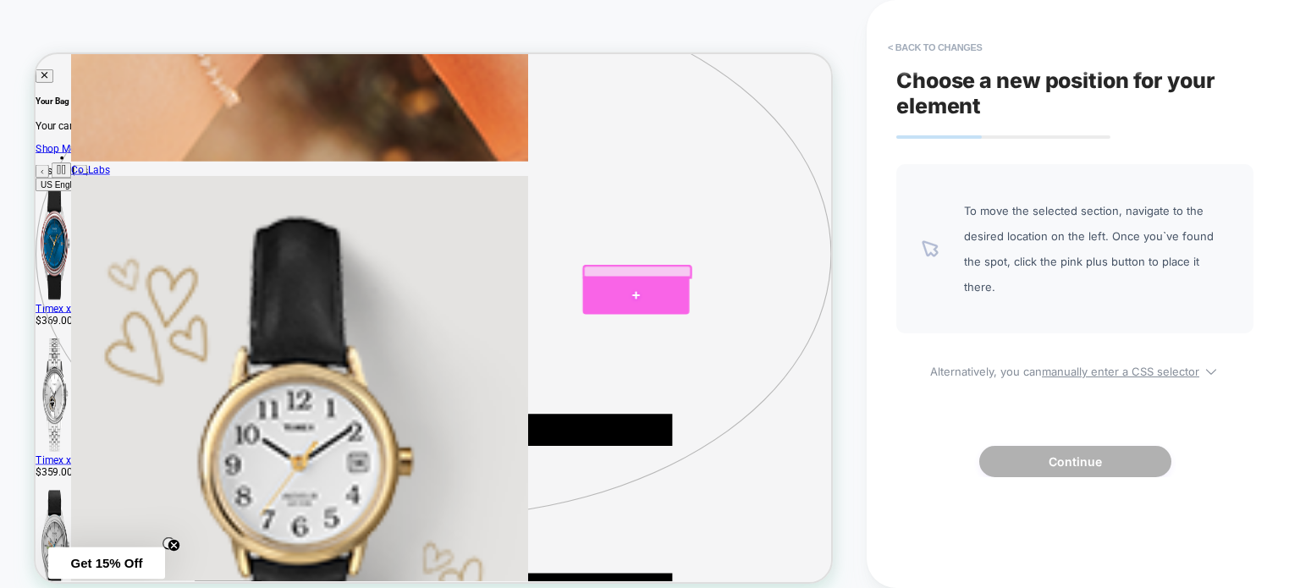
click at [838, 373] on div at bounding box center [836, 375] width 143 height 51
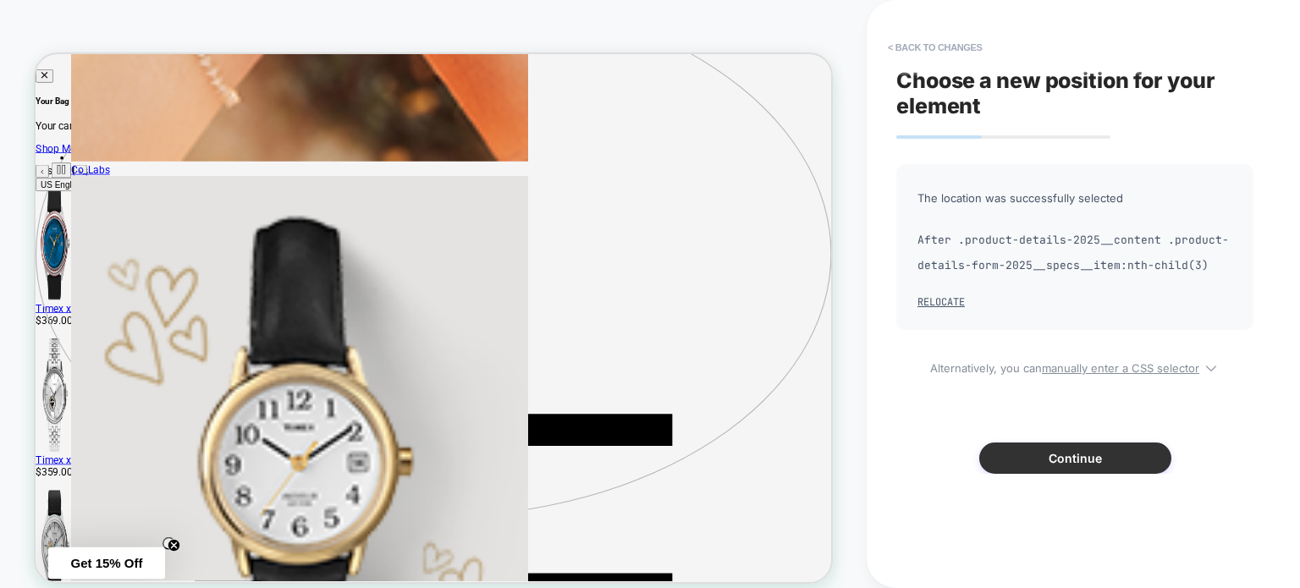
click at [1019, 459] on button "Continue" at bounding box center [1076, 458] width 192 height 31
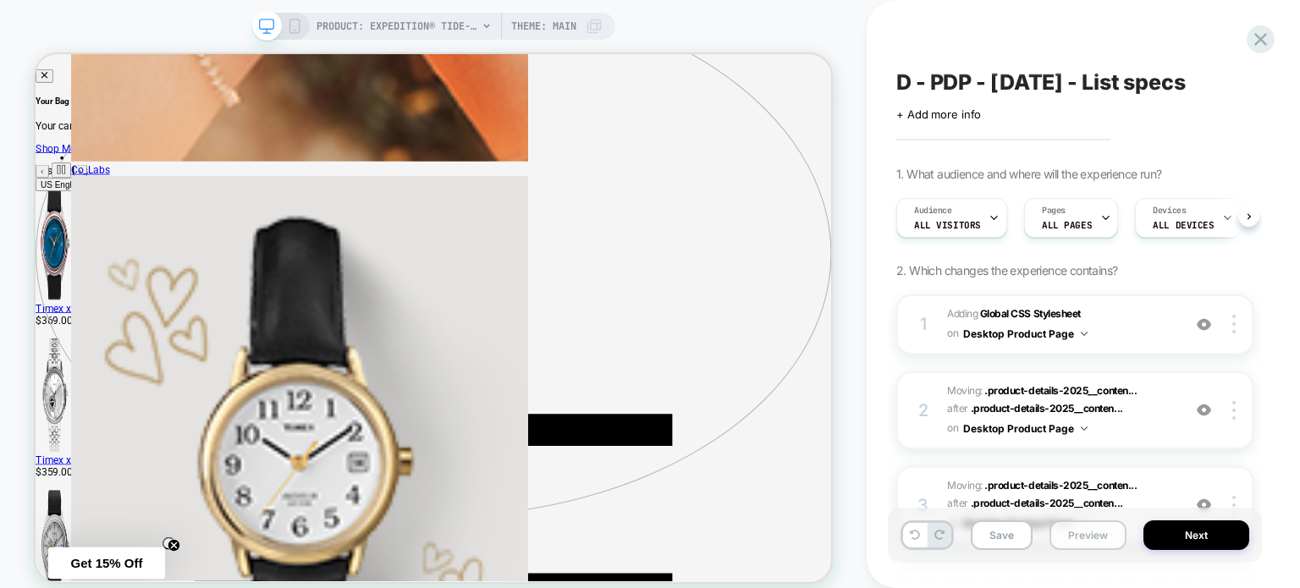
click at [1089, 538] on button "Preview" at bounding box center [1088, 536] width 77 height 30
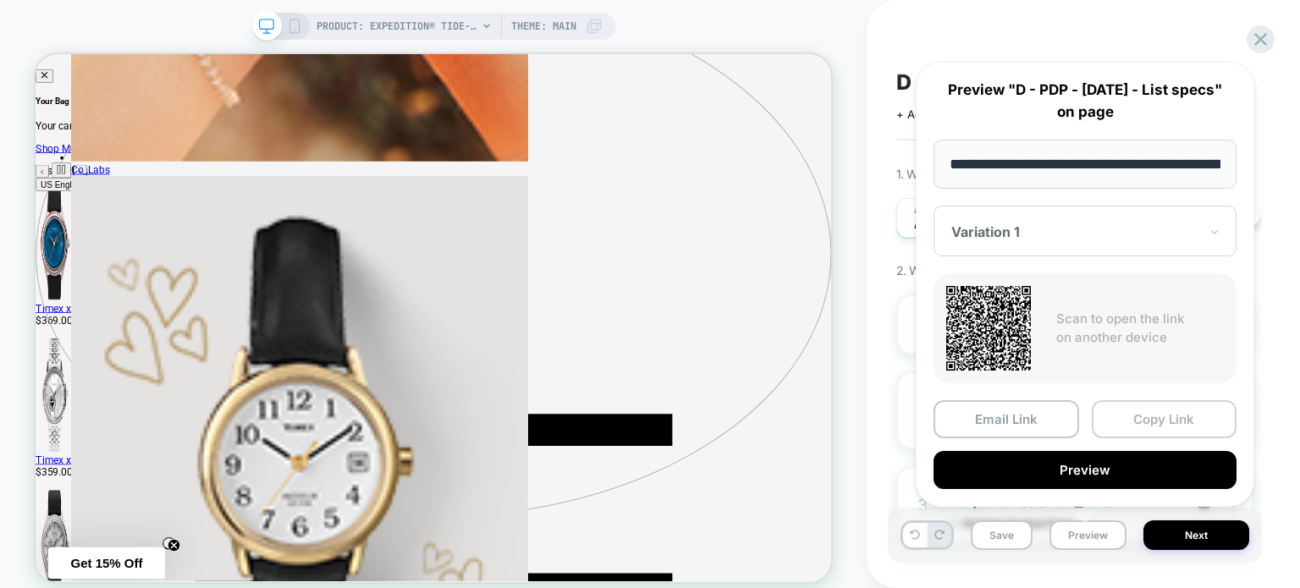
click at [1151, 426] on button "Copy Link" at bounding box center [1165, 419] width 146 height 38
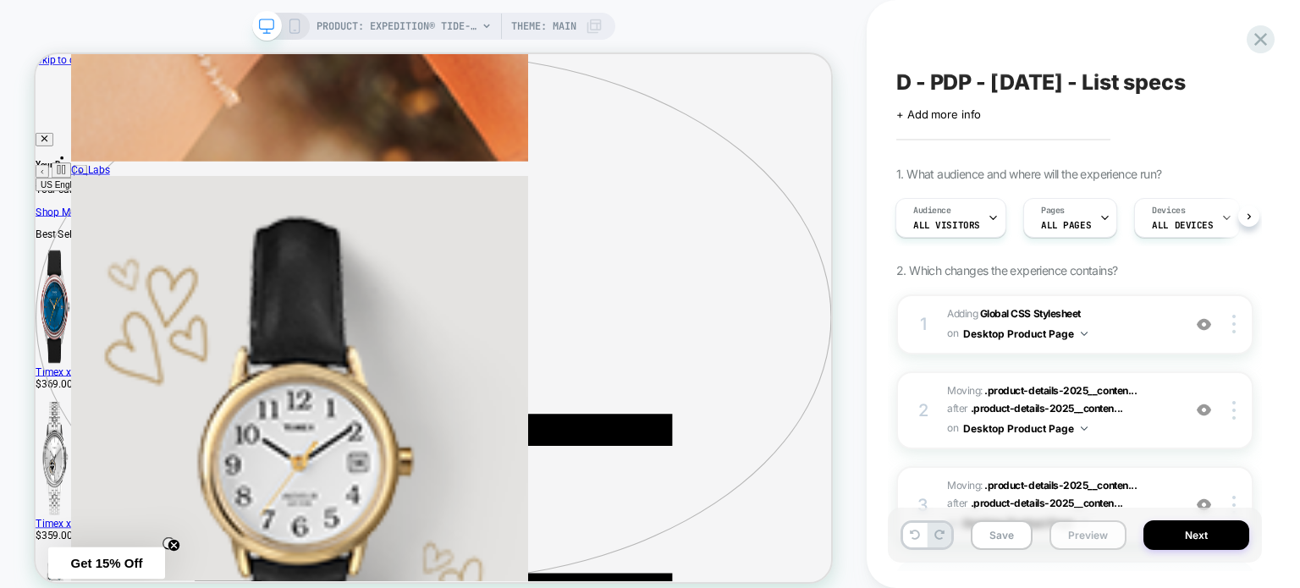
click at [1083, 534] on button "Preview" at bounding box center [1088, 536] width 77 height 30
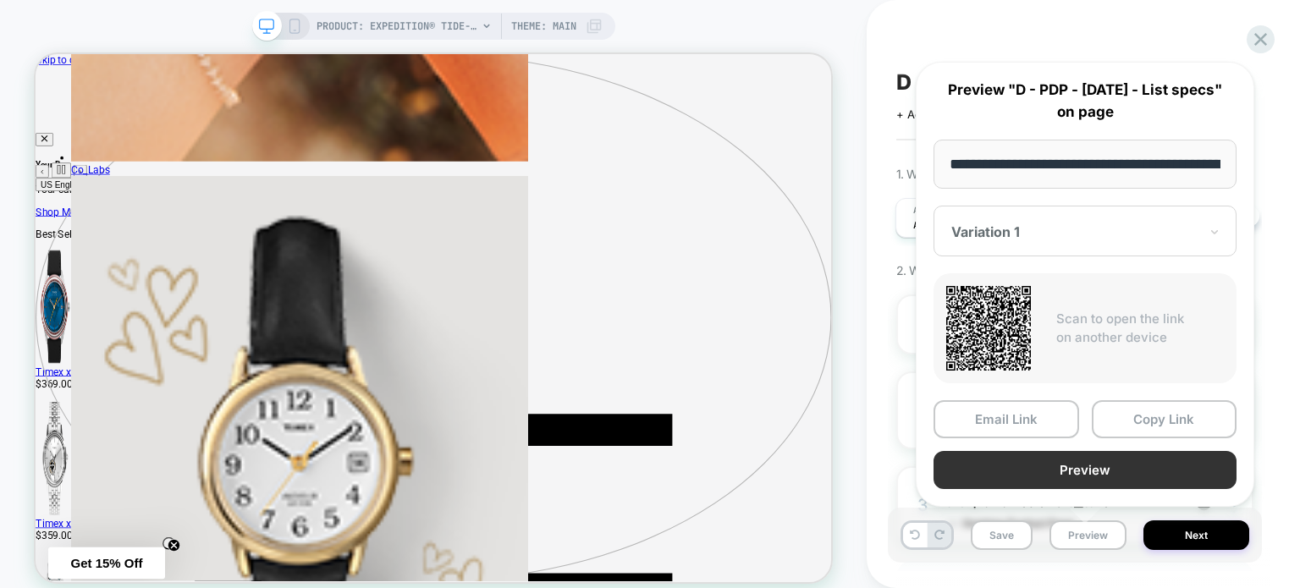
click at [1173, 472] on button "Preview" at bounding box center [1085, 470] width 303 height 38
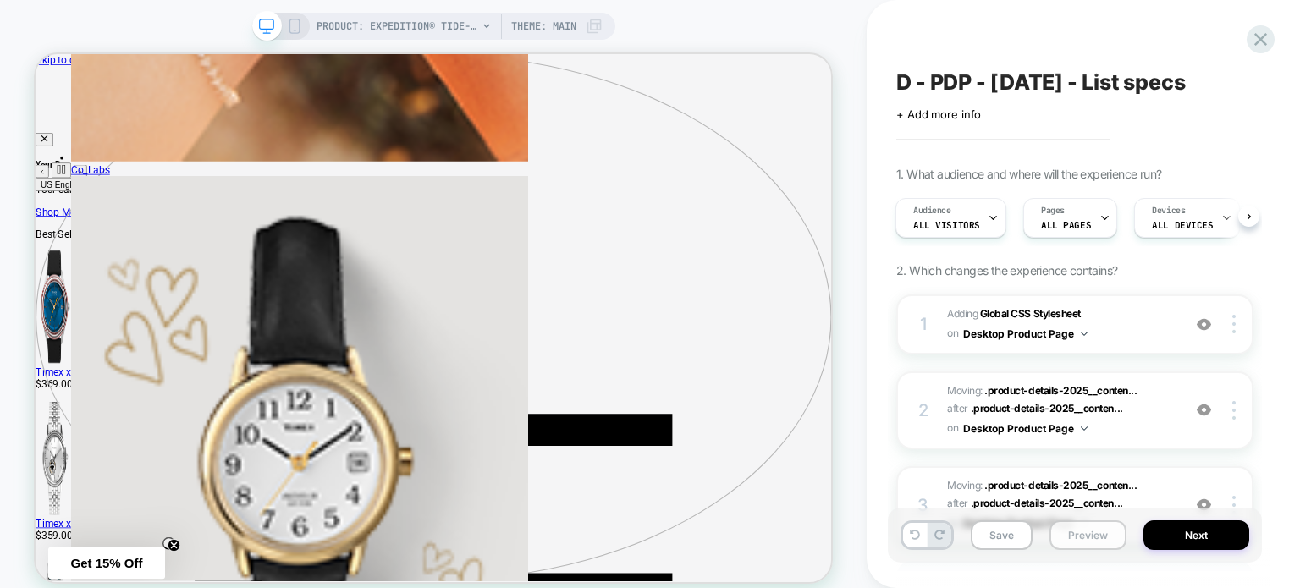
click at [1081, 538] on button "Preview" at bounding box center [1088, 536] width 77 height 30
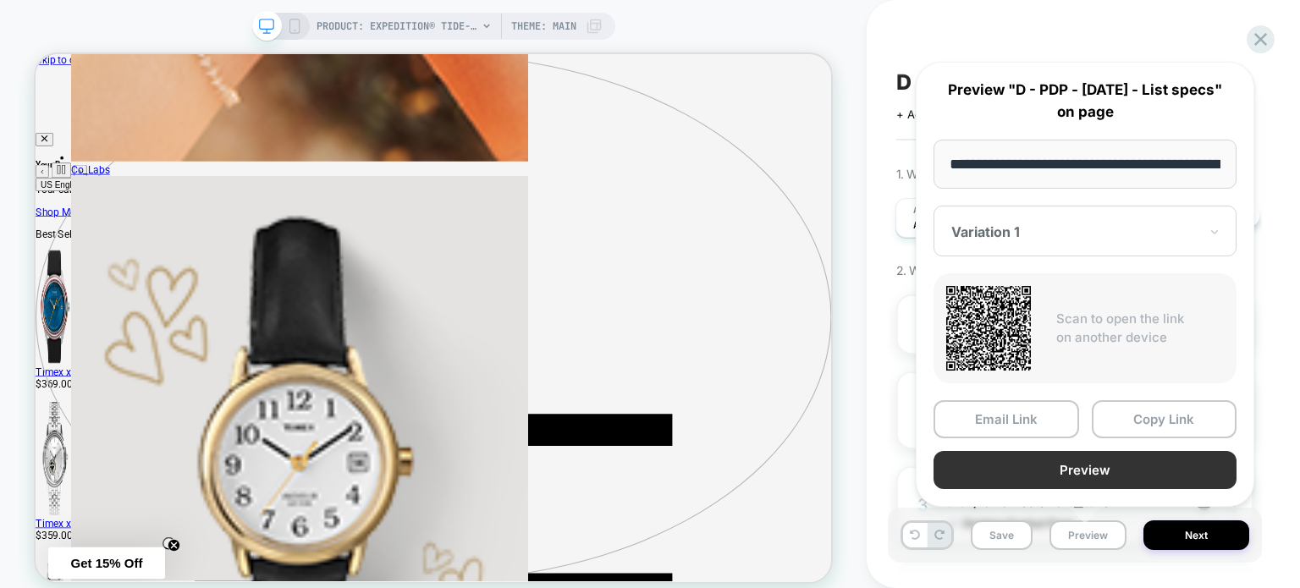
click at [1163, 463] on button "Preview" at bounding box center [1085, 470] width 303 height 38
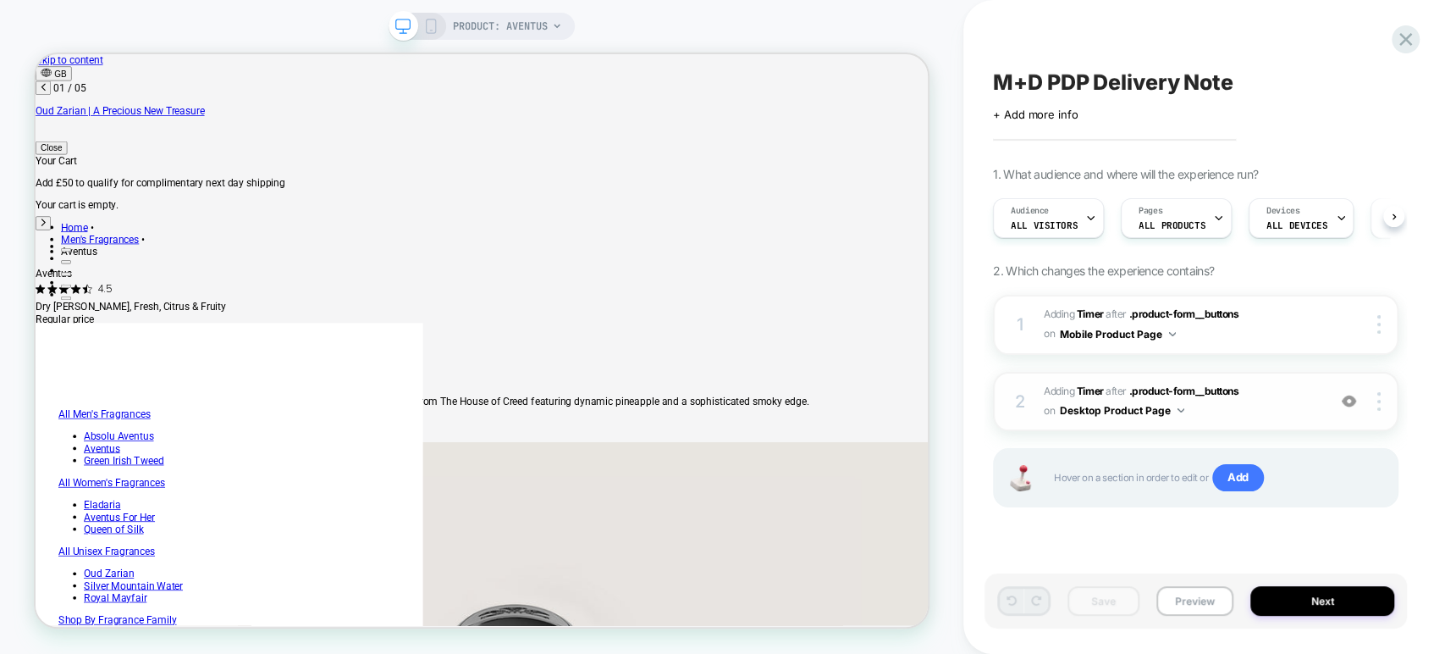
click at [1264, 406] on span "#_loomi_addon_1757954681381 Adding Timer AFTER .product-form__buttons .product-…" at bounding box center [1181, 402] width 274 height 40
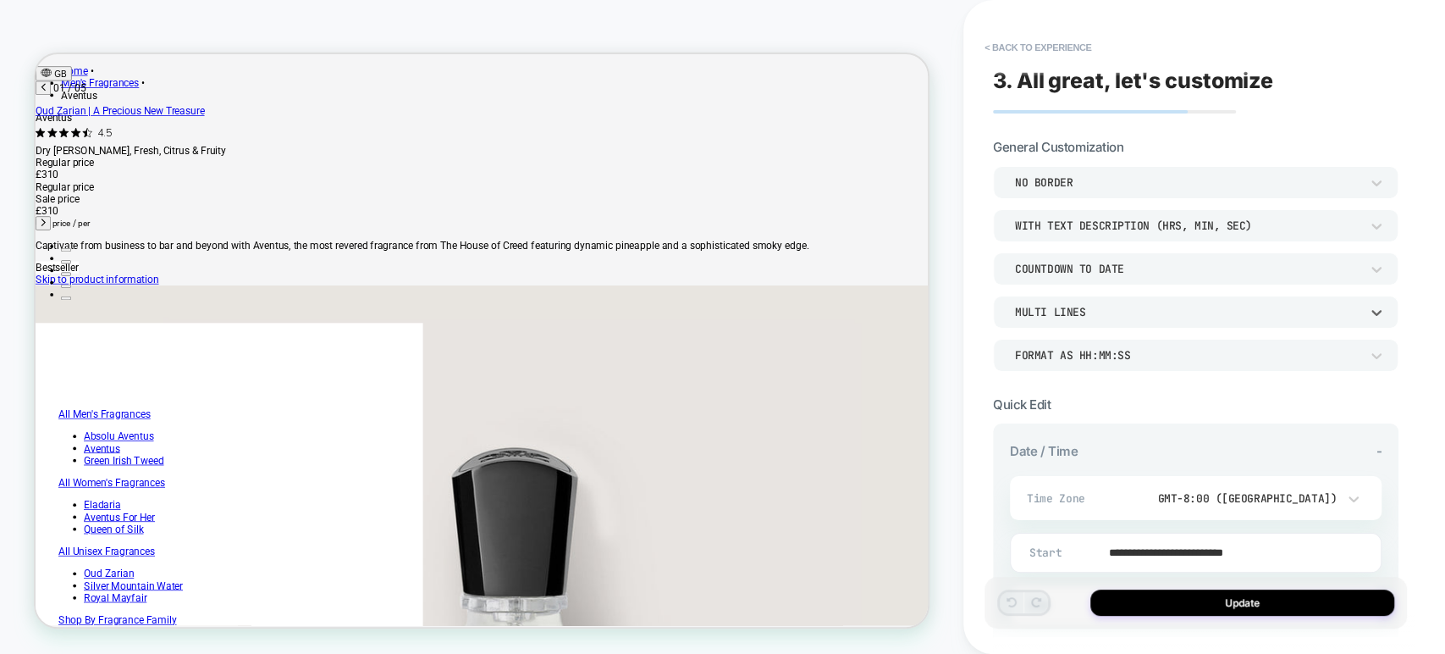
scroll to position [215, 0]
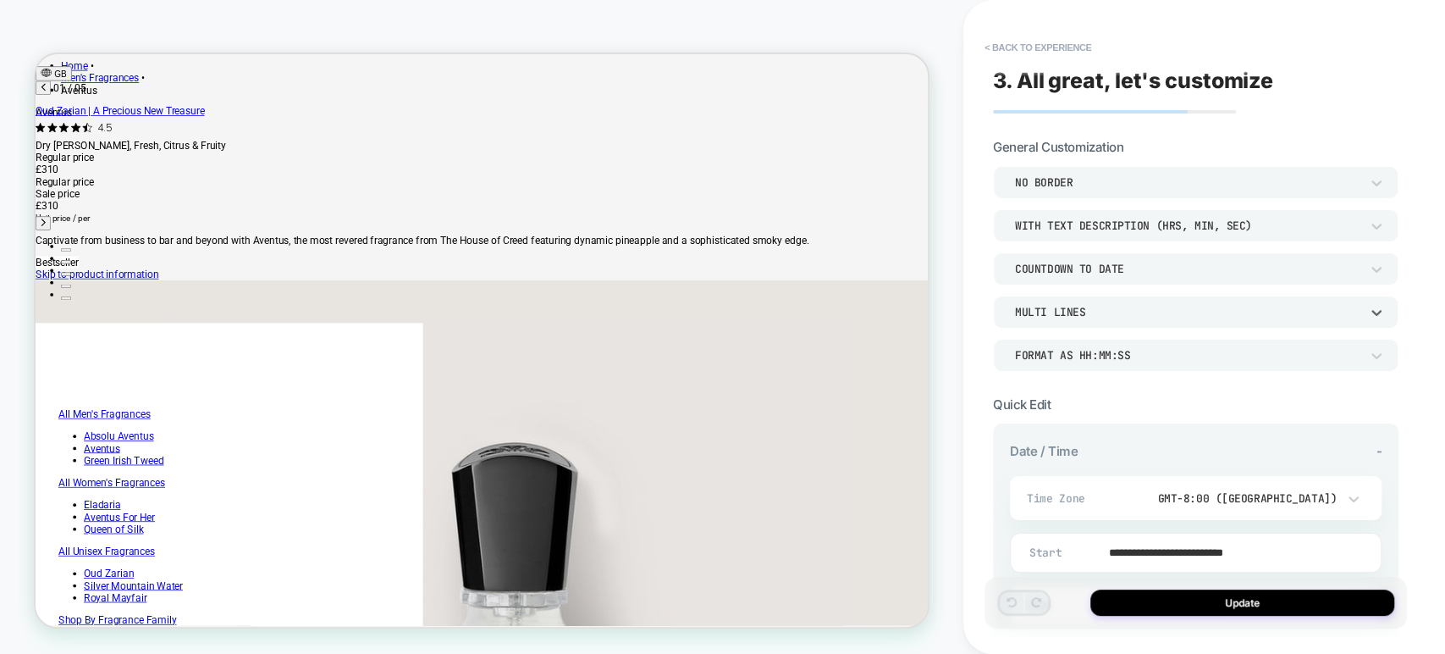
click at [1138, 308] on div "MULTI LINES" at bounding box center [1187, 312] width 345 height 14
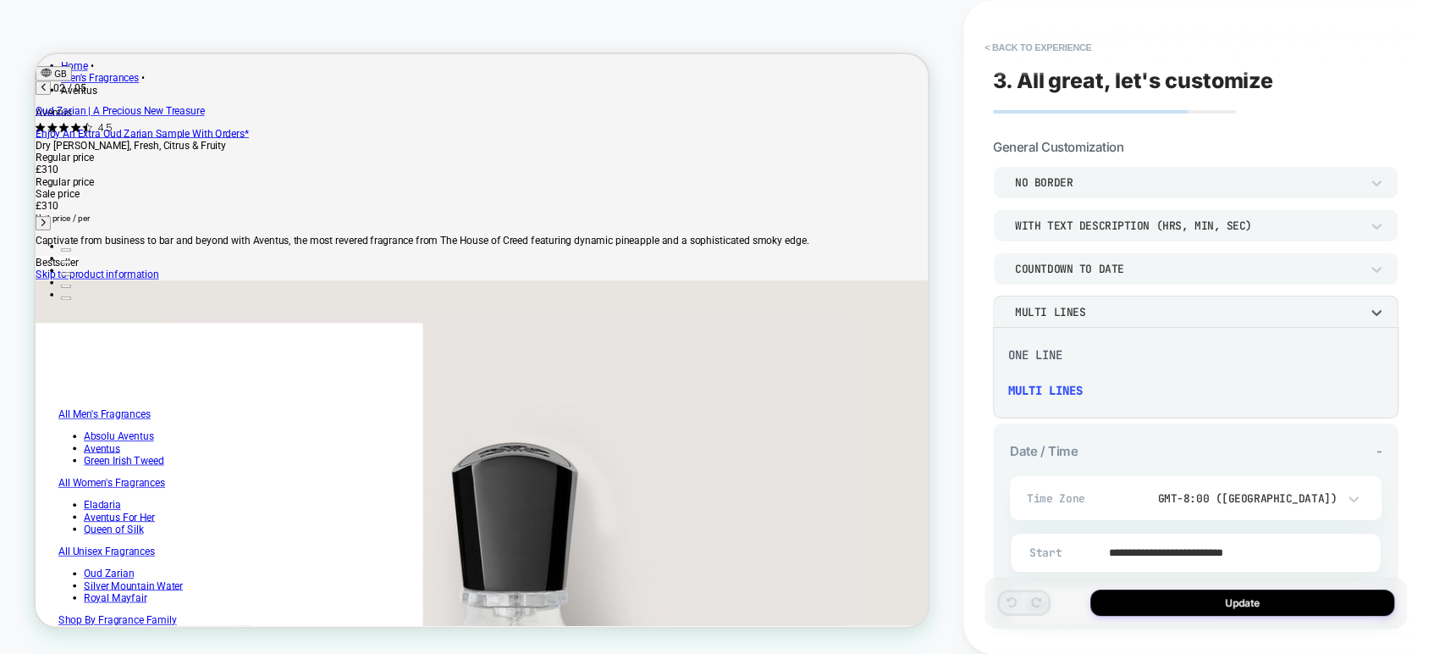
scroll to position [0, 609]
click at [1070, 353] on div "ONE LINE" at bounding box center [1196, 355] width 392 height 36
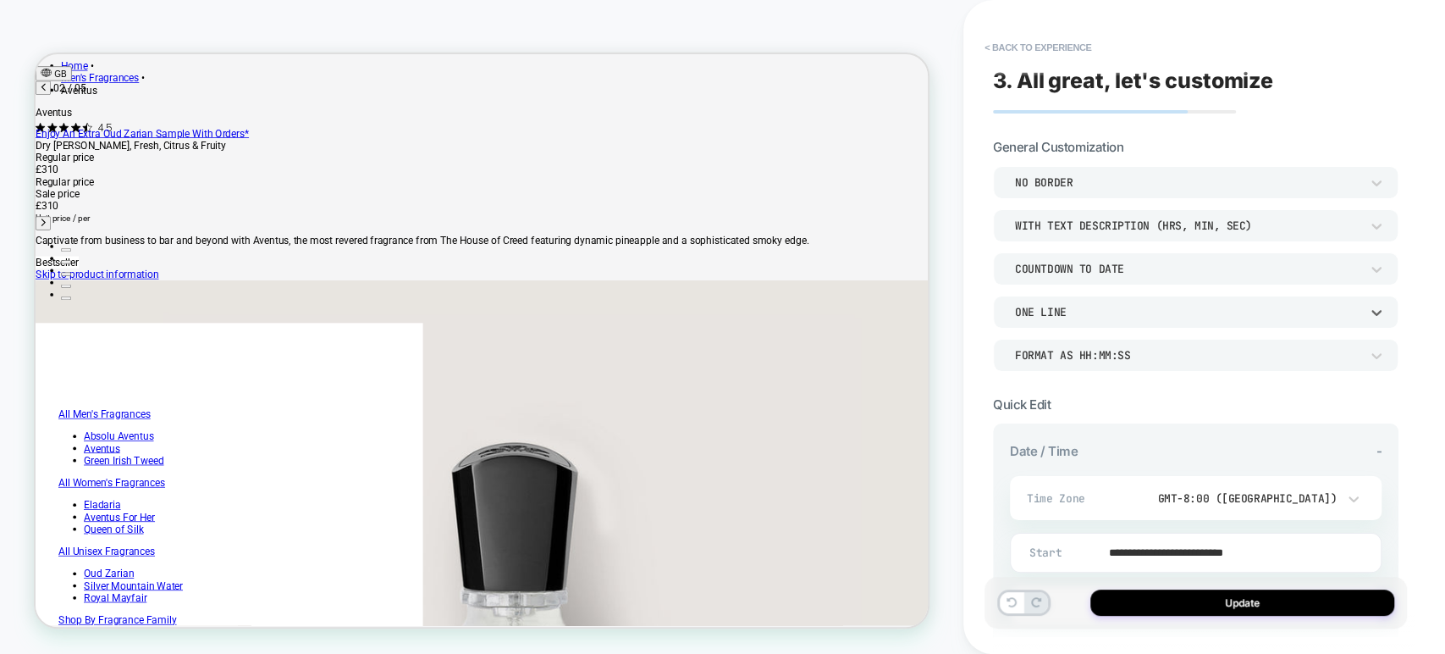
click at [1101, 317] on div "ONE LINE" at bounding box center [1187, 312] width 345 height 14
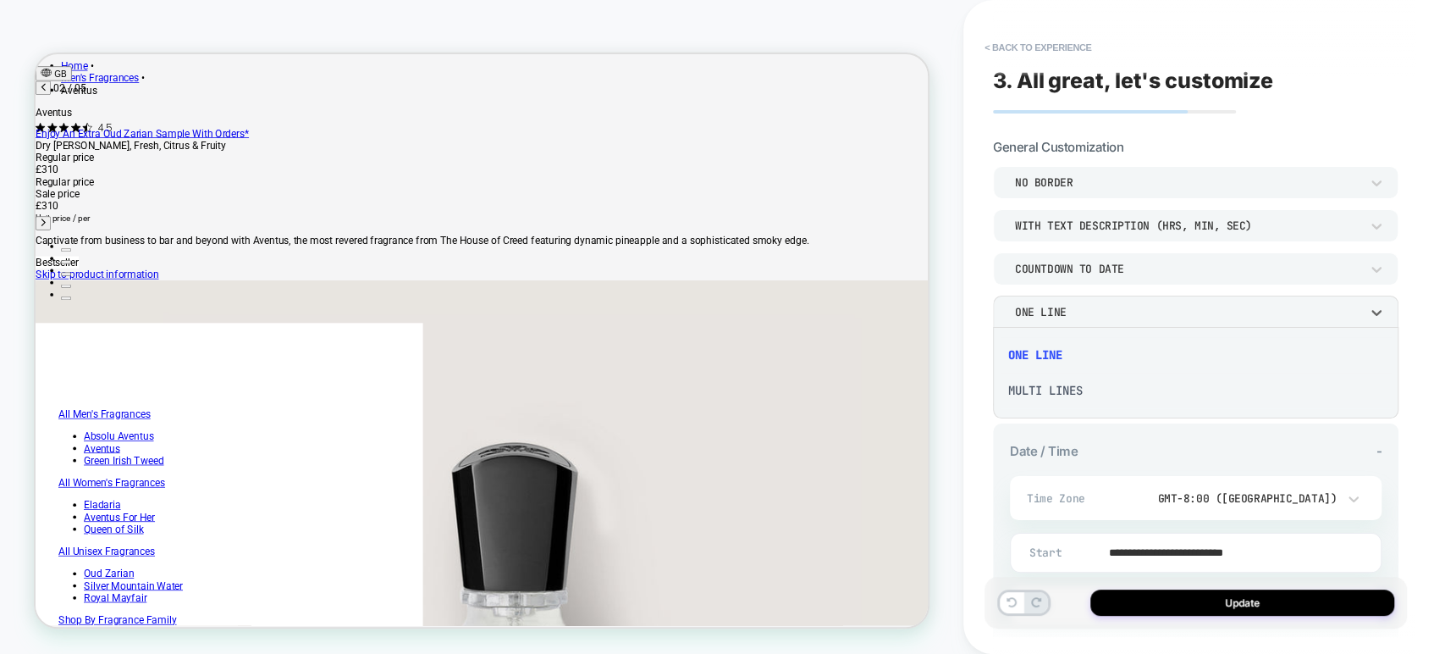
click at [1100, 389] on div "MULTI LINES" at bounding box center [1196, 391] width 392 height 36
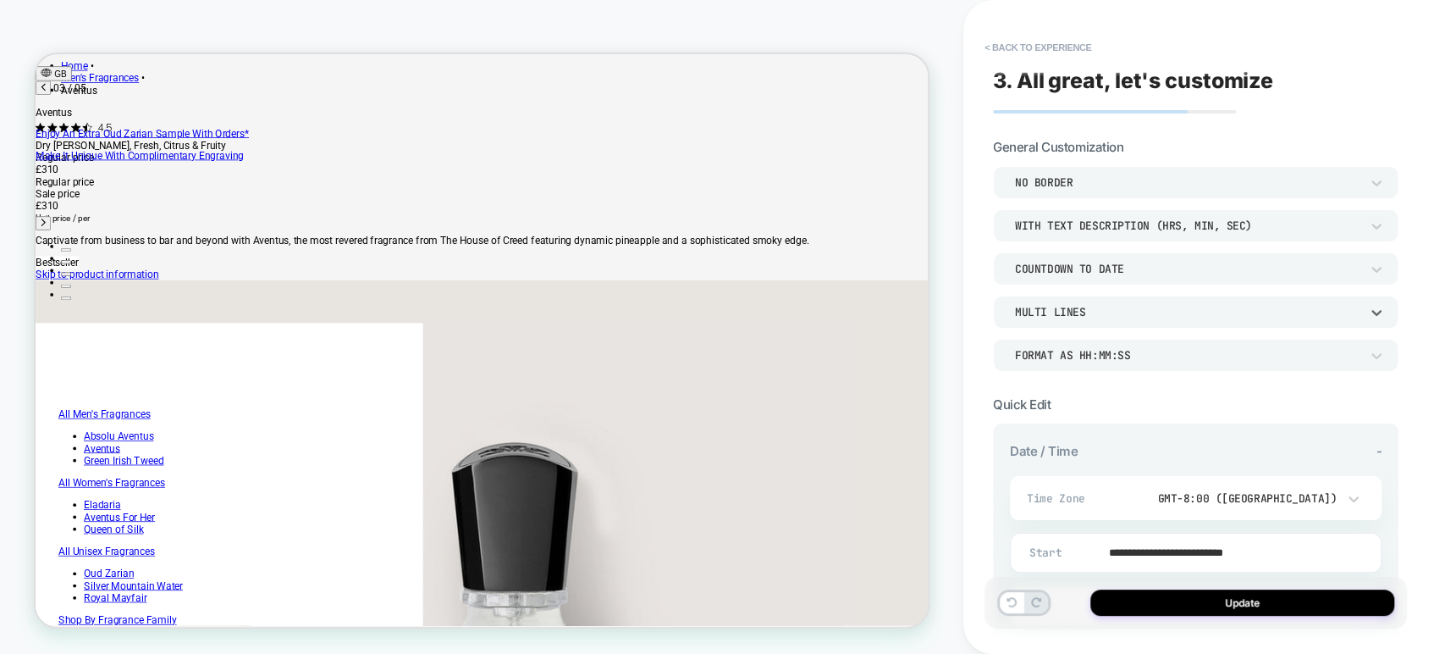
scroll to position [0, 1217]
click at [1086, 309] on div "MULTI LINES" at bounding box center [1187, 312] width 345 height 14
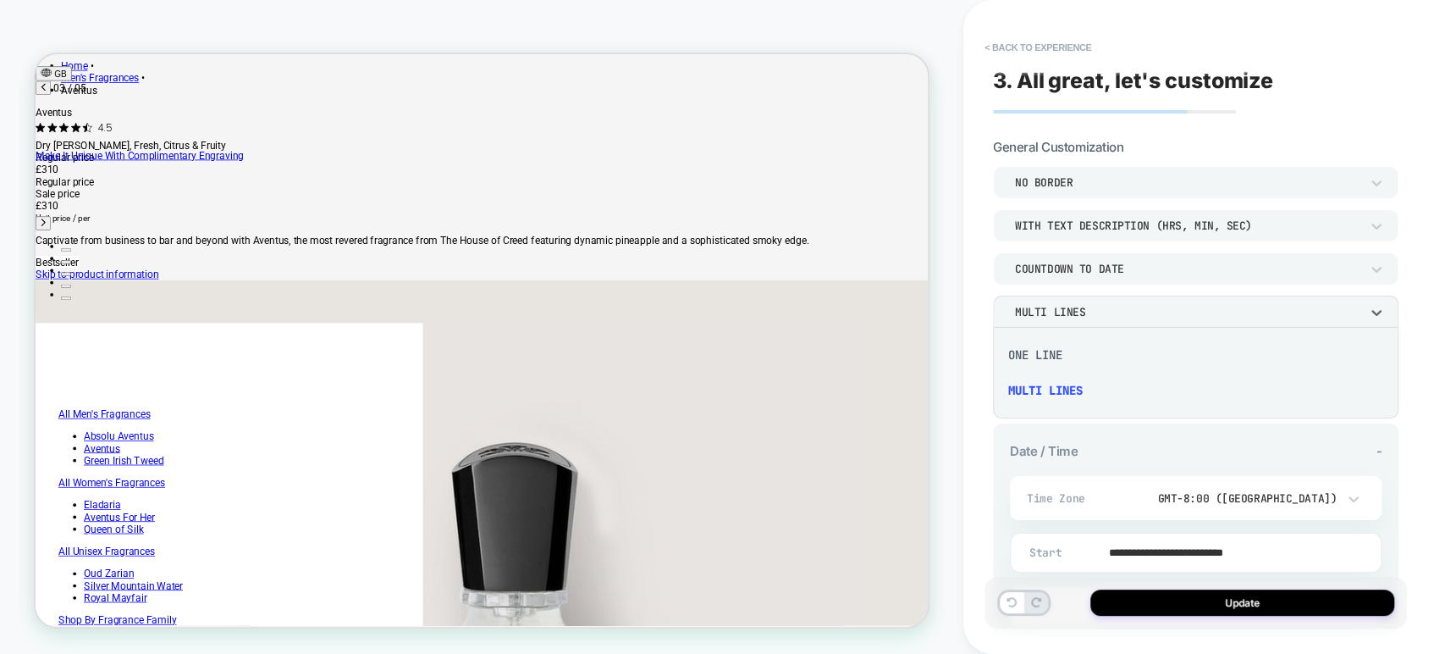
click at [1071, 358] on div "ONE LINE" at bounding box center [1196, 355] width 392 height 36
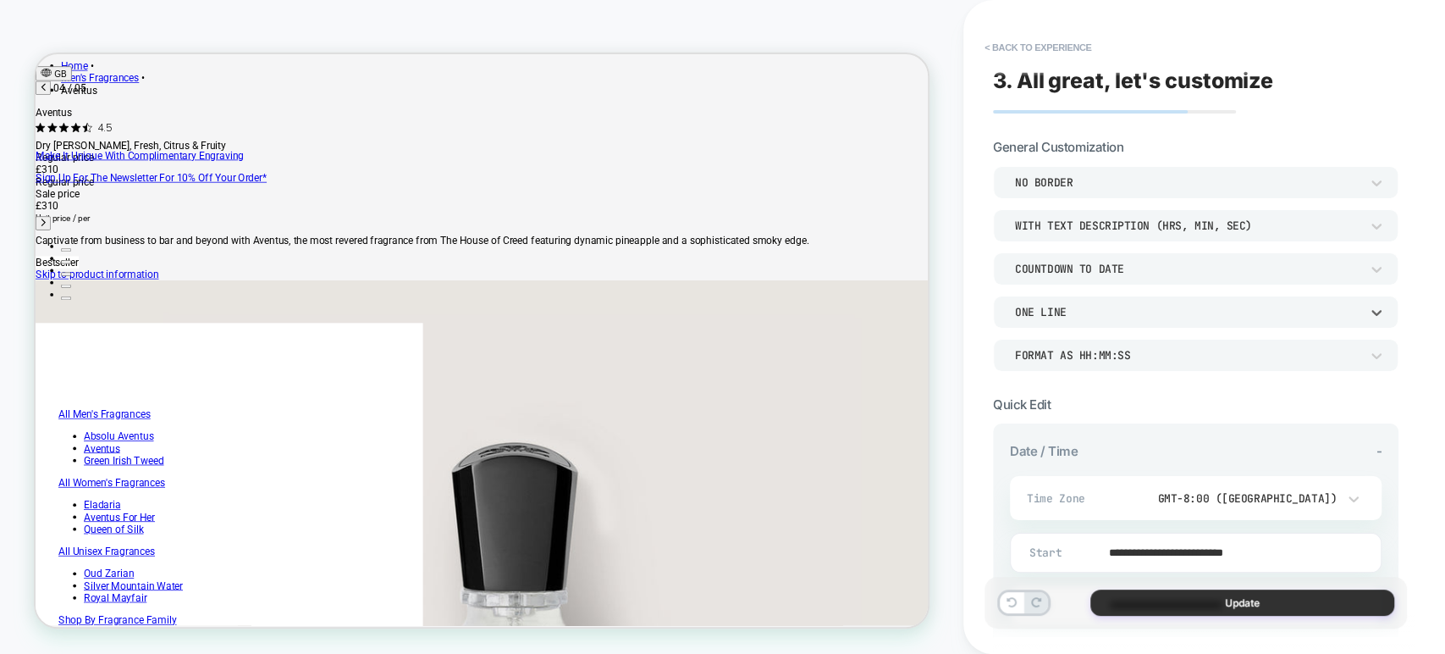
scroll to position [0, 1826]
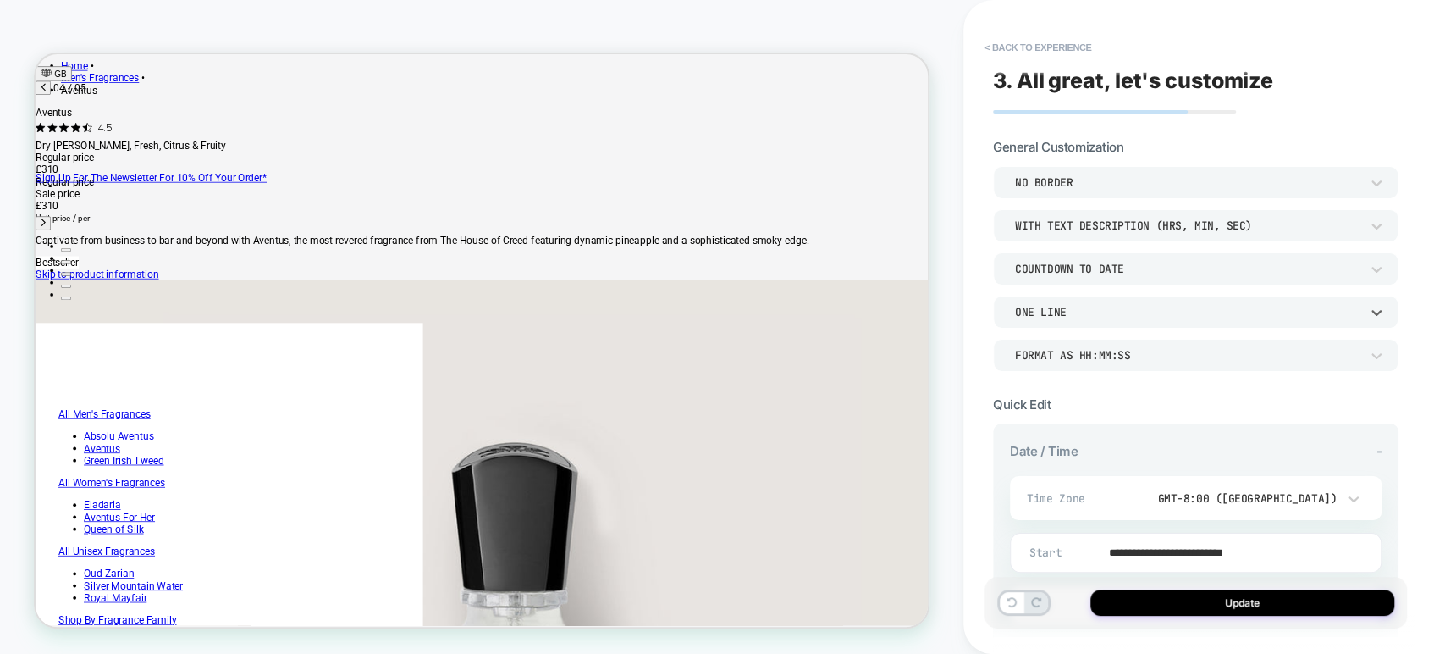
click at [1111, 306] on div "ONE LINE" at bounding box center [1187, 312] width 345 height 14
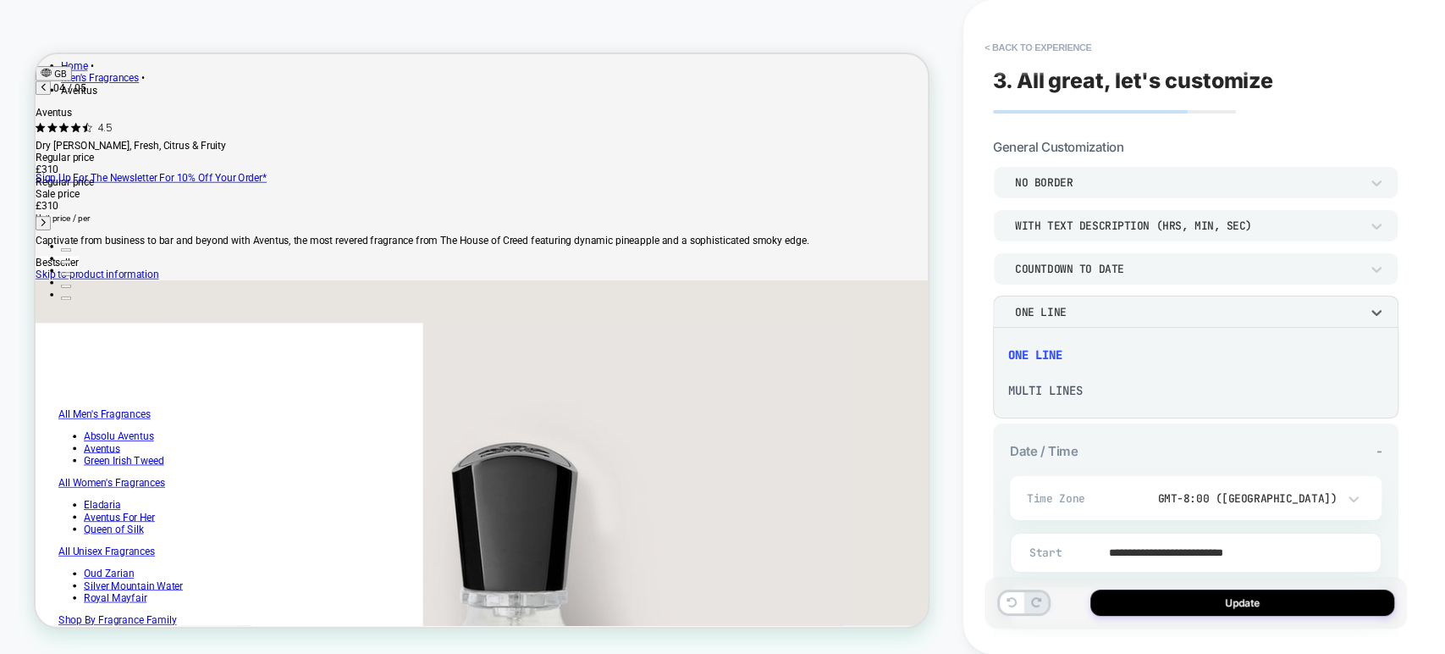
click at [1081, 388] on div "MULTI LINES" at bounding box center [1196, 391] width 392 height 36
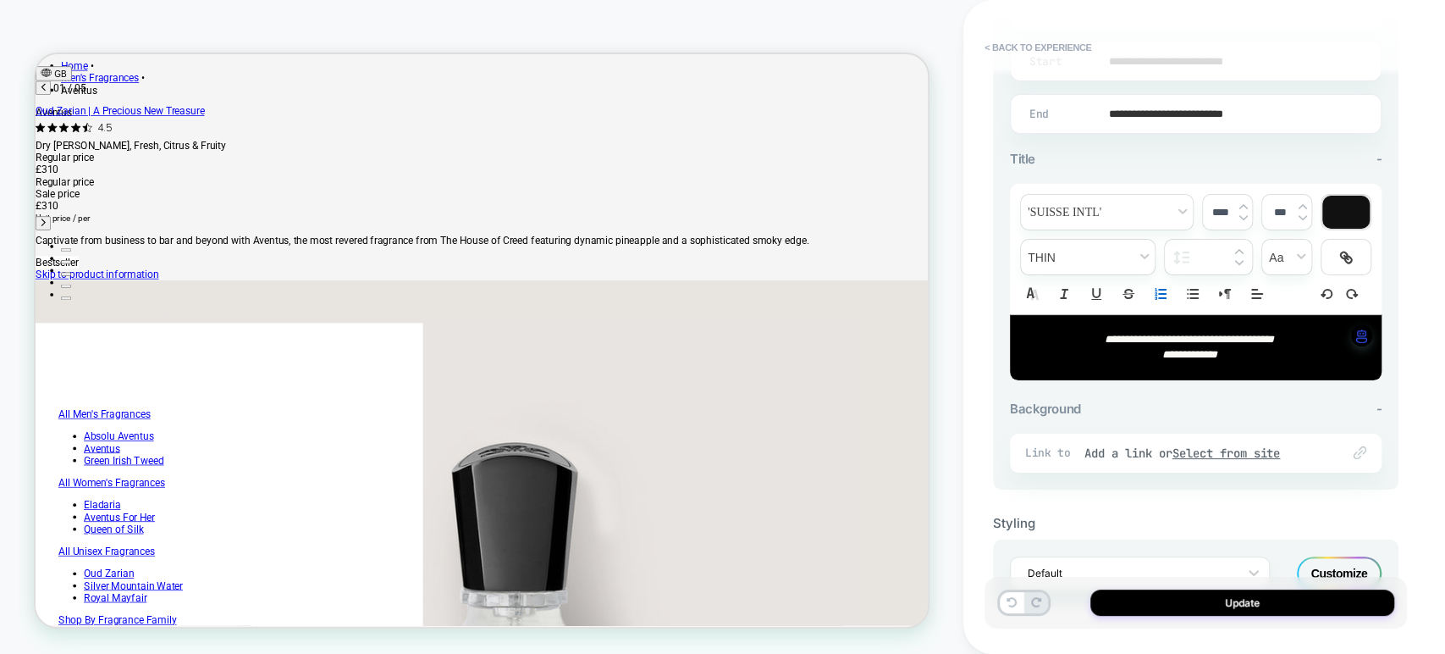
scroll to position [548, 0]
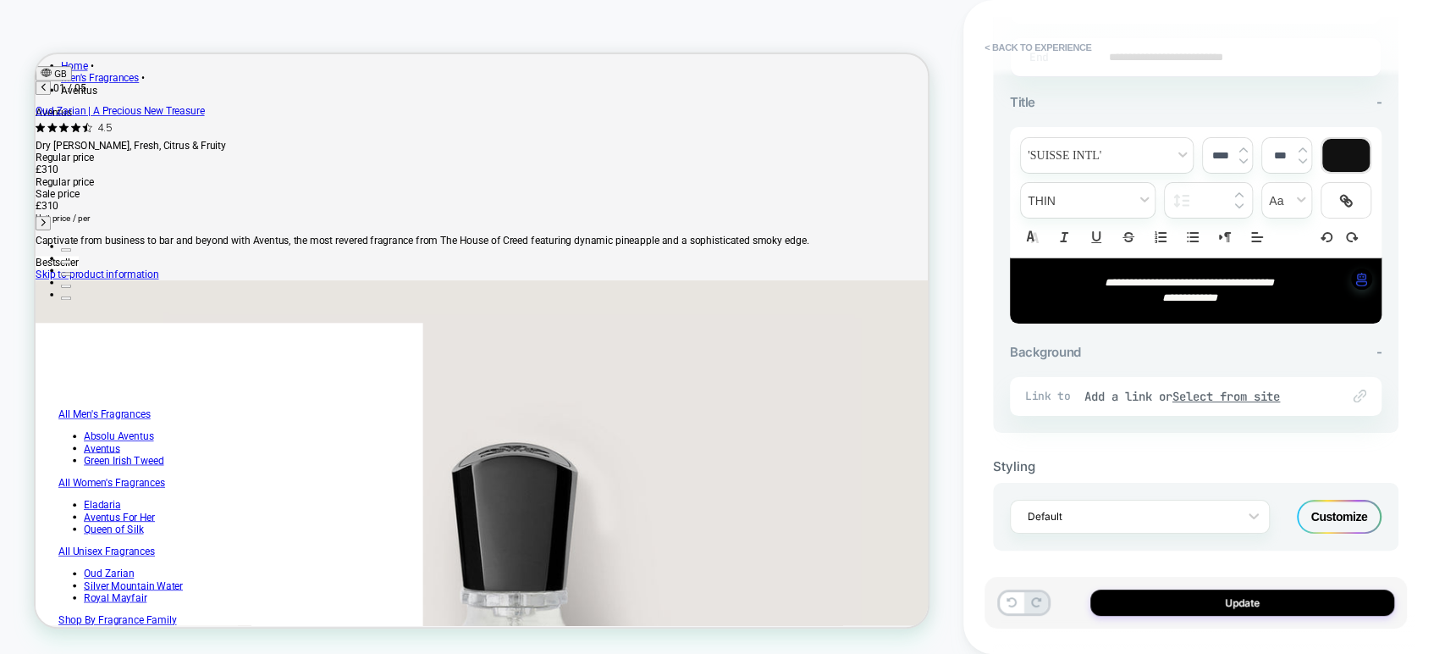
click at [1338, 505] on div "Customize" at bounding box center [1339, 516] width 85 height 34
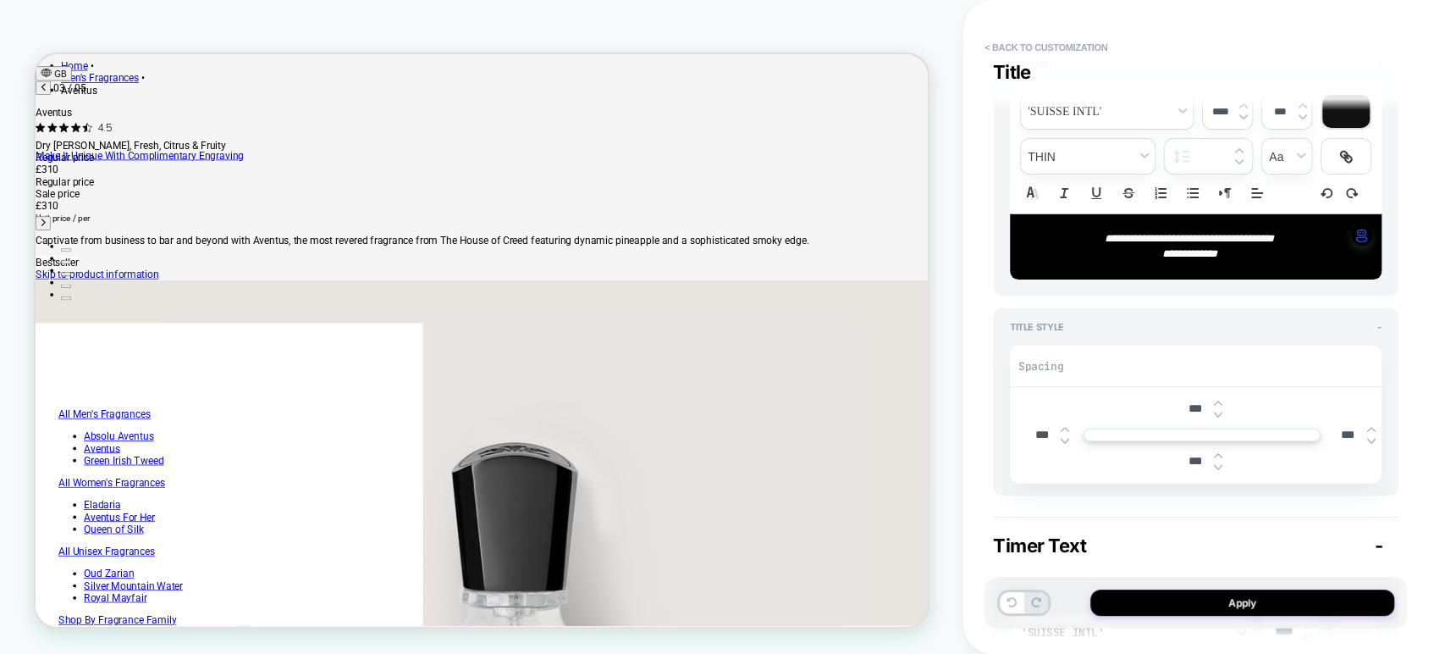
scroll to position [94, 0]
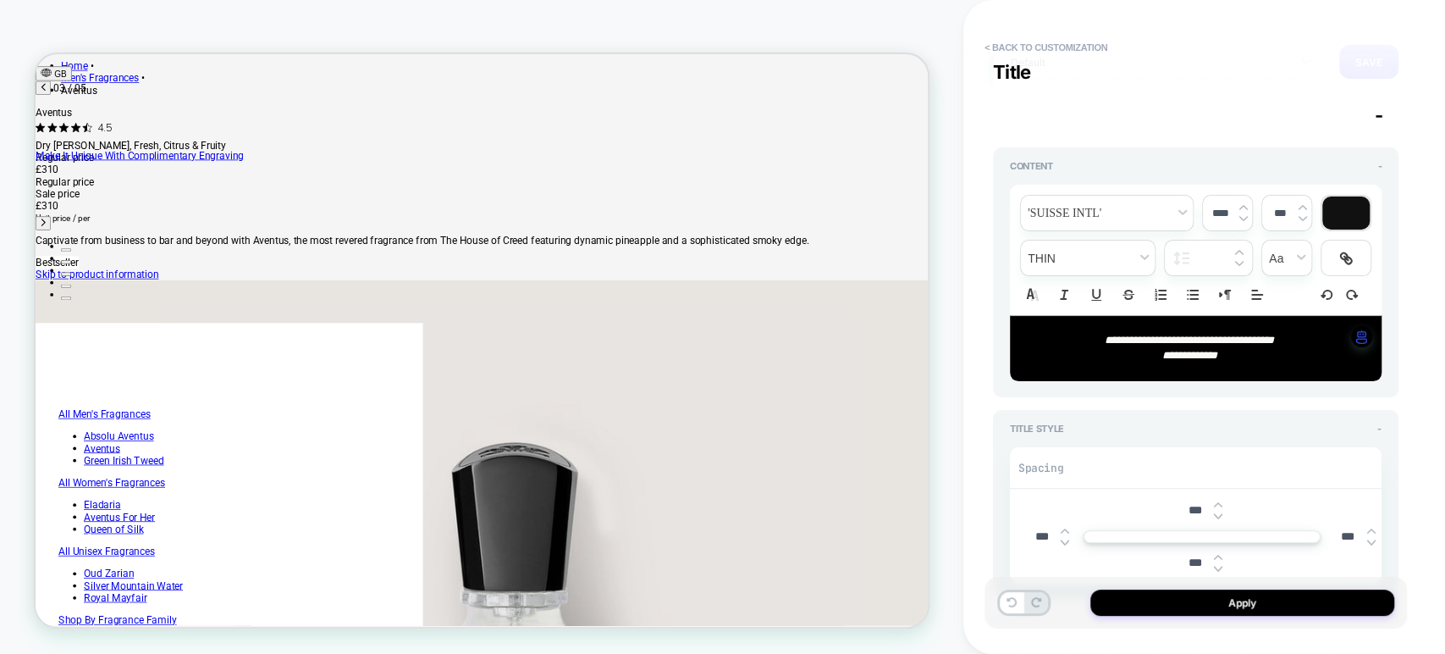
type textarea "*"
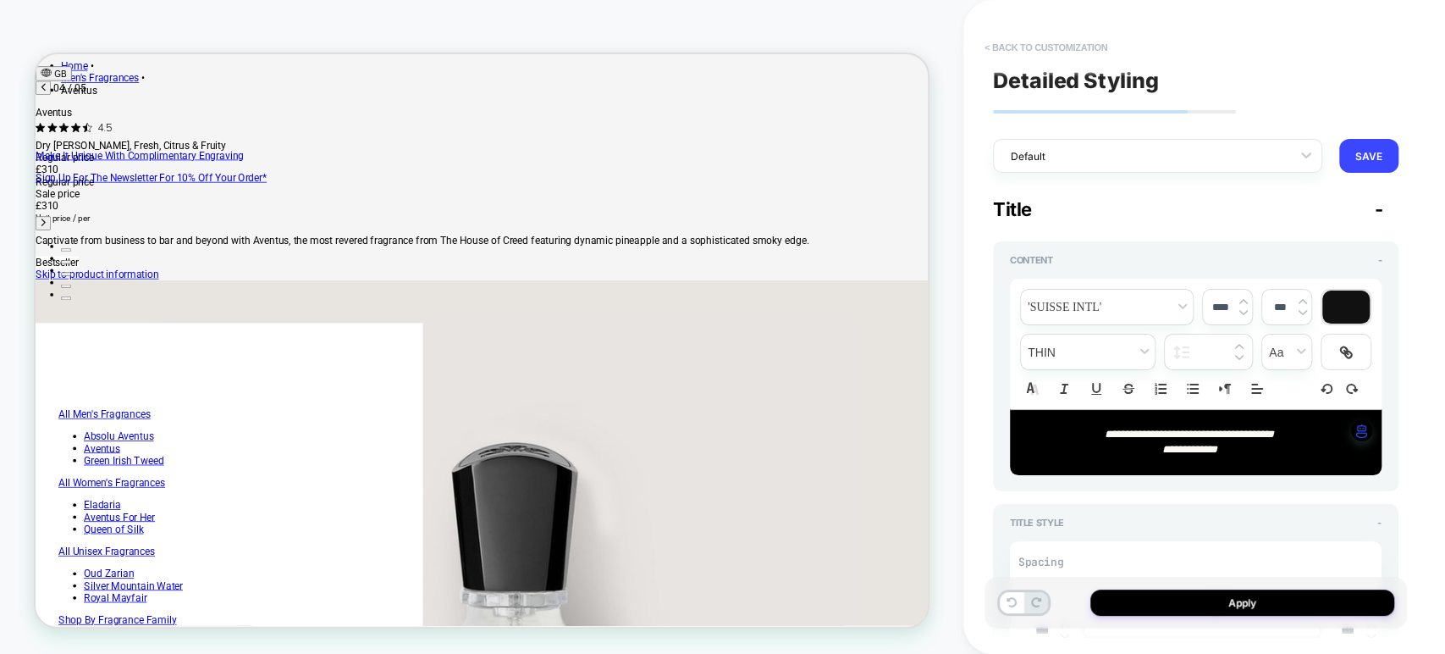
scroll to position [0, 1826]
click at [988, 44] on button "< Back to customization" at bounding box center [1046, 47] width 140 height 27
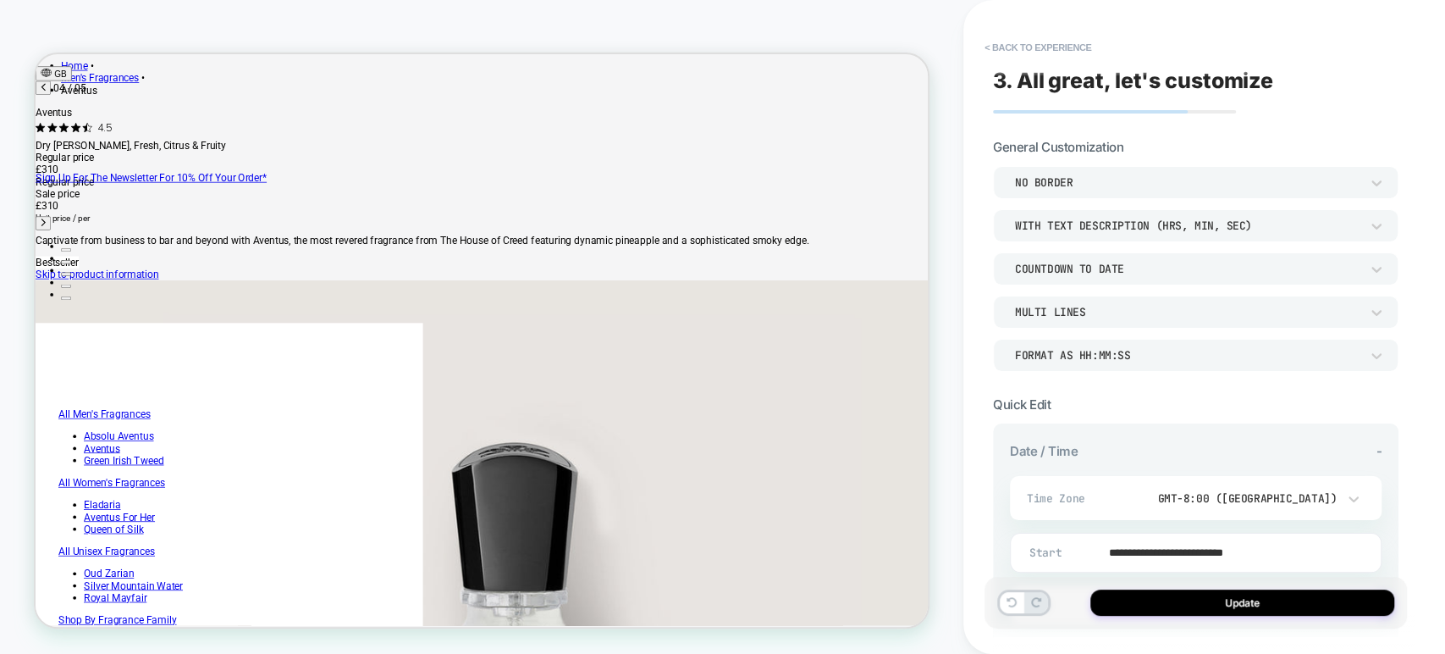
click at [1151, 312] on div "MULTI LINES" at bounding box center [1187, 312] width 345 height 14
click at [1065, 350] on div "ONE LINE" at bounding box center [1196, 355] width 392 height 36
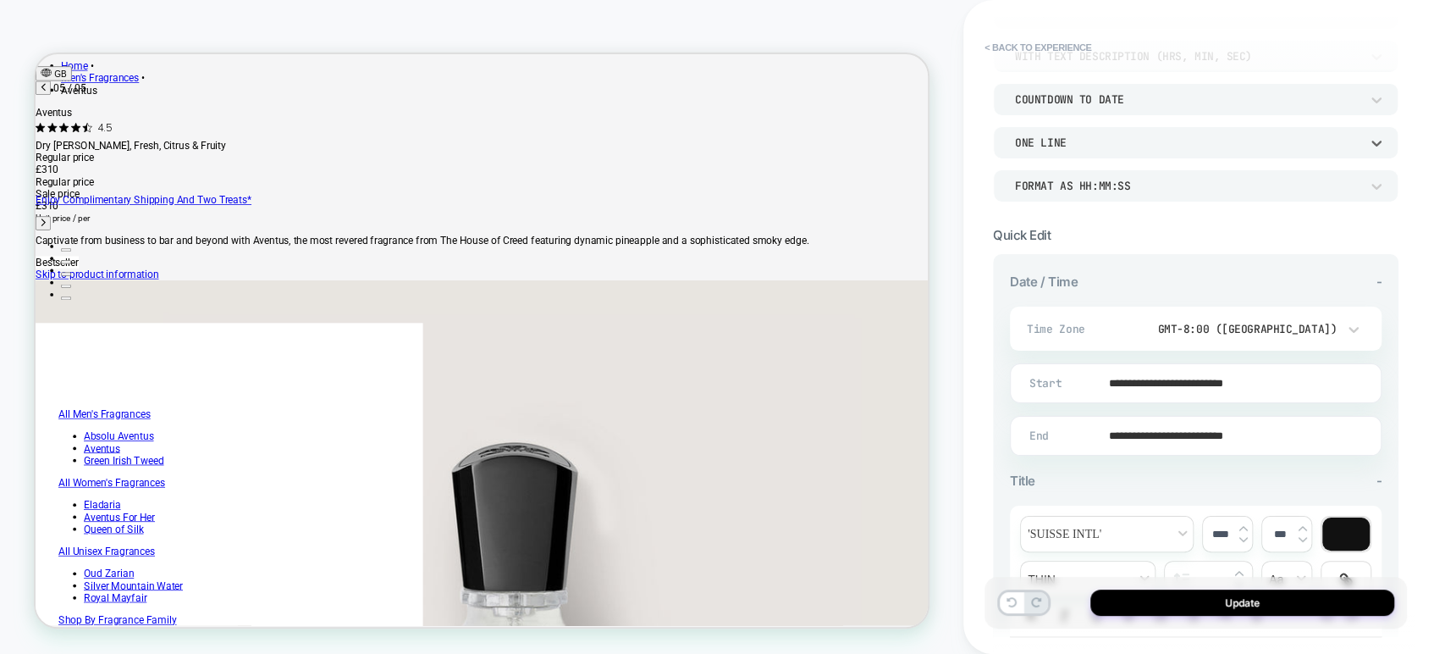
scroll to position [282, 0]
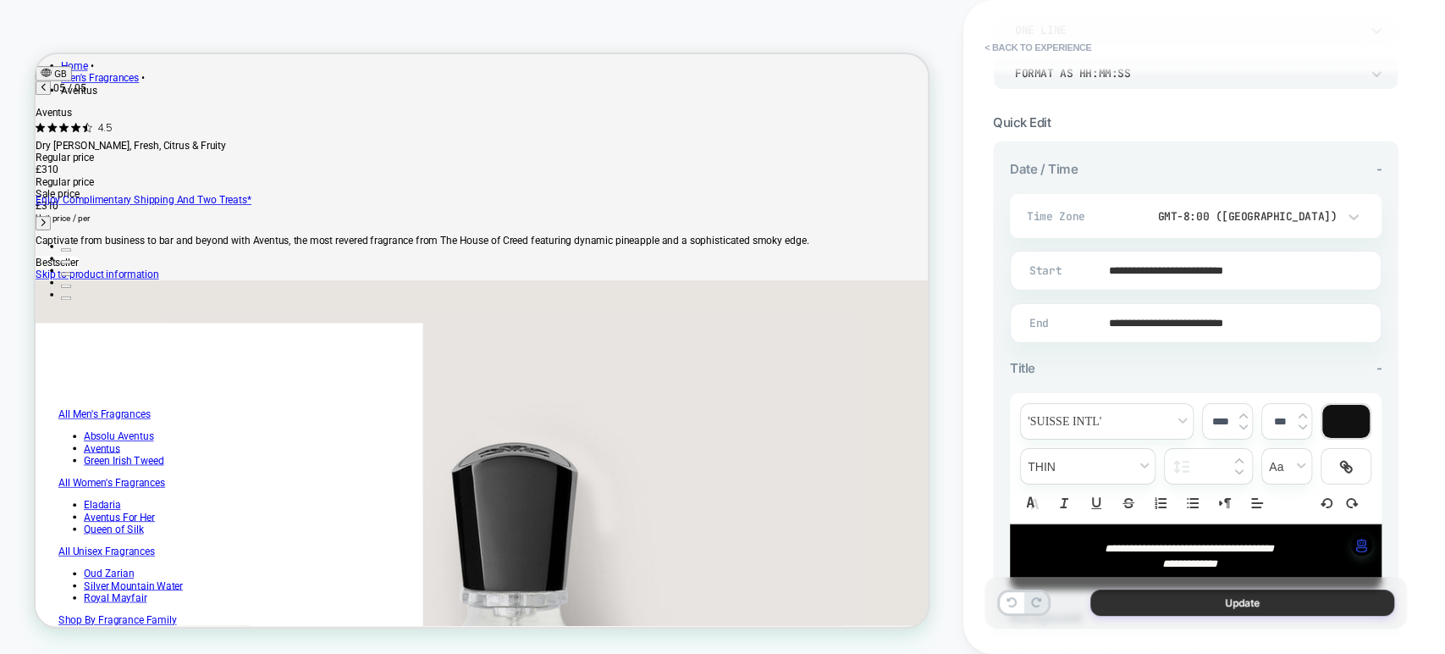
click at [1133, 599] on button "Update" at bounding box center [1242, 602] width 304 height 26
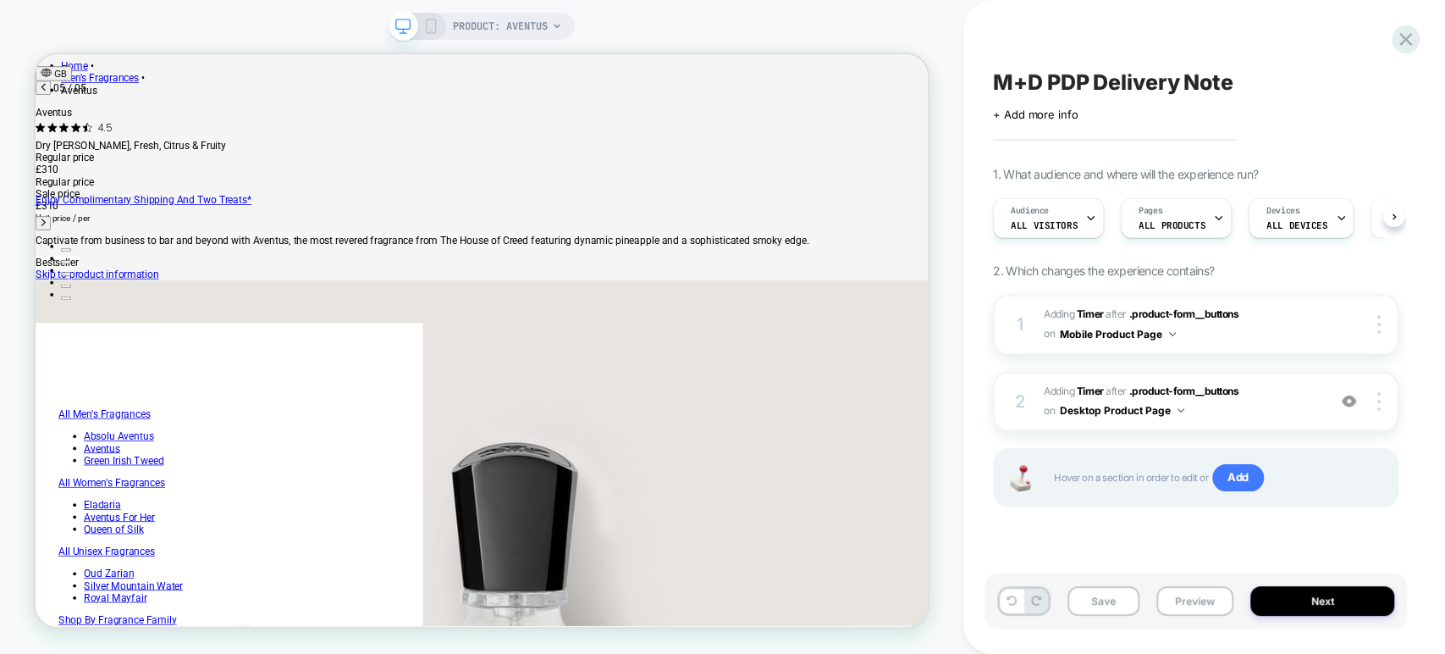
scroll to position [0, 0]
click at [1180, 594] on button "Preview" at bounding box center [1194, 601] width 77 height 30
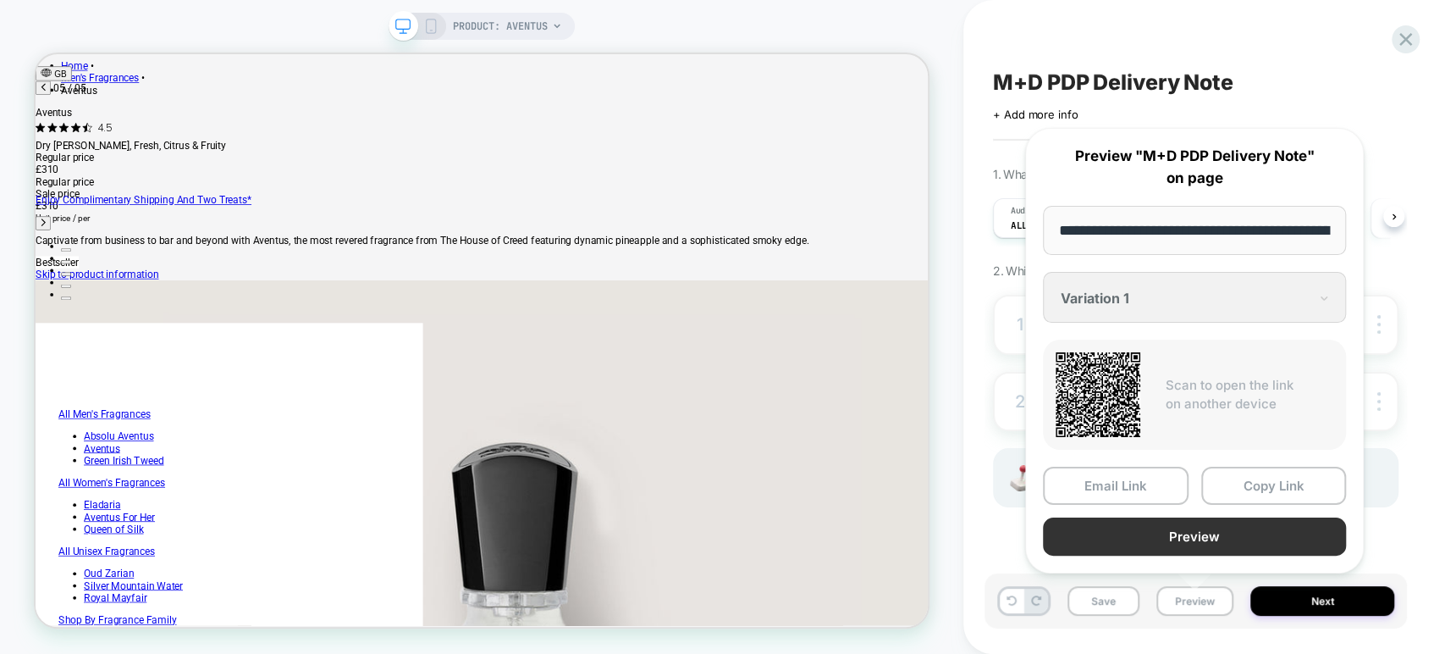
click at [1209, 532] on button "Preview" at bounding box center [1194, 536] width 303 height 38
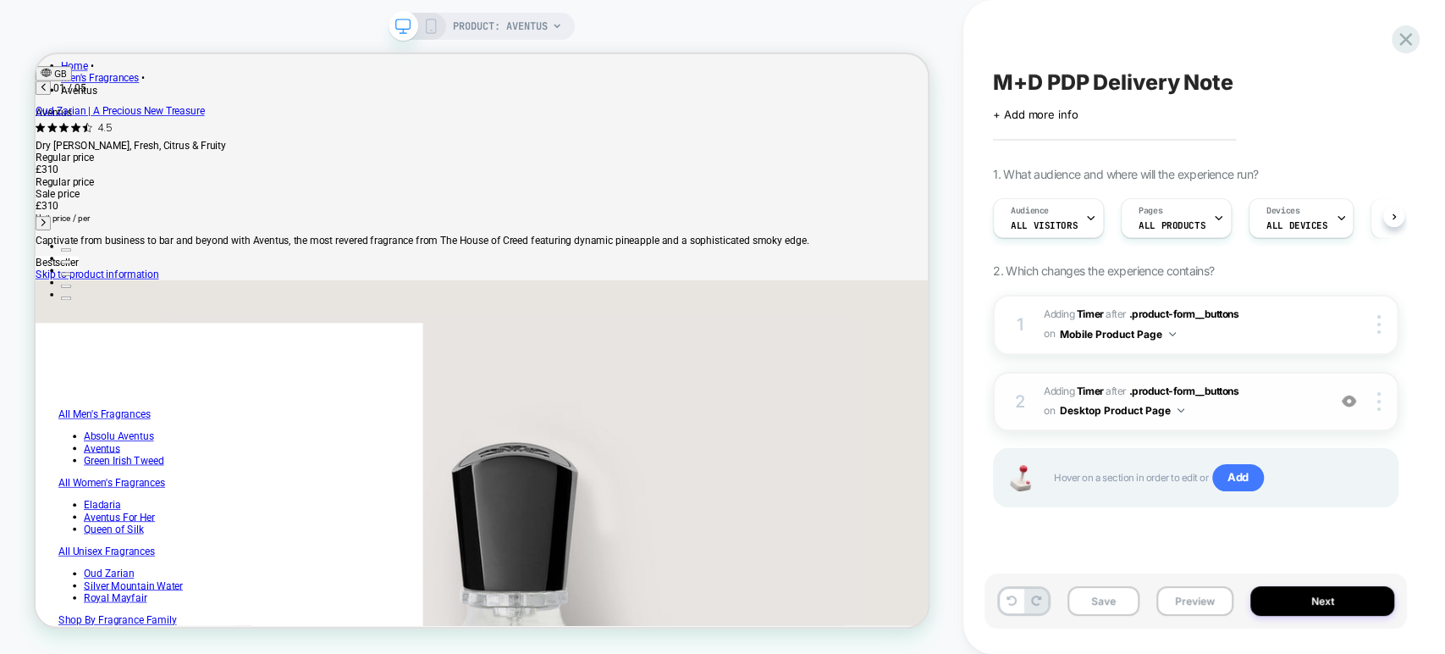
click at [1283, 406] on span "#_loomi_addon_1757954681381 Adding Timer AFTER .product-form__buttons .product-…" at bounding box center [1181, 402] width 274 height 40
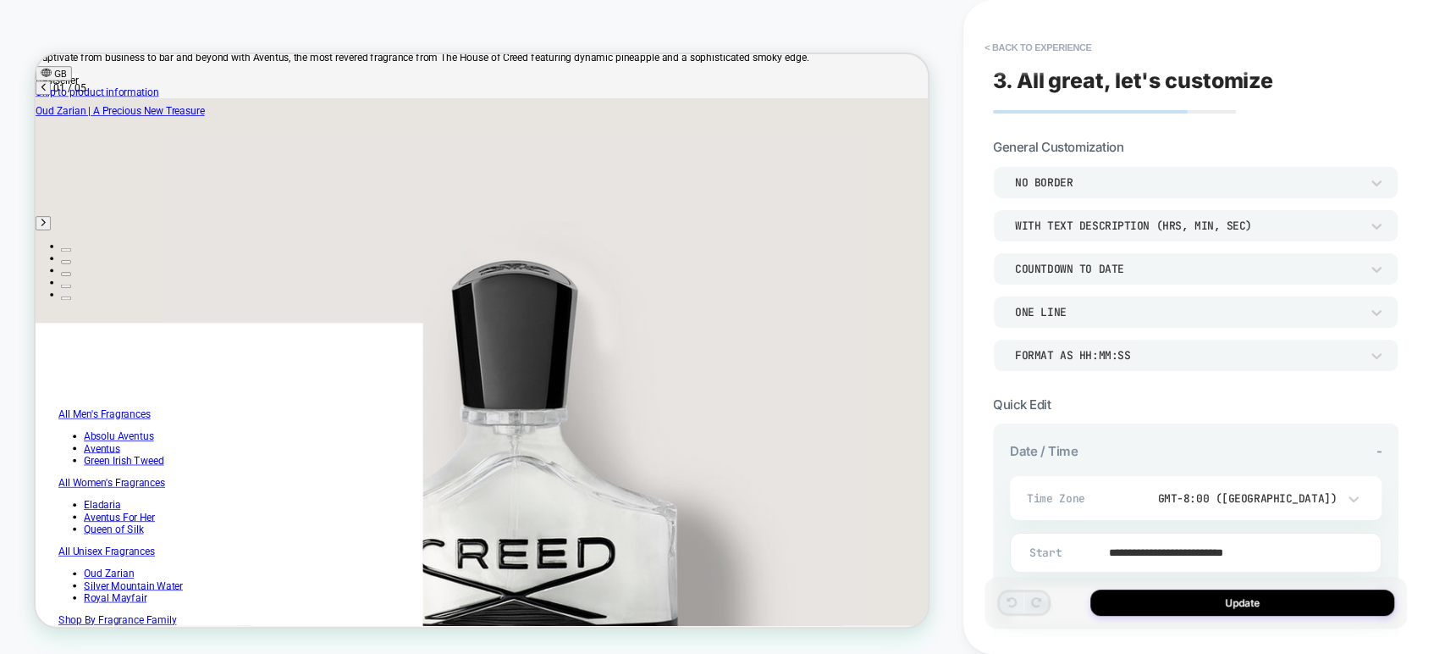
scroll to position [472, 0]
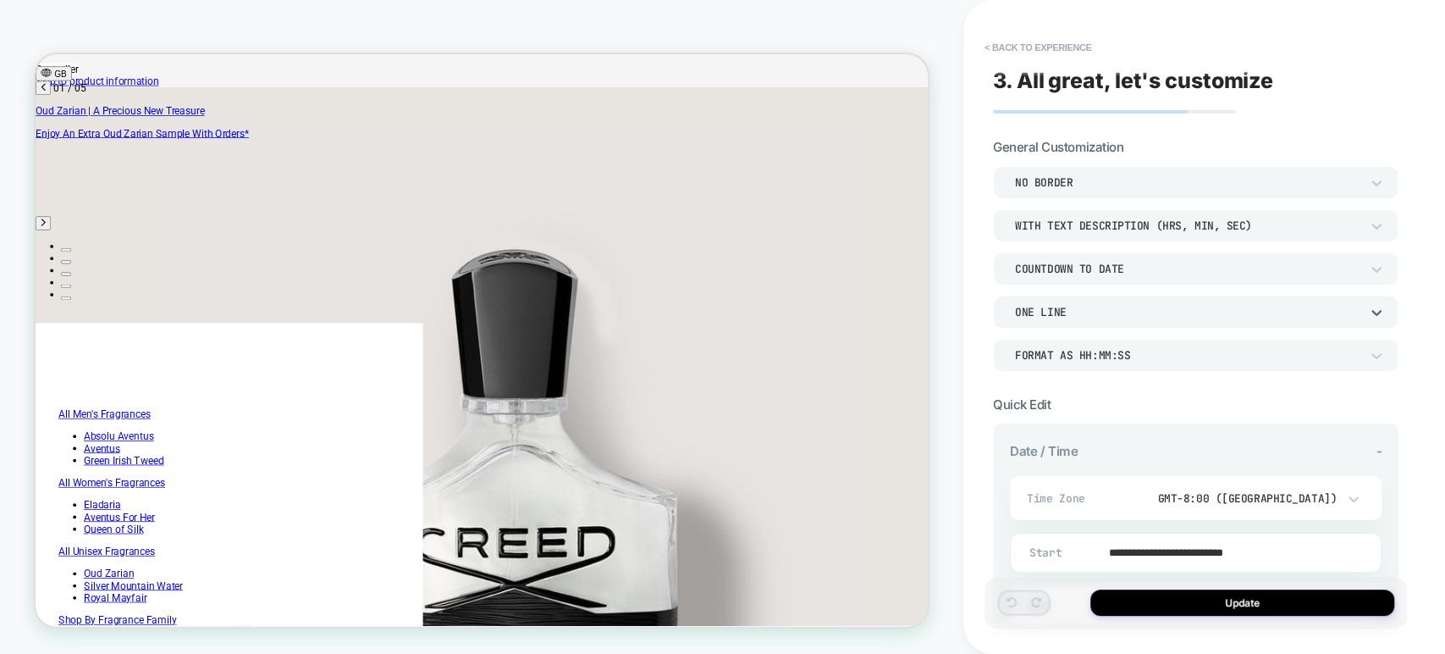
click at [1178, 305] on div "ONE LINE" at bounding box center [1187, 312] width 345 height 14
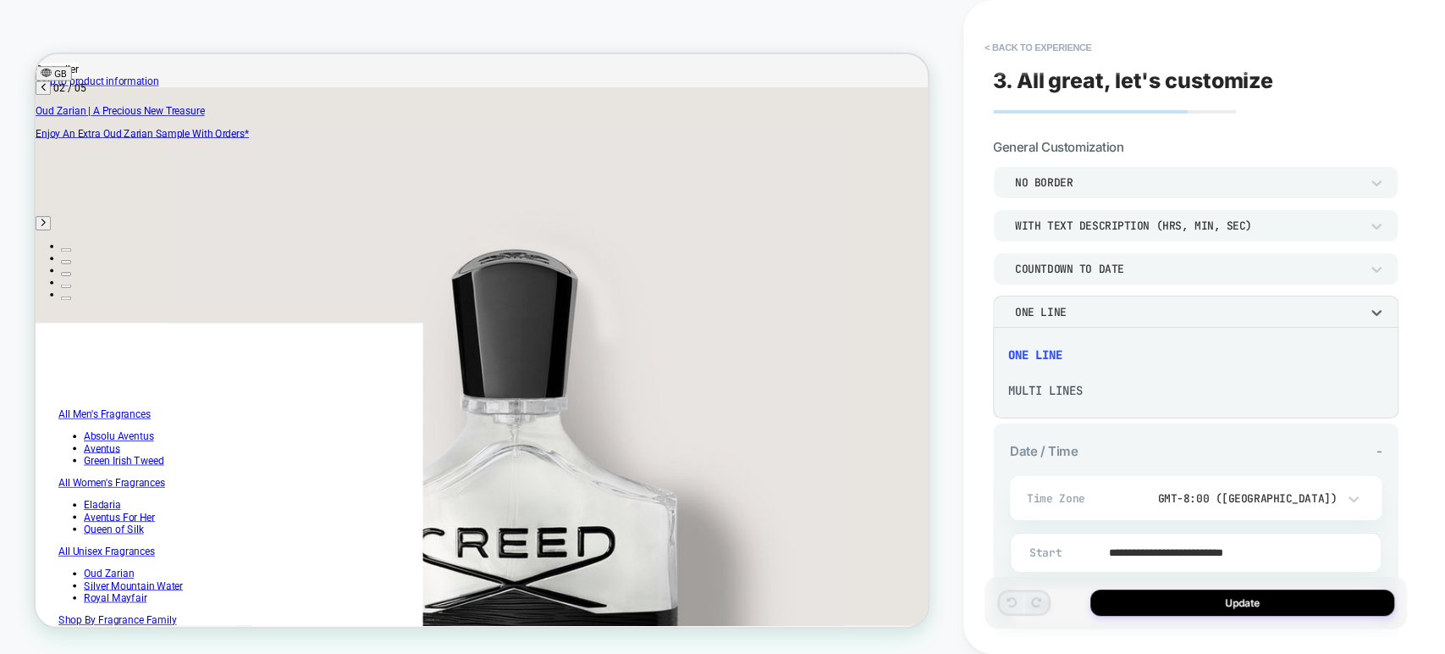
scroll to position [0, 609]
click at [1135, 388] on div "MULTI LINES" at bounding box center [1196, 391] width 392 height 36
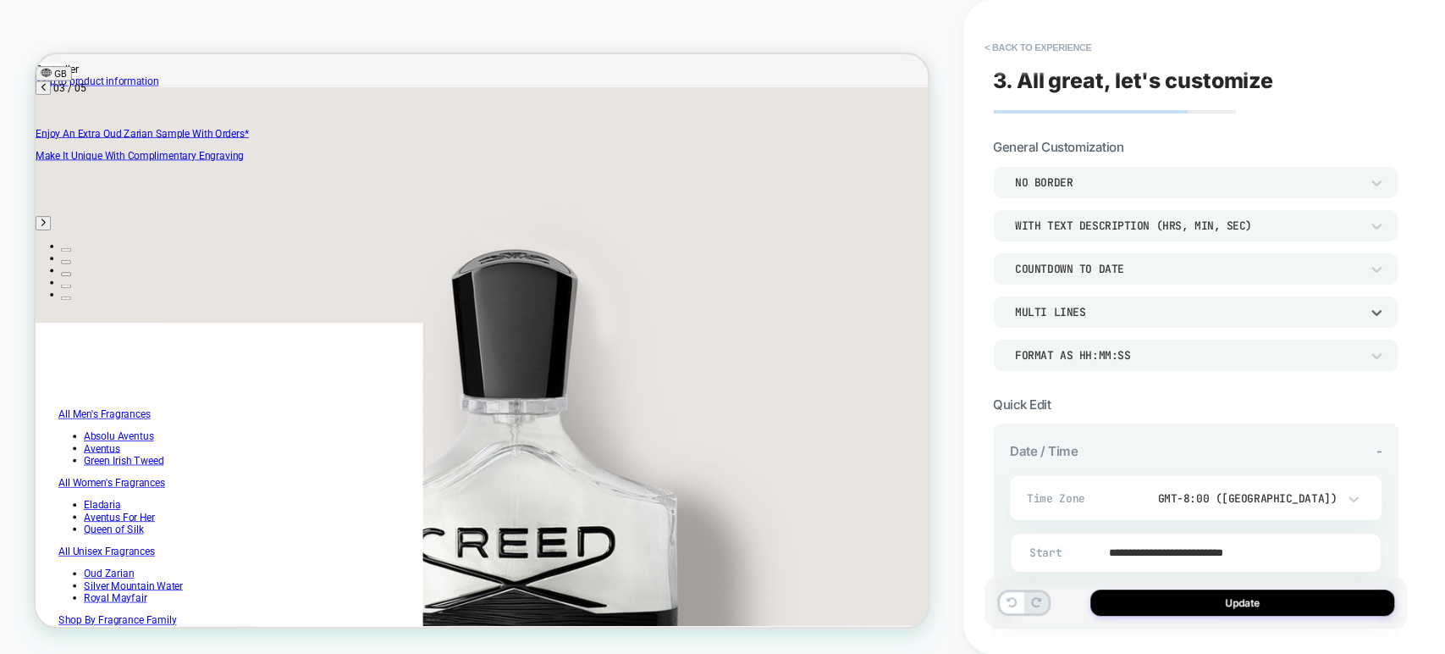
scroll to position [0, 1217]
click at [1000, 46] on button "< Back to experience" at bounding box center [1038, 47] width 124 height 27
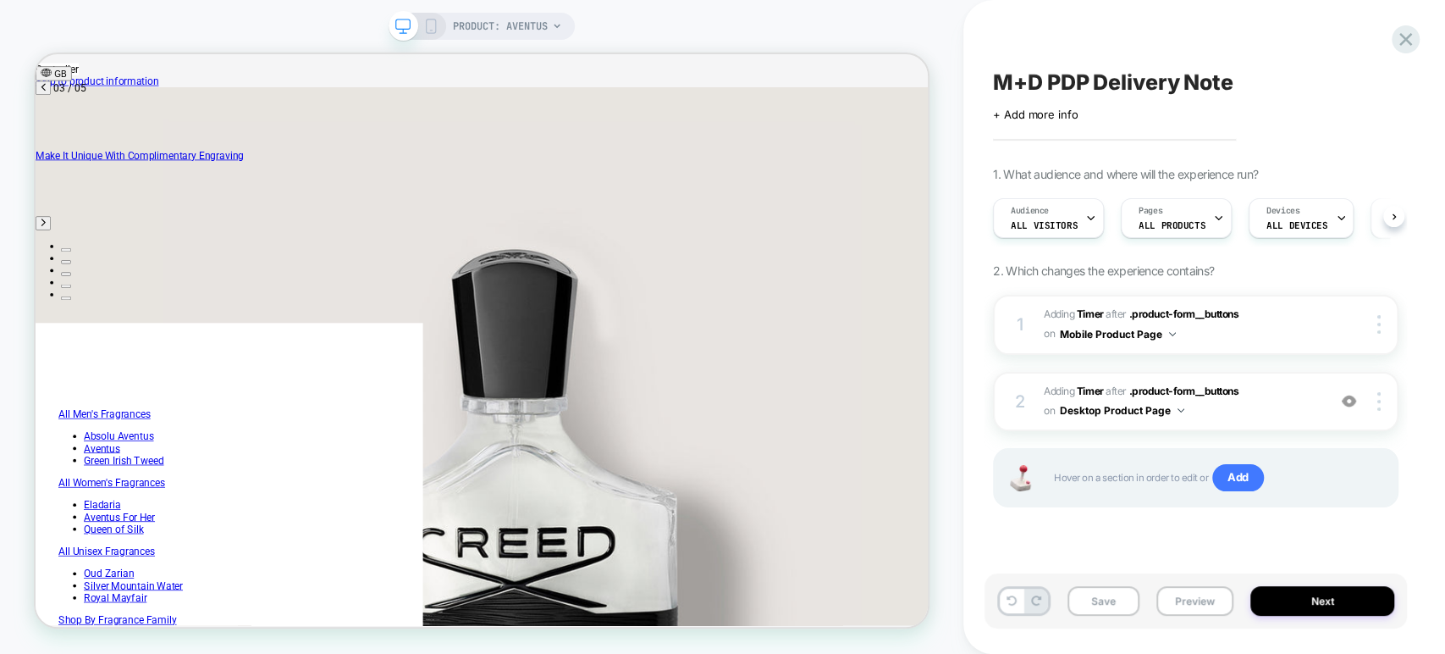
scroll to position [0, 0]
click at [1267, 412] on span "#_loomi_addon_1757954681381 Adding Timer AFTER .product-form__buttons .product-…" at bounding box center [1181, 402] width 274 height 40
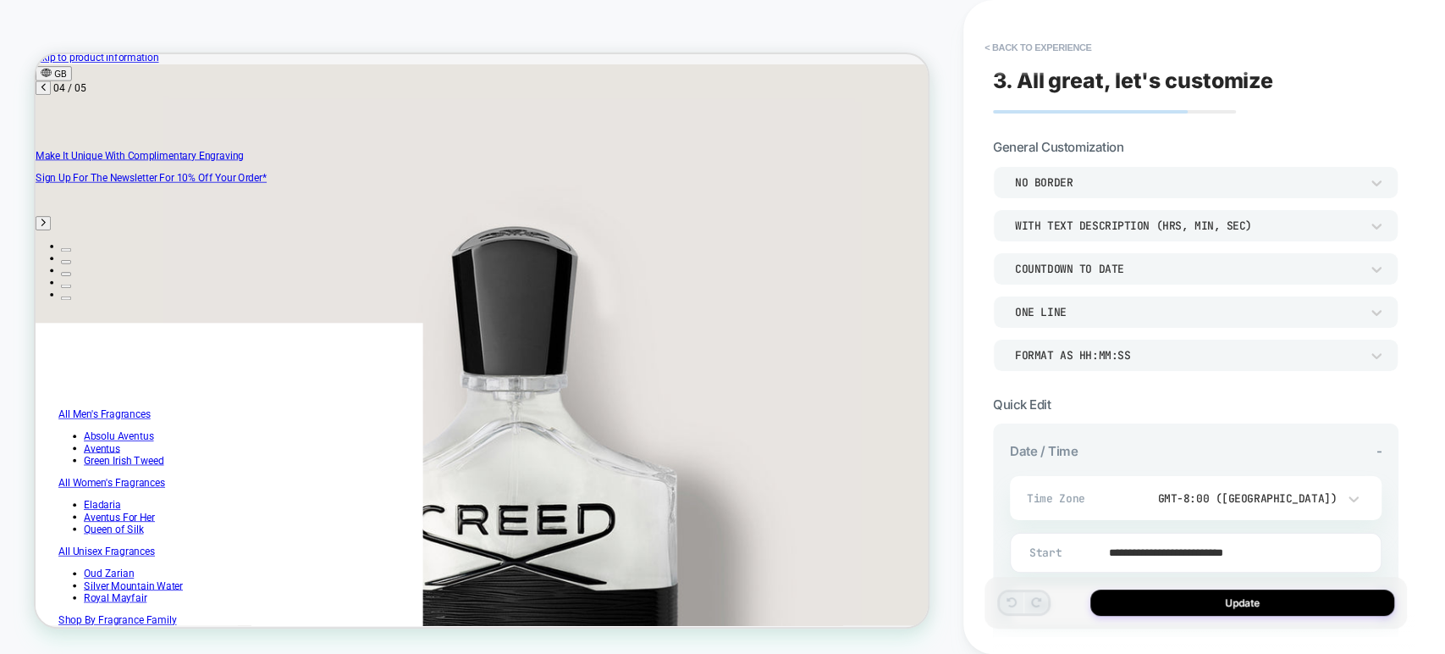
scroll to position [0, 1826]
click at [1179, 309] on div "ONE LINE" at bounding box center [1187, 312] width 345 height 14
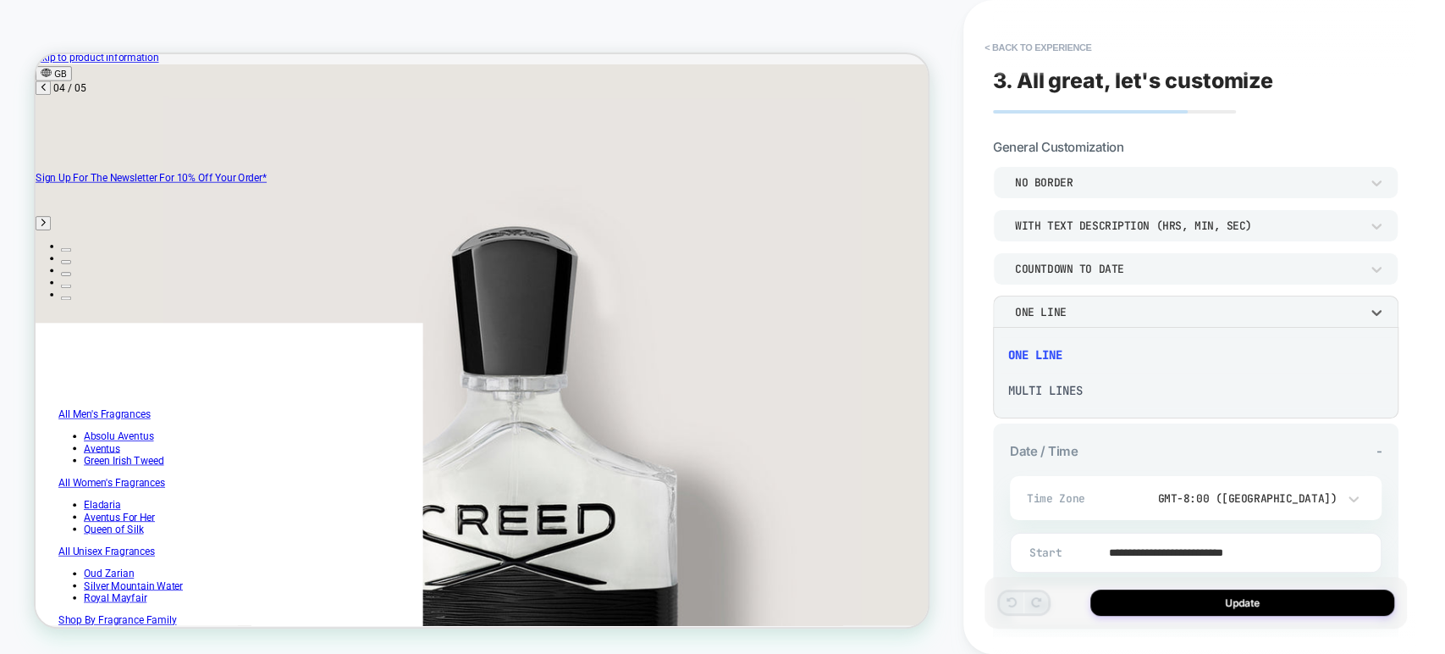
click at [1127, 390] on div "MULTI LINES" at bounding box center [1196, 391] width 392 height 36
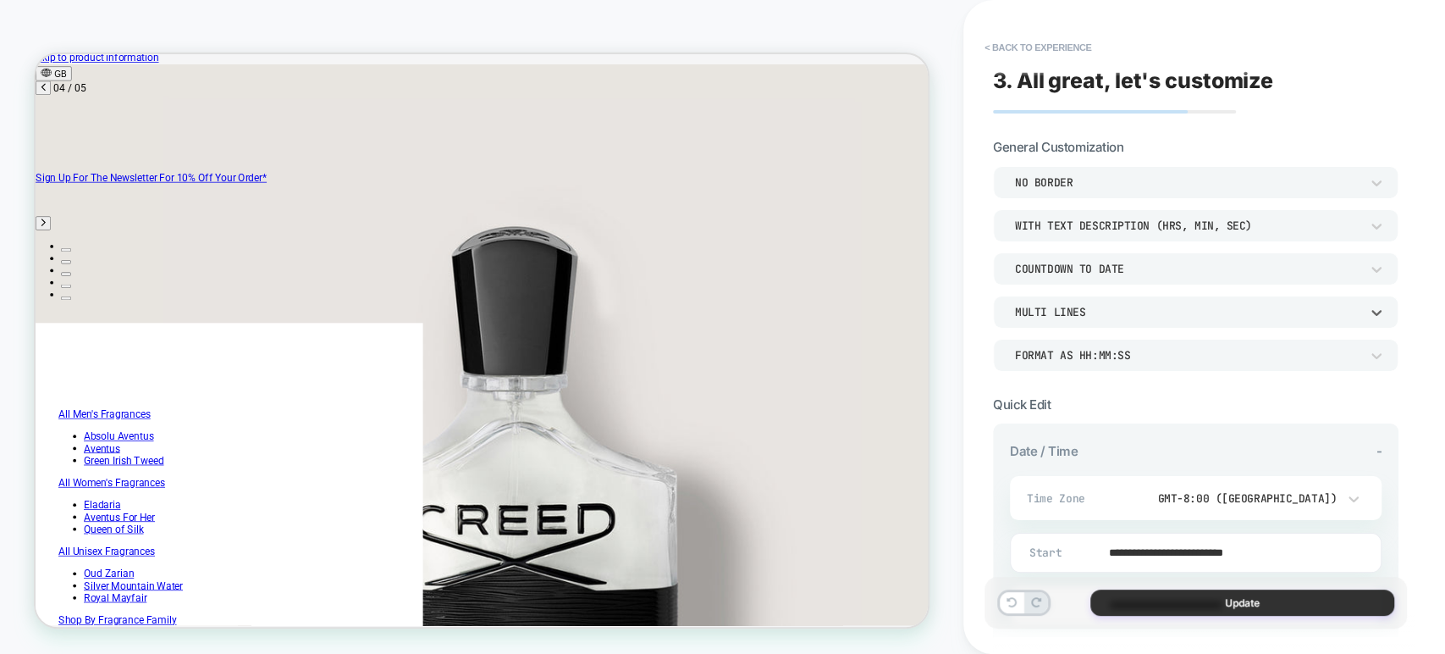
click at [1145, 604] on button "Update" at bounding box center [1242, 602] width 304 height 26
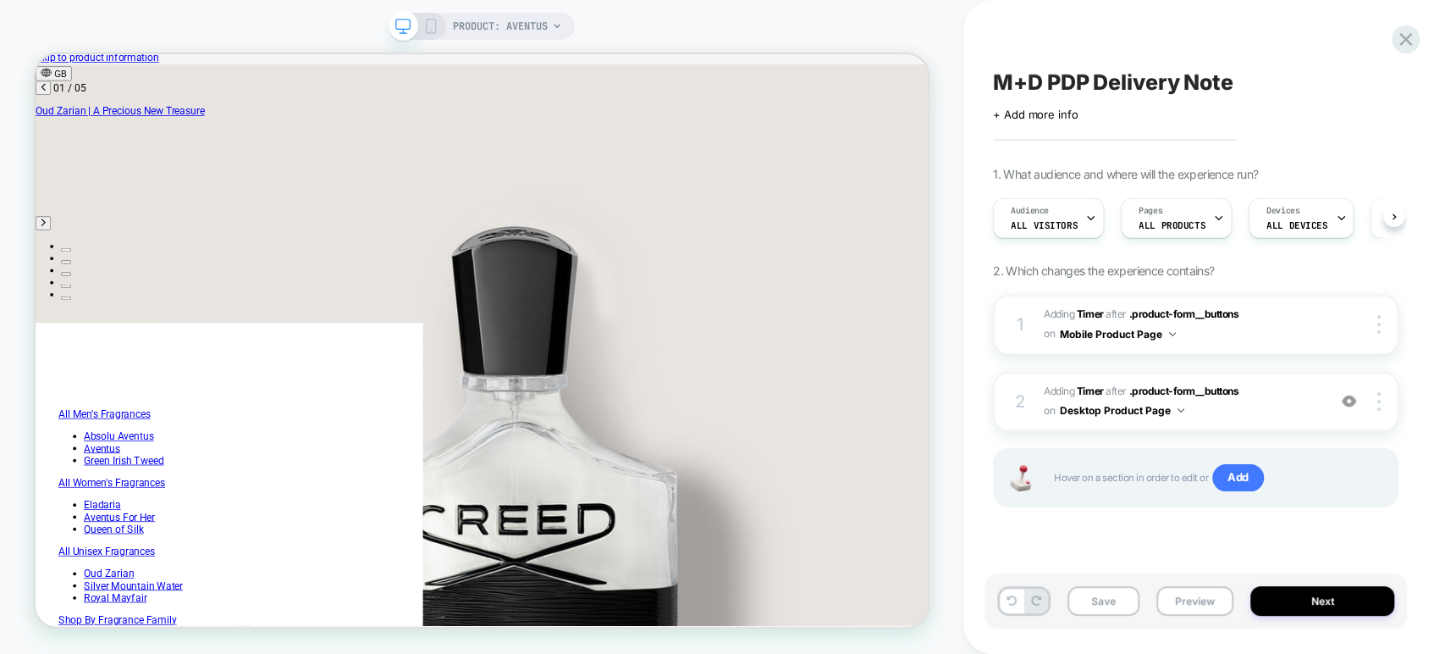
scroll to position [0, 0]
drag, startPoint x: 27, startPoint y: 37, endPoint x: 938, endPoint y: 642, distance: 1093.3
click at [435, 25] on icon at bounding box center [430, 26] width 15 height 15
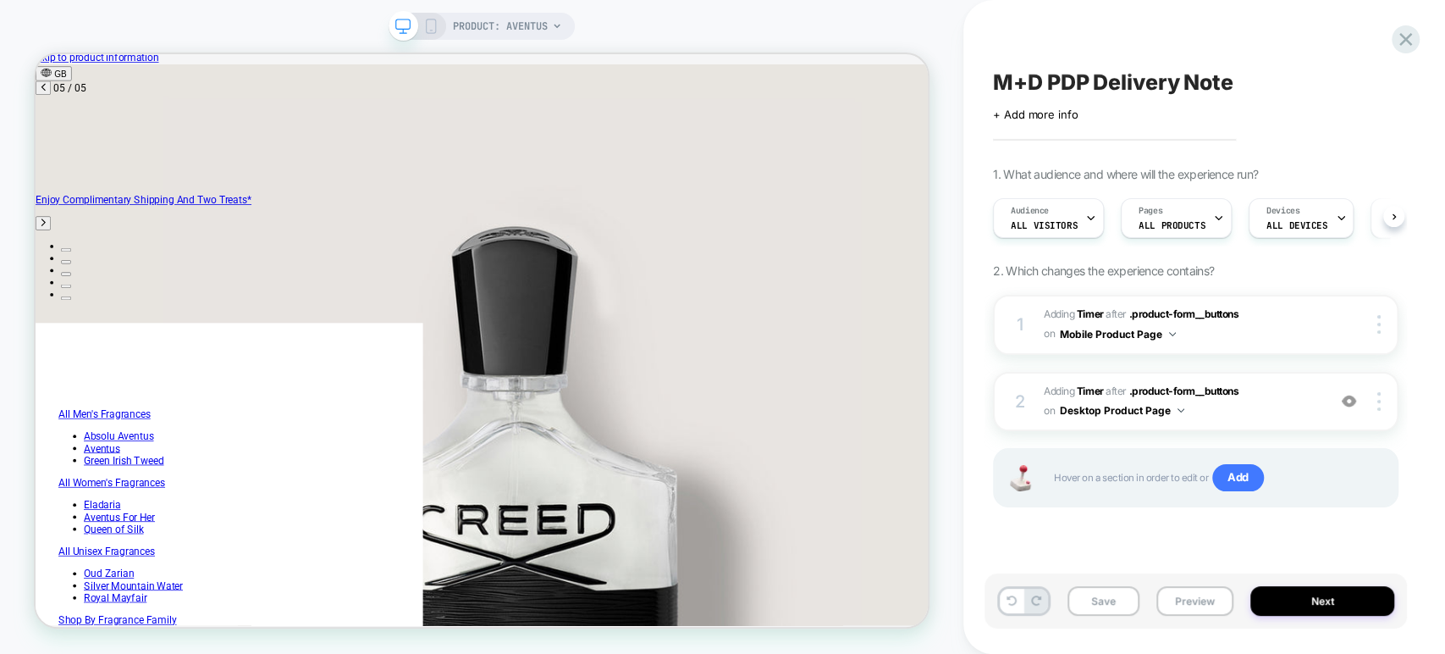
click at [433, 21] on rect at bounding box center [431, 26] width 9 height 14
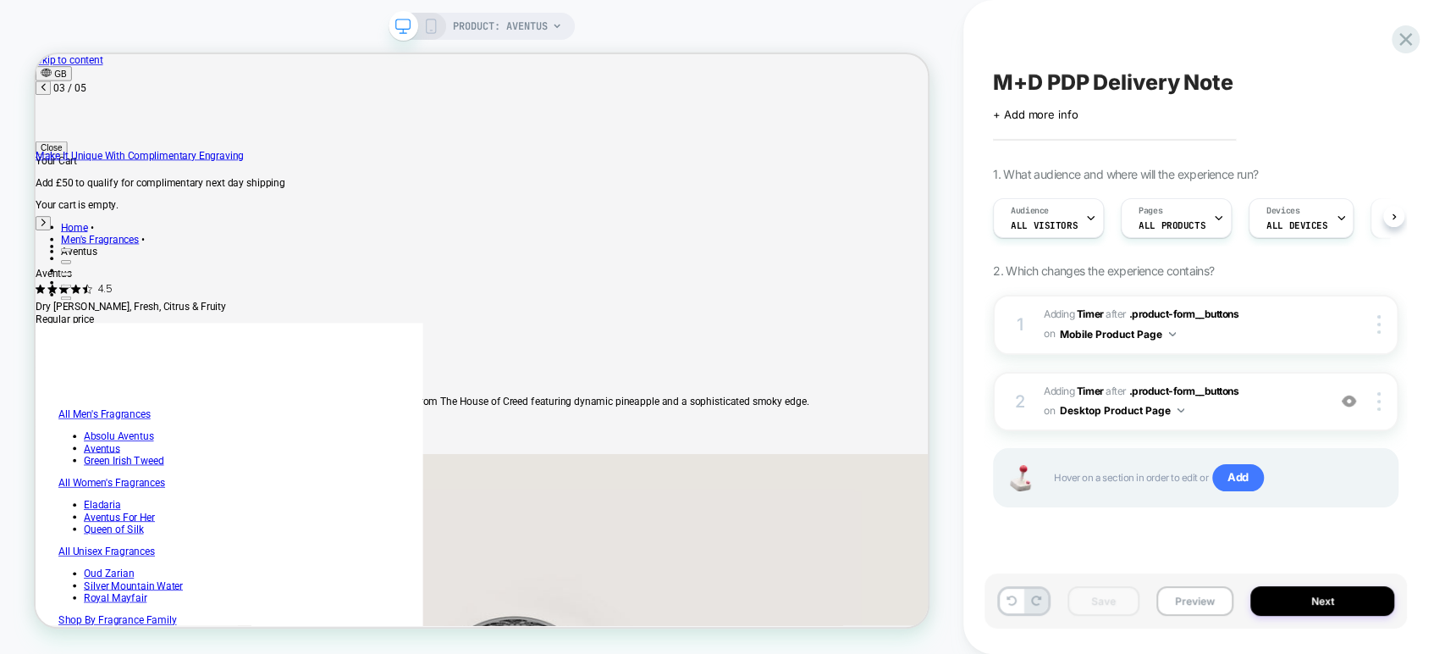
scroll to position [0, 1217]
click at [428, 22] on icon at bounding box center [430, 26] width 15 height 15
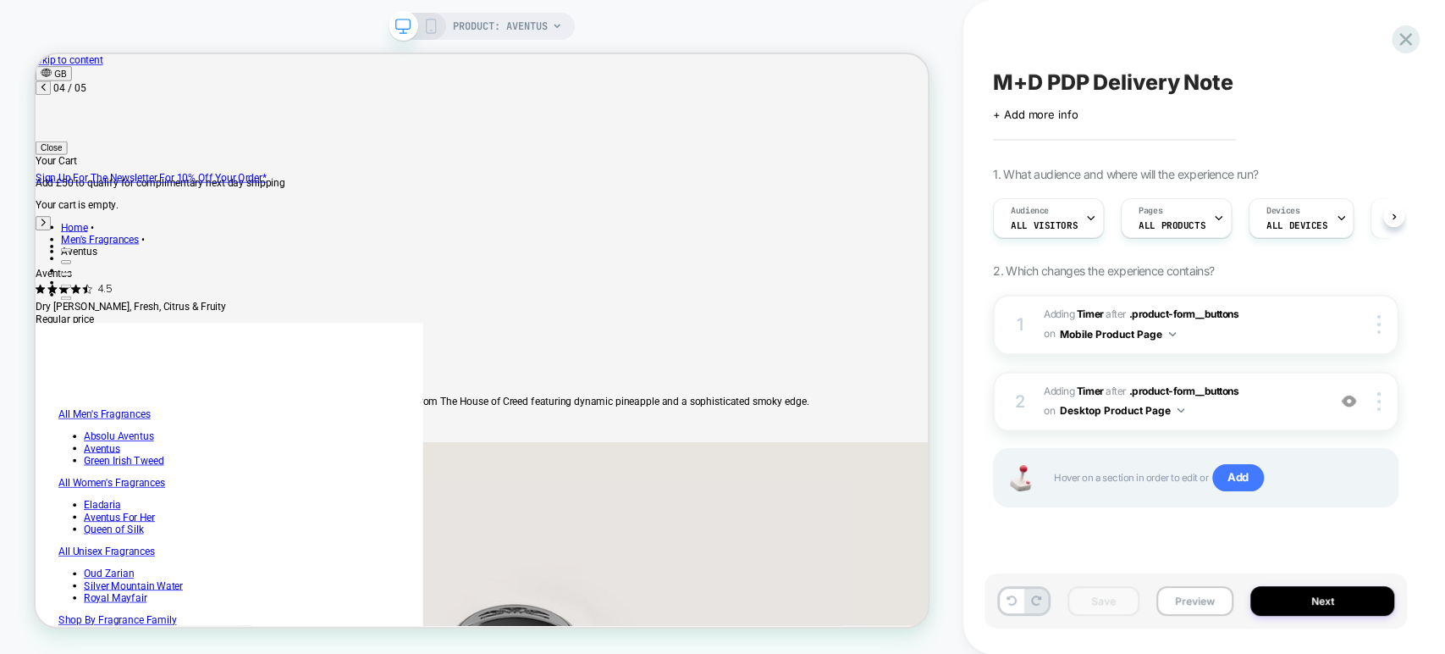
scroll to position [0, 1826]
click at [423, 25] on icon at bounding box center [430, 26] width 15 height 15
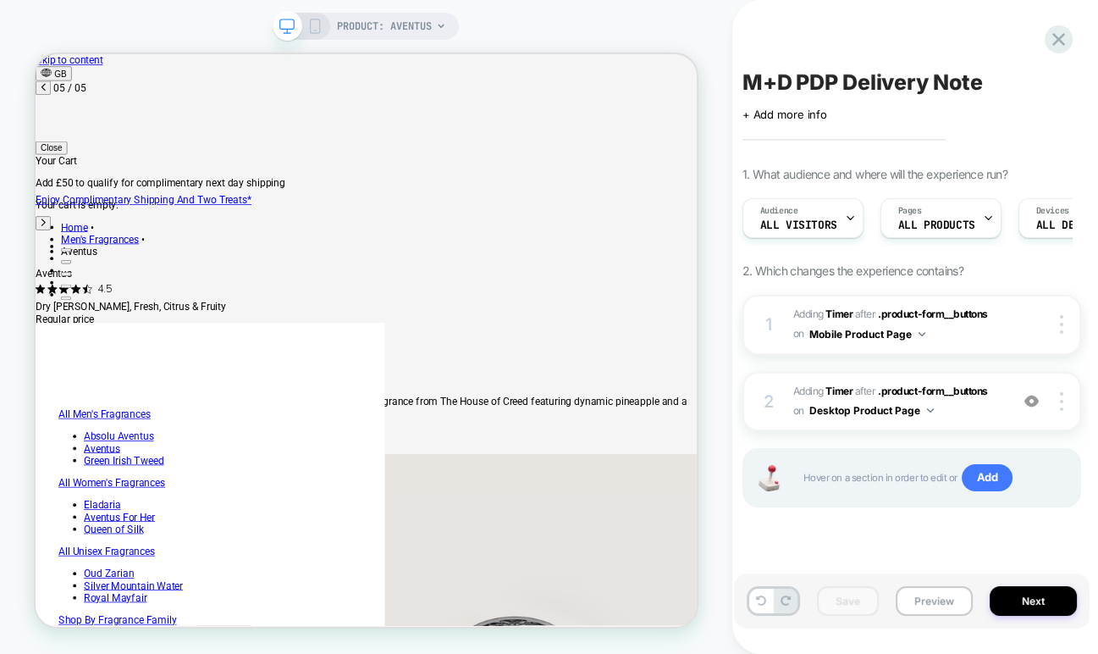
scroll to position [0, 2133]
click at [305, 24] on div at bounding box center [300, 26] width 43 height 15
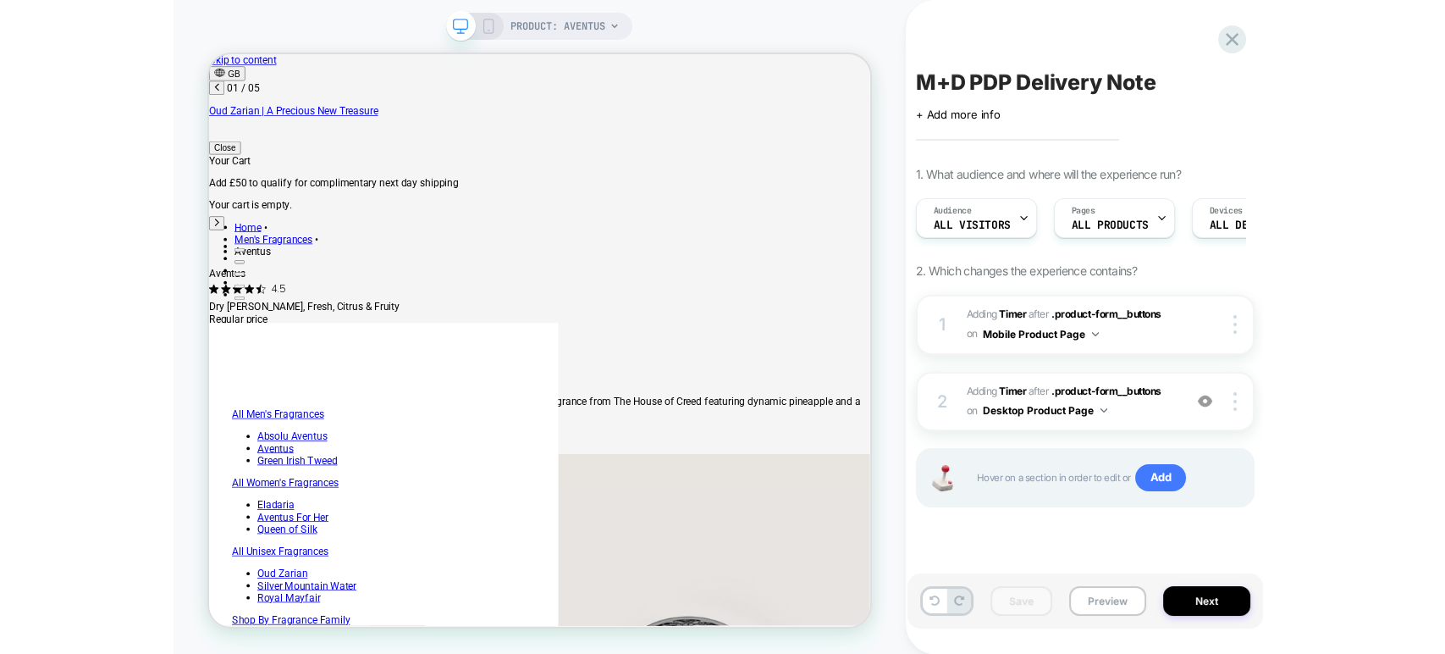
scroll to position [0, 0]
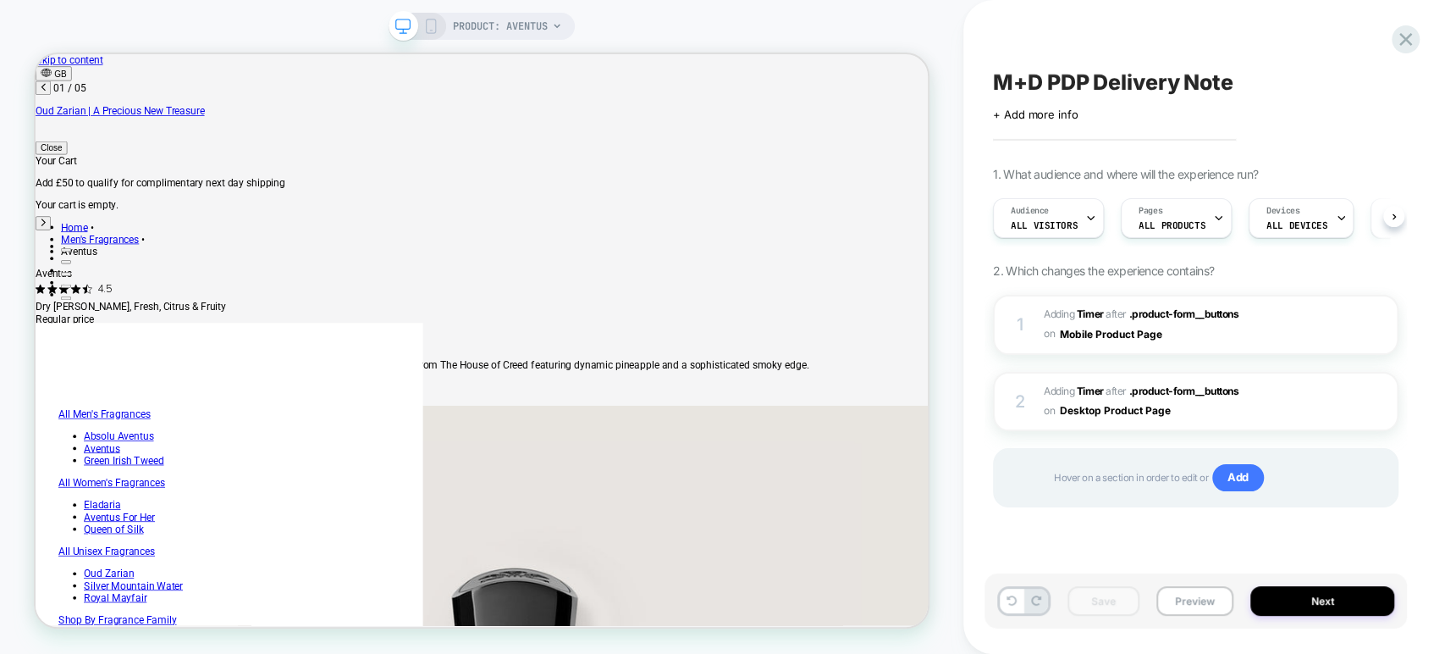
click at [432, 25] on icon at bounding box center [430, 26] width 15 height 15
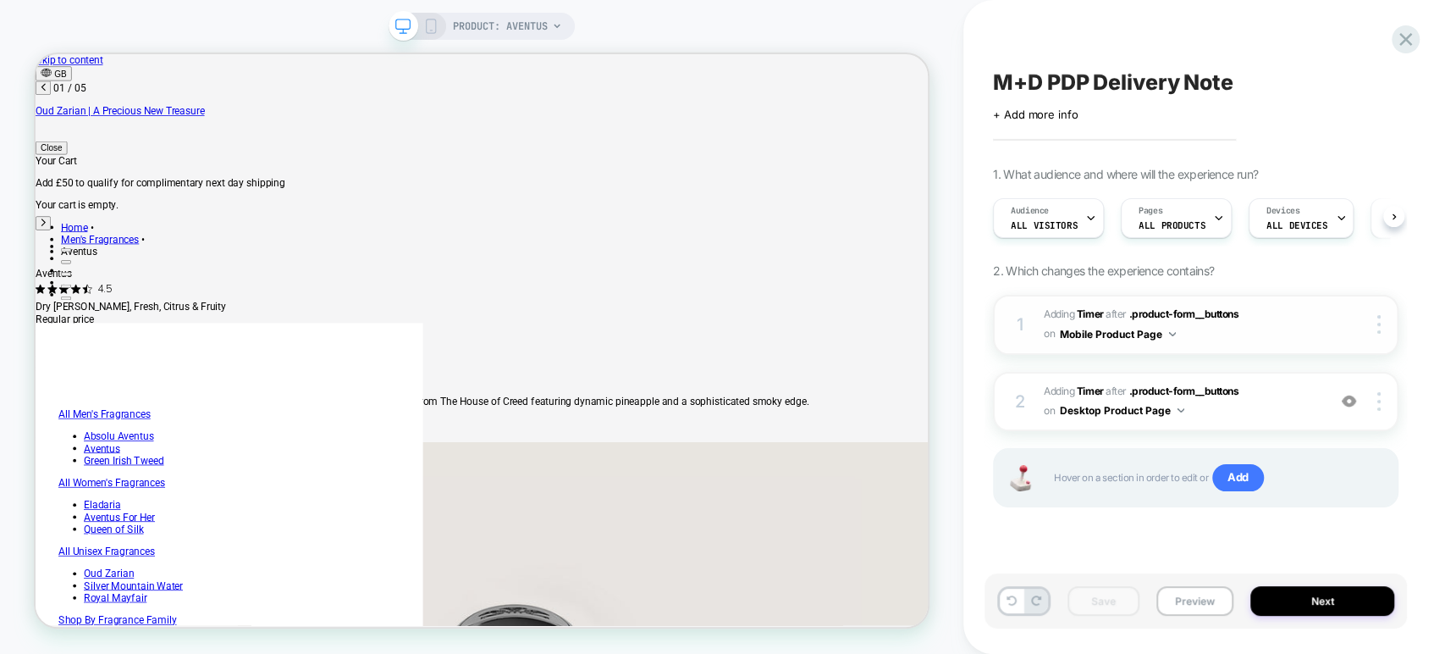
click at [1304, 339] on span "#_loomi_addon_1757953368946 Adding Timer AFTER .product-form__buttons .product-…" at bounding box center [1181, 325] width 274 height 40
click at [431, 21] on icon at bounding box center [430, 26] width 15 height 15
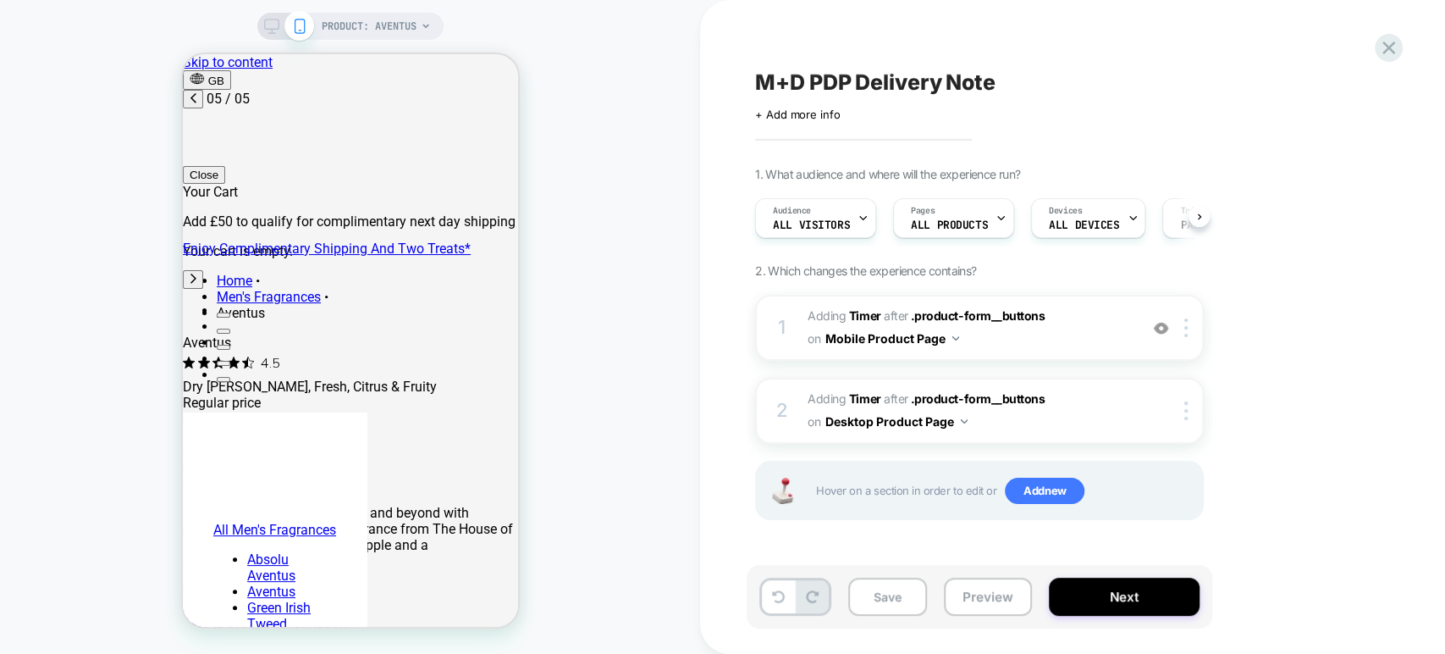
scroll to position [0, 1071]
